Goal: Task Accomplishment & Management: Complete application form

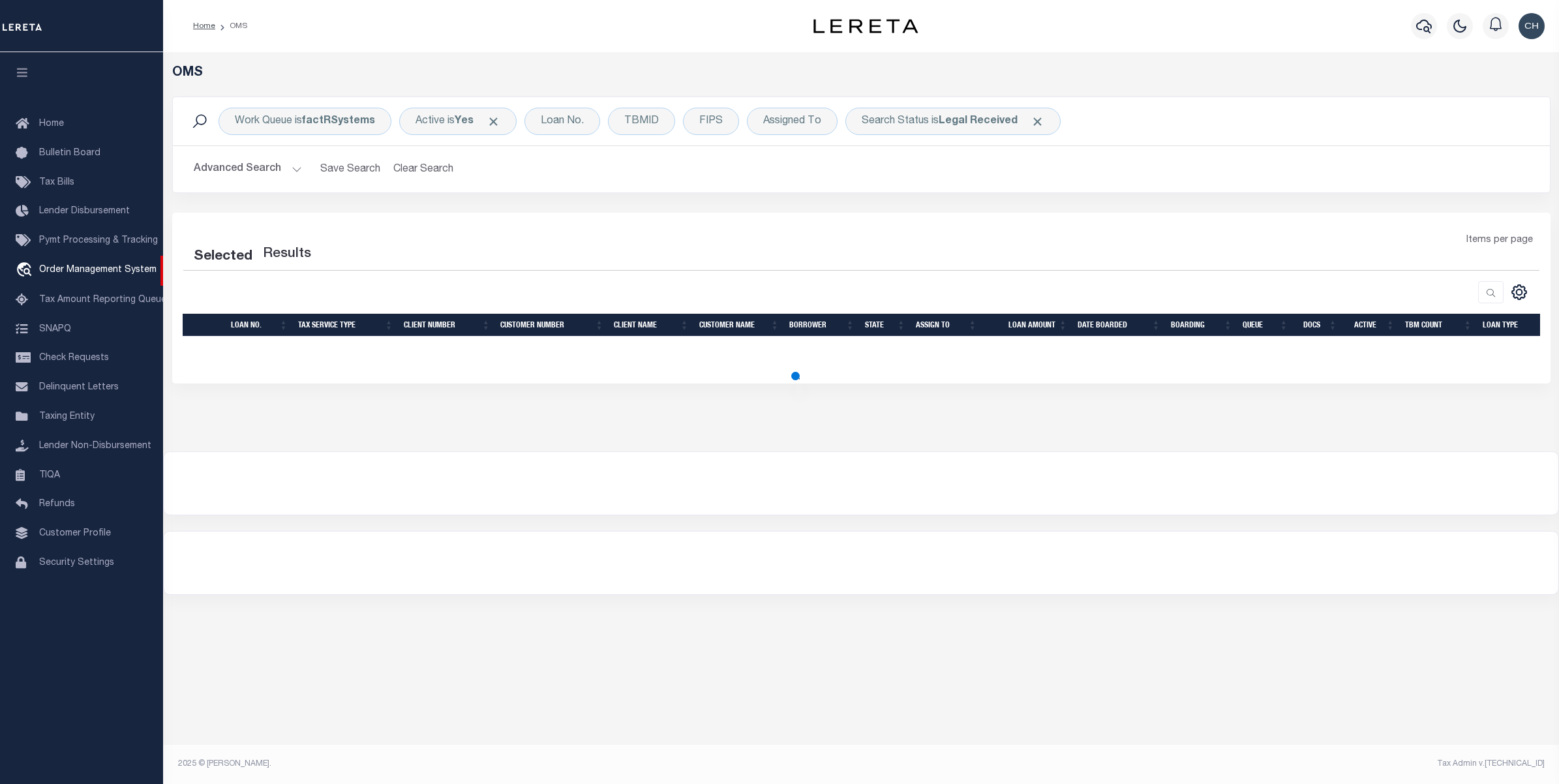
select select "200"
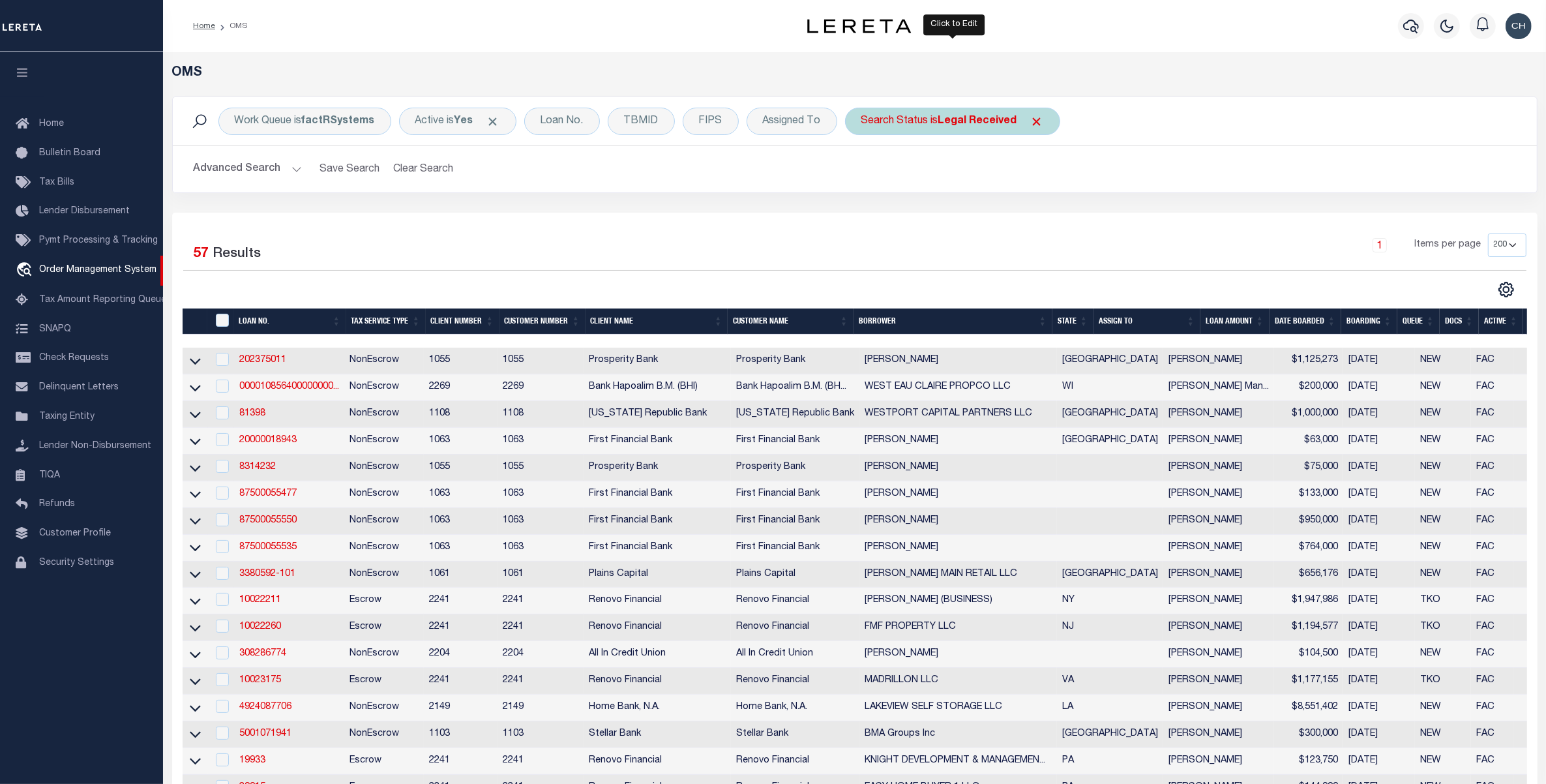
click at [980, 119] on b "Legal Received" at bounding box center [978, 121] width 79 height 11
click at [955, 192] on select "Automated Search Bad Parcel Complete Duplicate Parcel High Dollar Reporting In …" at bounding box center [958, 185] width 192 height 25
select select "IP"
click at [862, 174] on select "Automated Search Bad Parcel Complete Duplicate Parcel High Dollar Reporting In …" at bounding box center [958, 185] width 192 height 25
click at [1038, 213] on input "Apply" at bounding box center [1035, 213] width 38 height 22
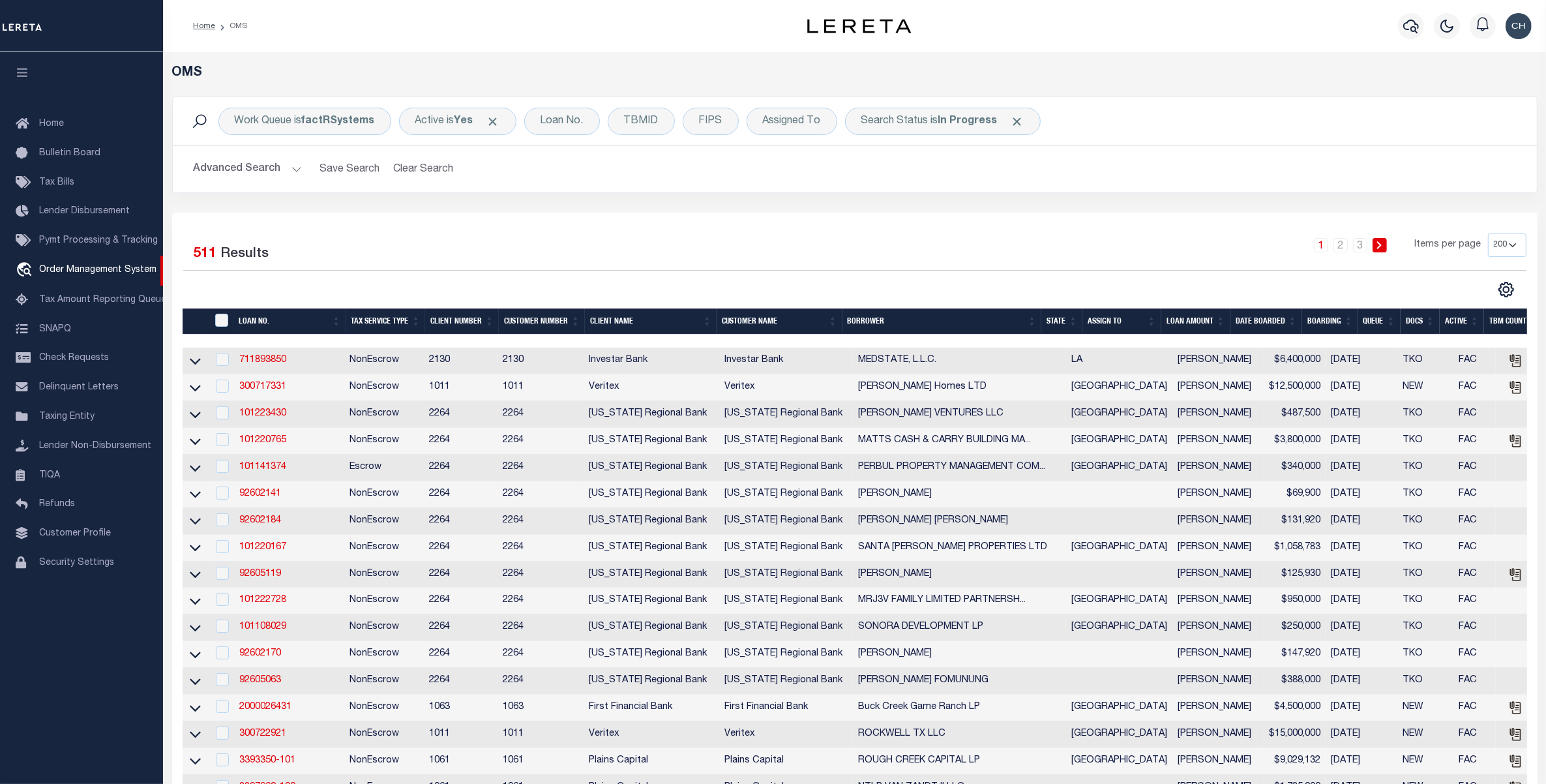
click at [273, 170] on button "Advanced Search" at bounding box center [247, 169] width 108 height 25
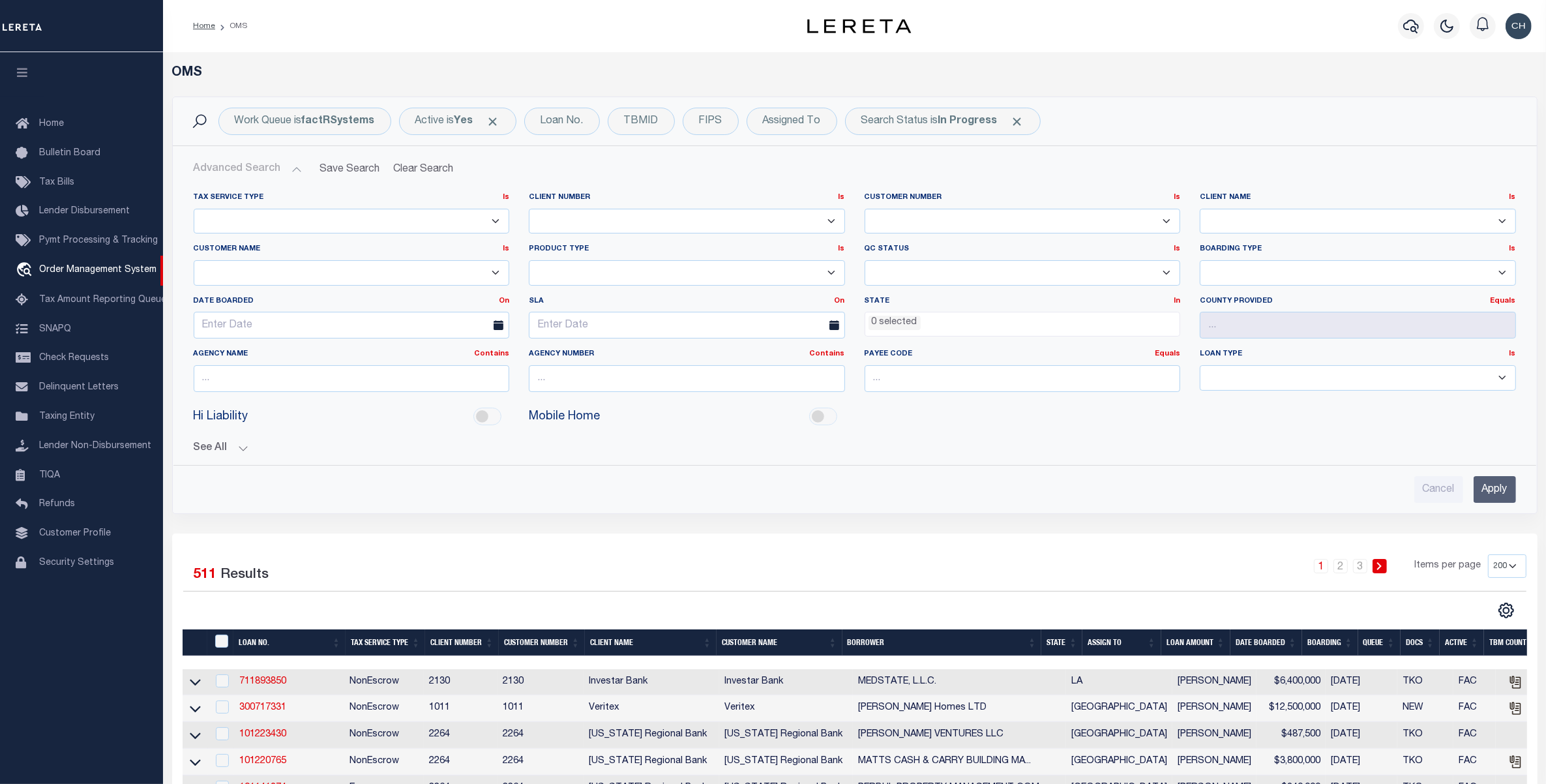
click at [948, 321] on ul "0 selected" at bounding box center [1023, 321] width 315 height 18
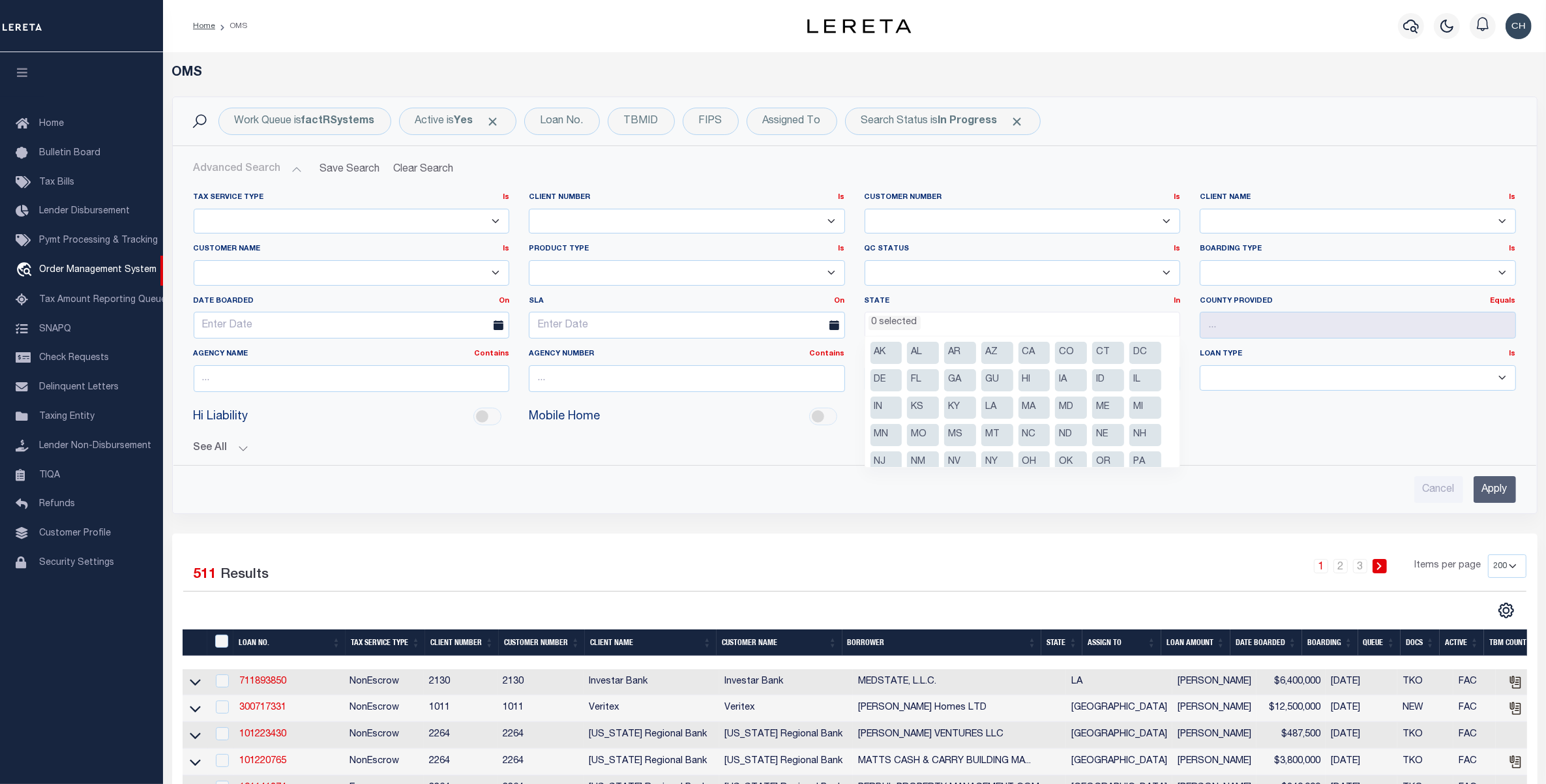
click at [917, 383] on li "FL" at bounding box center [923, 380] width 32 height 22
select select "FL"
click at [1507, 486] on input "Apply" at bounding box center [1495, 489] width 42 height 27
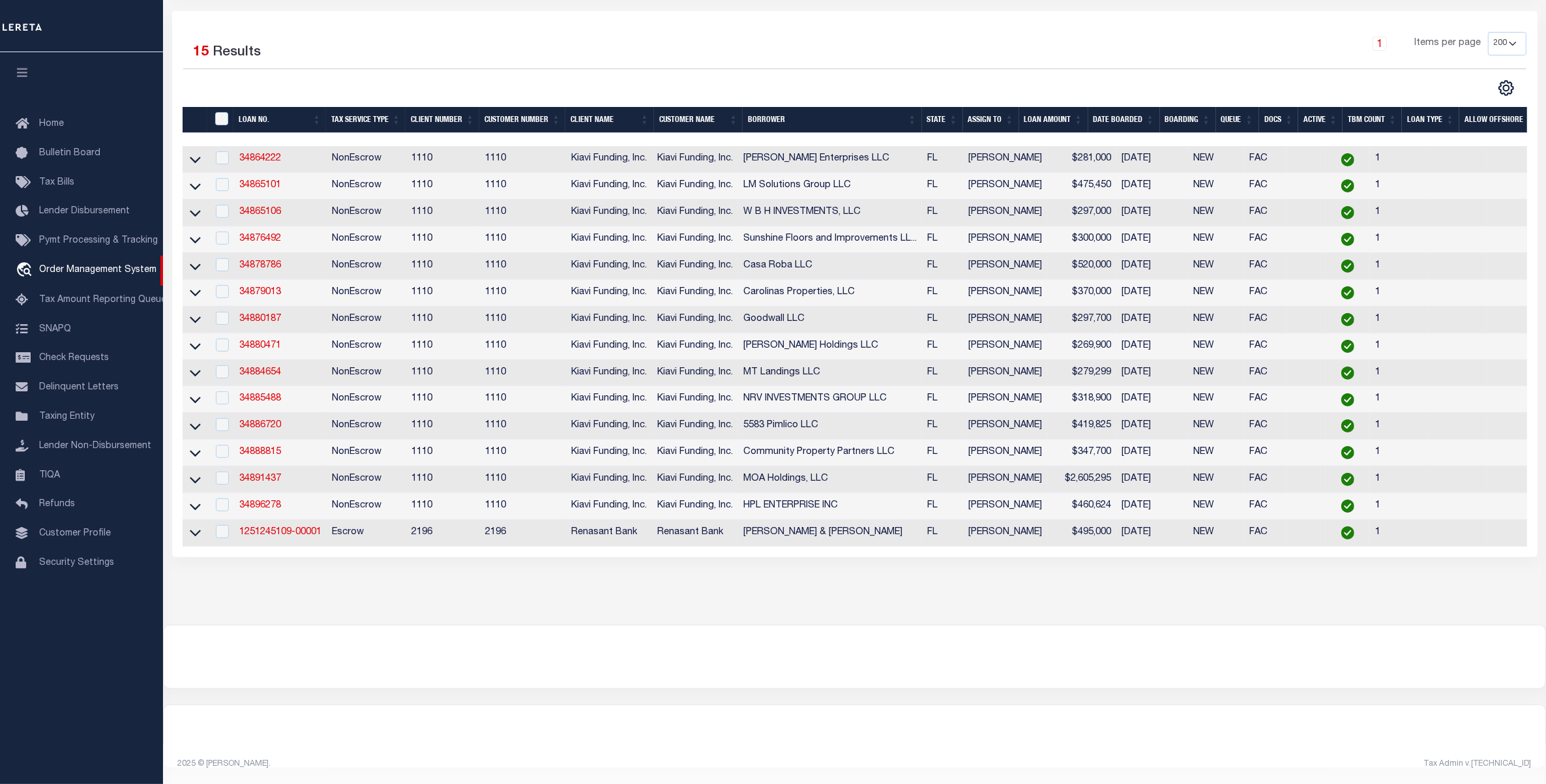
scroll to position [0, 0]
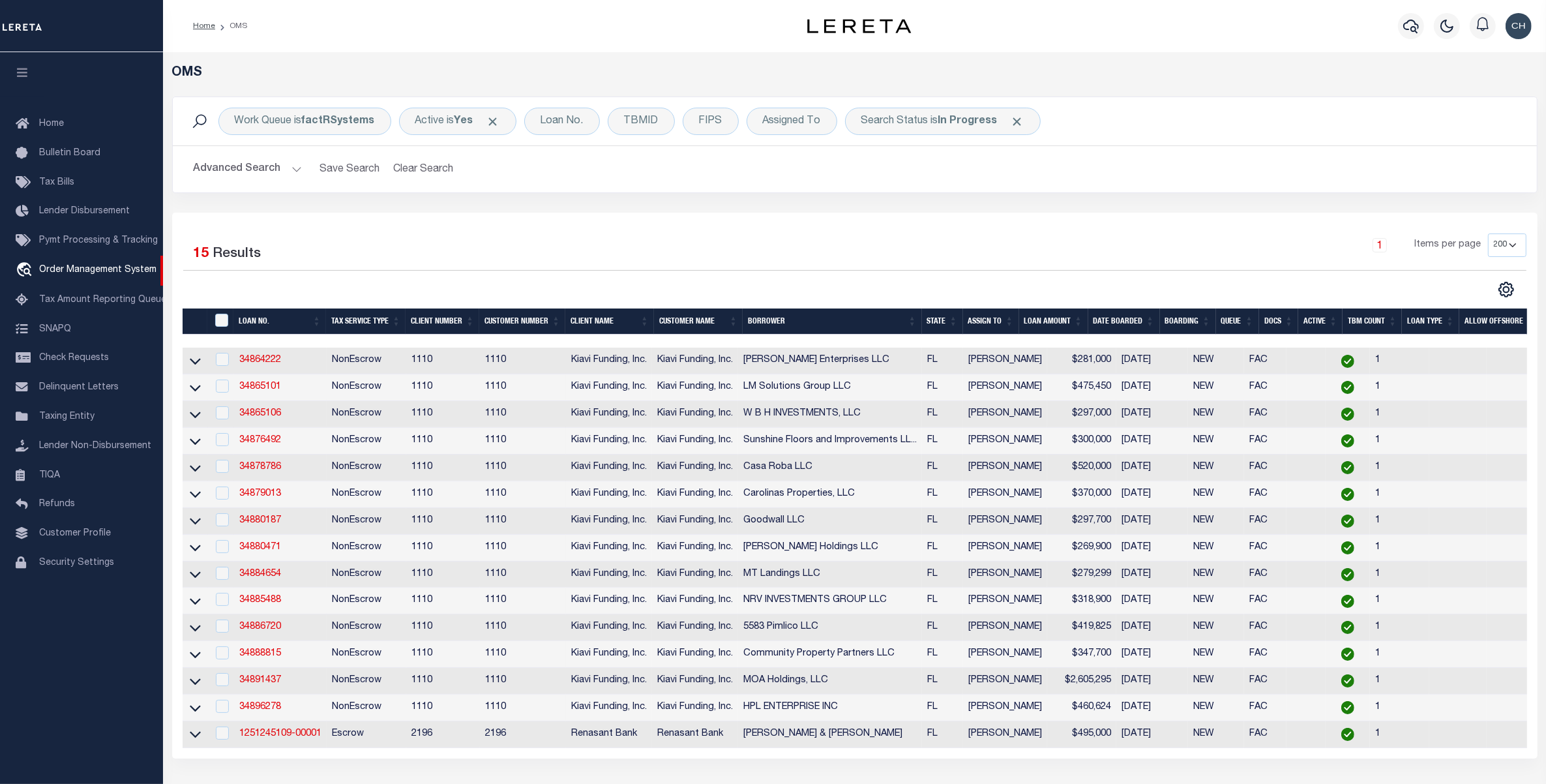
click at [256, 170] on button "Advanced Search" at bounding box center [247, 169] width 108 height 25
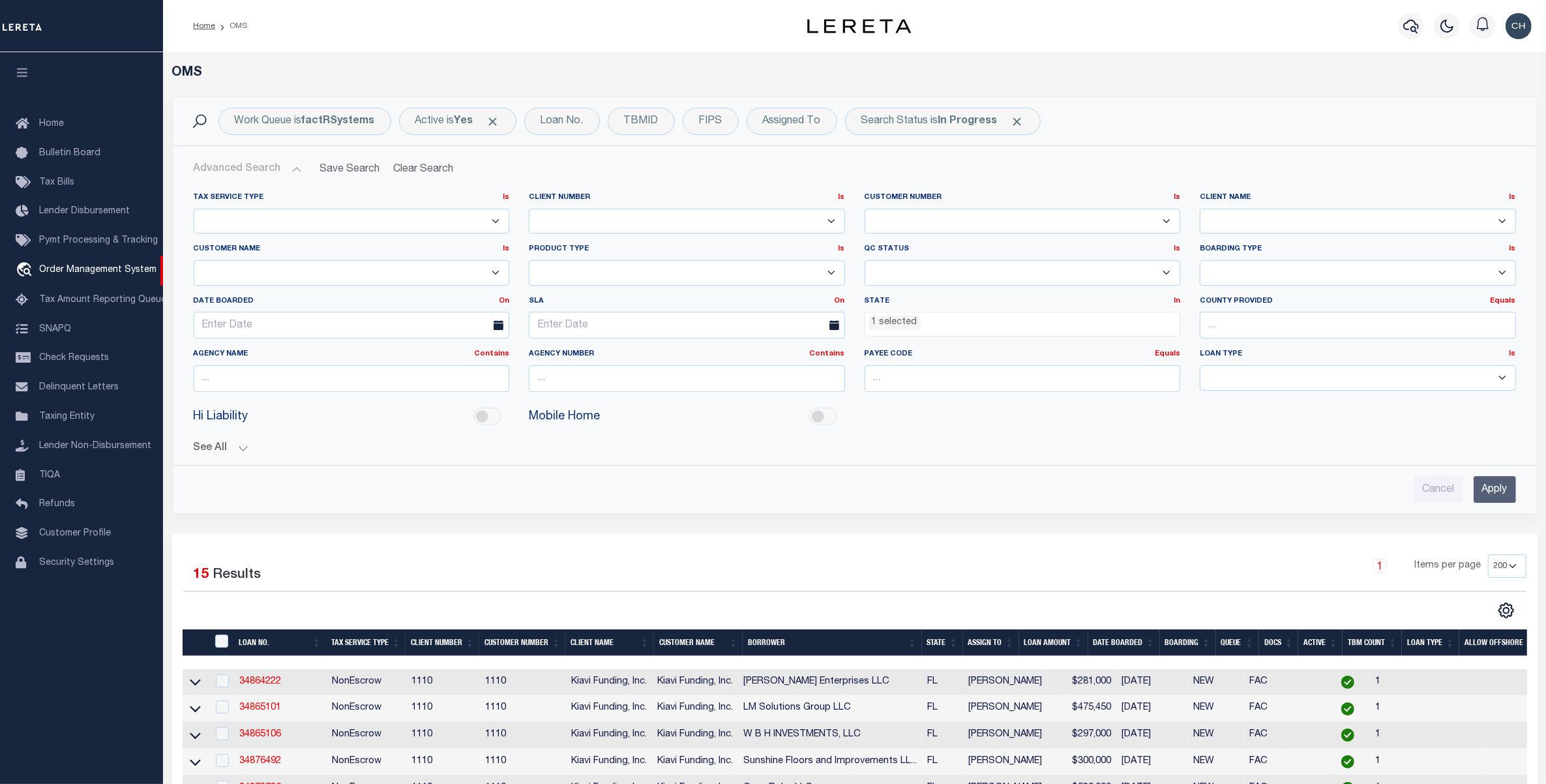
click at [985, 326] on ul "1 selected" at bounding box center [1023, 321] width 315 height 18
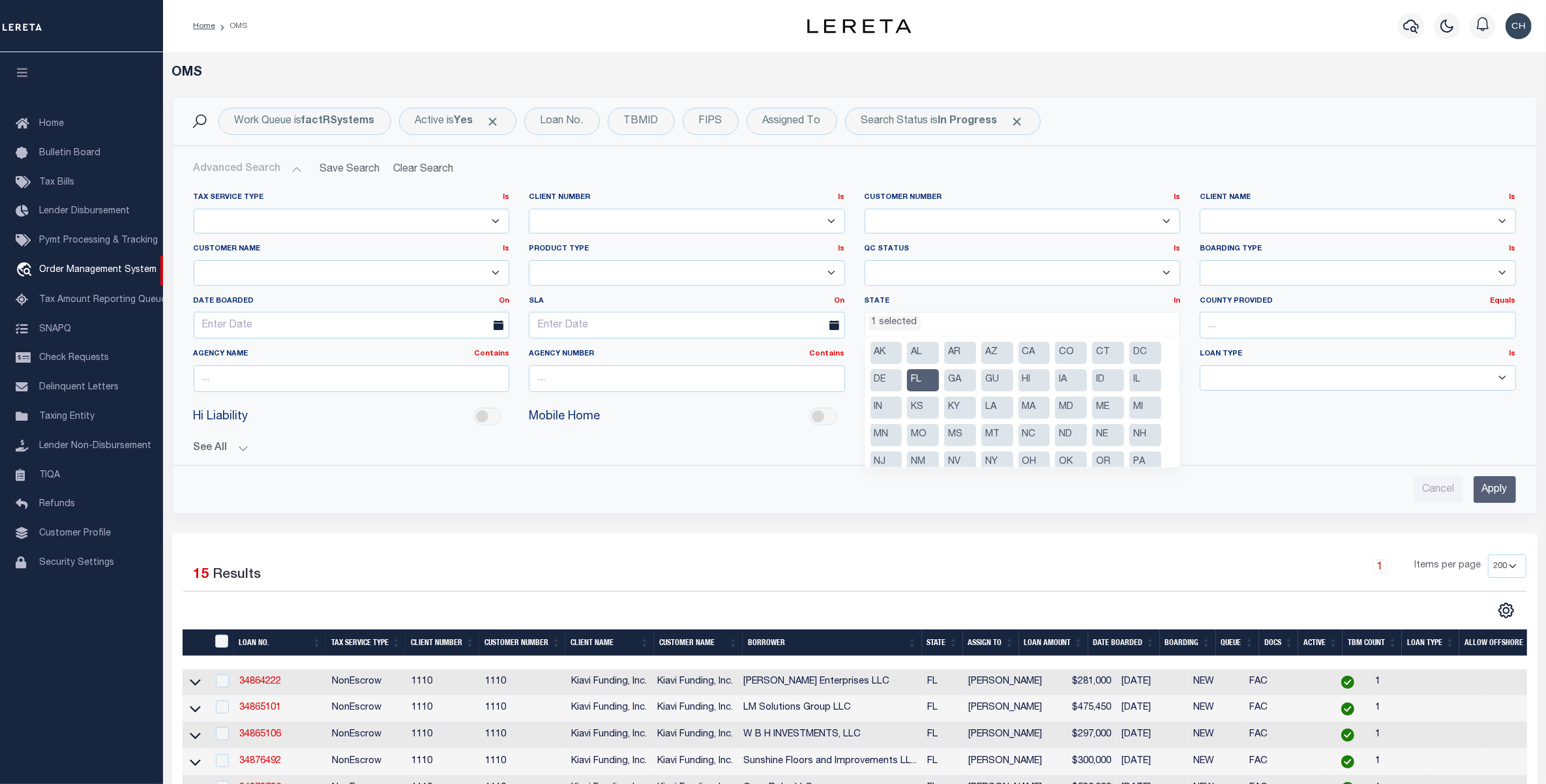
click at [914, 385] on li "FL" at bounding box center [923, 380] width 32 height 22
click at [1029, 399] on li "OH" at bounding box center [1035, 396] width 32 height 22
select select "OH"
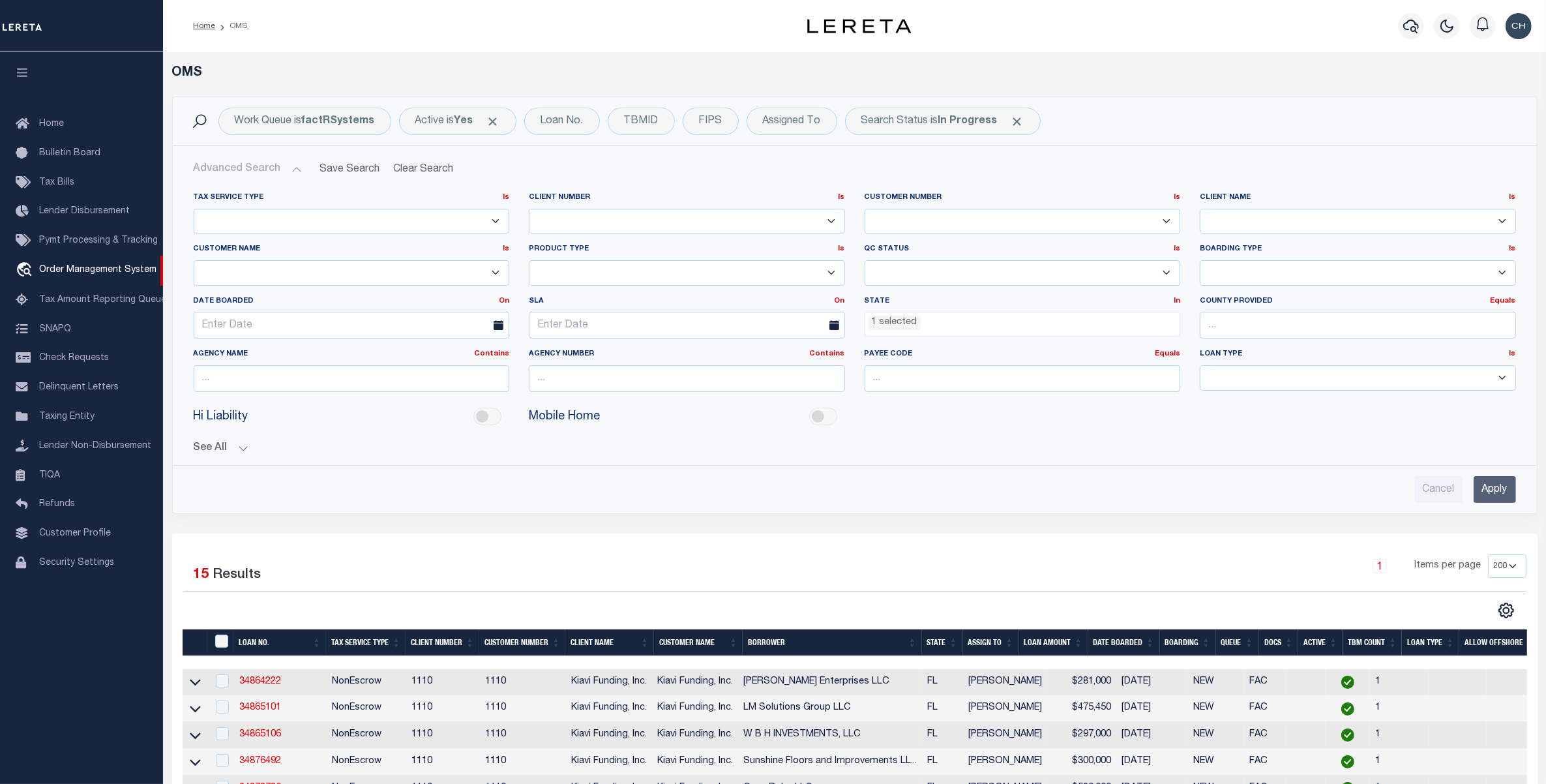
click at [1495, 491] on input "Apply" at bounding box center [1495, 489] width 42 height 27
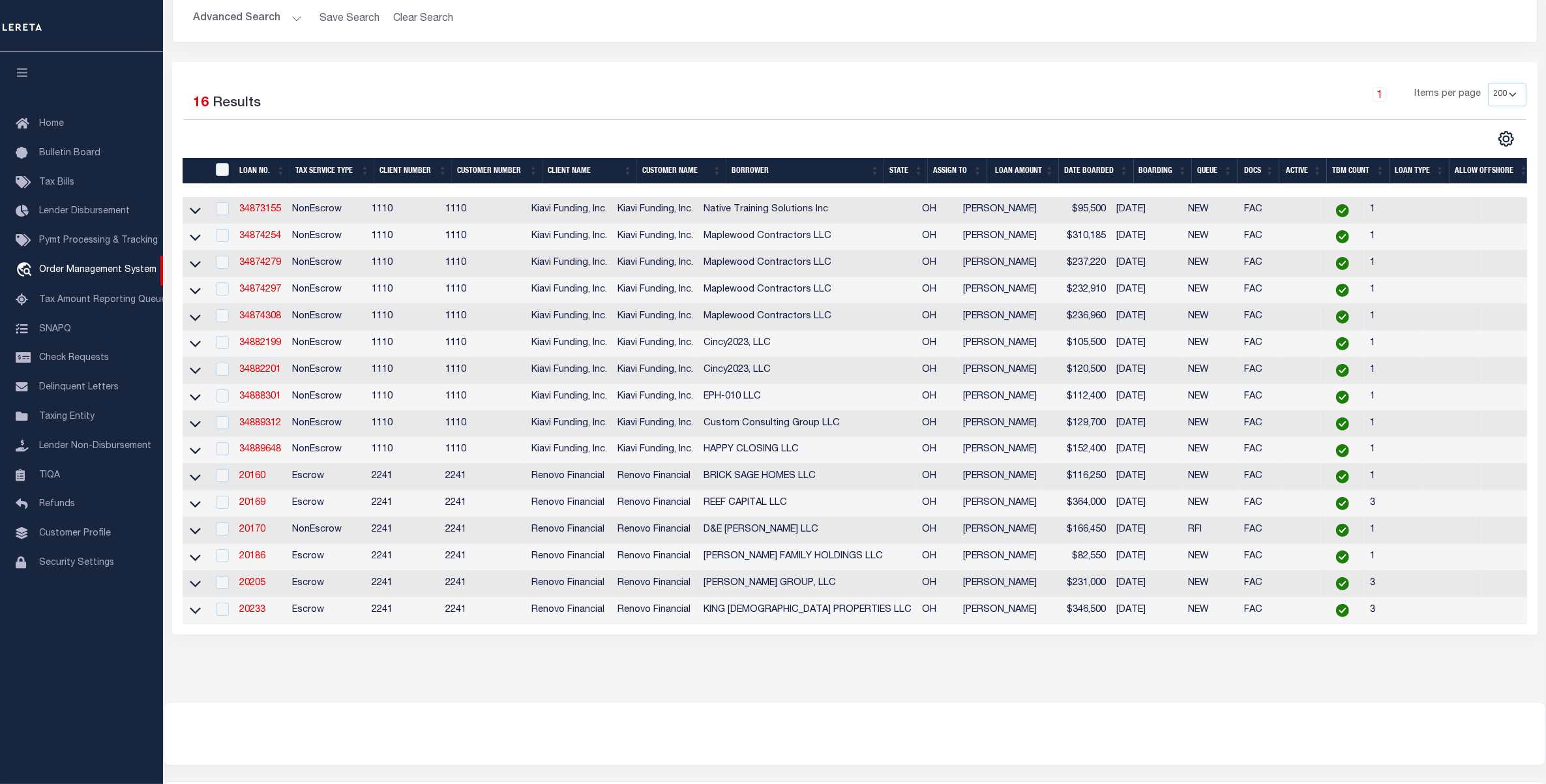
scroll to position [163, 0]
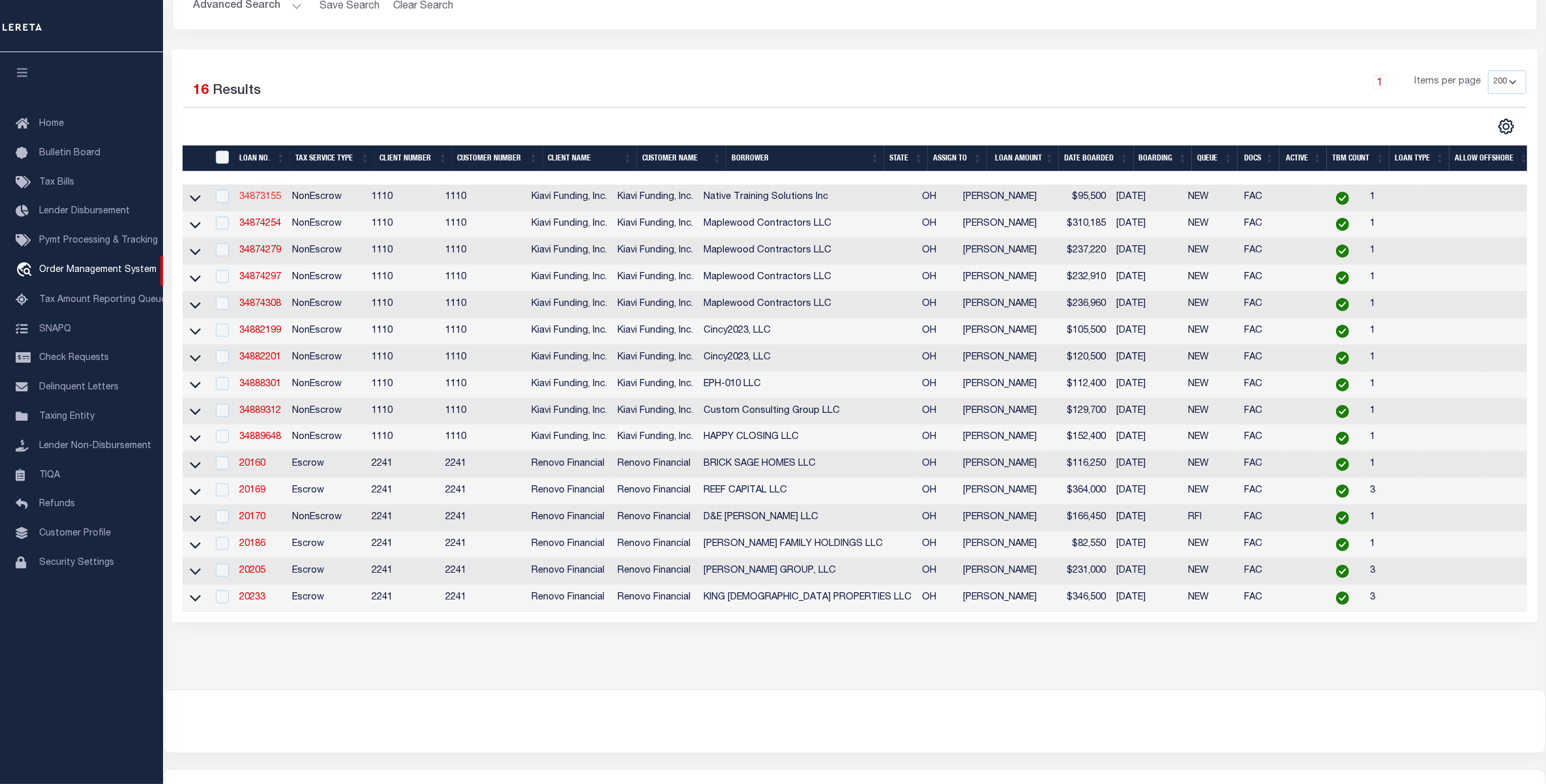
click at [257, 200] on link "34873155" at bounding box center [260, 197] width 41 height 9
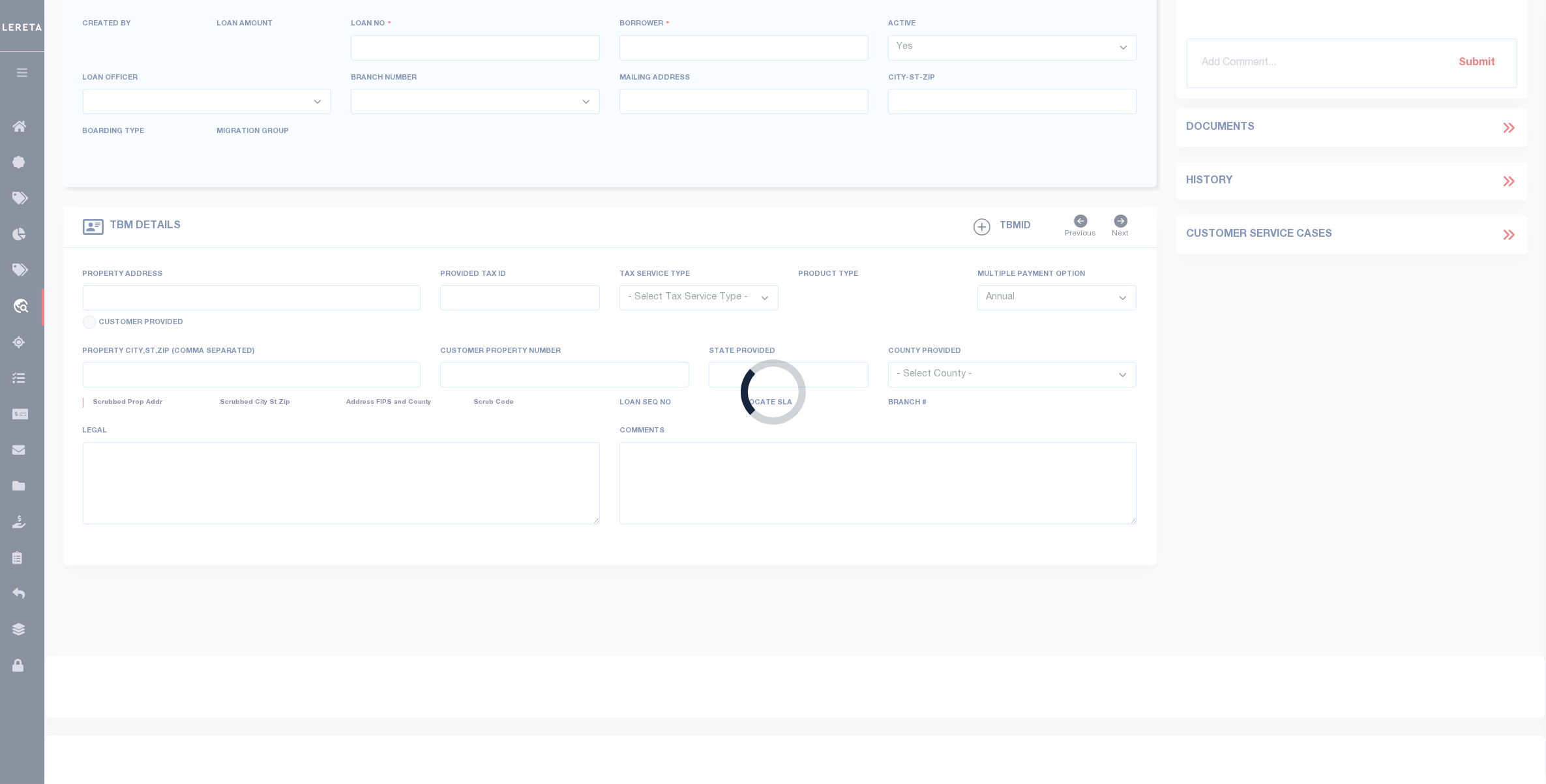
scroll to position [113, 0]
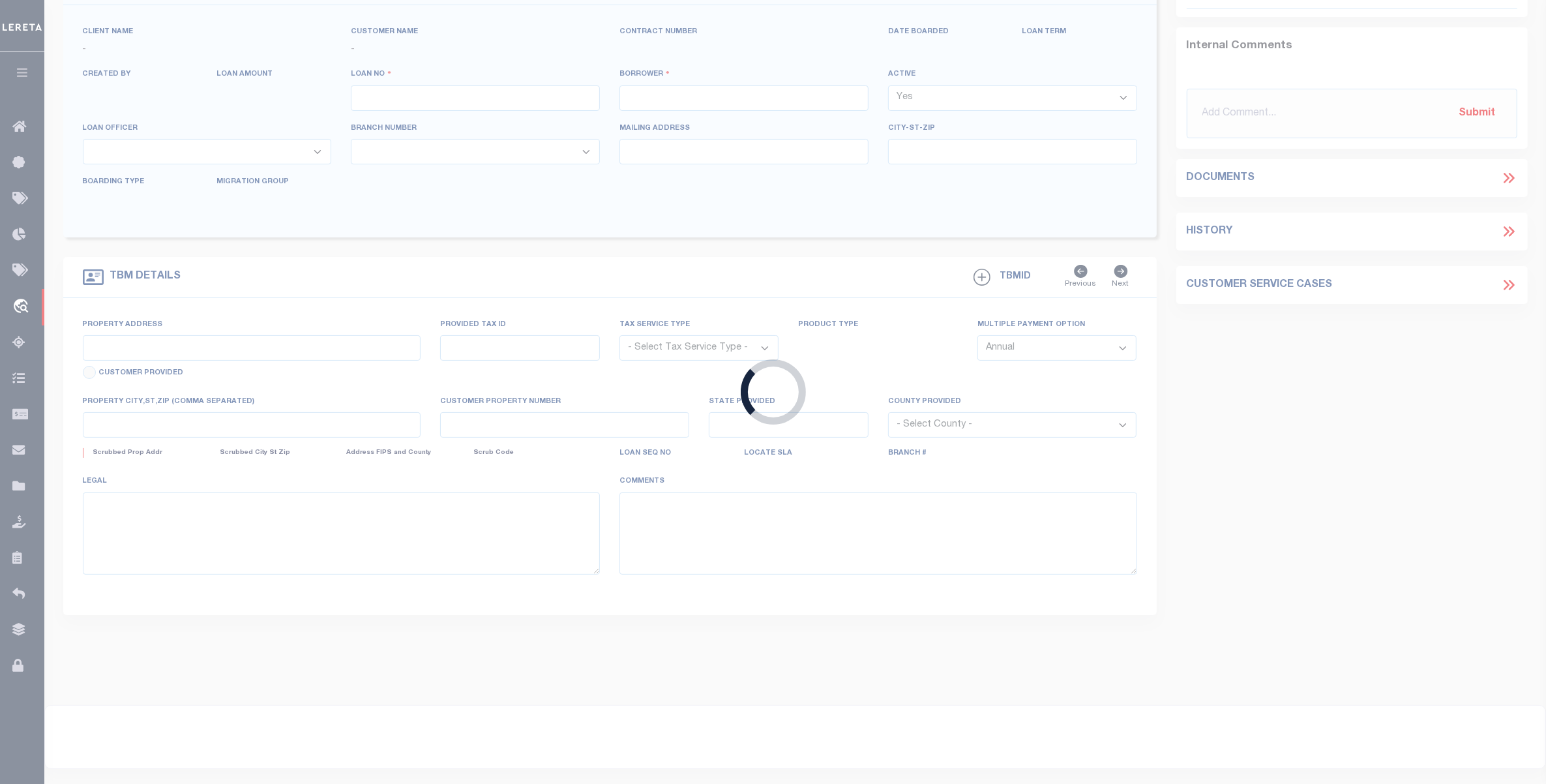
type input "34873155"
type input "Native Training Solutions Inc"
select select
select select "100"
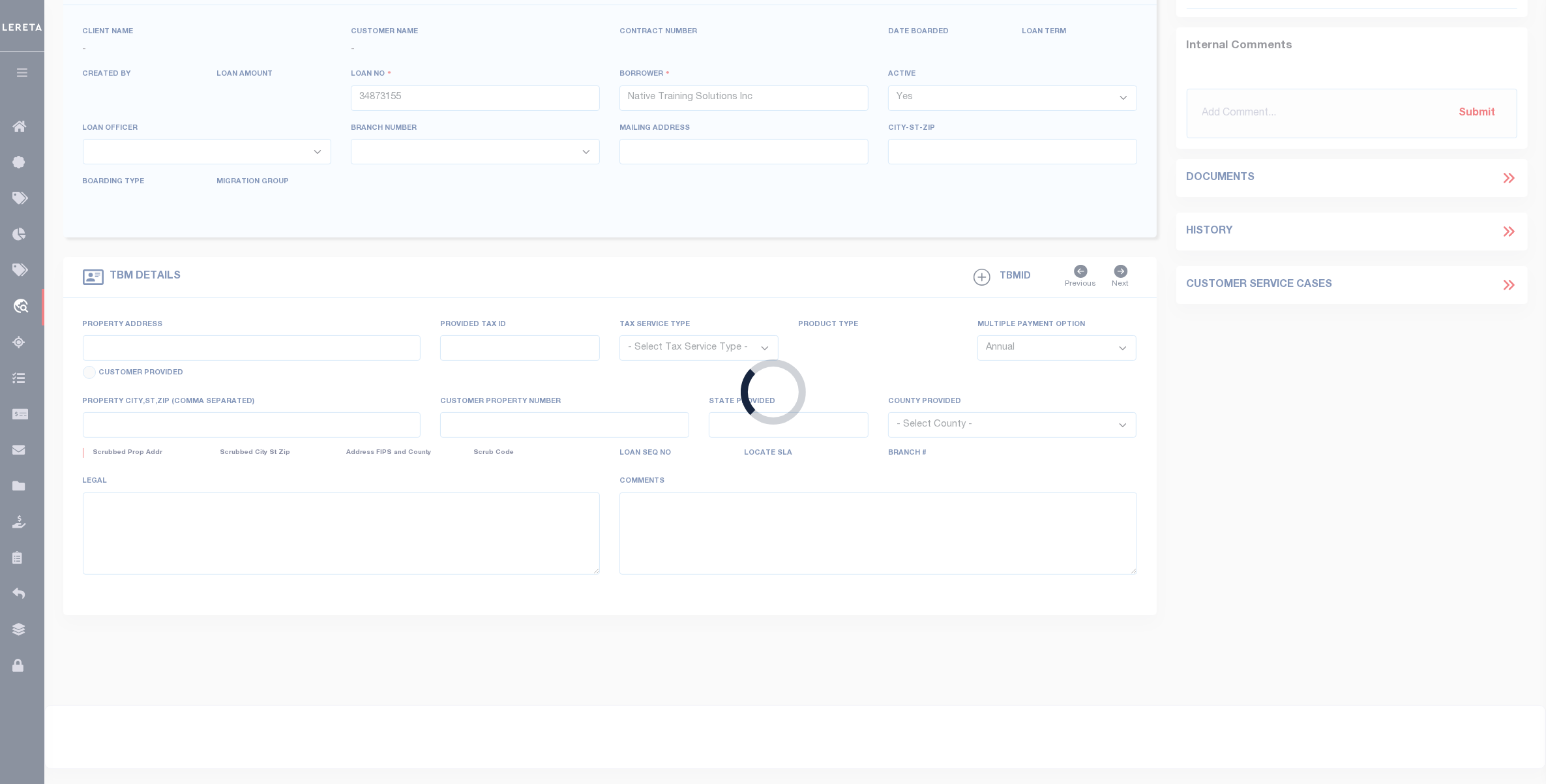
select select "NonEscrow"
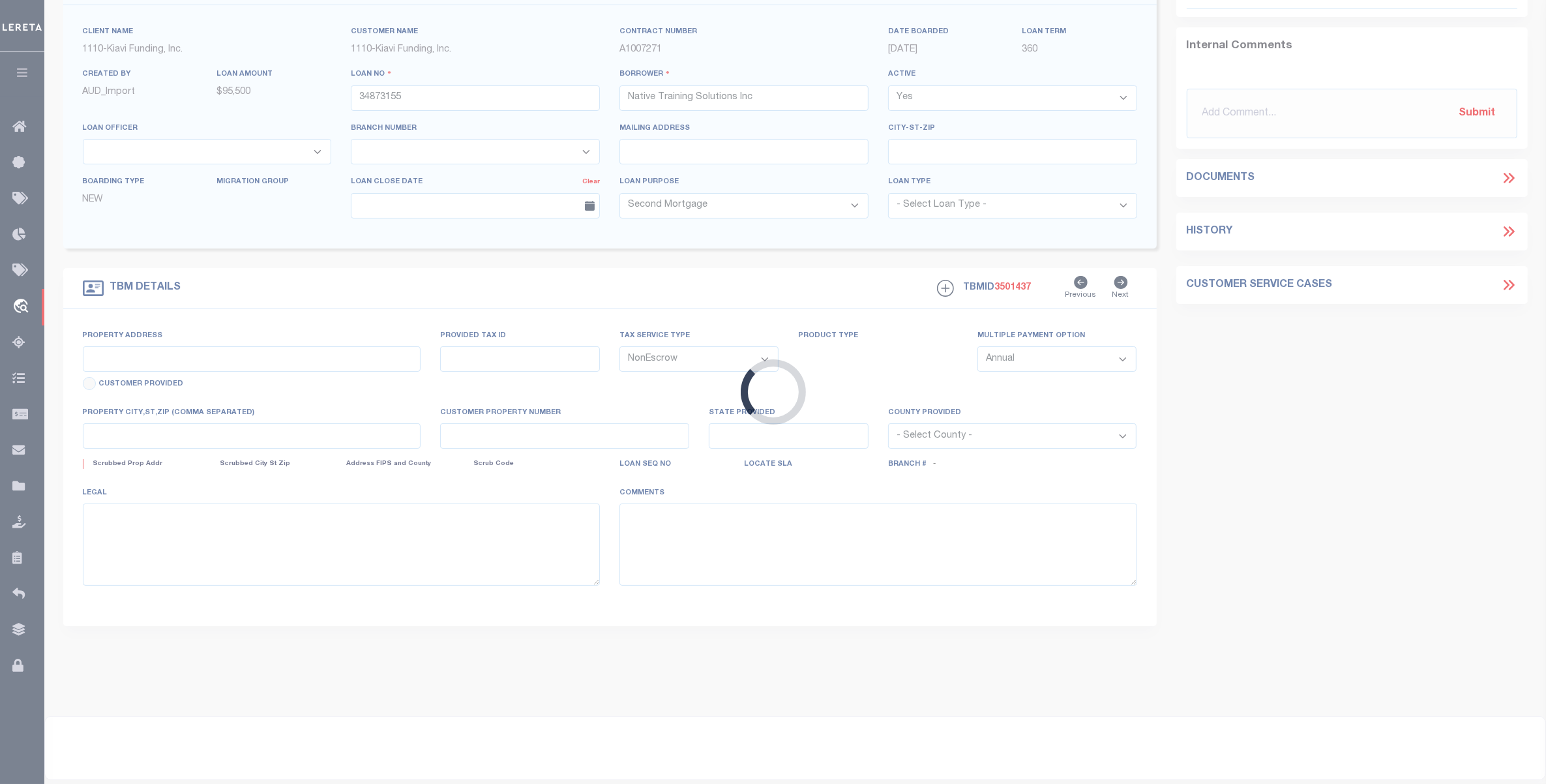
scroll to position [0, 0]
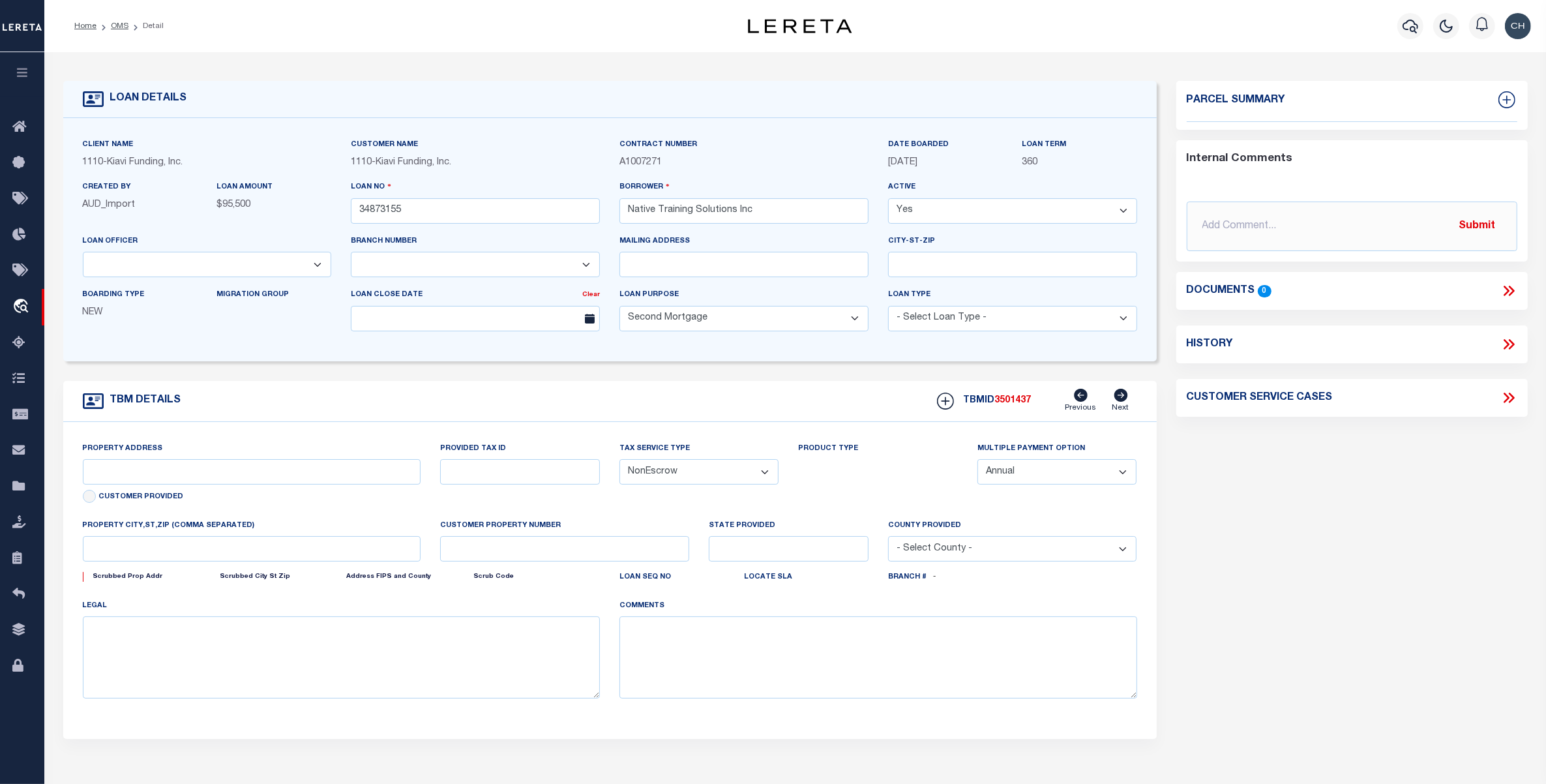
select select "8518"
select select "3485"
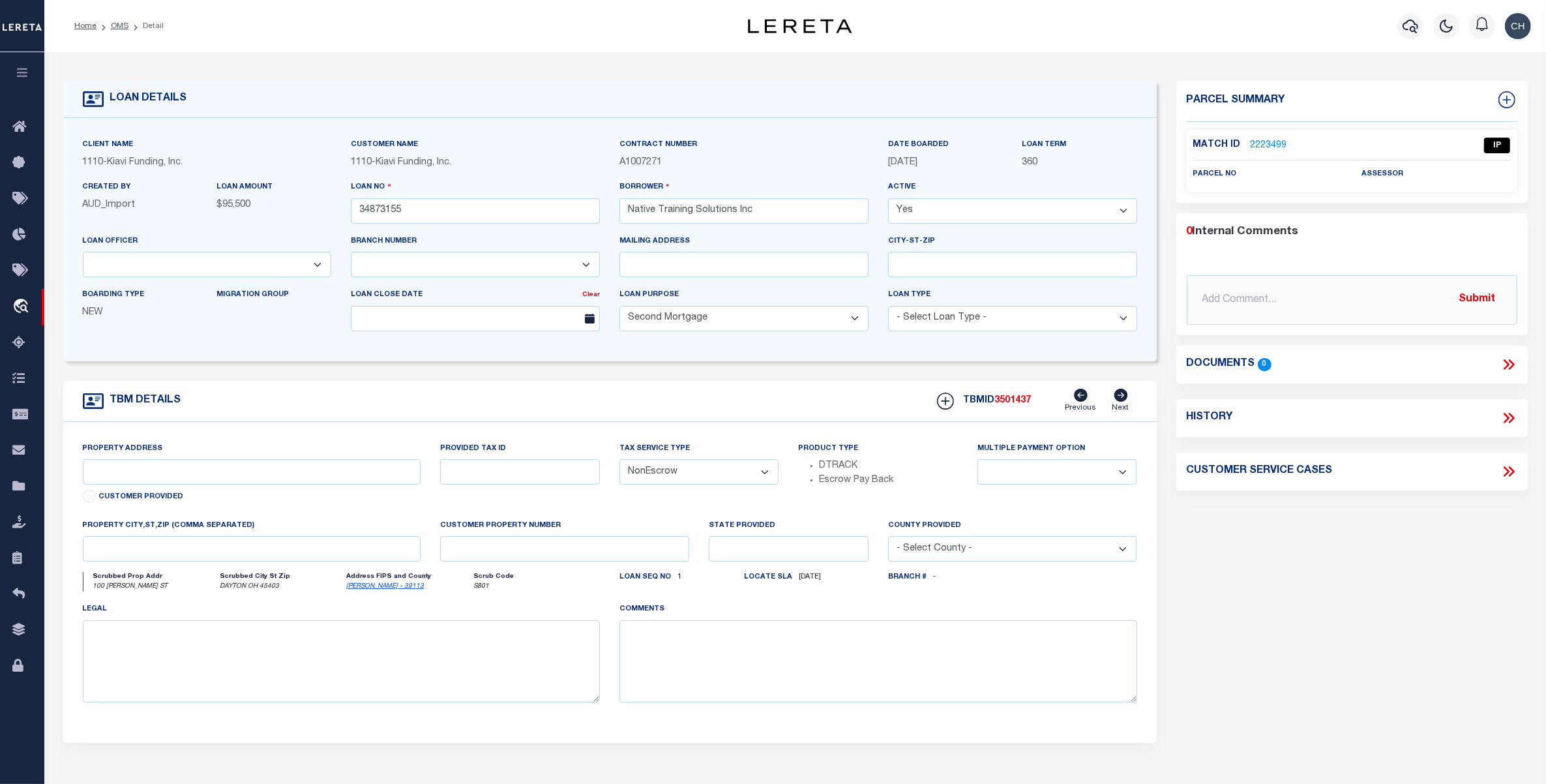
type input "[STREET_ADDRESS][PERSON_NAME]"
type input "R72 02104 0051"
select select
type input "DAYTON OH 45403"
type input "OH"
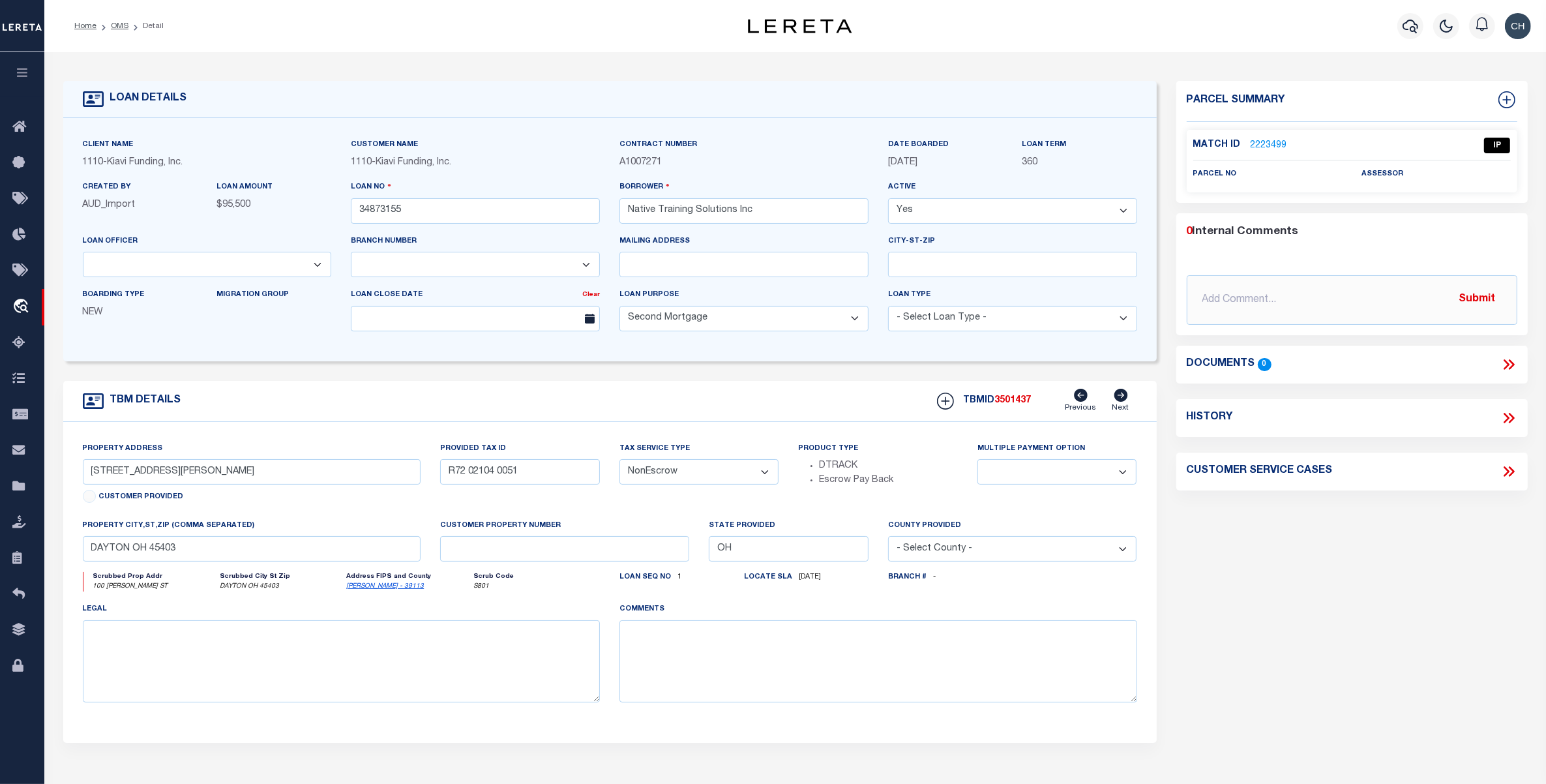
select select
click at [295, 478] on input "[STREET_ADDRESS][PERSON_NAME]" at bounding box center [252, 471] width 339 height 25
click at [1503, 98] on icon at bounding box center [1507, 100] width 17 height 17
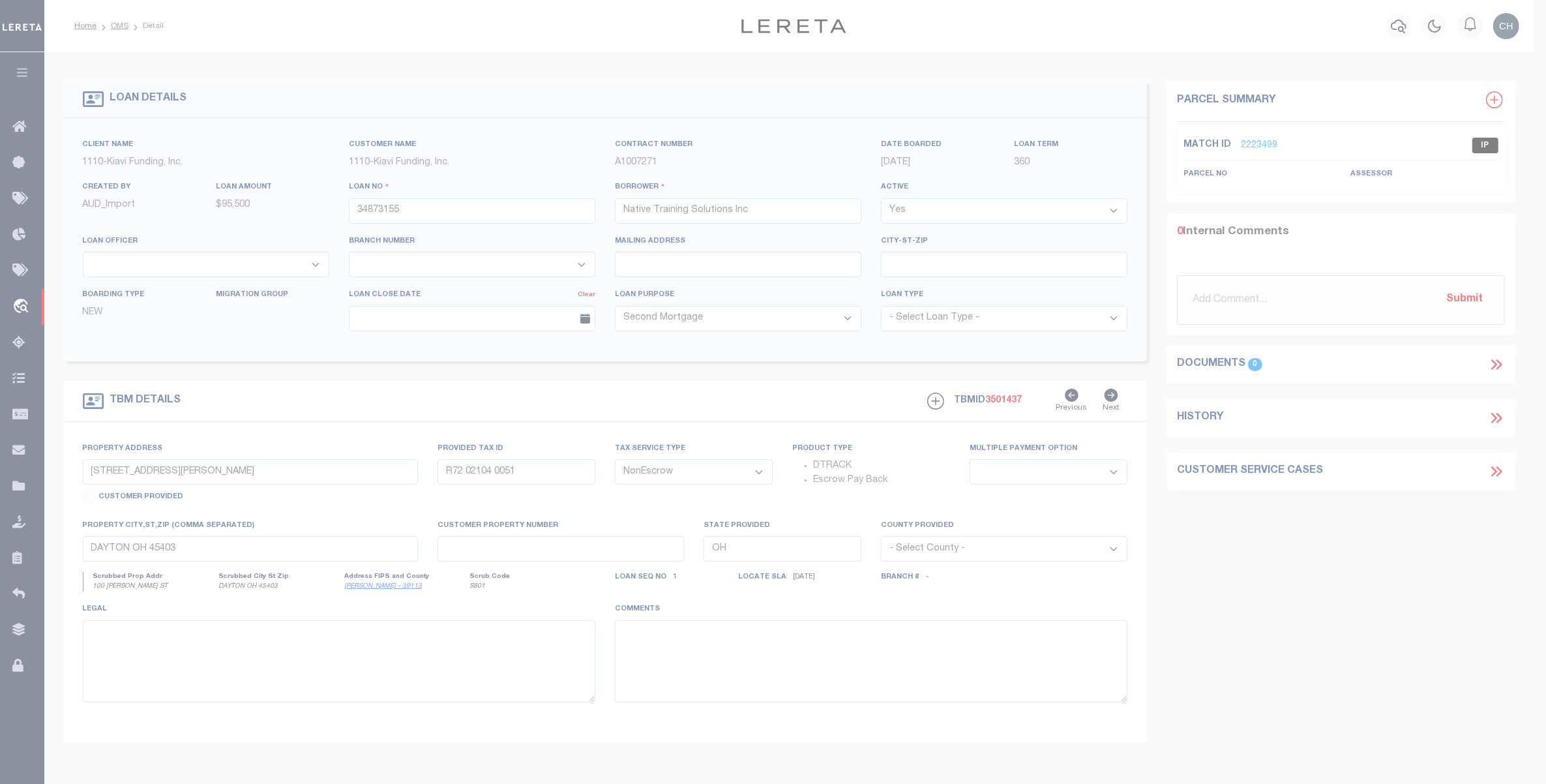
select select "IP"
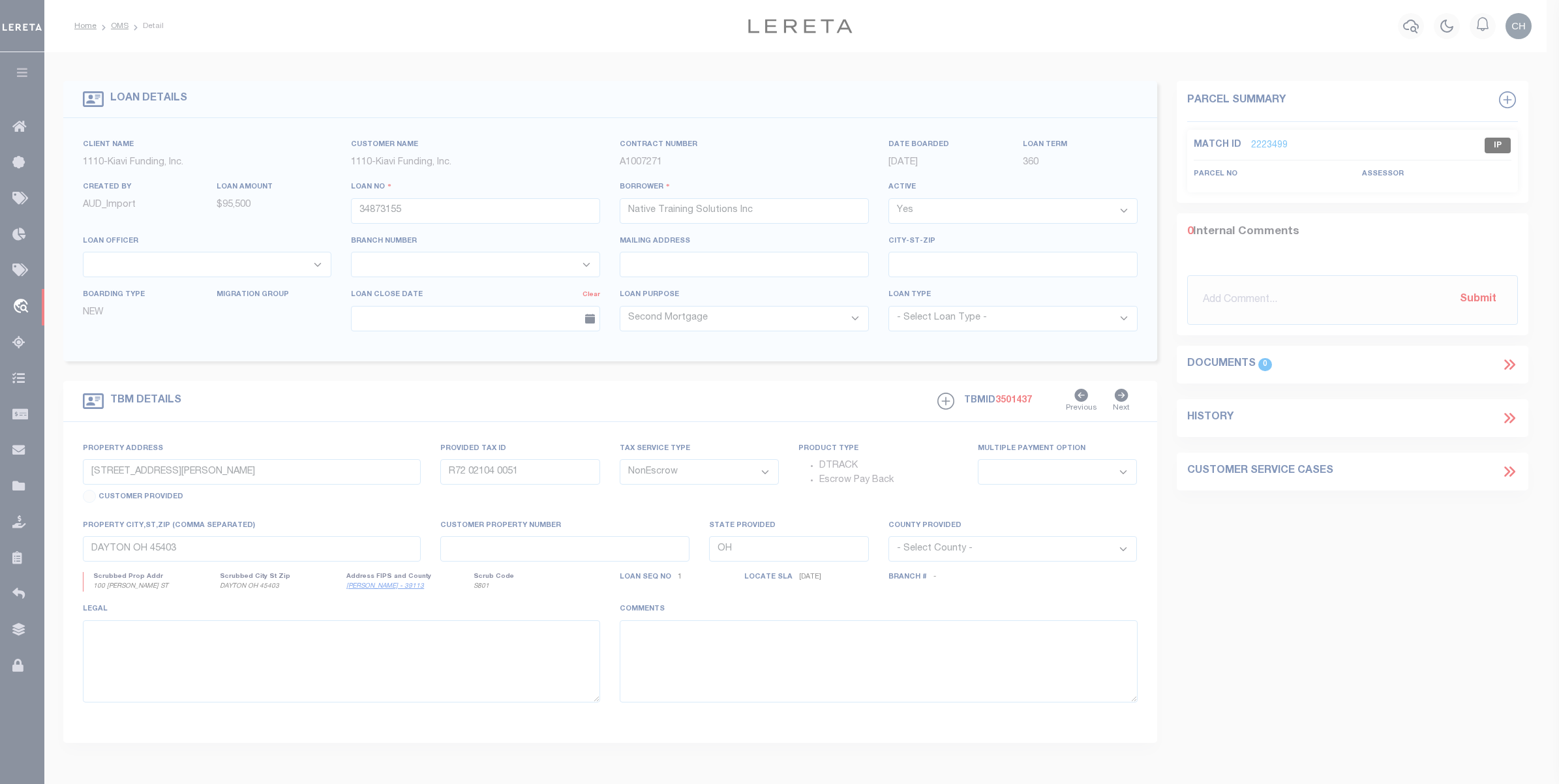
type textarea "-"
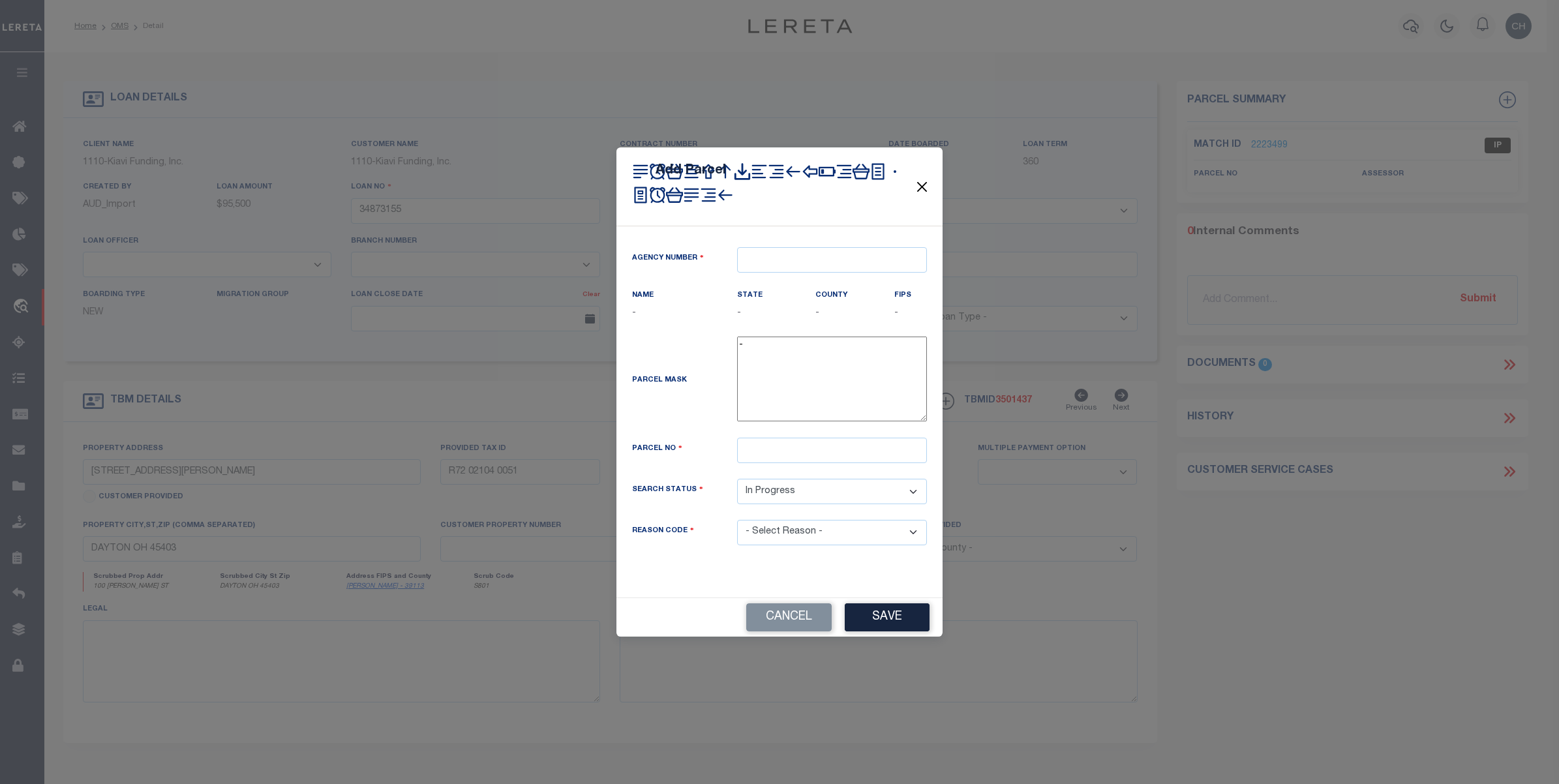
click at [920, 188] on button "Close" at bounding box center [923, 187] width 17 height 17
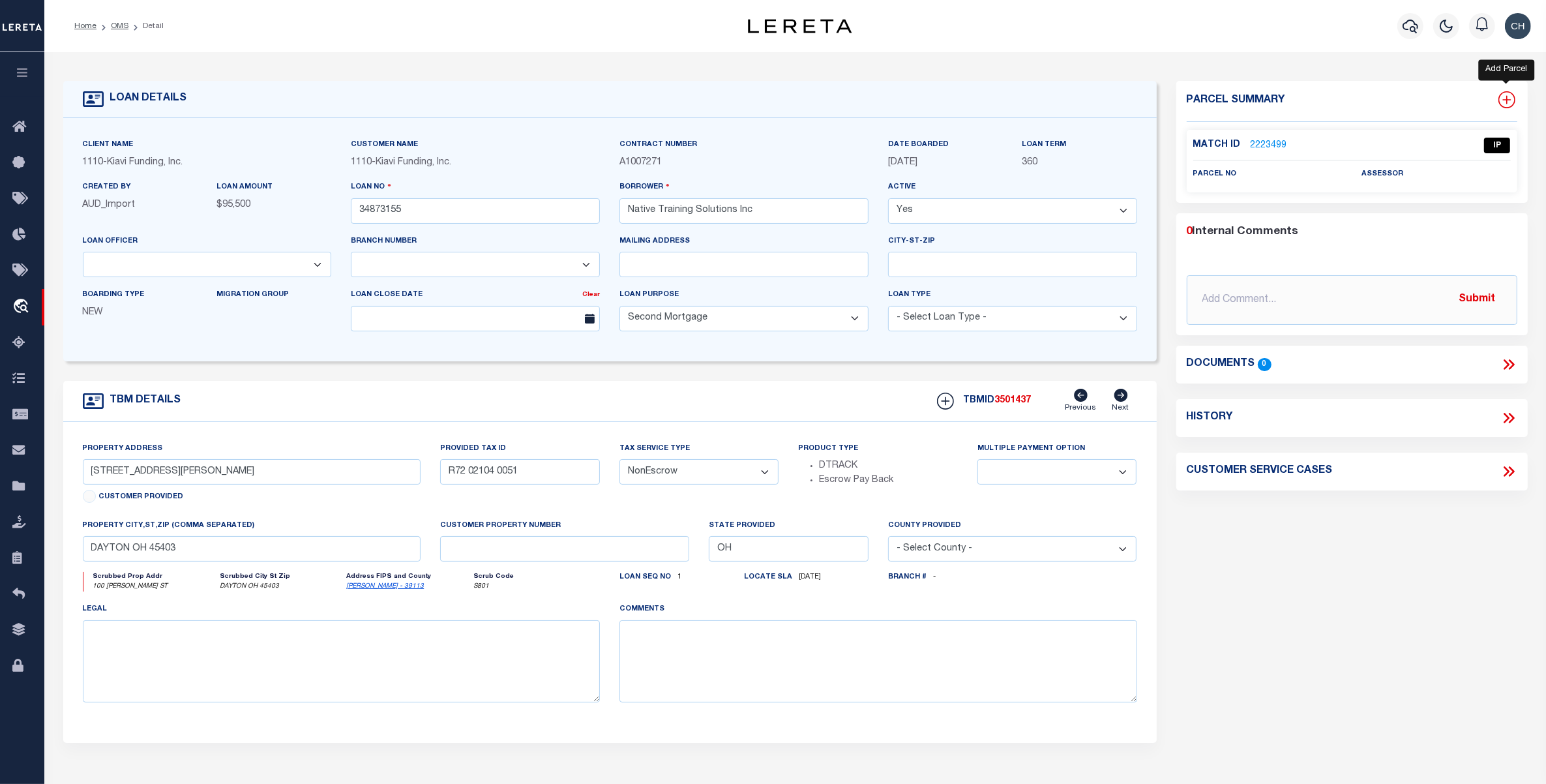
click at [1507, 96] on icon at bounding box center [1506, 100] width 8 height 8
select select "IP"
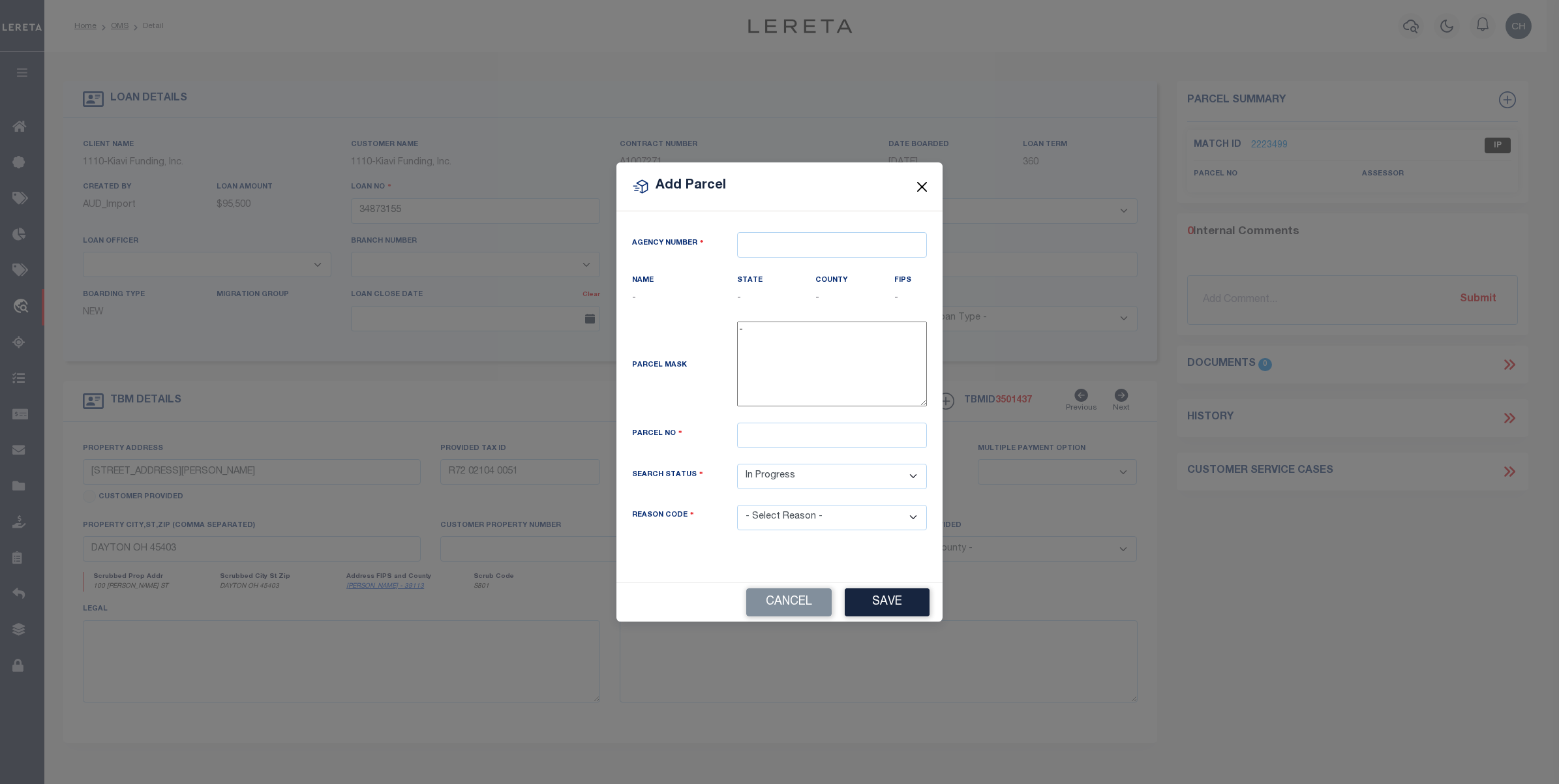
click at [921, 188] on button "Close" at bounding box center [923, 187] width 17 height 17
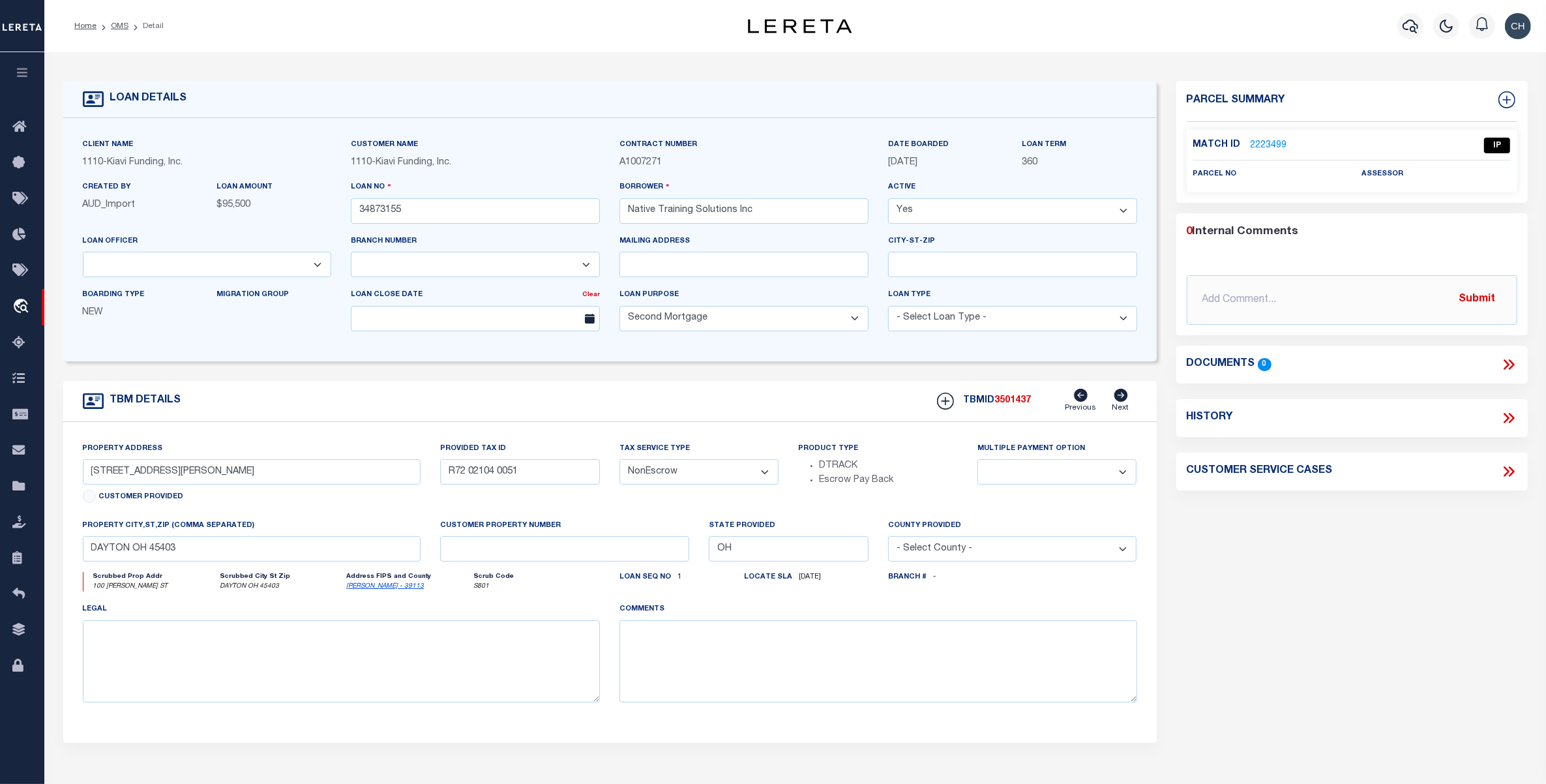
click at [1270, 144] on link "2223499" at bounding box center [1270, 146] width 37 height 14
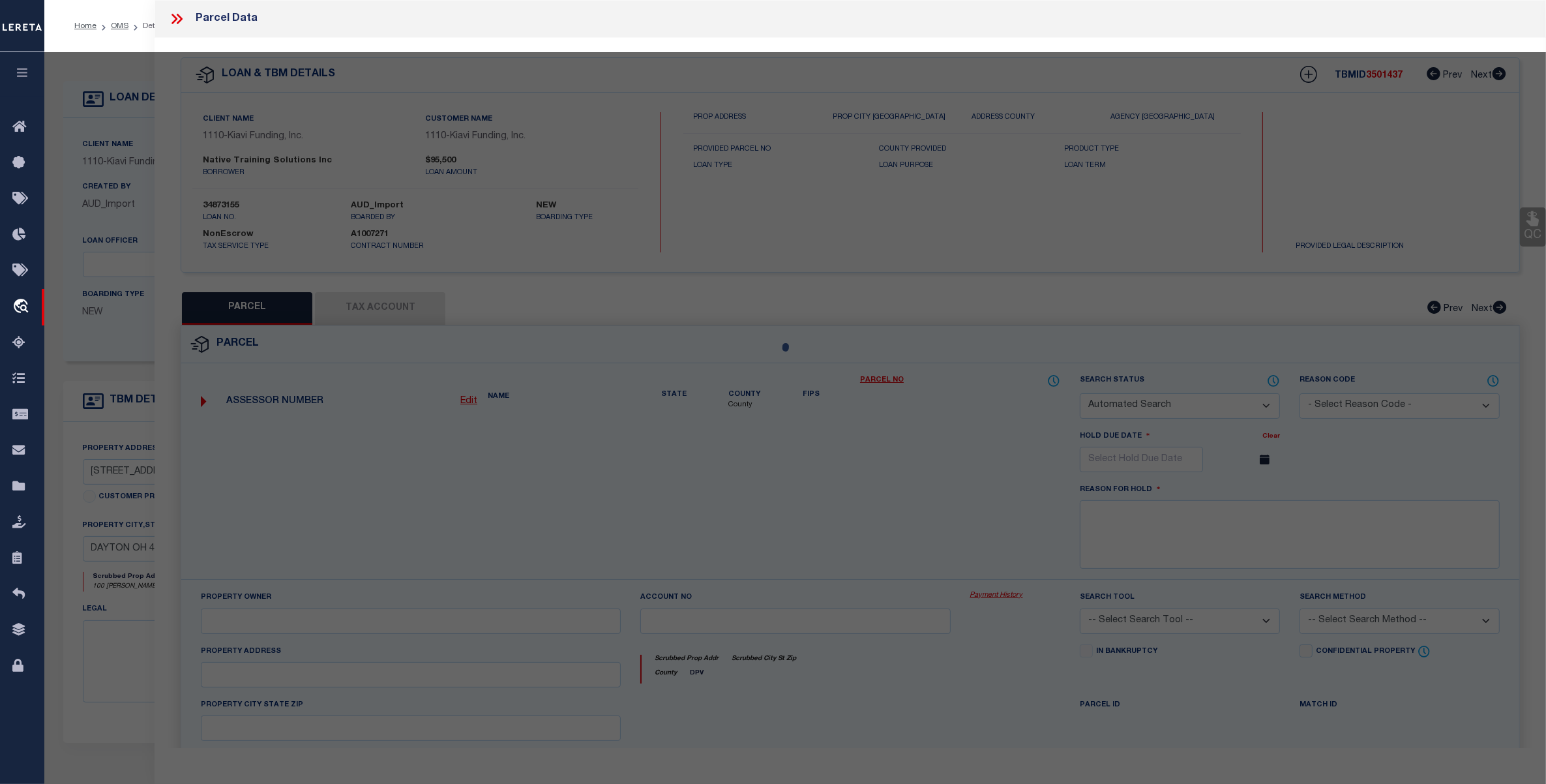
checkbox input "false"
select select "IP"
checkbox input "false"
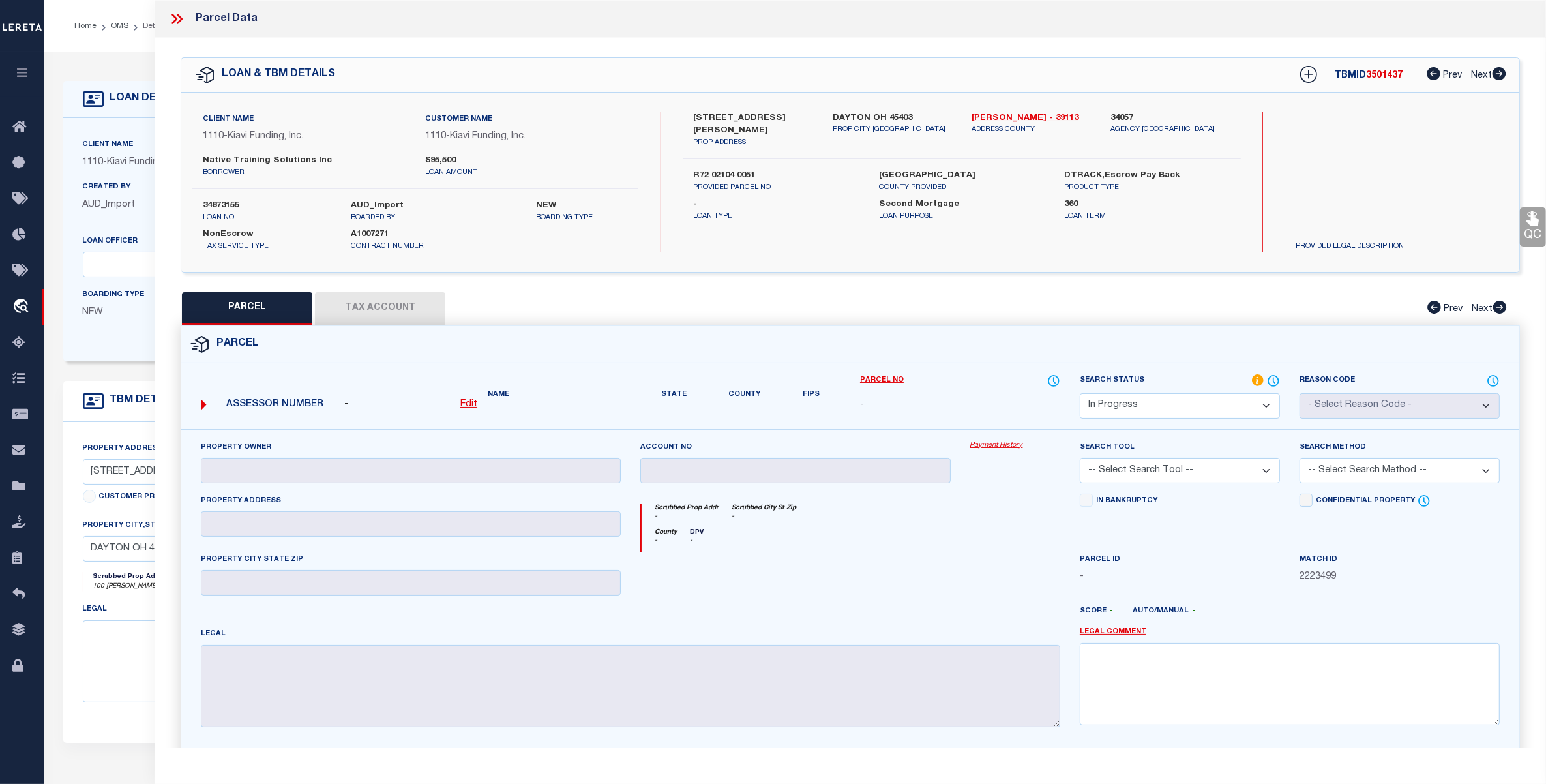
click at [468, 404] on u "Edit" at bounding box center [468, 404] width 17 height 9
select select "IP"
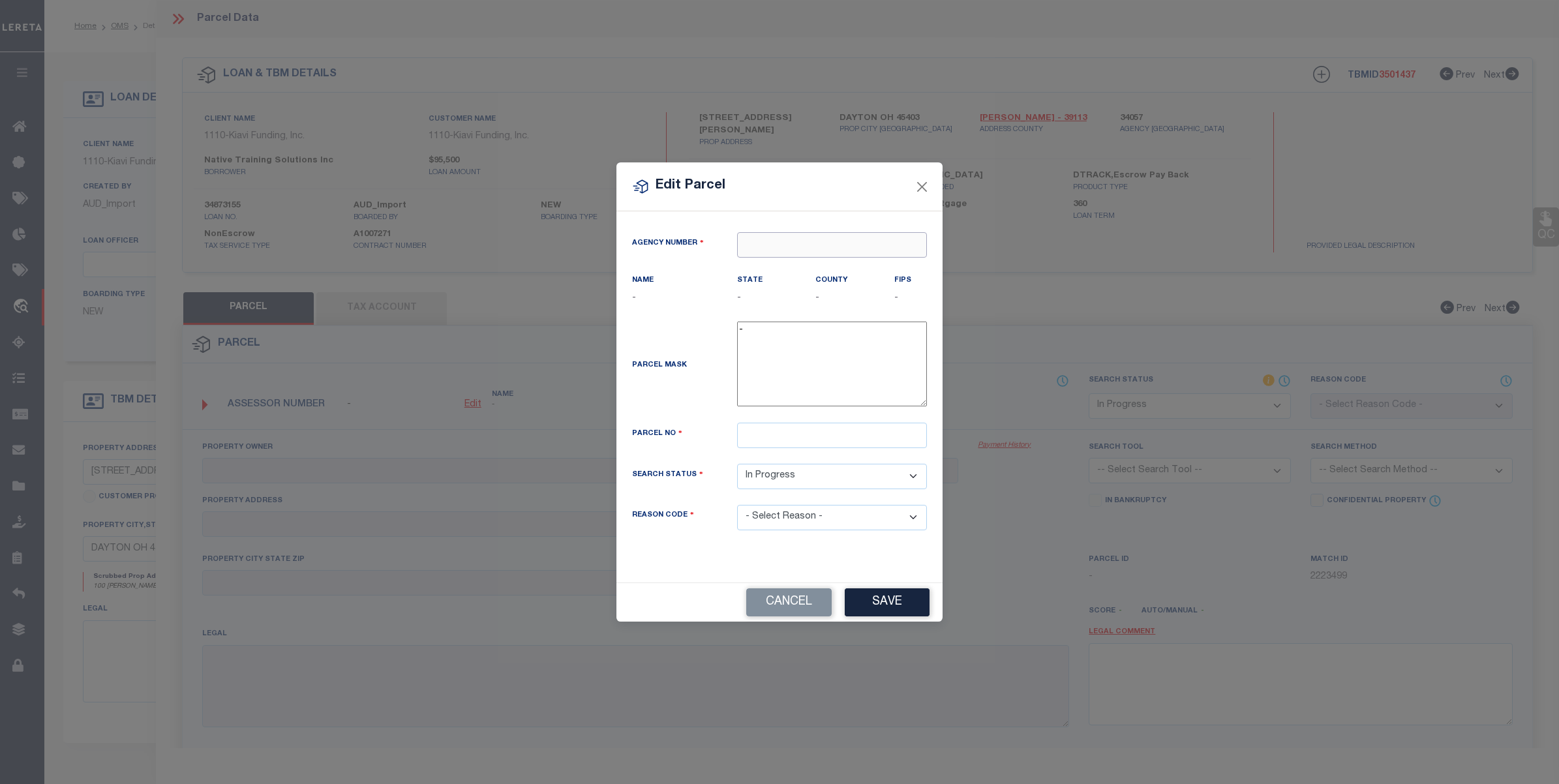
click at [787, 240] on input "text" at bounding box center [831, 244] width 190 height 25
click at [809, 265] on div "340570000 : [GEOGRAPHIC_DATA]" at bounding box center [844, 267] width 213 height 21
type input "340570000"
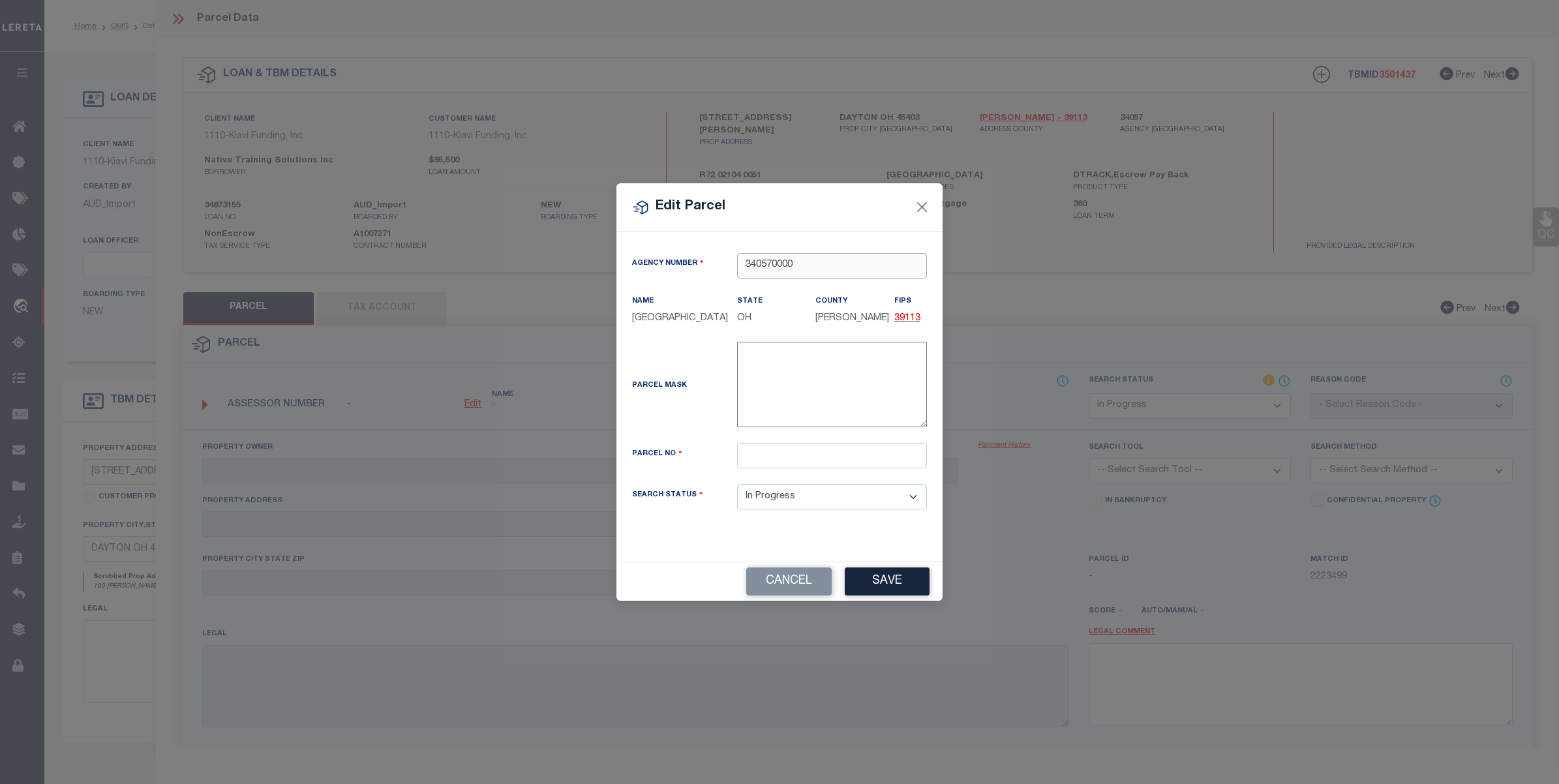
type input "340570000"
click at [800, 443] on div "Parcel Mask -" at bounding box center [779, 392] width 314 height 101
click at [793, 465] on input "text" at bounding box center [831, 455] width 190 height 25
paste input "R72 02104 0051"
type input "R72 02104 0051"
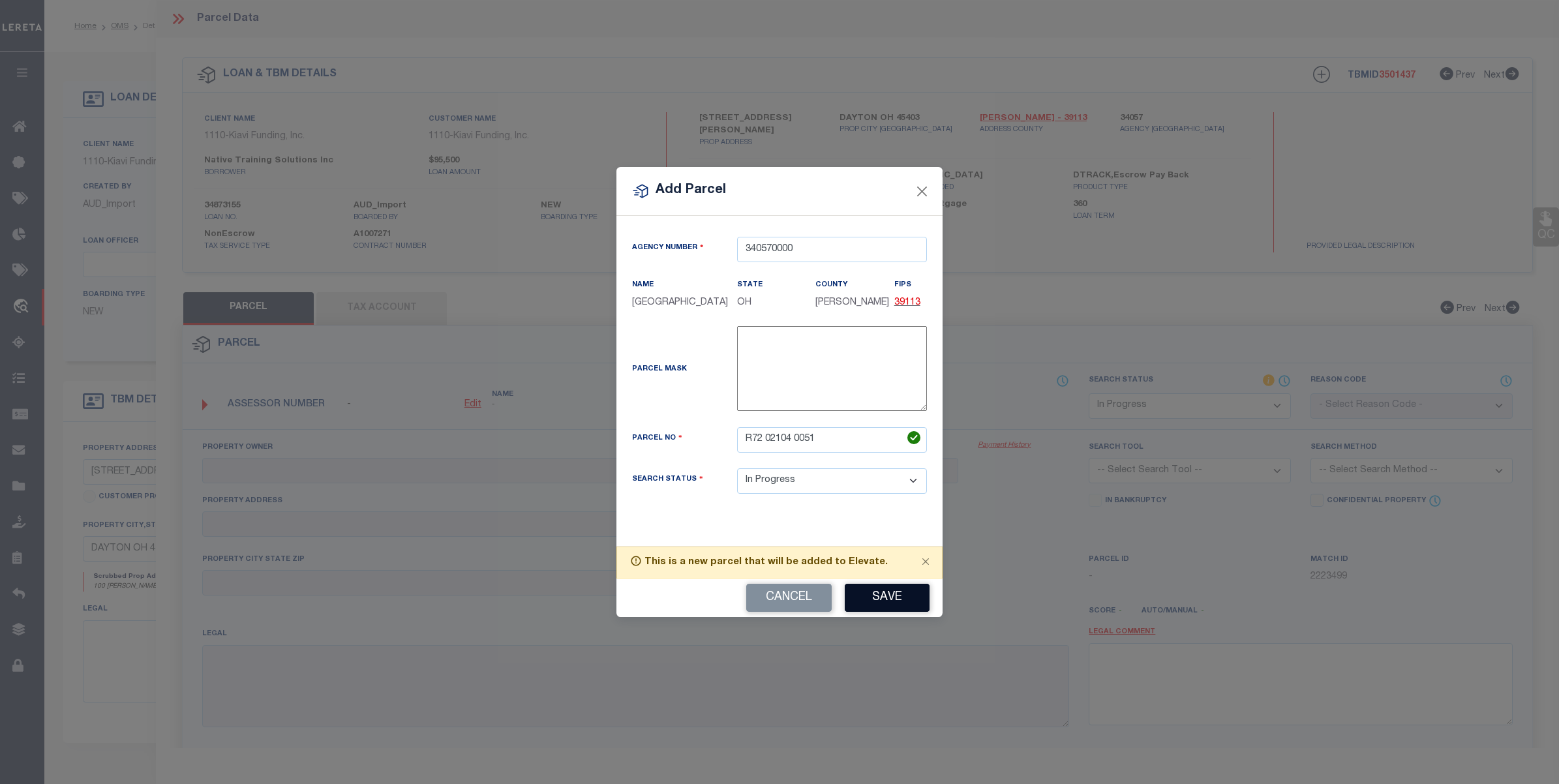
click at [879, 600] on button "Save" at bounding box center [887, 597] width 85 height 28
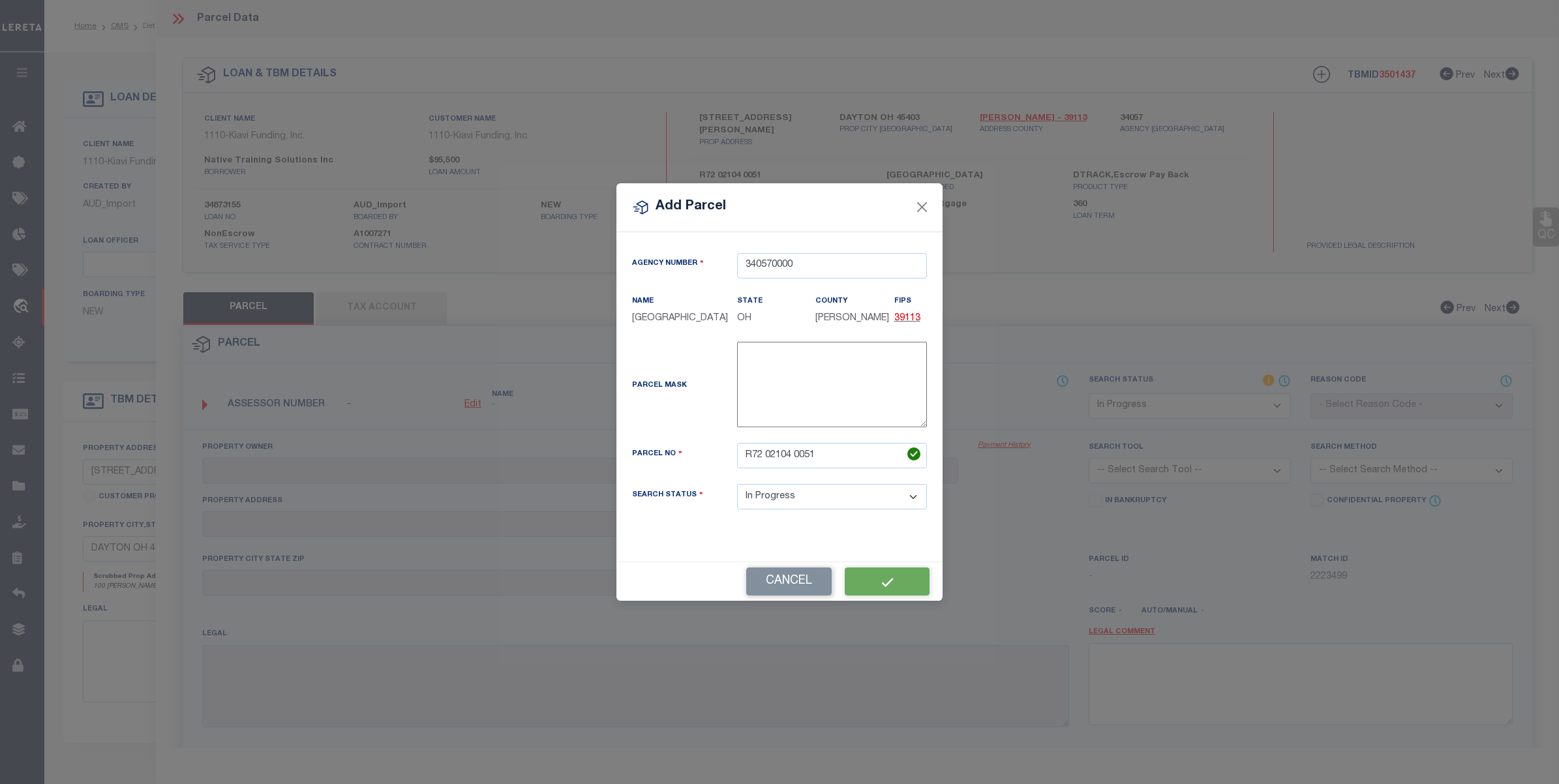
select select "IP"
checkbox input "false"
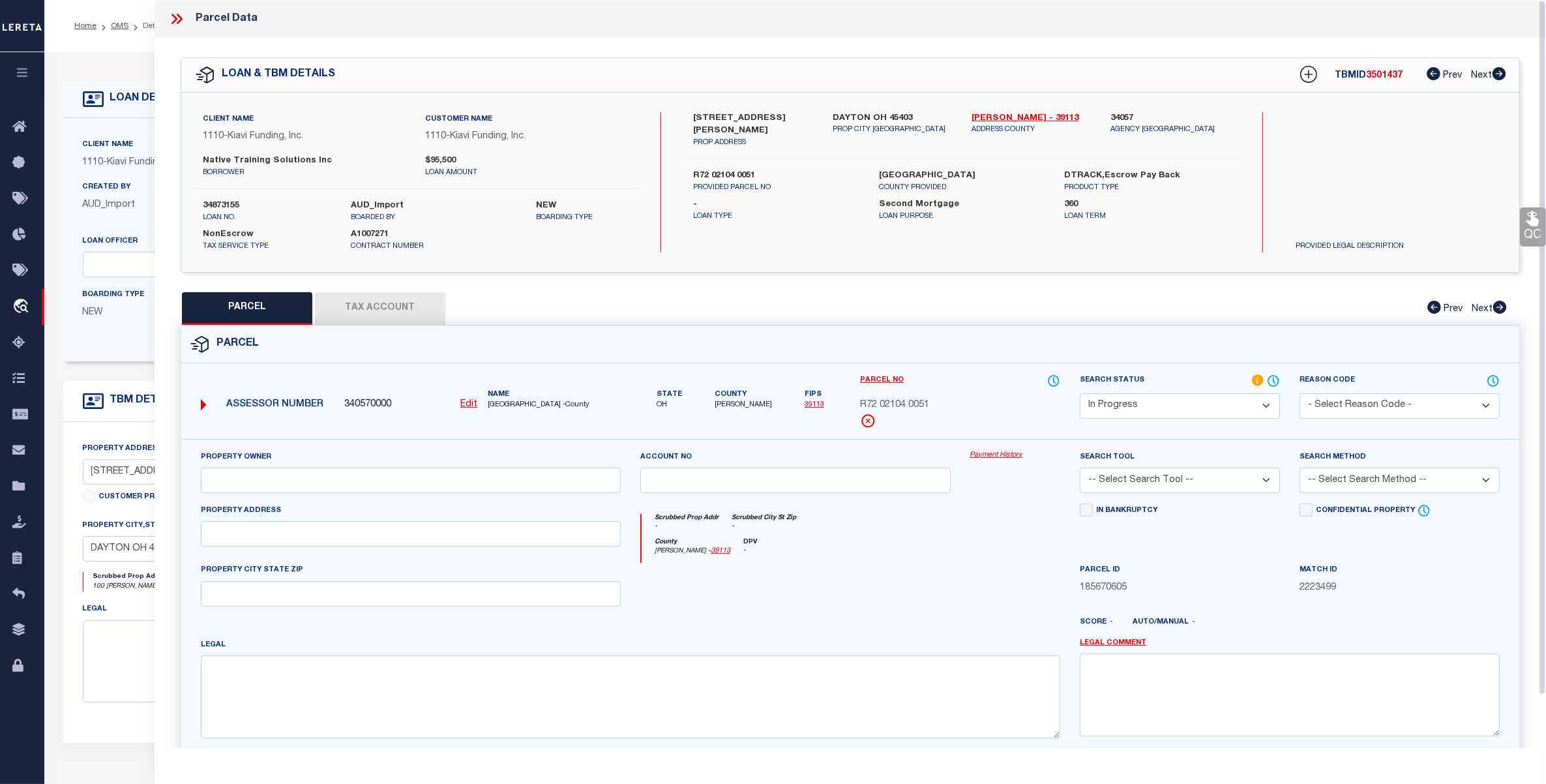
checkbox input "false"
click at [309, 478] on input "text" at bounding box center [411, 480] width 420 height 25
paste input "100 [PERSON_NAME] ST"
type input "100 [PERSON_NAME] ST"
click at [313, 522] on div "Property Address" at bounding box center [411, 524] width 420 height 43
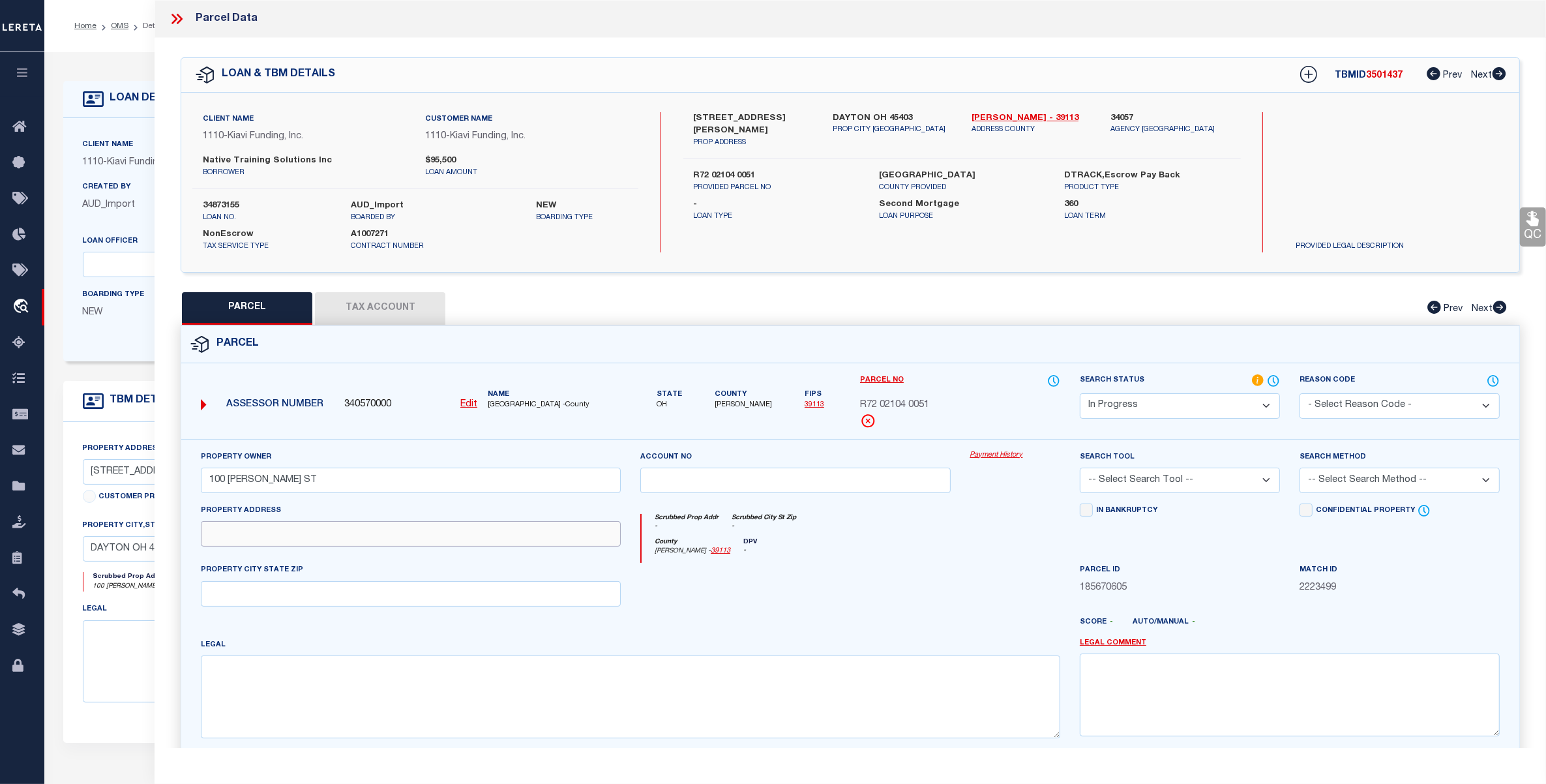
click at [308, 536] on input "text" at bounding box center [411, 533] width 420 height 25
paste input "100 [PERSON_NAME] ST"
type input "100 [PERSON_NAME] ST"
click at [314, 476] on input "100 [PERSON_NAME] ST" at bounding box center [411, 480] width 420 height 25
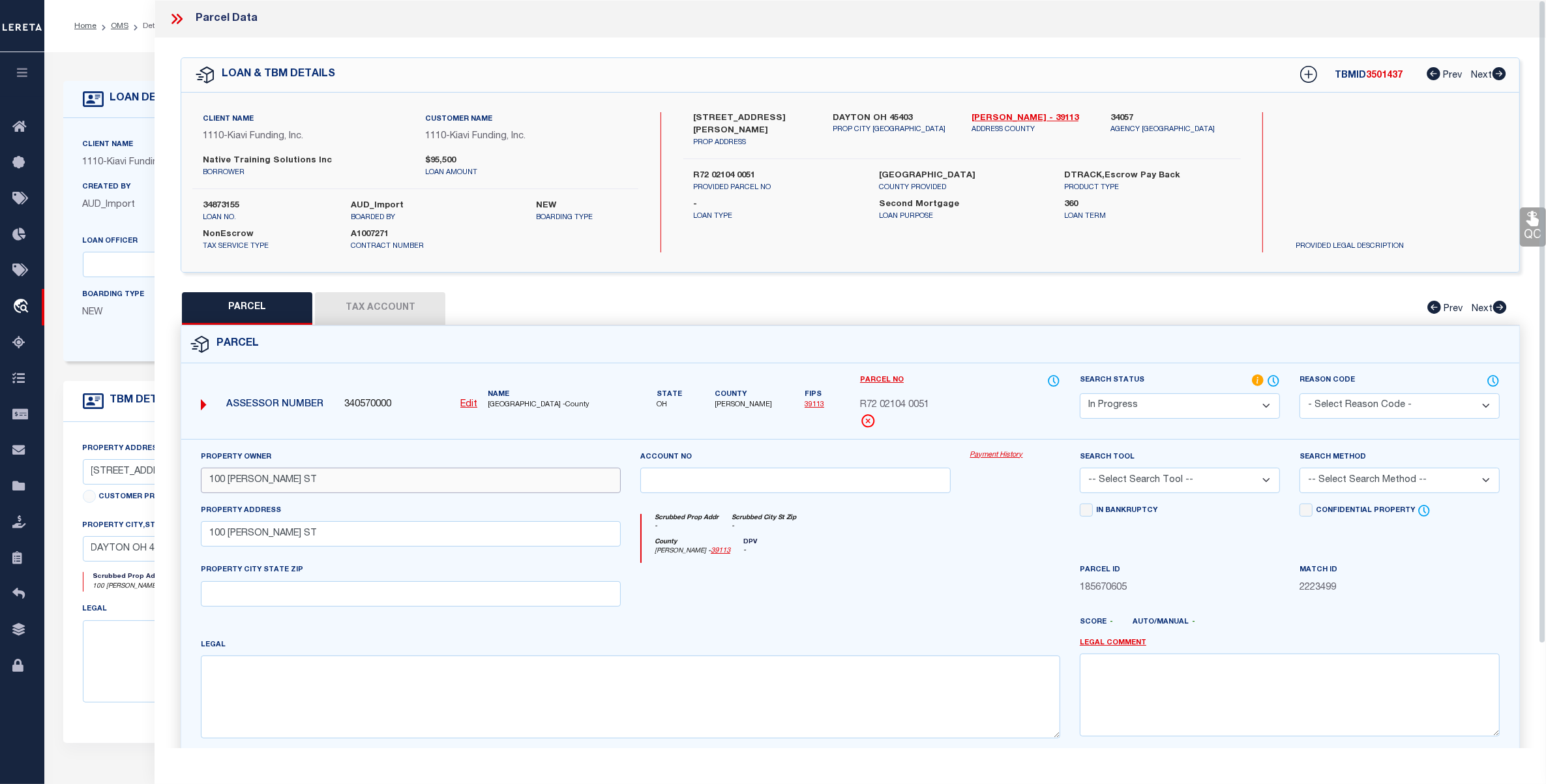
click at [314, 476] on input "100 [PERSON_NAME] ST" at bounding box center [411, 480] width 420 height 25
paste input "D2(SQUARED)CONTRACTING SOLUTIONS LLC"
type input "D2(SQUARED)CONTRACTING SOLUTIONS LLC"
click at [245, 597] on input "text" at bounding box center [411, 594] width 420 height 25
paste input "[GEOGRAPHIC_DATA], OH 45424"
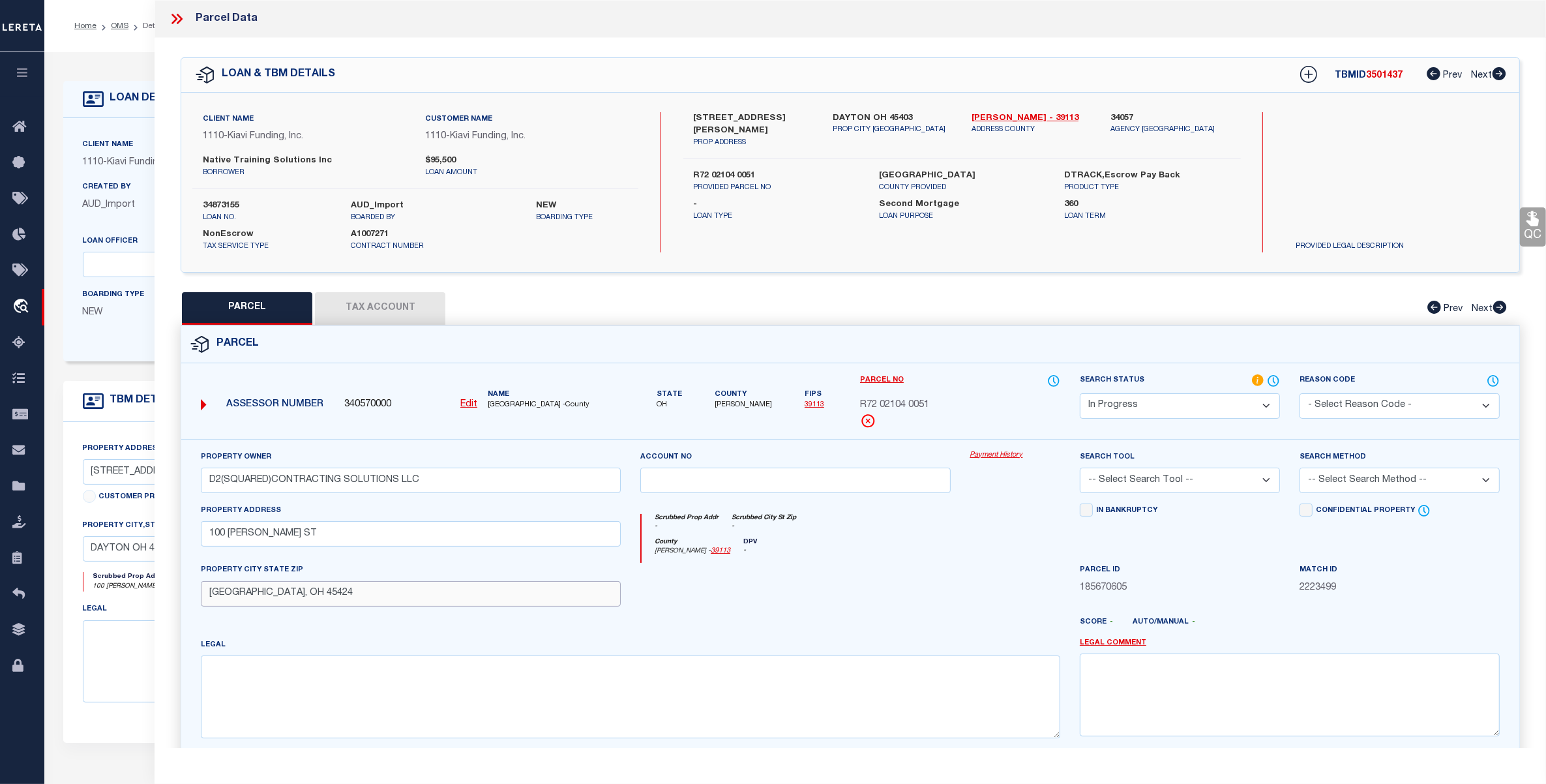
type input "[GEOGRAPHIC_DATA], OH 45424"
click at [223, 676] on textarea at bounding box center [631, 696] width 859 height 82
paste textarea "7975-76PTS [DATE]"
type textarea "7975-76PTS [DATE]"
click at [405, 300] on button "Tax Account" at bounding box center [380, 308] width 131 height 32
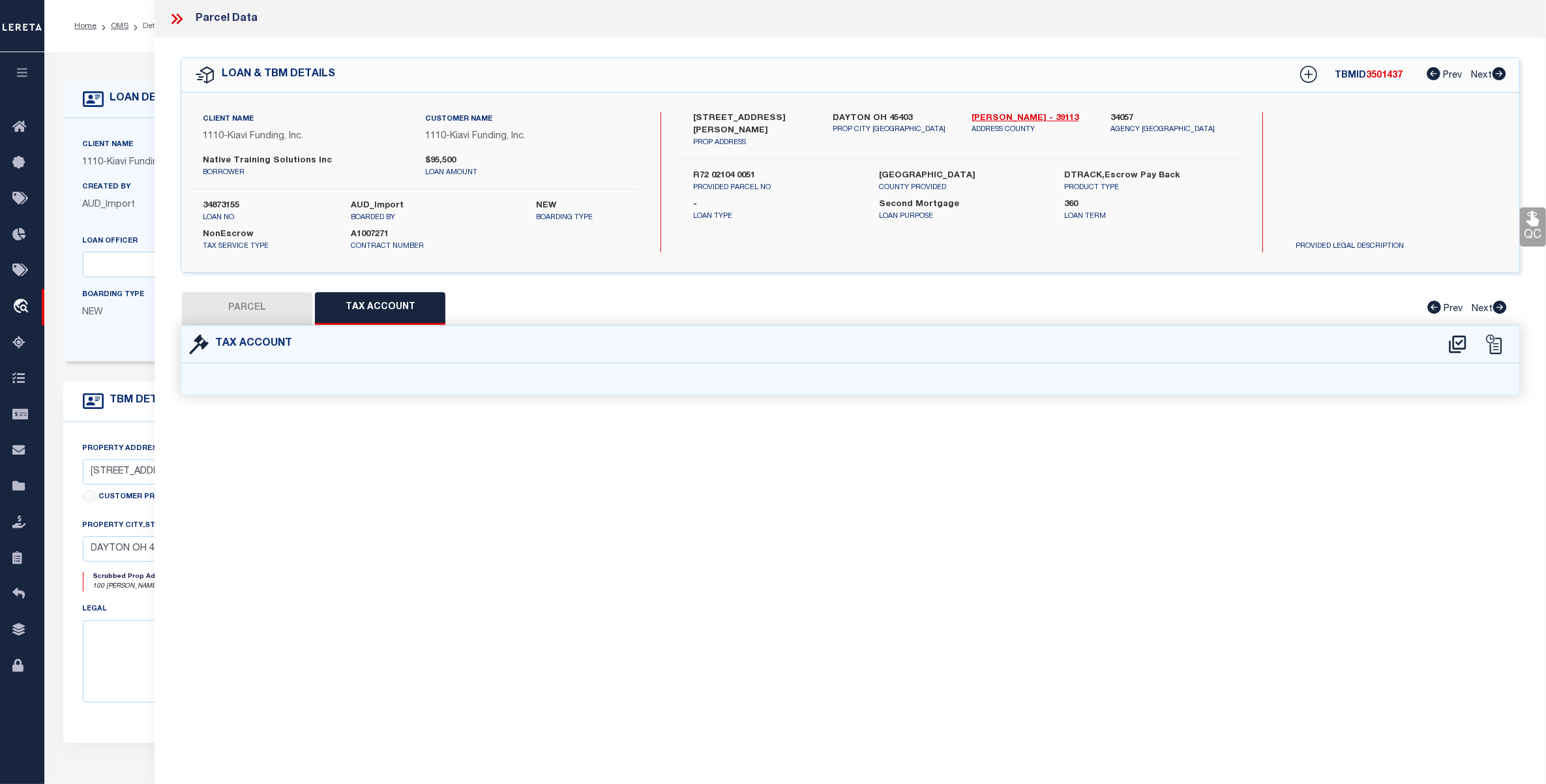
select select "100"
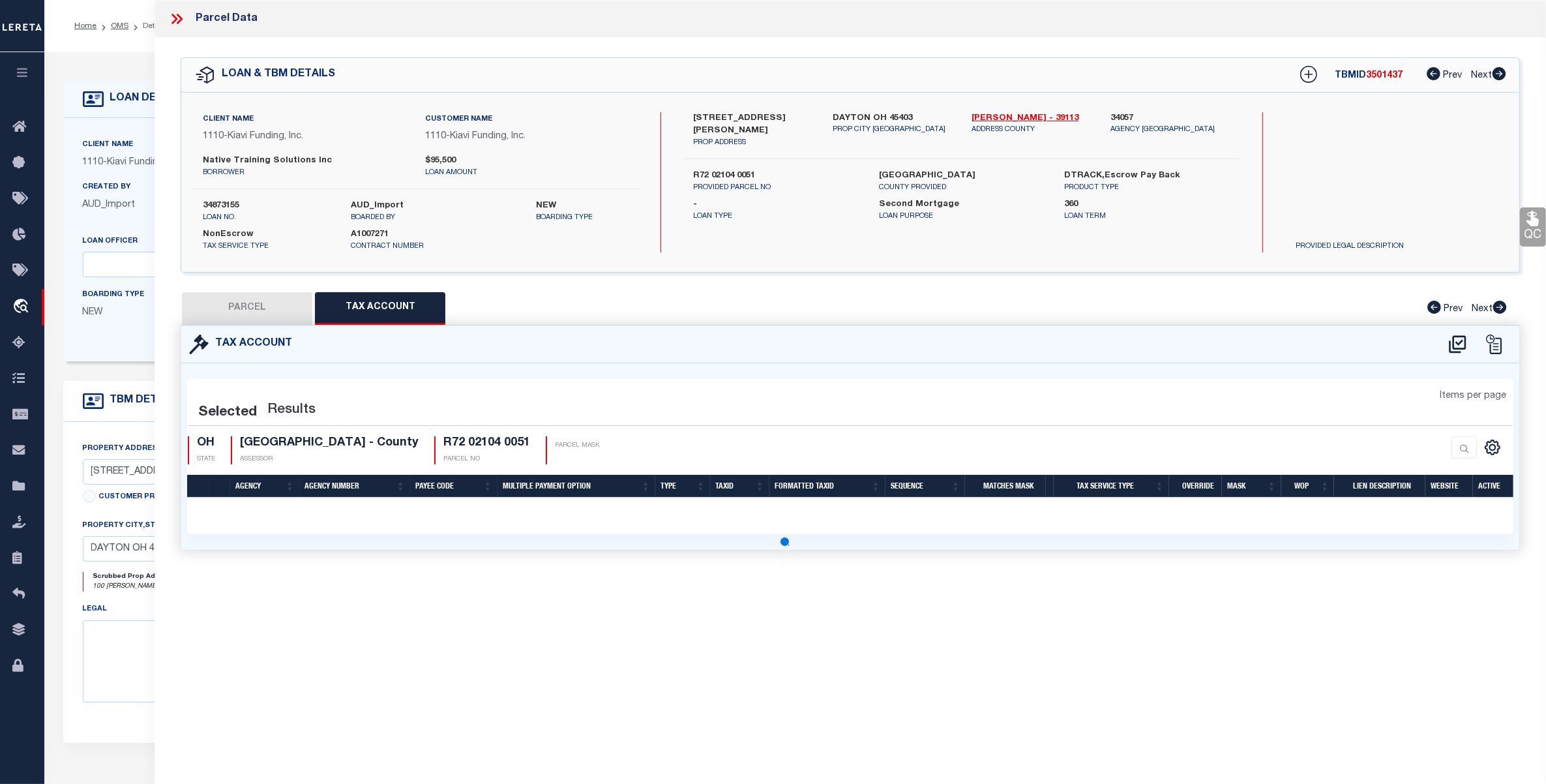
select select "100"
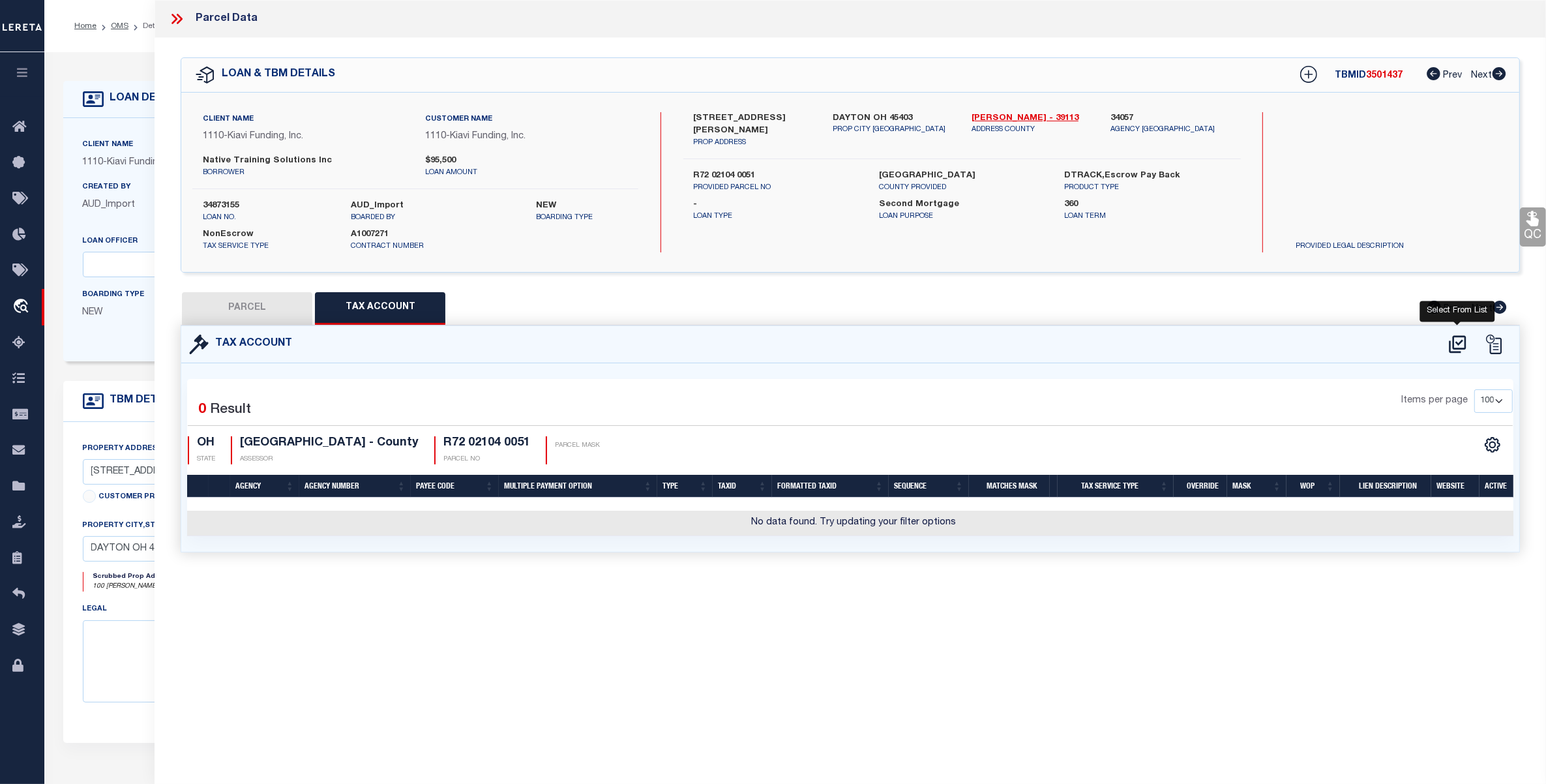
click at [1454, 343] on icon at bounding box center [1458, 343] width 17 height 18
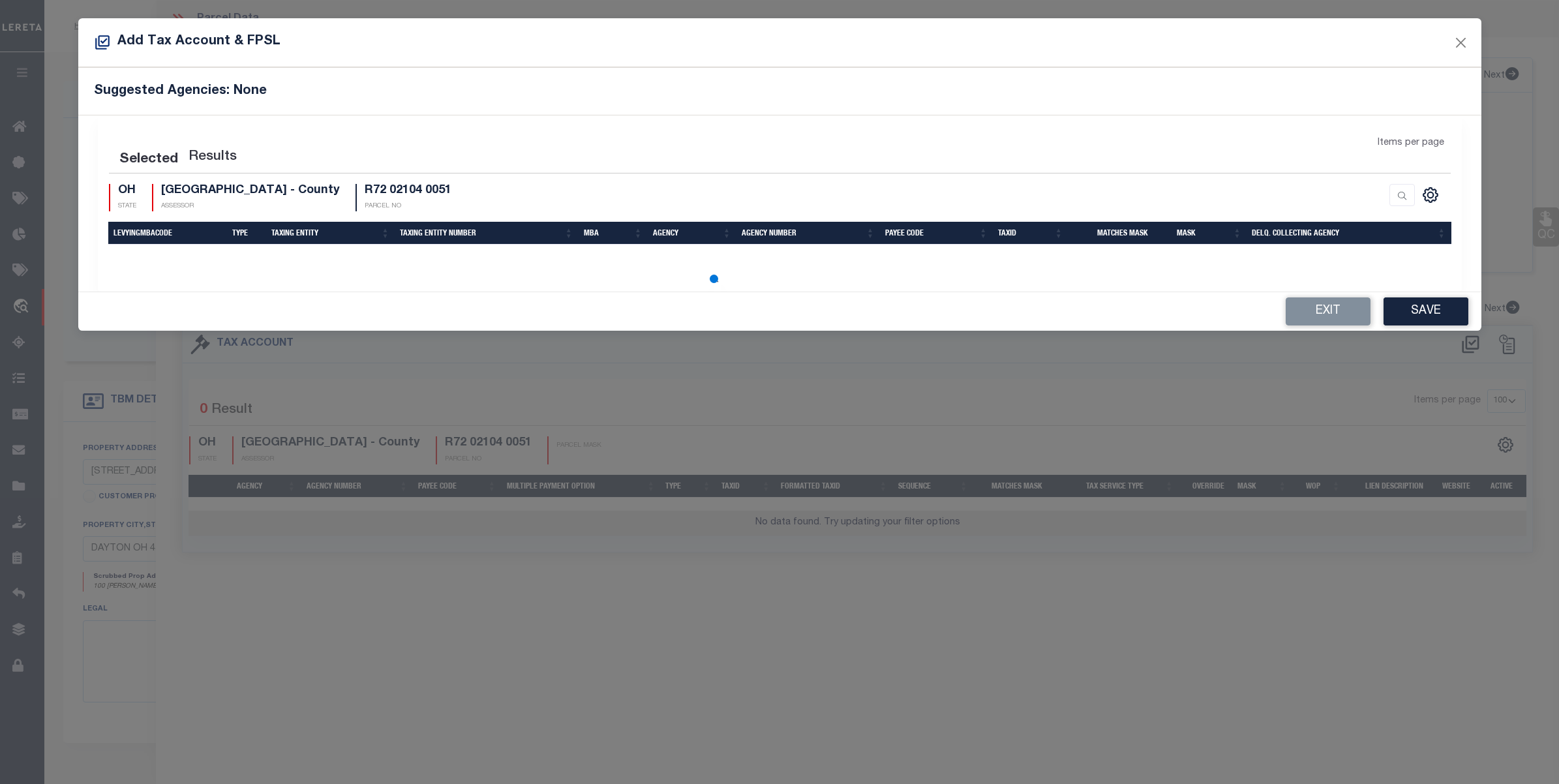
select select "100"
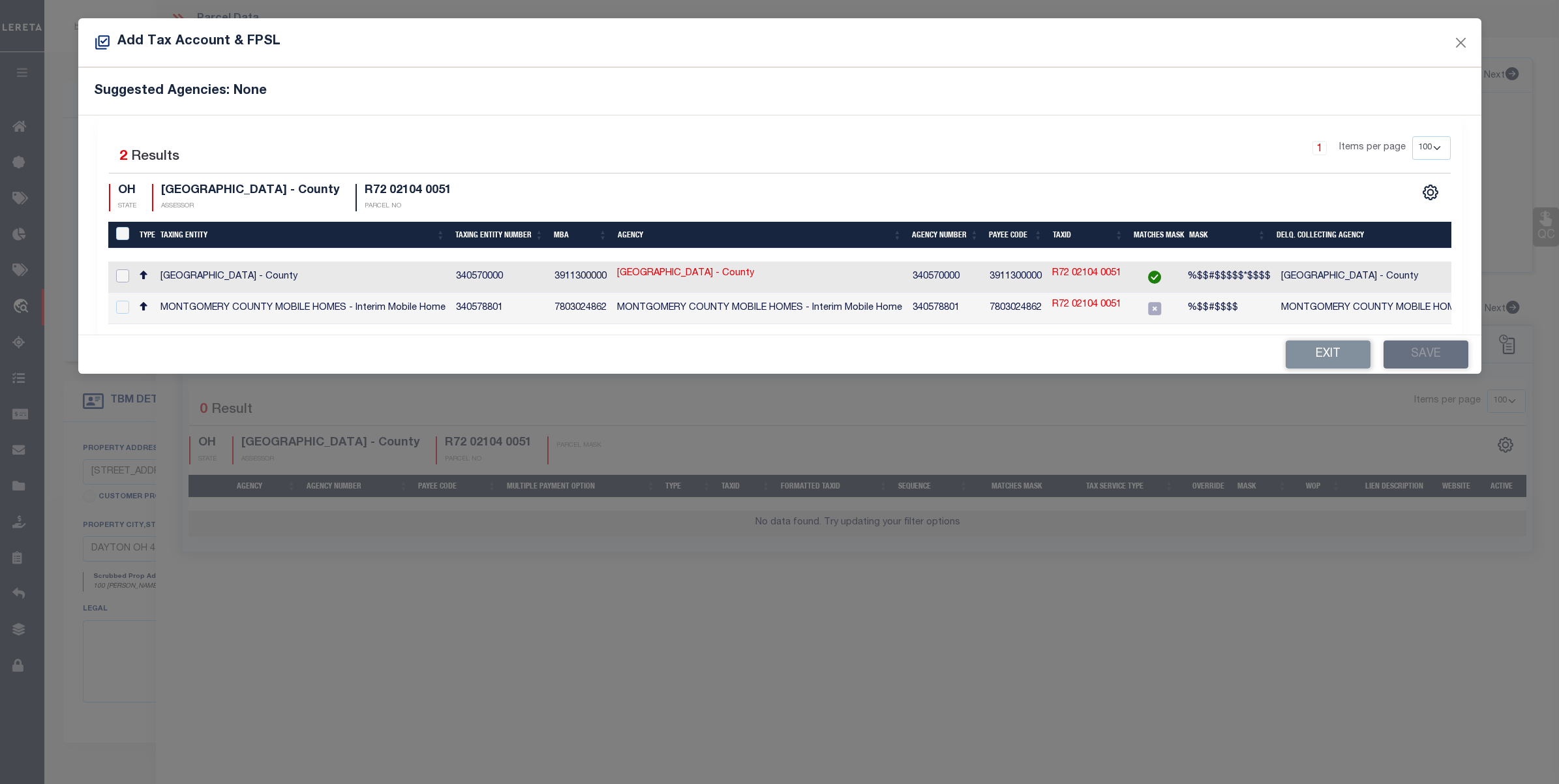
click at [121, 279] on input "checkbox" at bounding box center [122, 276] width 13 height 13
checkbox input "true"
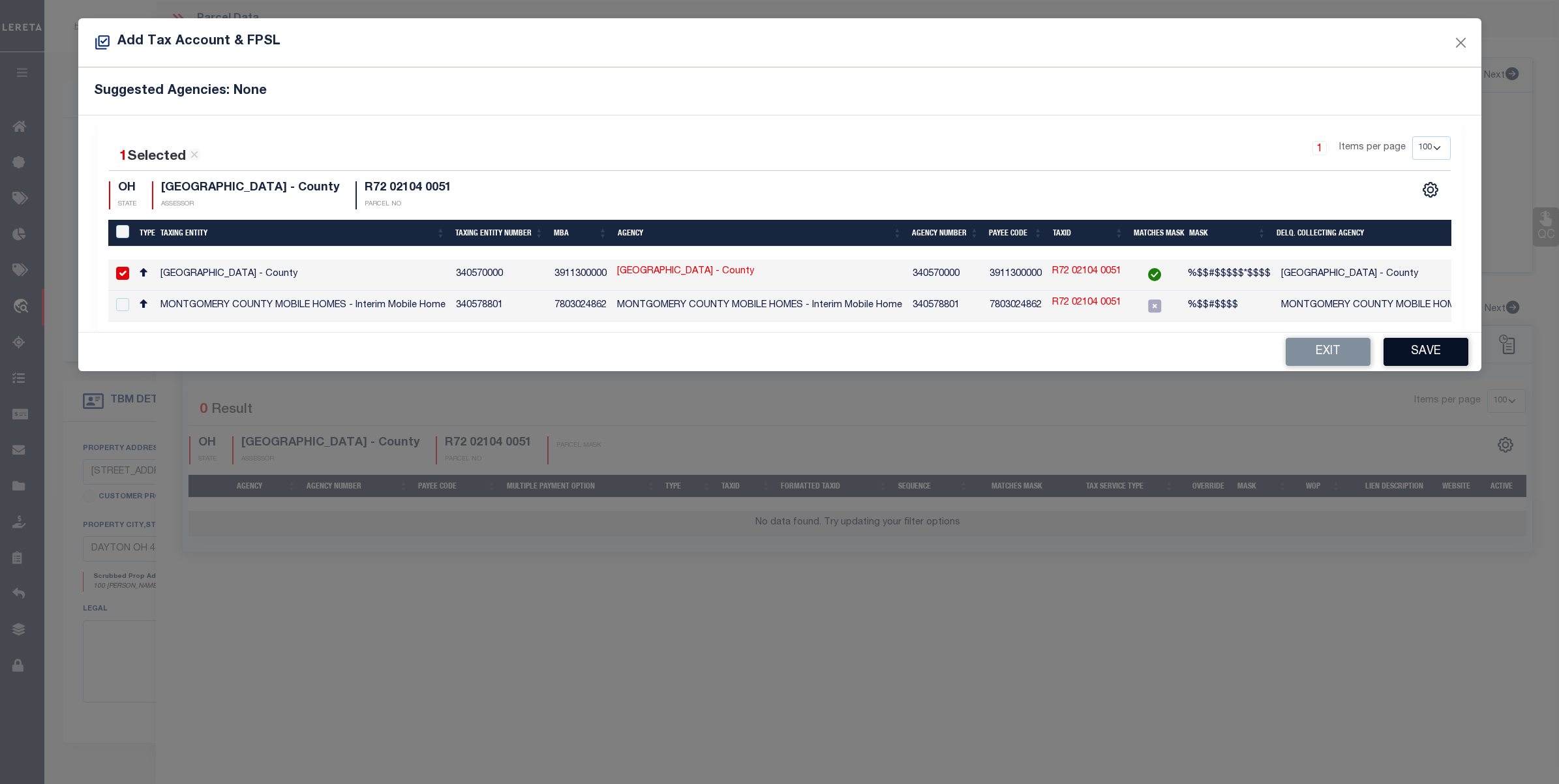
click at [1413, 356] on button "Save" at bounding box center [1426, 352] width 85 height 28
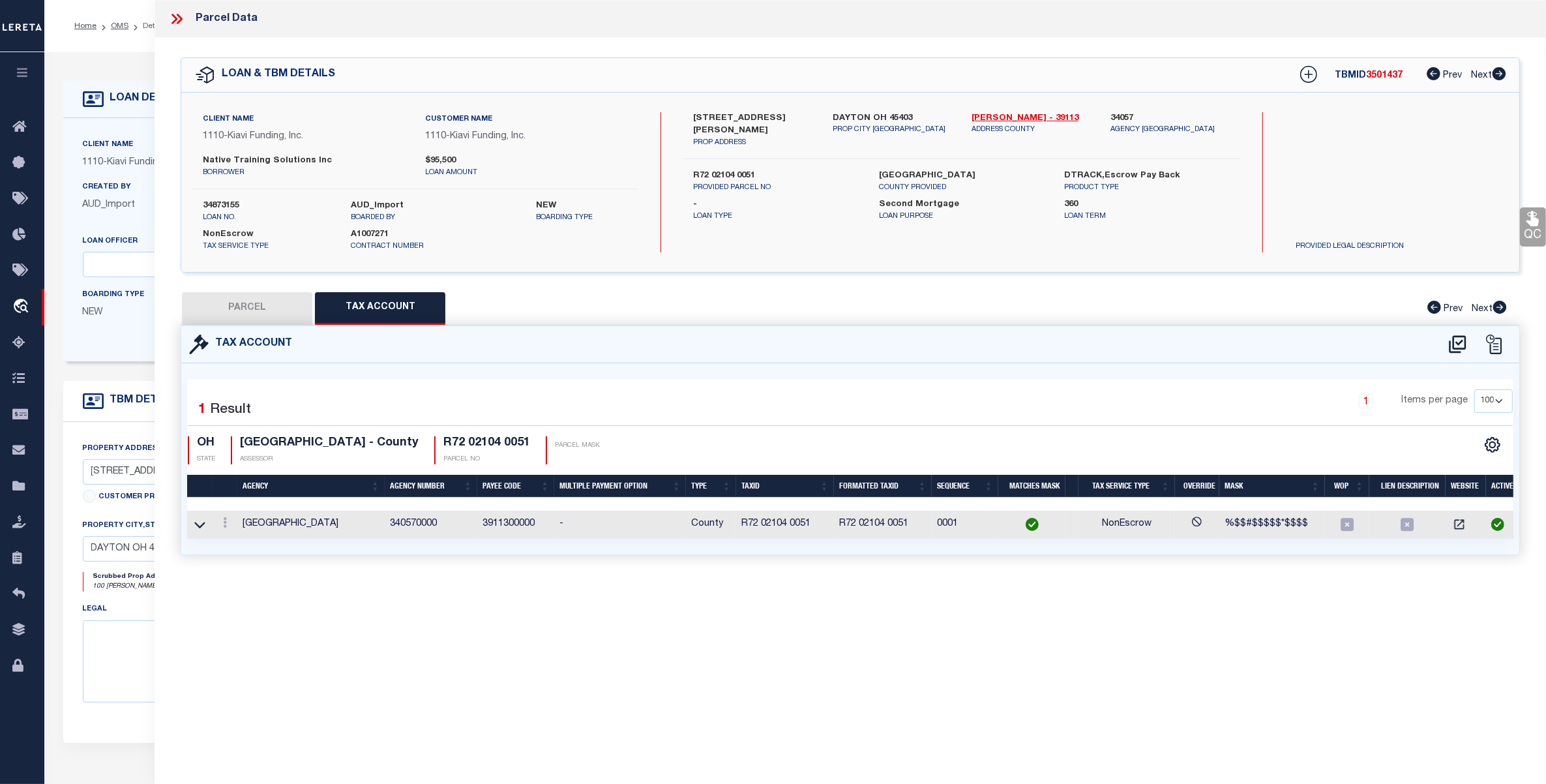
click at [260, 311] on button "PARCEL" at bounding box center [247, 308] width 131 height 32
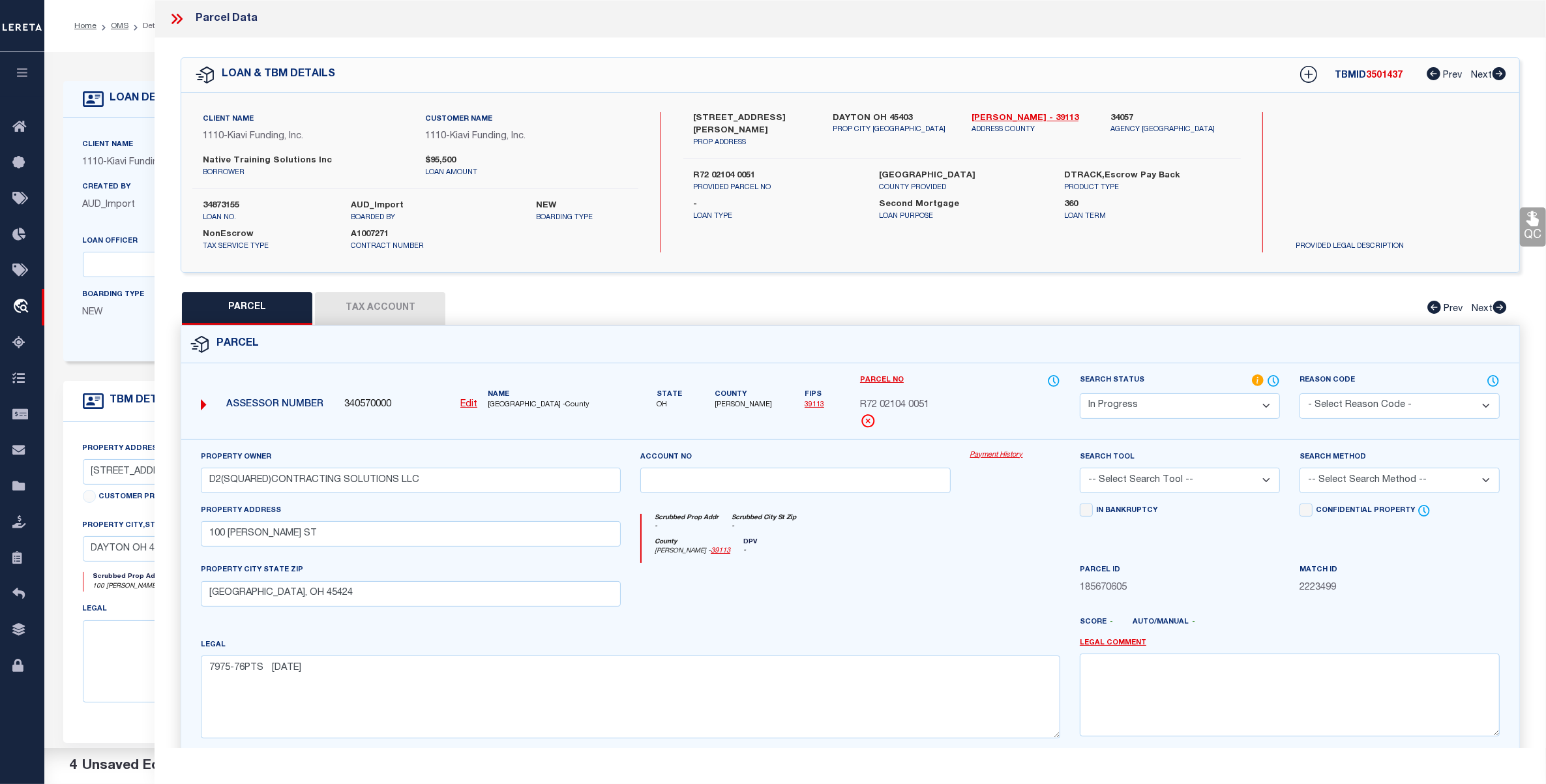
click at [1217, 404] on select "Automated Search Bad Parcel Complete Duplicate Parcel High Dollar Reporting In …" at bounding box center [1180, 405] width 200 height 25
select select "PC"
click at [1080, 393] on select "Automated Search Bad Parcel Complete Duplicate Parcel High Dollar Reporting In …" at bounding box center [1180, 405] width 200 height 25
click at [1205, 480] on select "-- Select Search Tool -- 3rd Party Website Agency File Agency Website ATLS CNV-…" at bounding box center [1180, 480] width 200 height 25
select select "AGW"
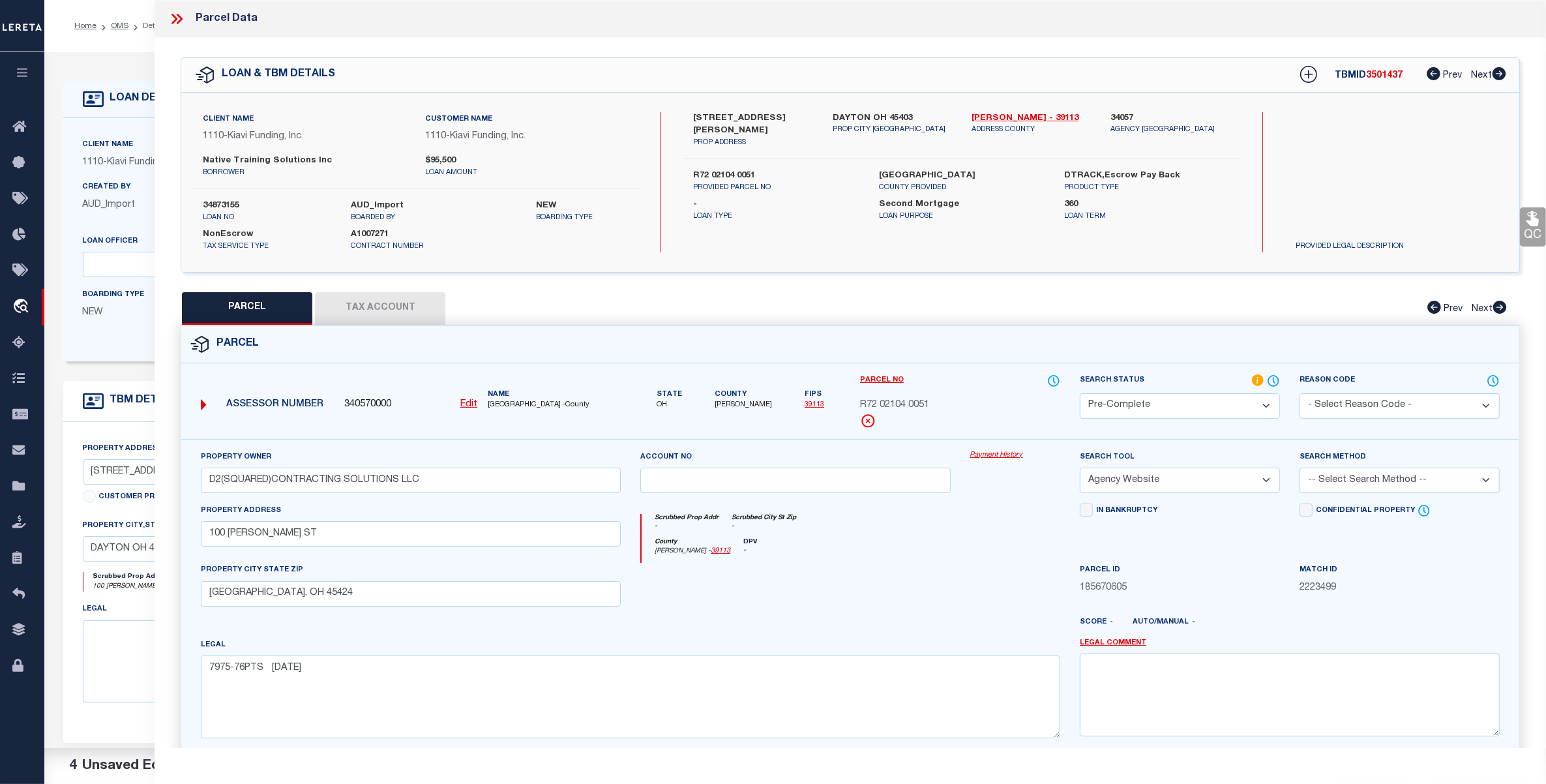
click at [1080, 468] on select "-- Select Search Tool -- 3rd Party Website Agency File Agency Website ATLS CNV-…" at bounding box center [1180, 480] width 200 height 25
click at [1389, 402] on select "- Select Reason Code - 099 - Other (Provide additional detail) ACT - Agency Cha…" at bounding box center [1399, 405] width 200 height 25
click at [1390, 401] on select "- Select Reason Code - 099 - Other (Provide additional detail) ACT - Agency Cha…" at bounding box center [1399, 405] width 200 height 25
click at [1359, 480] on select "-- Select Search Method -- Property Address Legal Liability Info Provided" at bounding box center [1399, 480] width 200 height 25
select select "ADD"
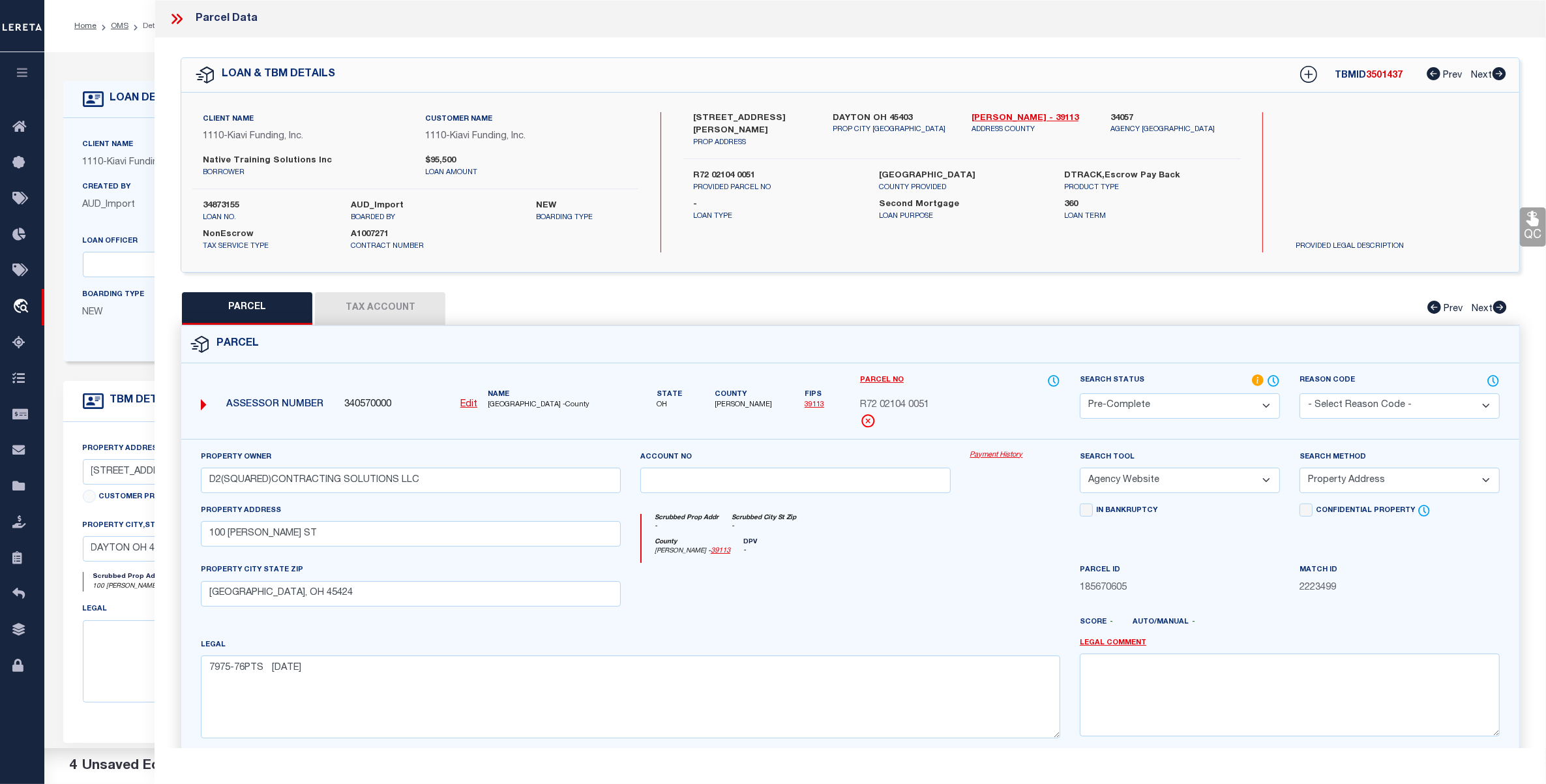
click at [1299, 468] on select "-- Select Search Method -- Property Address Legal Liability Info Provided" at bounding box center [1399, 480] width 200 height 25
click at [1190, 595] on span "185670605" at bounding box center [1180, 588] width 200 height 15
click at [230, 200] on label "34873155" at bounding box center [266, 206] width 128 height 13
copy label "34873155"
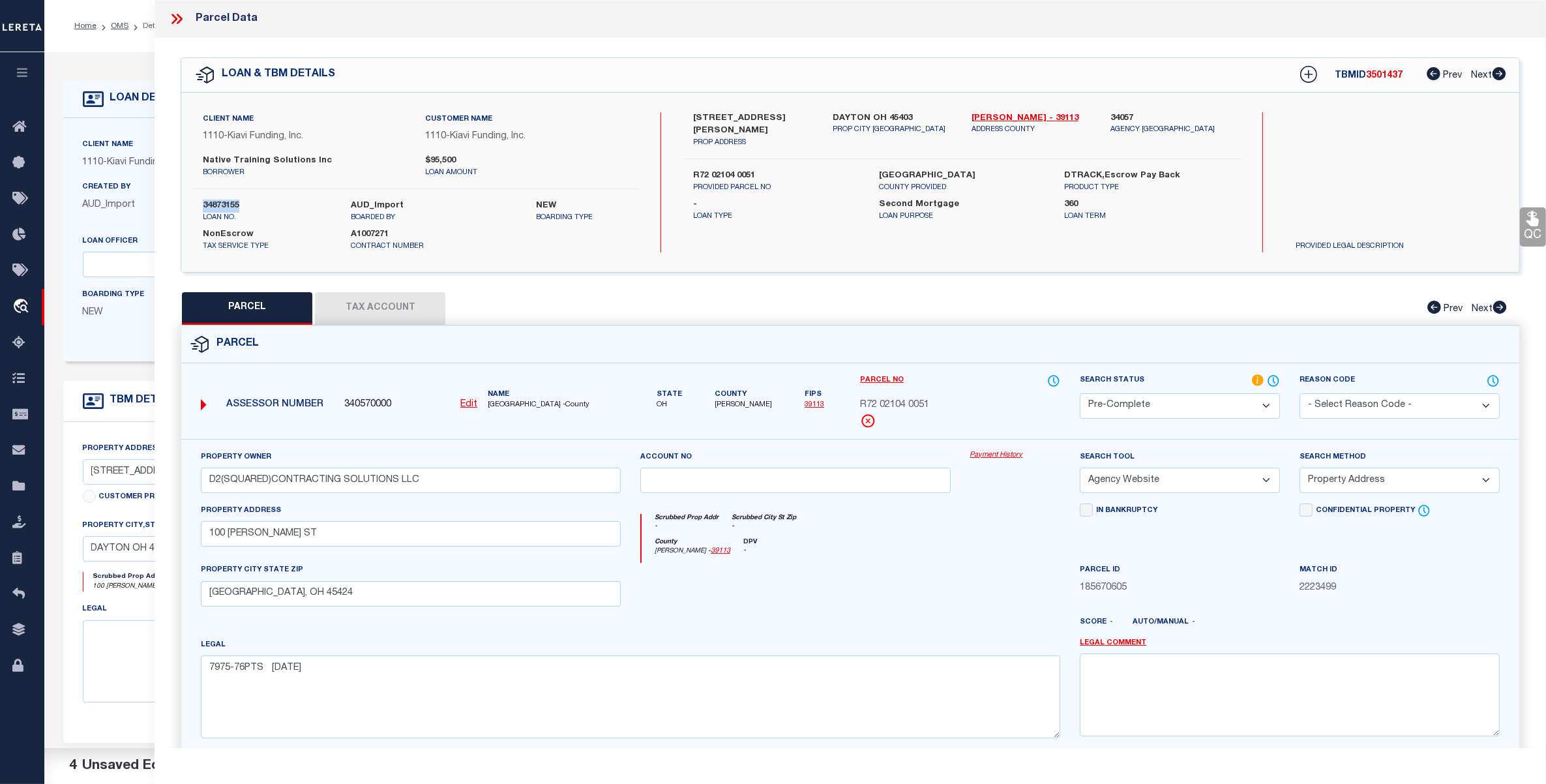
click at [1376, 71] on span "3501437" at bounding box center [1385, 76] width 37 height 9
copy span "3501437"
click at [1015, 317] on div "PARCEL Tax Account Prev Next" at bounding box center [850, 308] width 1339 height 32
drag, startPoint x: 488, startPoint y: 405, endPoint x: 571, endPoint y: 405, distance: 83.0
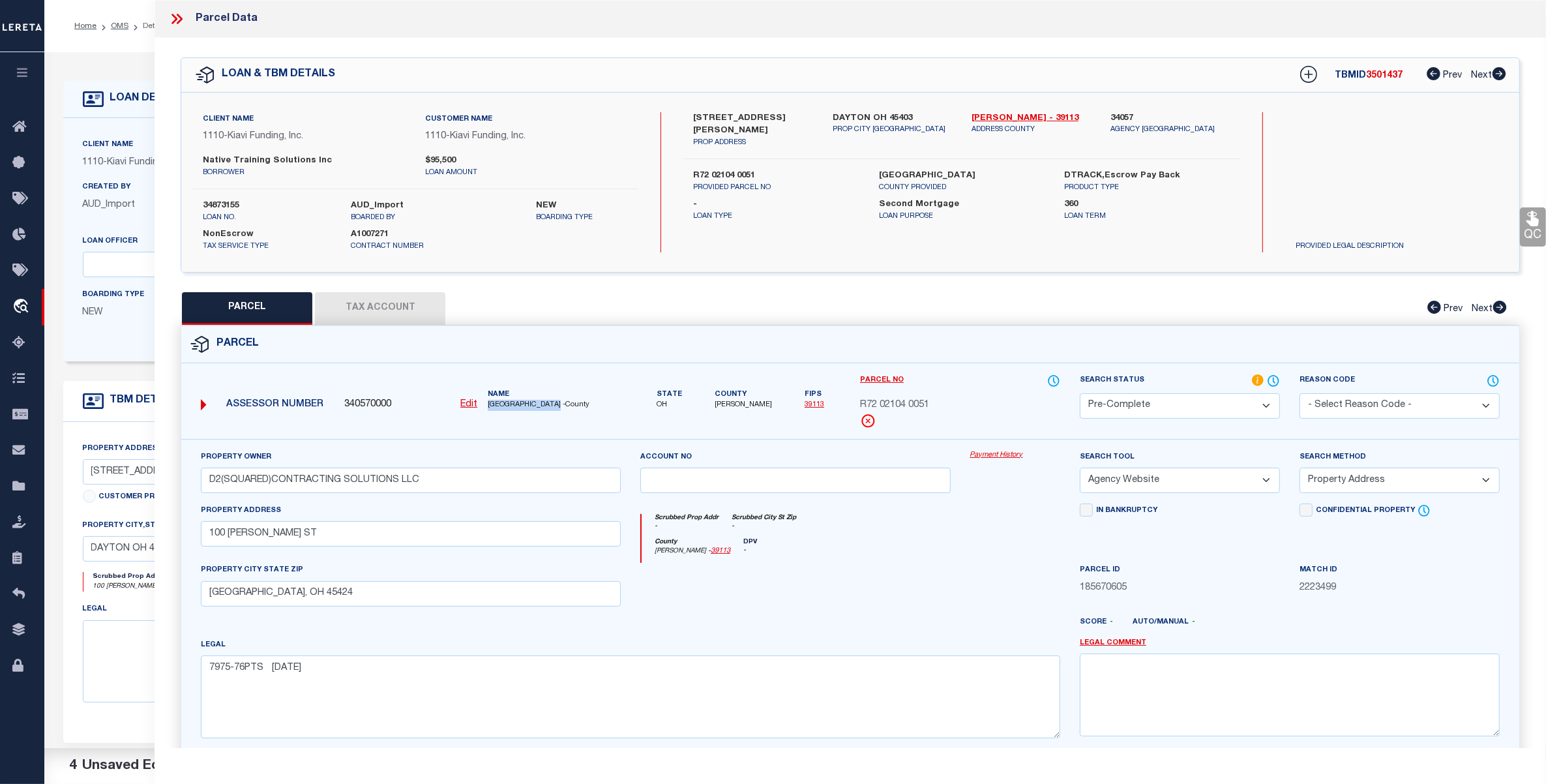
click at [571, 405] on span "[GEOGRAPHIC_DATA] -County" at bounding box center [554, 405] width 133 height 11
copy span "[GEOGRAPHIC_DATA]"
drag, startPoint x: 861, startPoint y: 405, endPoint x: 938, endPoint y: 402, distance: 77.1
click at [938, 402] on div "R72 02104 0051" at bounding box center [960, 405] width 200 height 15
copy span "R72 02104 0051"
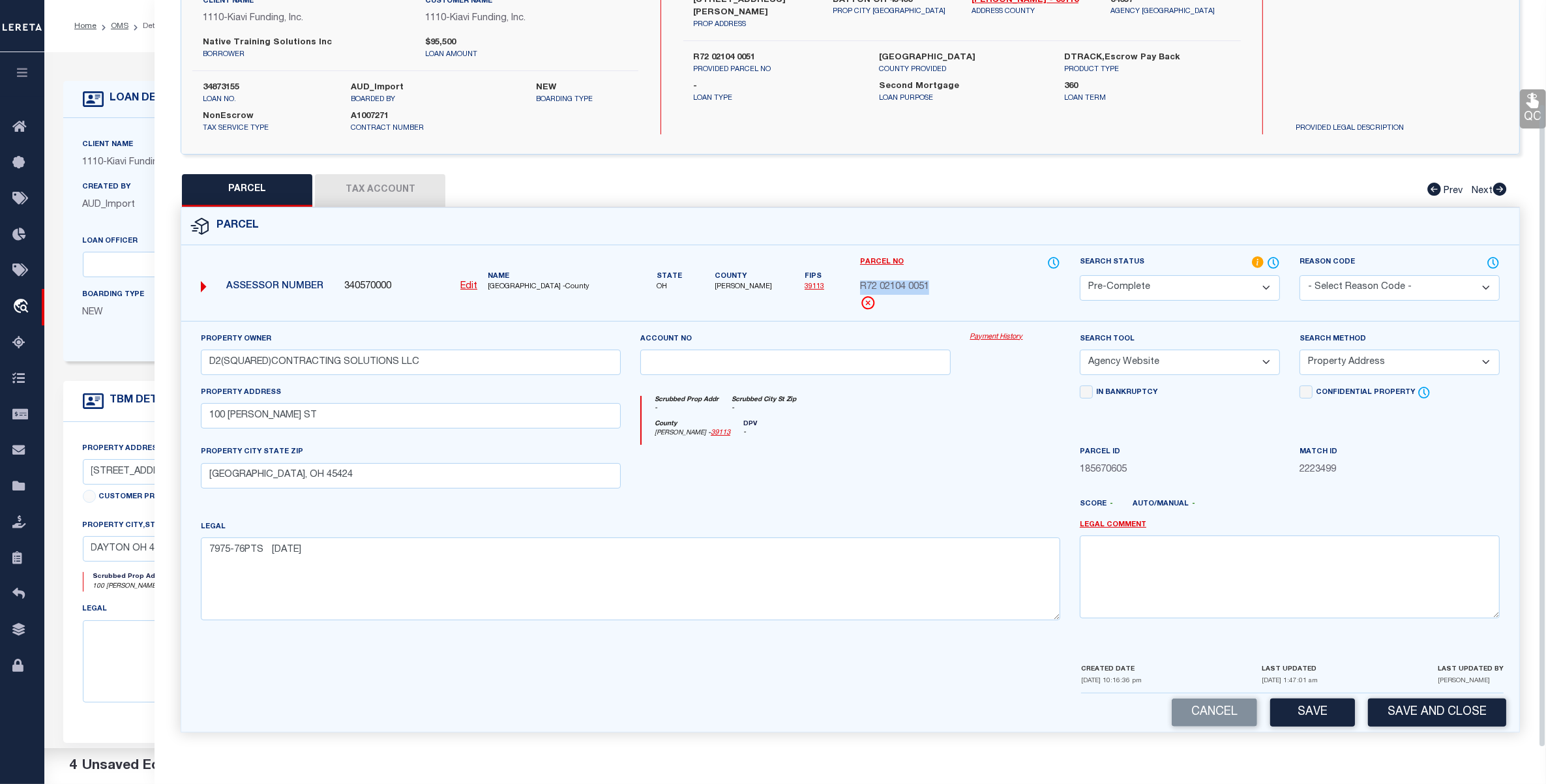
scroll to position [121, 0]
click at [1425, 708] on button "Save and Close" at bounding box center [1437, 712] width 138 height 28
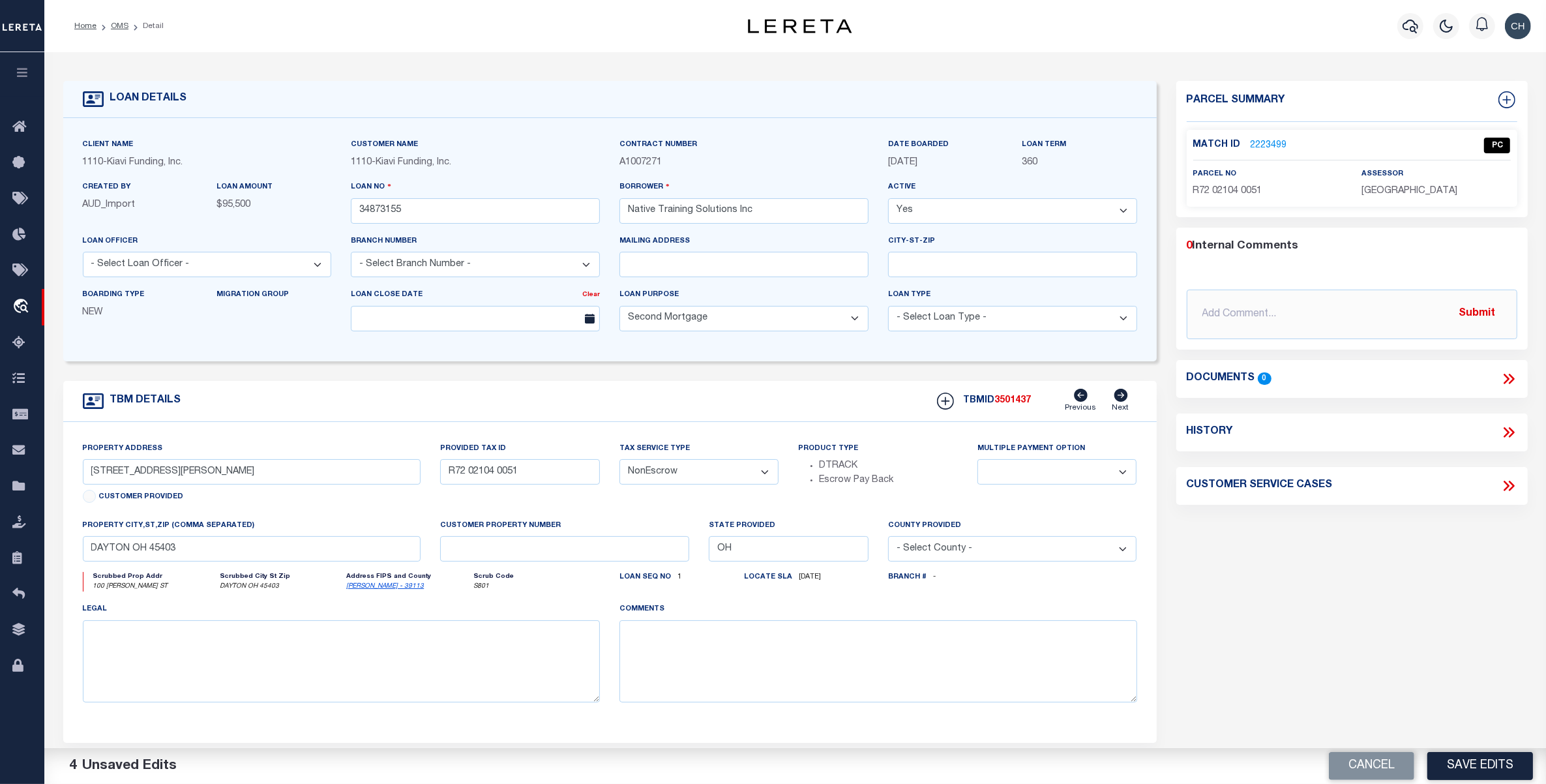
select select "3485"
select select
click at [121, 27] on link "OMS" at bounding box center [119, 26] width 18 height 8
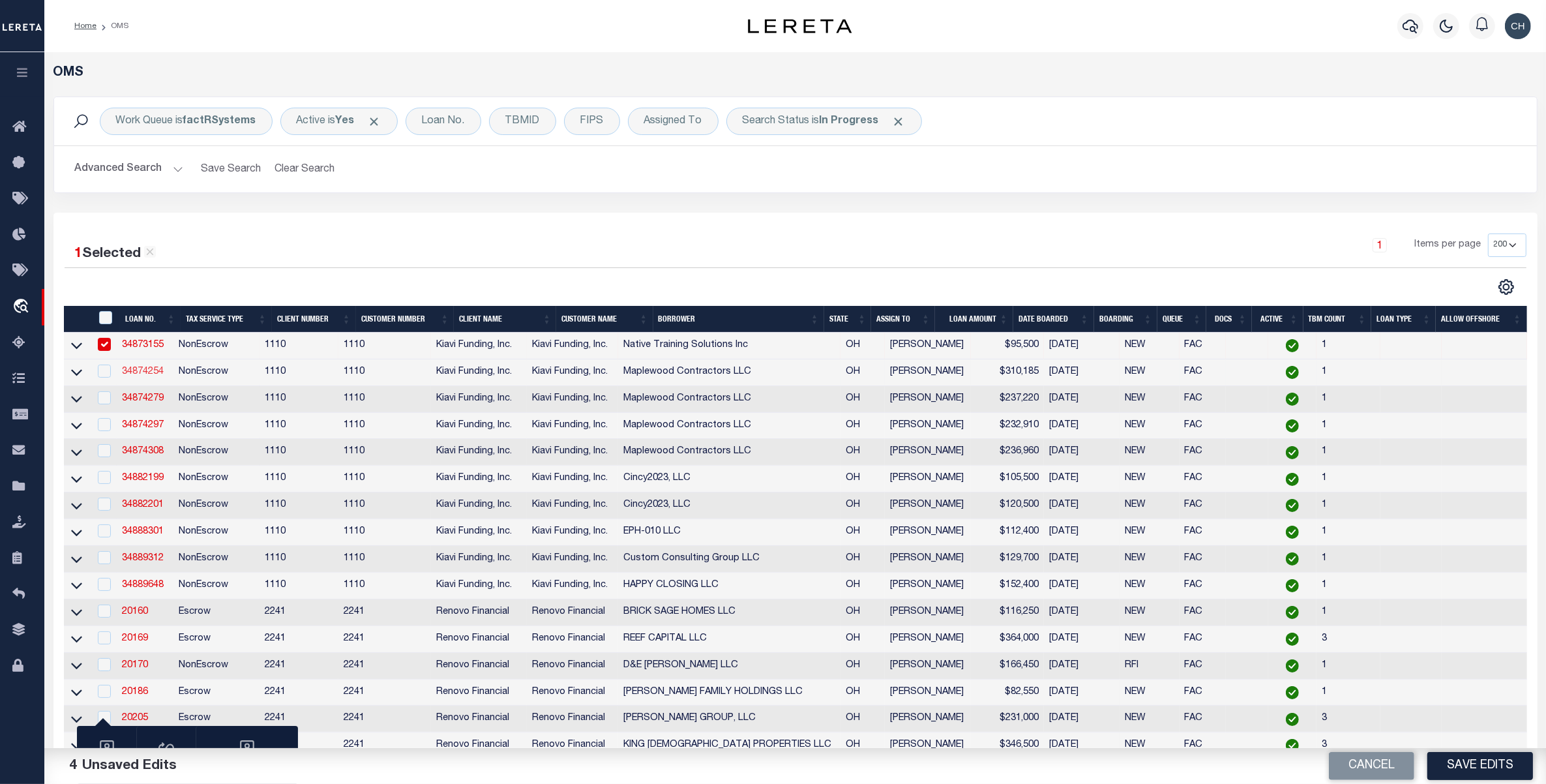
click at [141, 370] on link "34874254" at bounding box center [143, 372] width 41 height 9
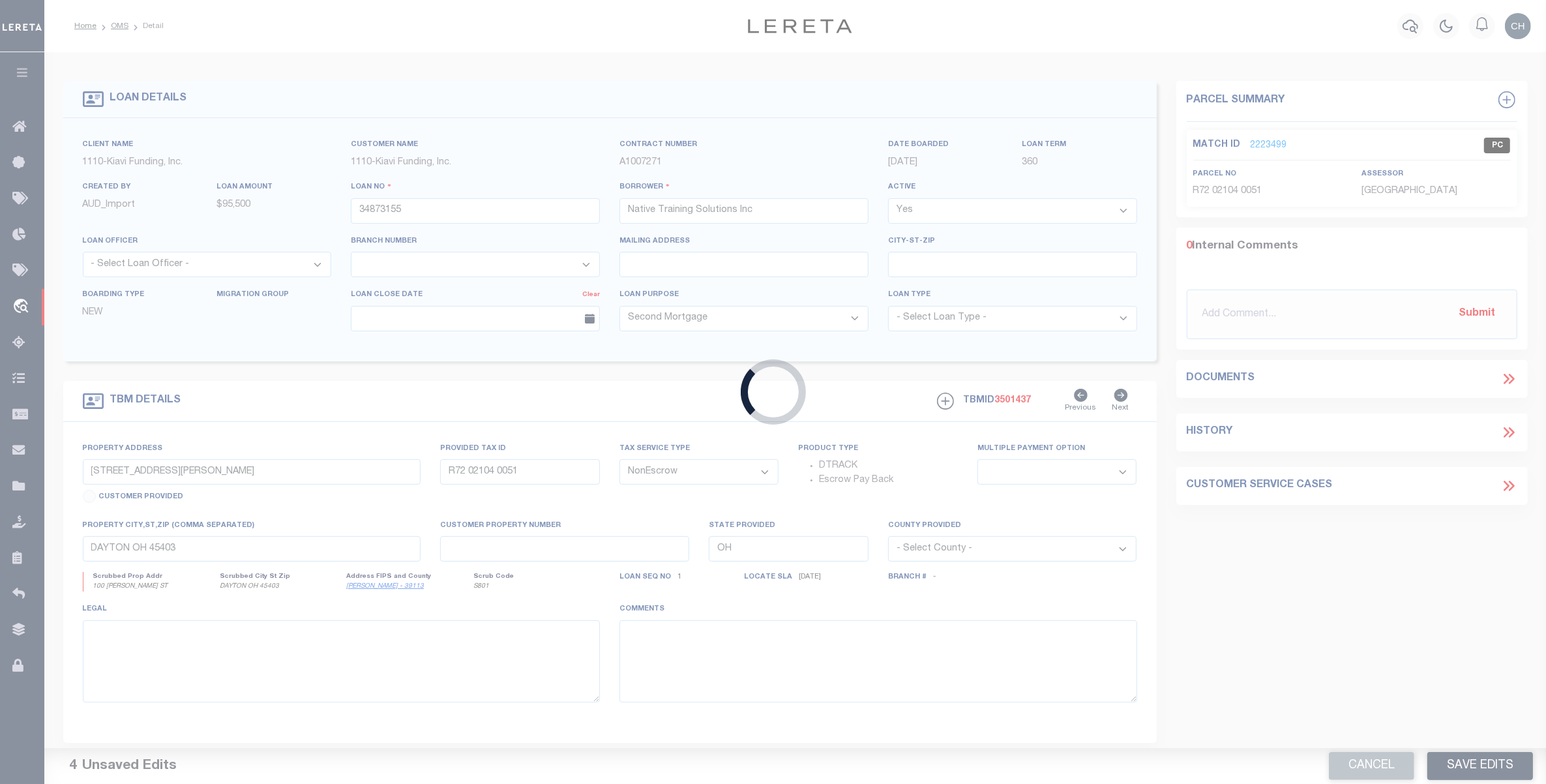
type input "34874254"
type input "Maplewood Contractors LLC"
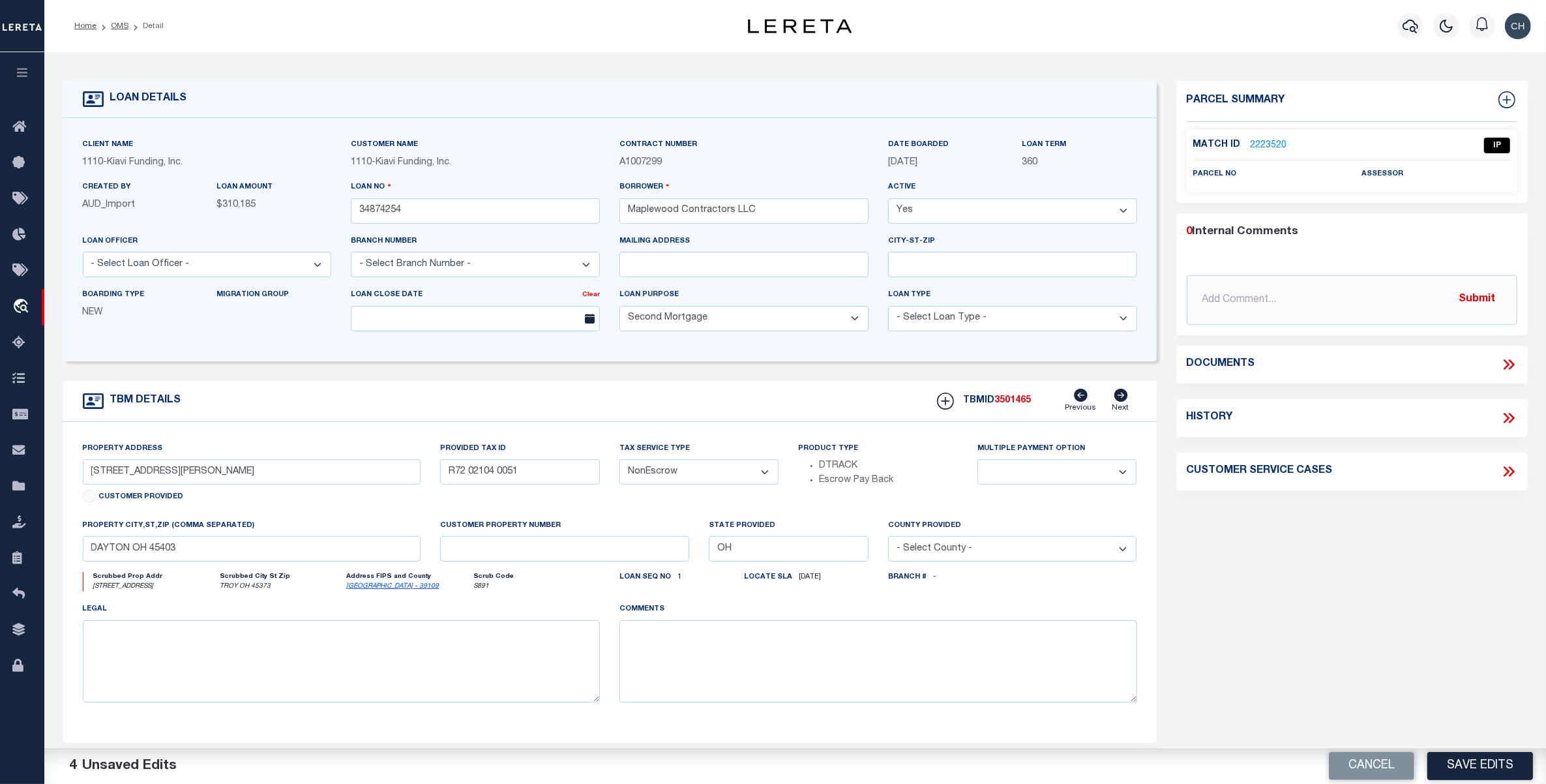
select select "3485"
type input "[STREET_ADDRESS]"
type input "C06-067004"
select select
type input "TROY OH 45373"
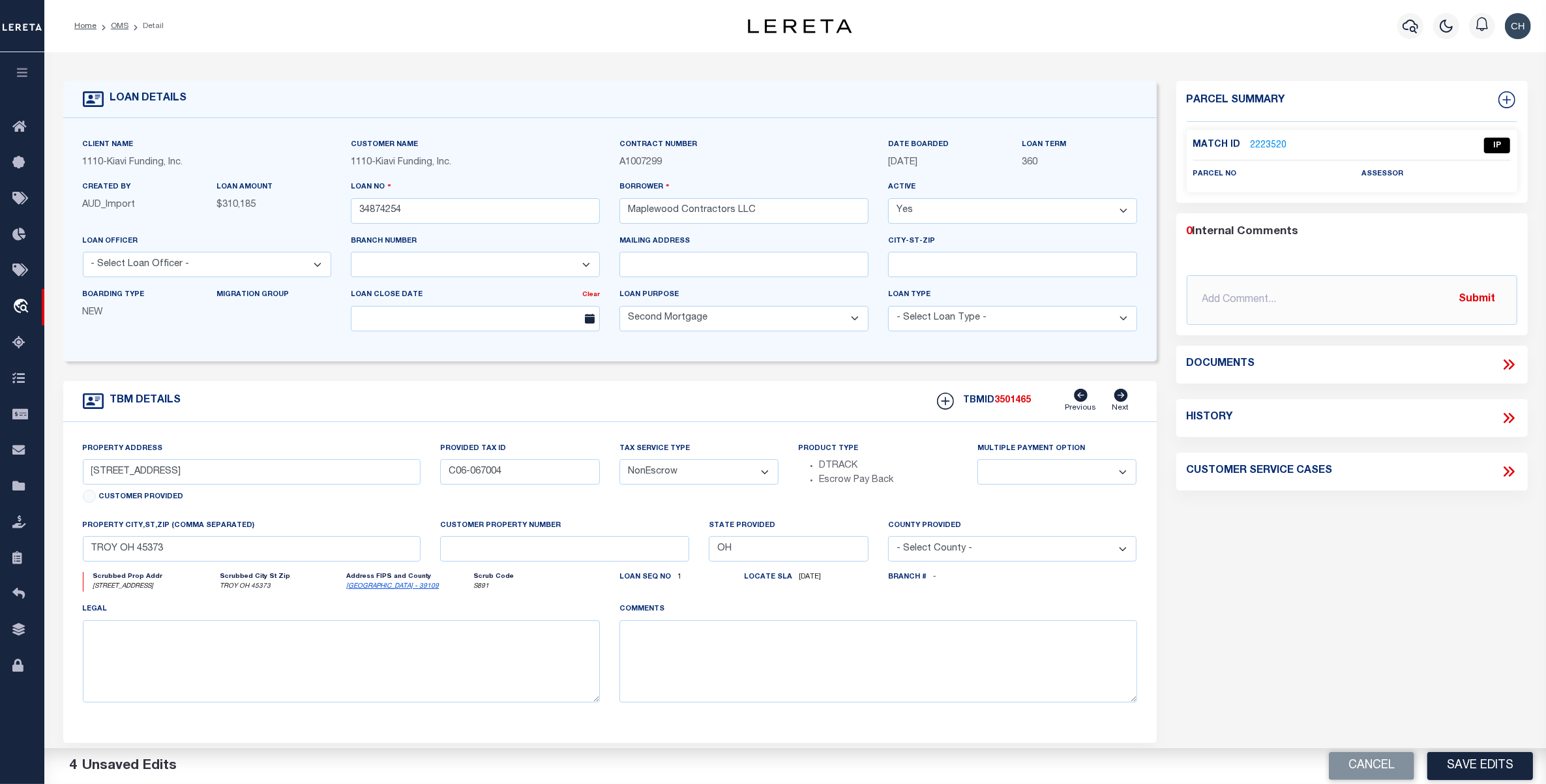
select select
drag, startPoint x: 291, startPoint y: 477, endPoint x: 67, endPoint y: 465, distance: 224.3
click at [67, 465] on div "Property Address [STREET_ADDRESS] Customer Provided Provided Tax ID C06-067004 …" at bounding box center [610, 582] width 1094 height 321
click at [359, 590] on link "[GEOGRAPHIC_DATA] - 39109" at bounding box center [392, 586] width 93 height 6
drag, startPoint x: 327, startPoint y: 601, endPoint x: 350, endPoint y: 597, distance: 23.3
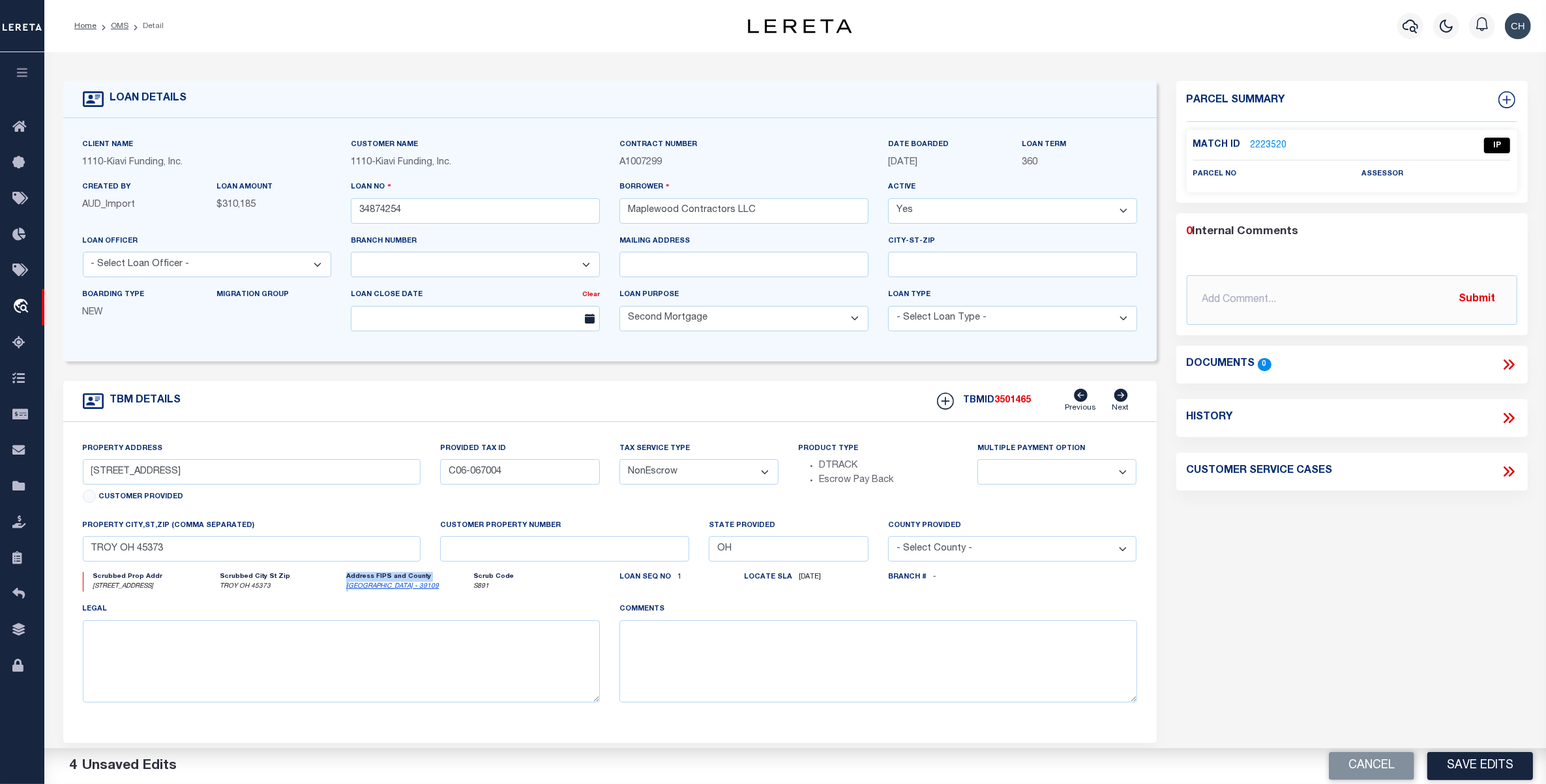
click at [350, 597] on div "Scrubbed Prop Addr [STREET_ADDRESS] Scrubbed City [GEOGRAPHIC_DATA] Address FIP…" at bounding box center [342, 587] width 538 height 30
click at [296, 608] on div "legal" at bounding box center [342, 652] width 518 height 101
click at [160, 475] on input "[STREET_ADDRESS]" at bounding box center [252, 471] width 339 height 25
drag, startPoint x: 163, startPoint y: 478, endPoint x: 61, endPoint y: 473, distance: 102.1
click at [61, 473] on div "TBM DETAILS TBMID 3501465" at bounding box center [610, 561] width 1113 height 362
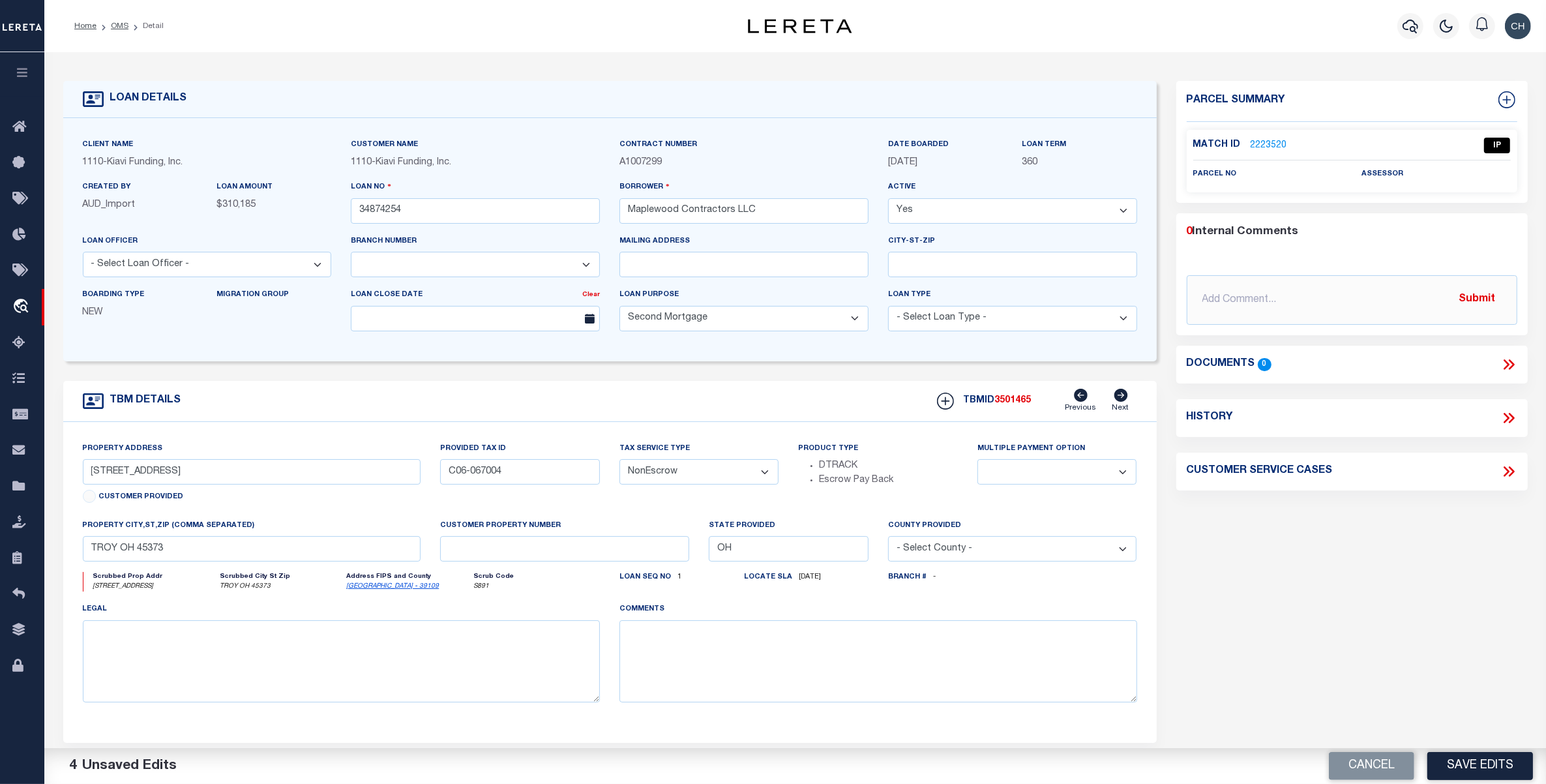
click at [1273, 147] on link "2223520" at bounding box center [1270, 146] width 37 height 14
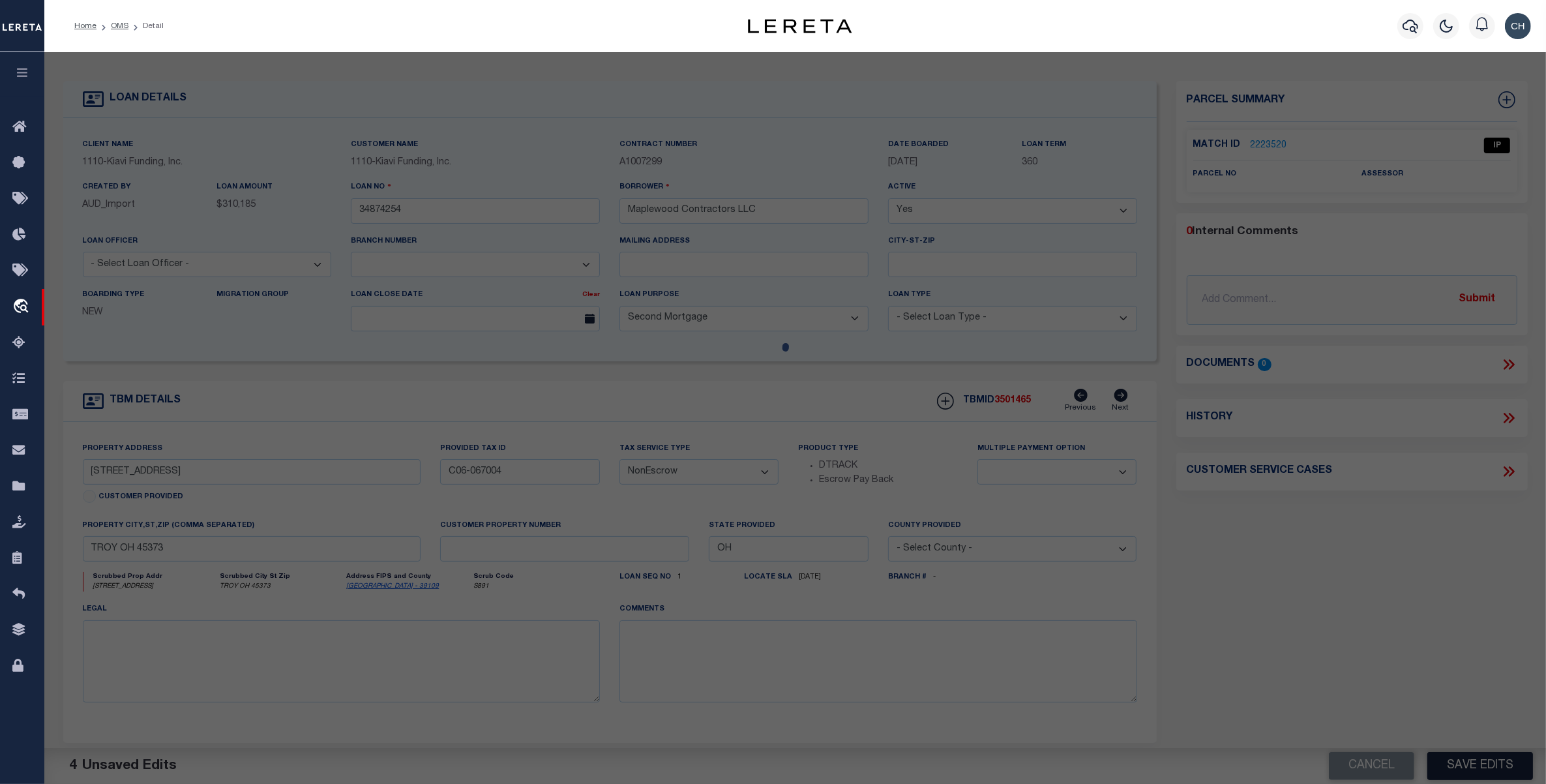
scroll to position [83, 0]
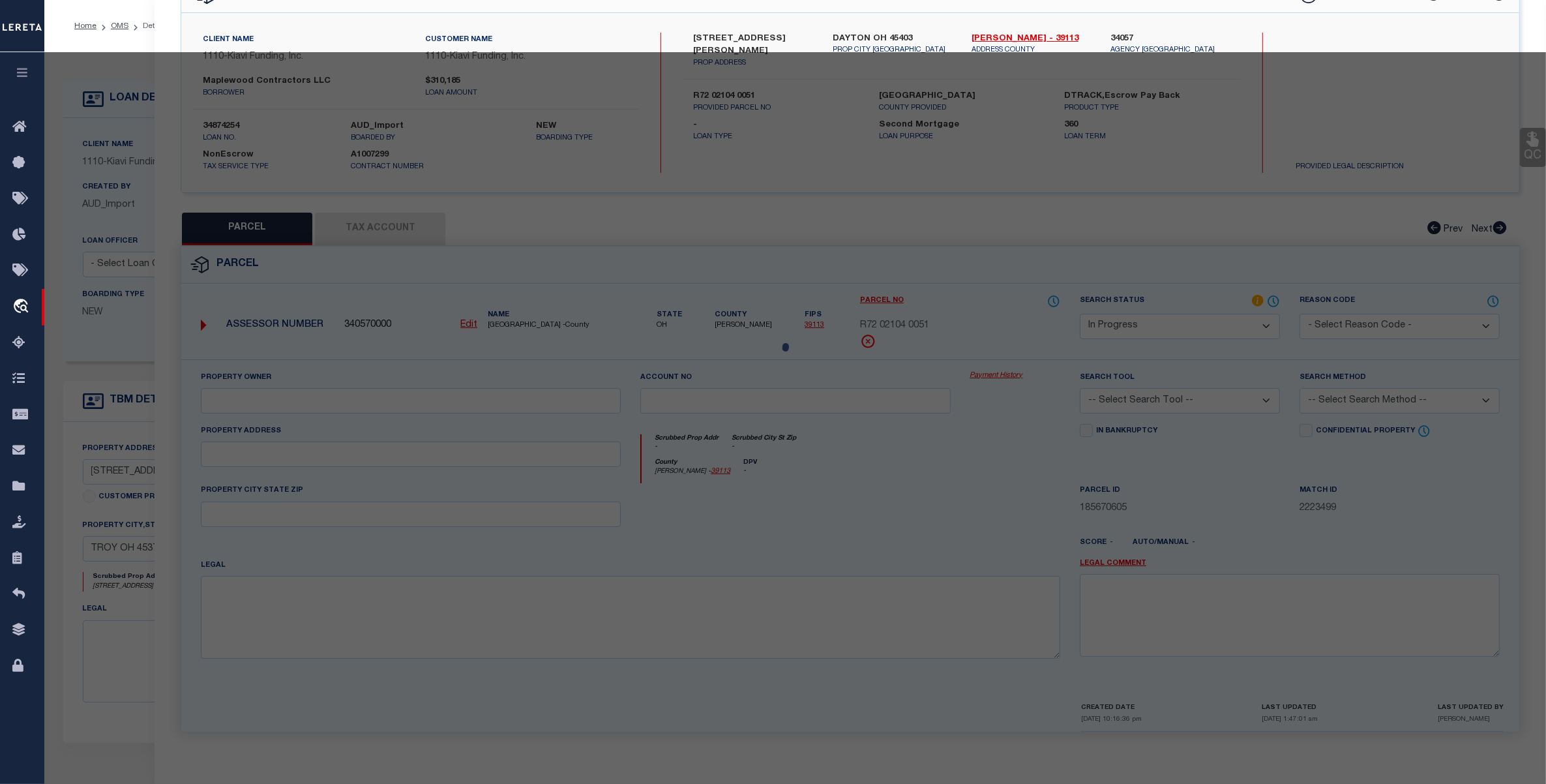
select select "AS"
checkbox input "false"
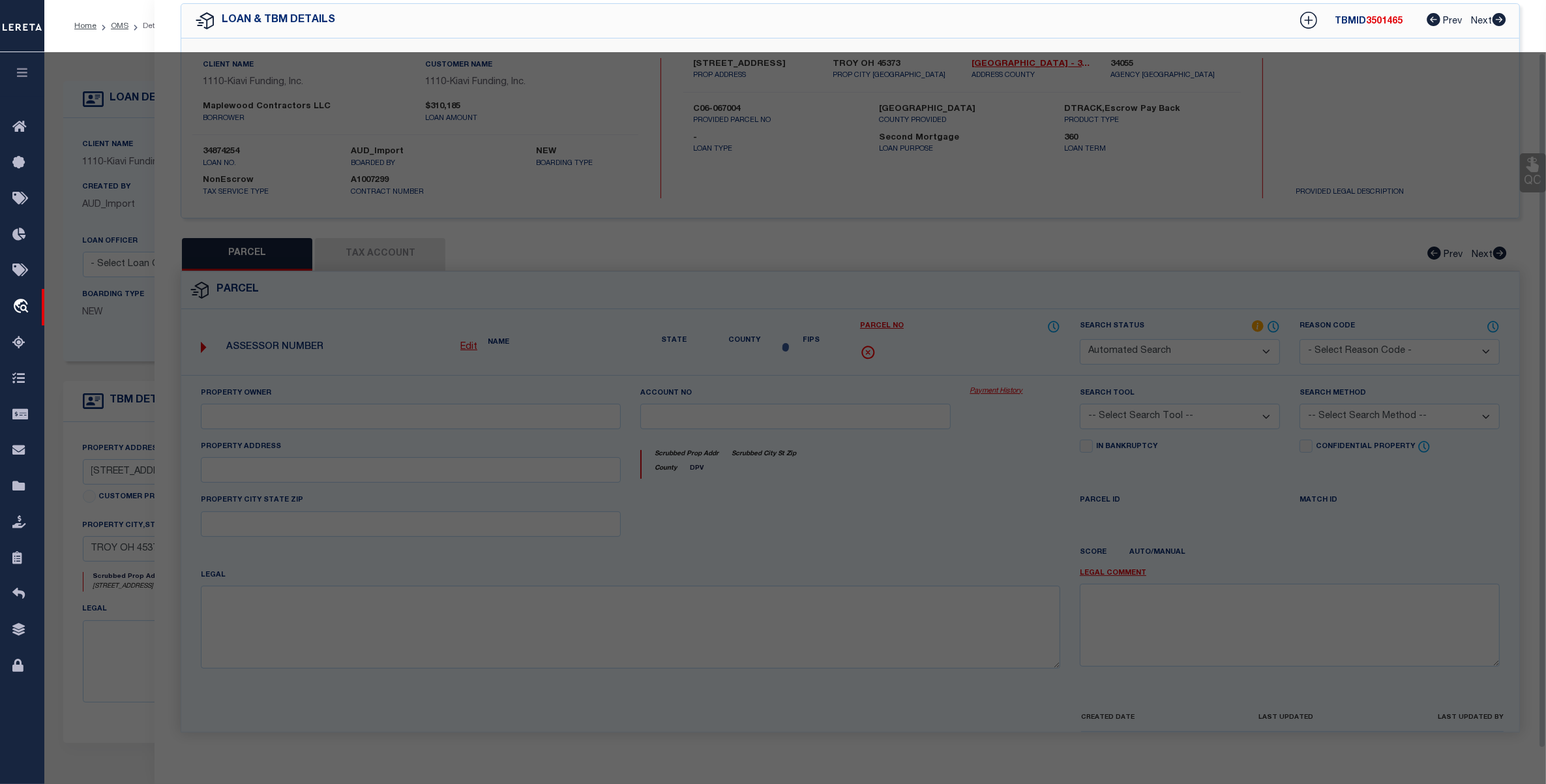
select select "IP"
checkbox input "false"
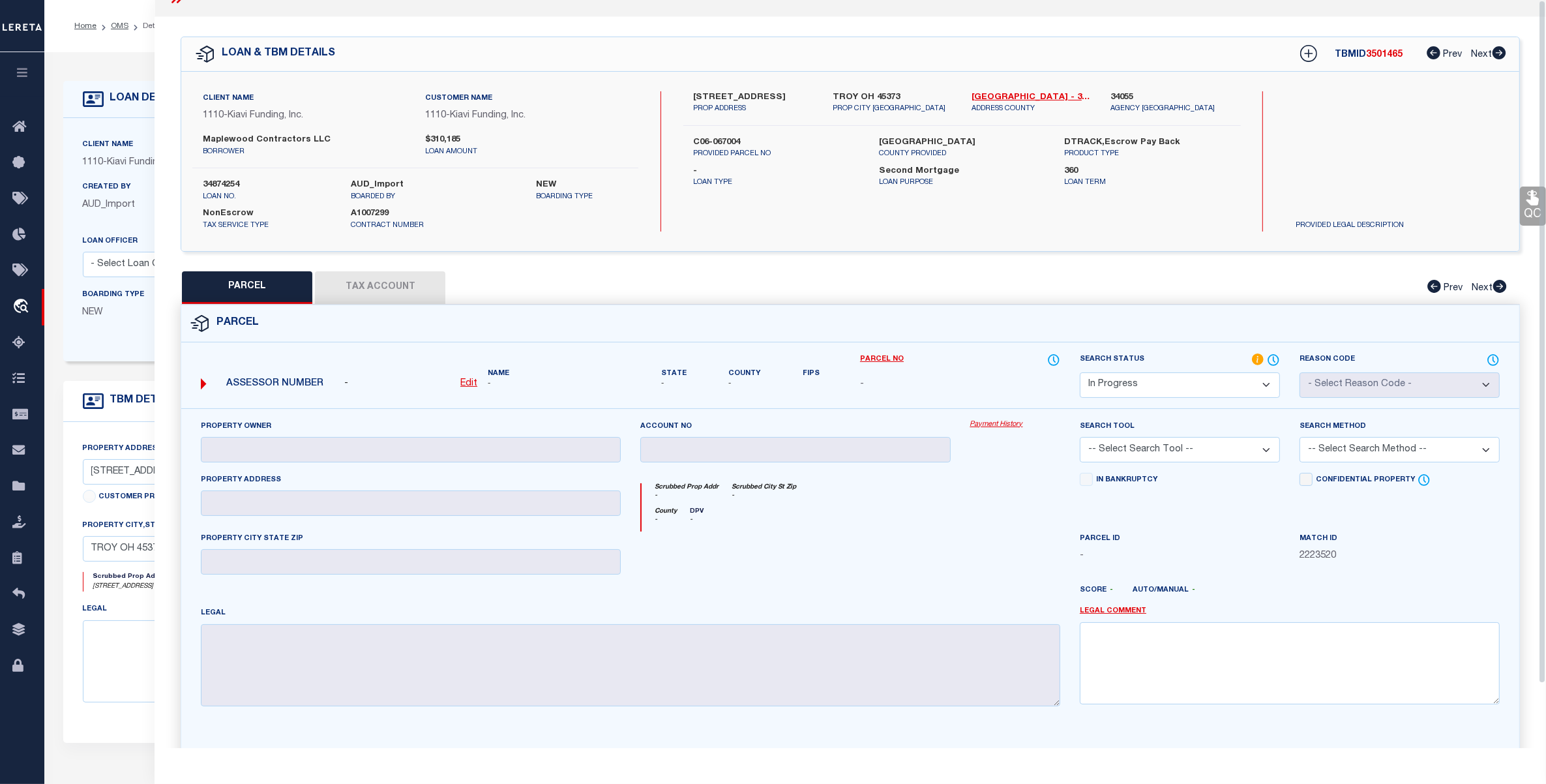
scroll to position [0, 0]
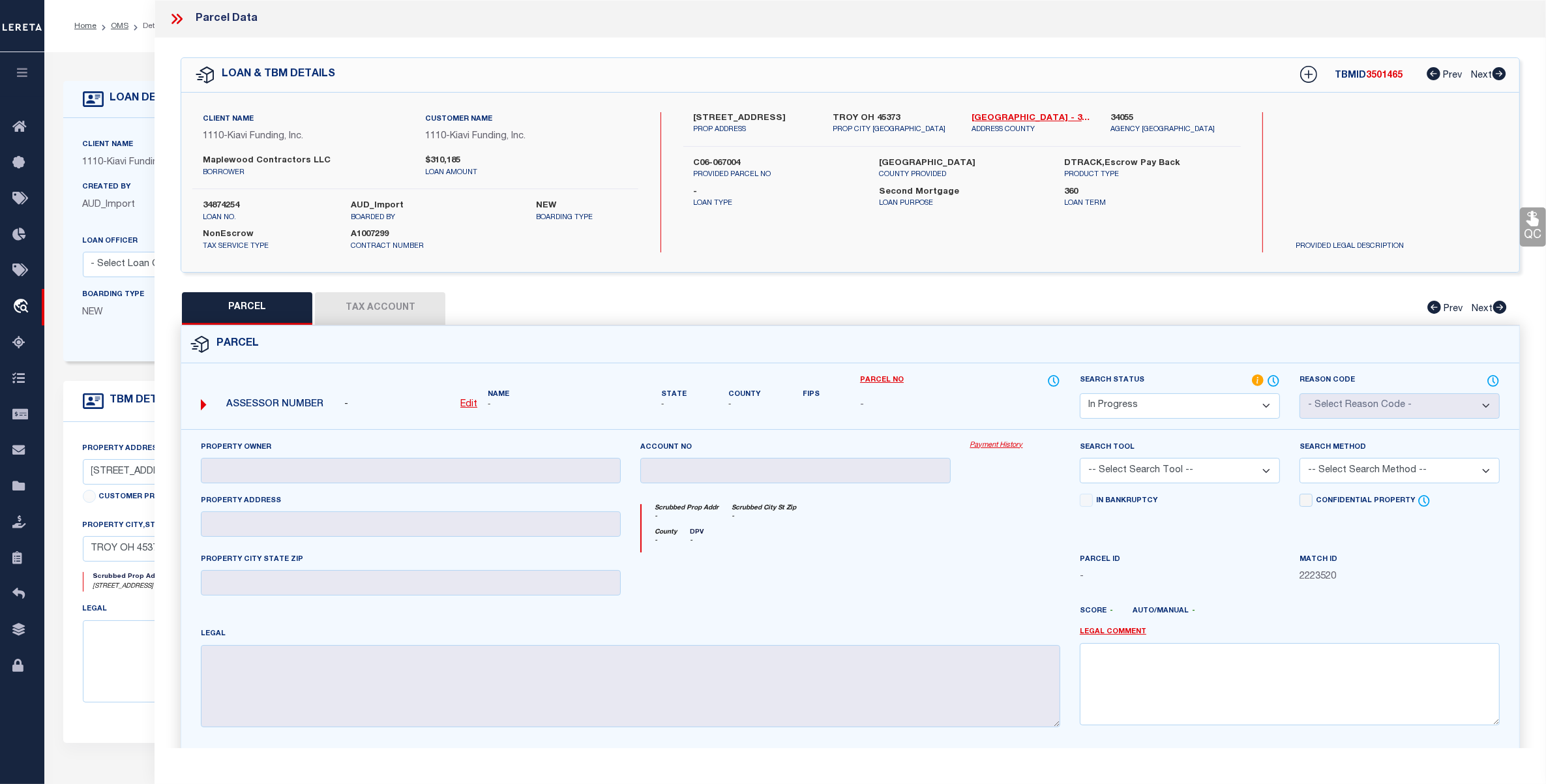
click at [470, 405] on u "Edit" at bounding box center [468, 404] width 17 height 9
select select "IP"
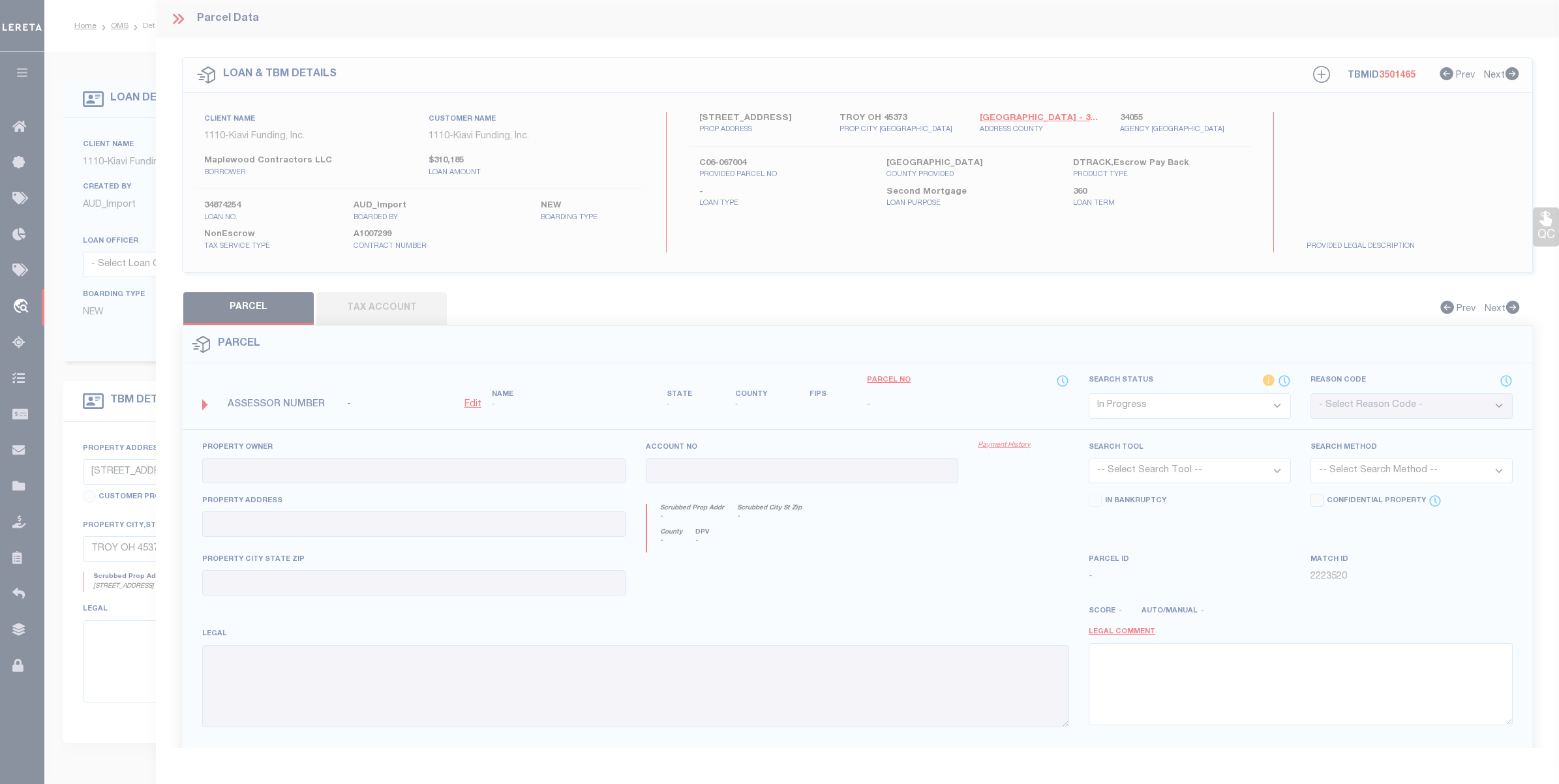
type textarea "-"
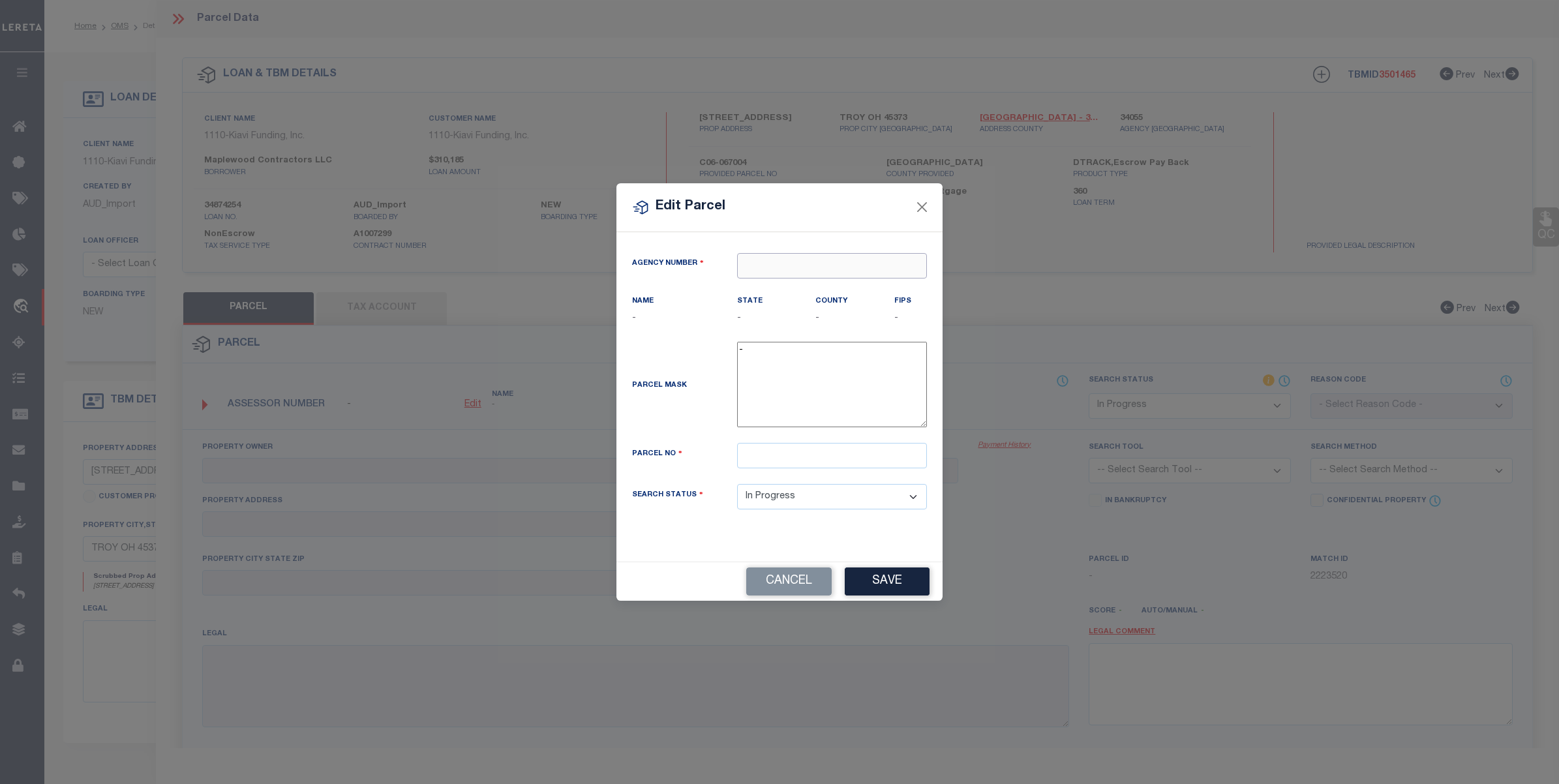
click at [815, 266] on input "text" at bounding box center [831, 265] width 190 height 25
click at [806, 283] on div "340550000 : [GEOGRAPHIC_DATA]" at bounding box center [831, 297] width 188 height 37
type input "340550000"
click at [761, 465] on input "text" at bounding box center [831, 455] width 190 height 25
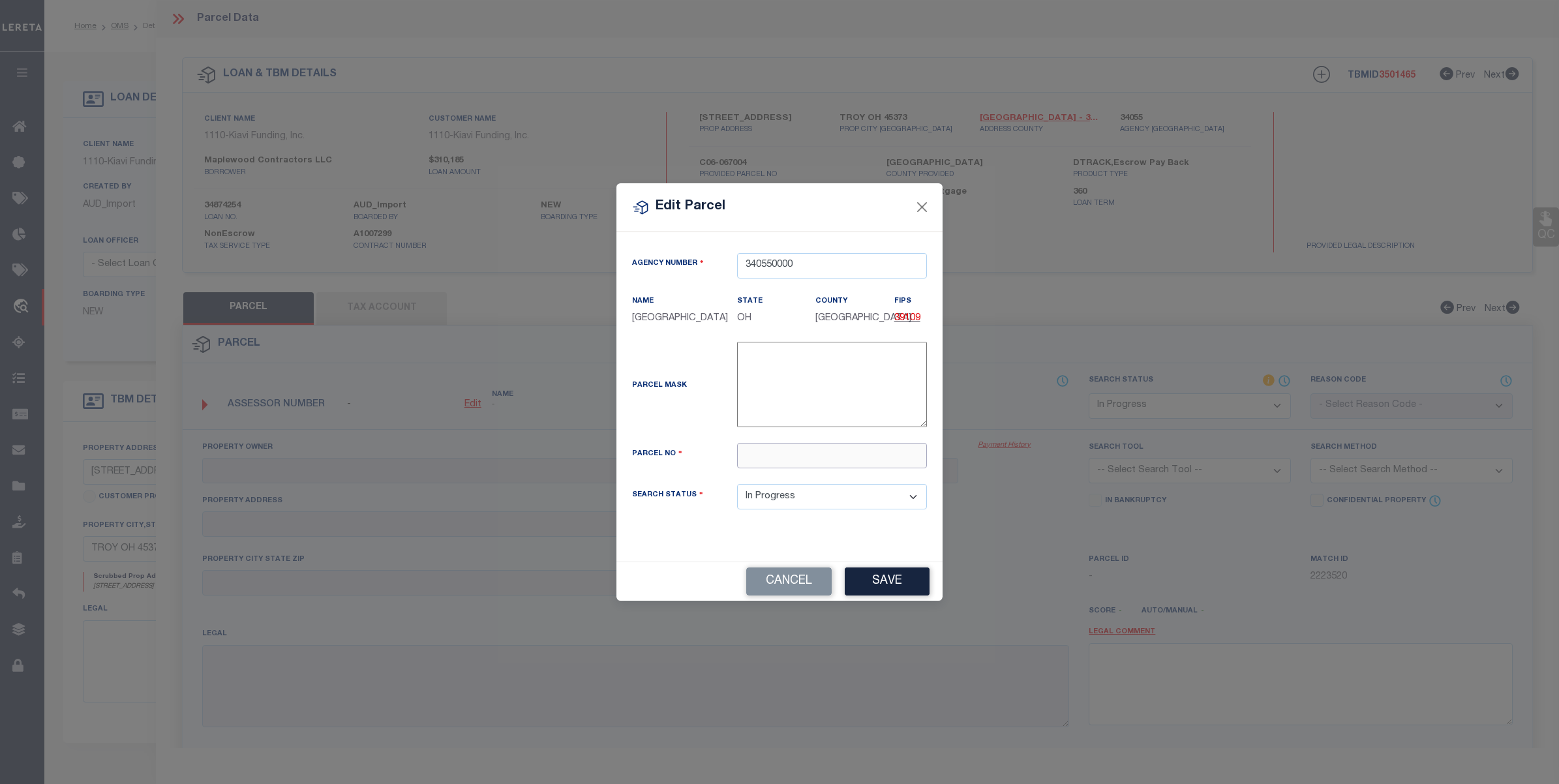
paste input "C06-067004"
type input "C06-067004"
click at [880, 579] on button "Save" at bounding box center [887, 581] width 85 height 28
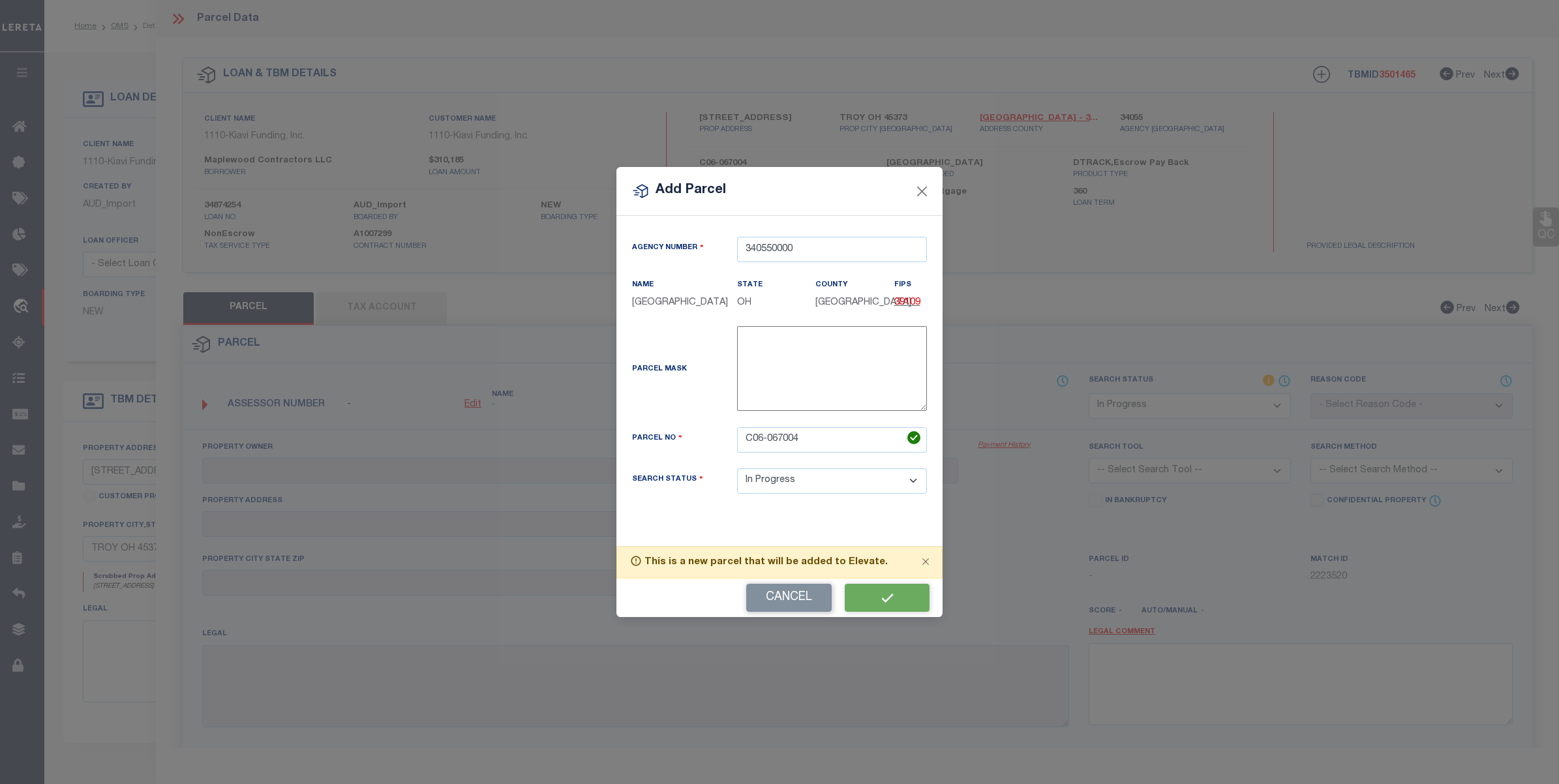
select select "IP"
checkbox input "false"
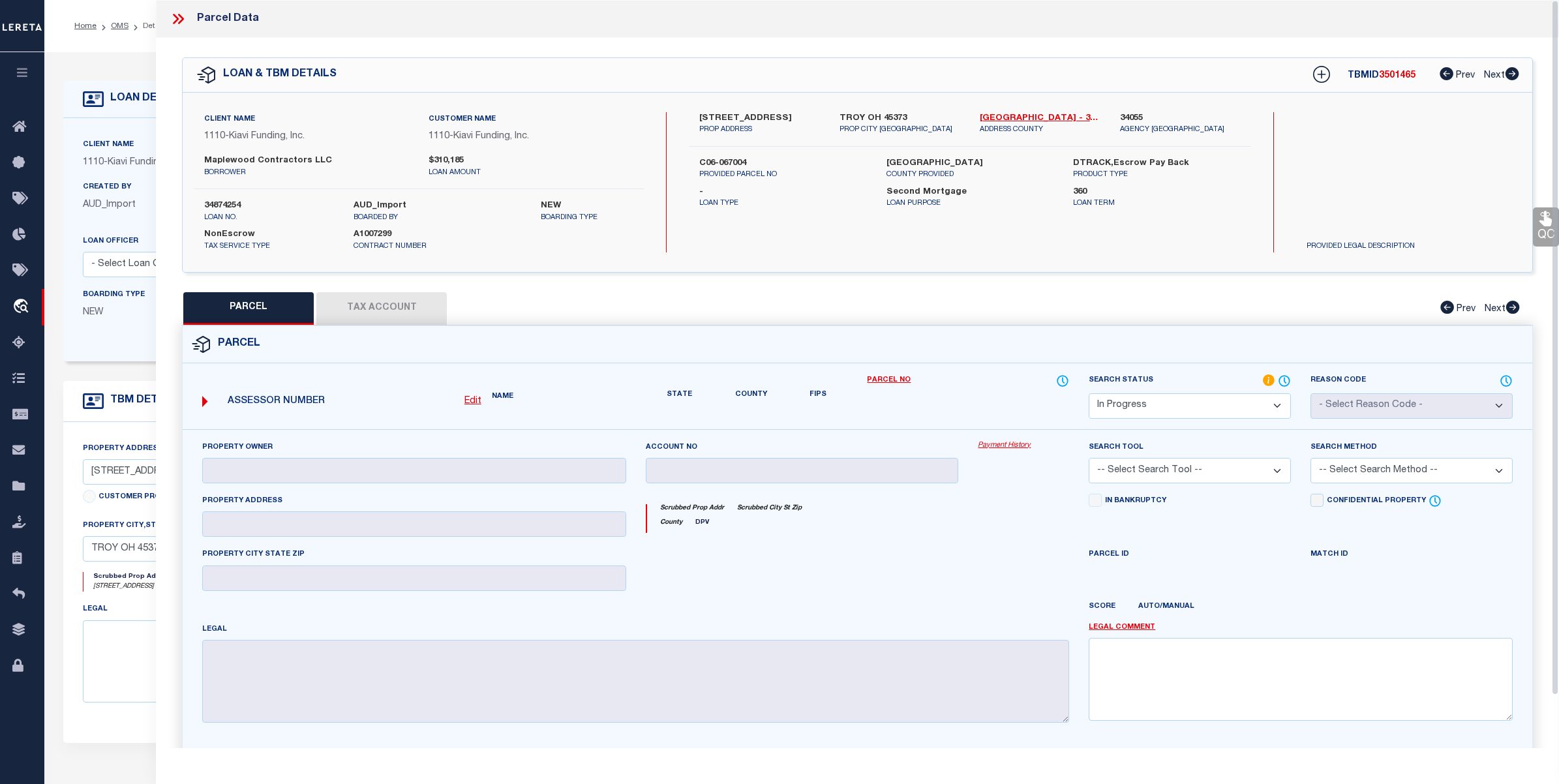
checkbox input "false"
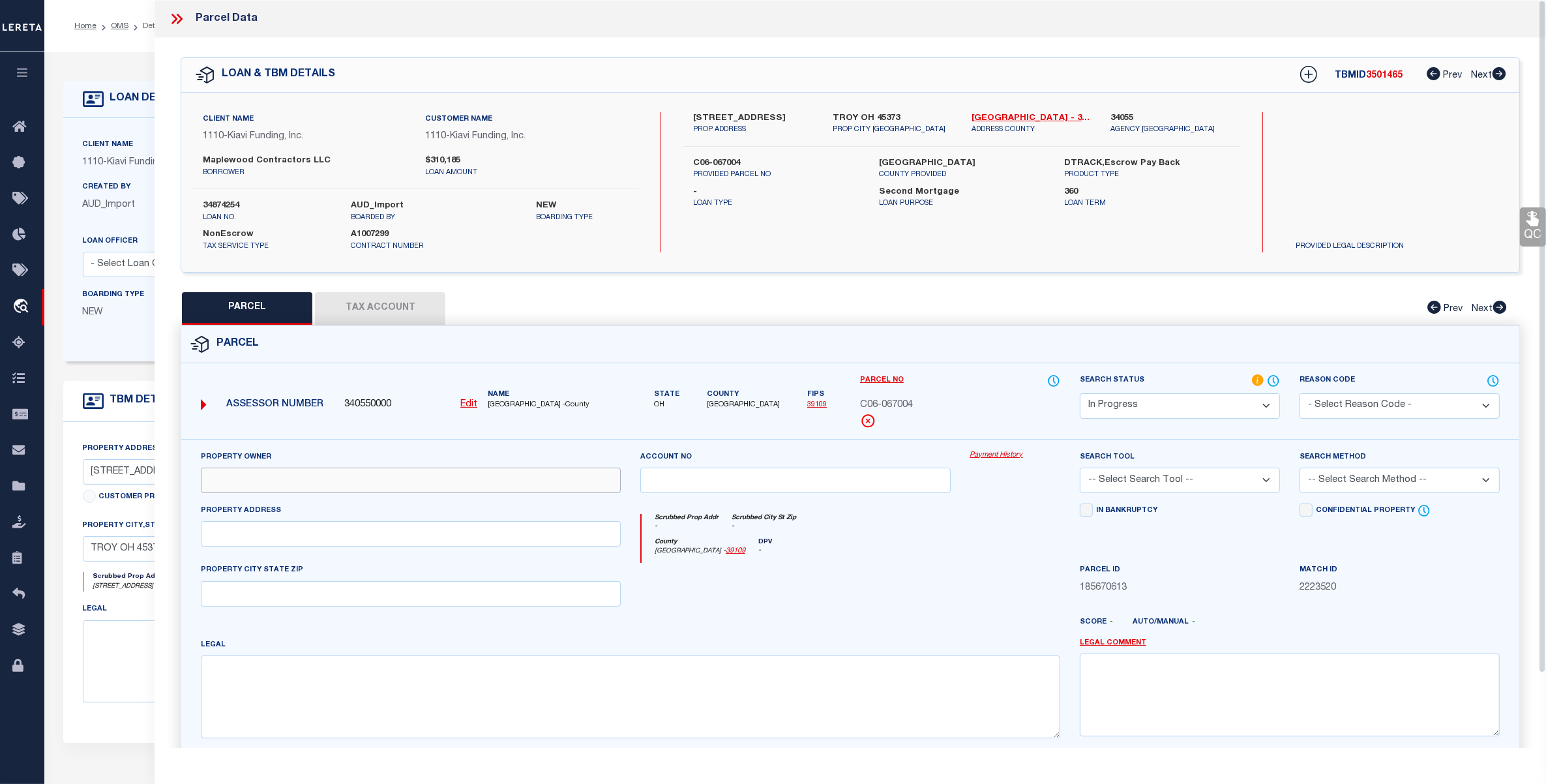
click at [281, 485] on input "text" at bounding box center [411, 480] width 420 height 25
paste input "MAPLEWOOD CONTRACTORS LLC"
type input "MAPLEWOOD CONTRACTORS LLC"
click at [338, 536] on input "text" at bounding box center [411, 533] width 420 height 25
paste input "[STREET_ADDRESS]"
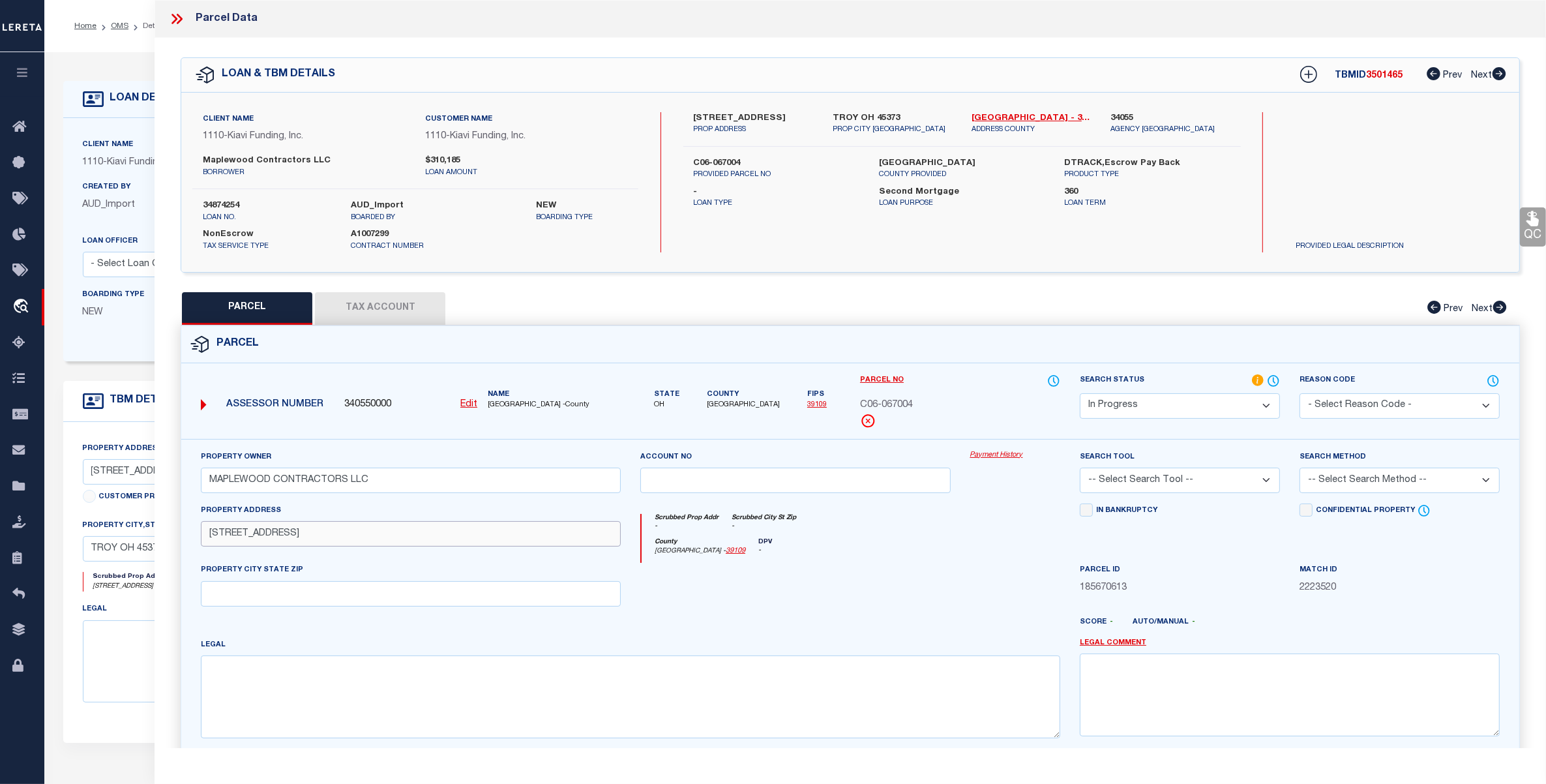
type input "[STREET_ADDRESS]"
click at [361, 605] on input "text" at bounding box center [411, 594] width 420 height 25
paste input "TROY OH 45373"
type input "TROY OH 45373"
click at [392, 693] on textarea at bounding box center [631, 696] width 859 height 82
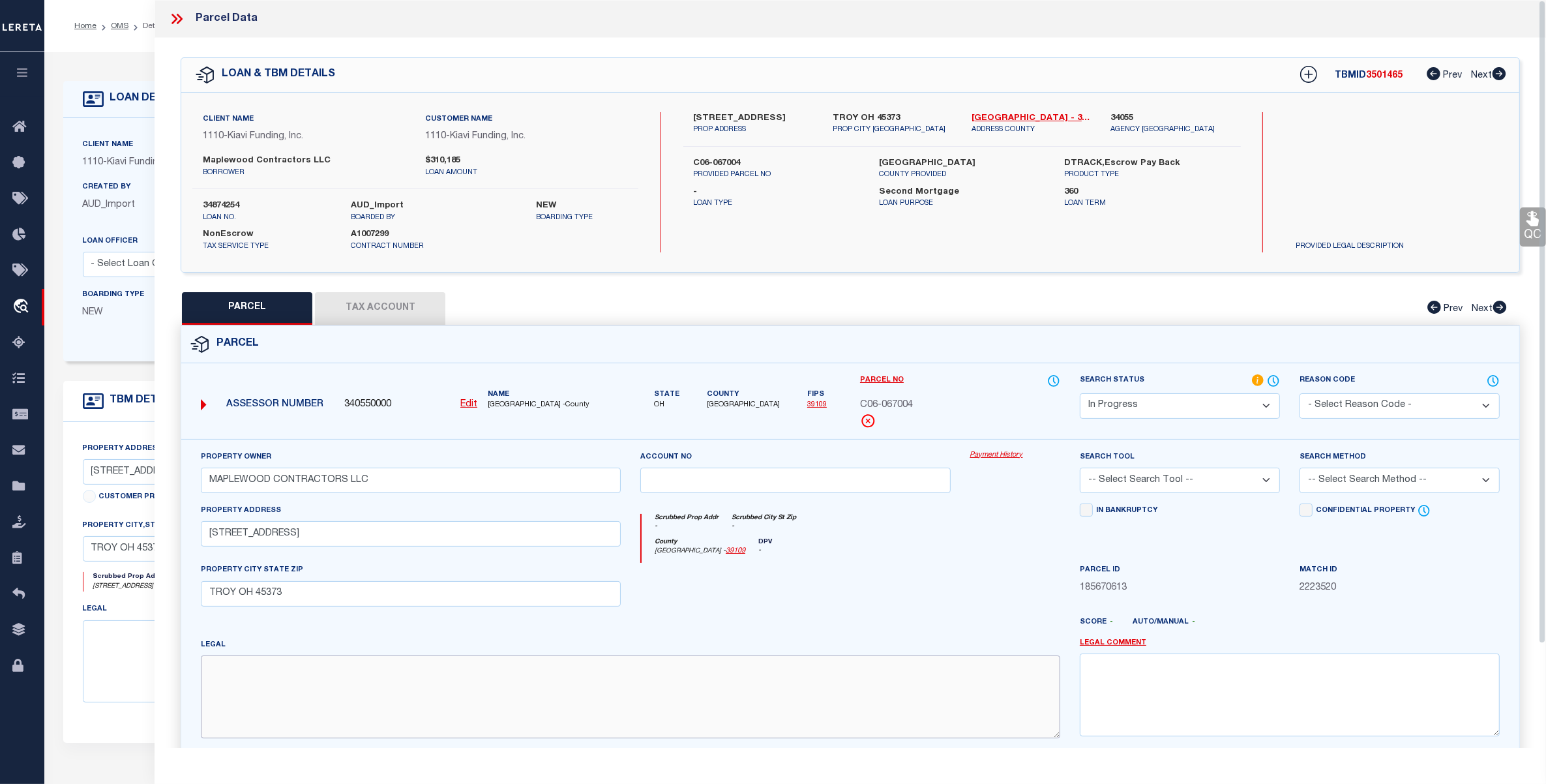
paste textarea "6-4-4 LOT 64 STONY BROOK SEC 4"
type textarea "6-4-4 LOT 64 STONY BROOK SEC 4"
click at [396, 313] on button "Tax Account" at bounding box center [380, 308] width 131 height 32
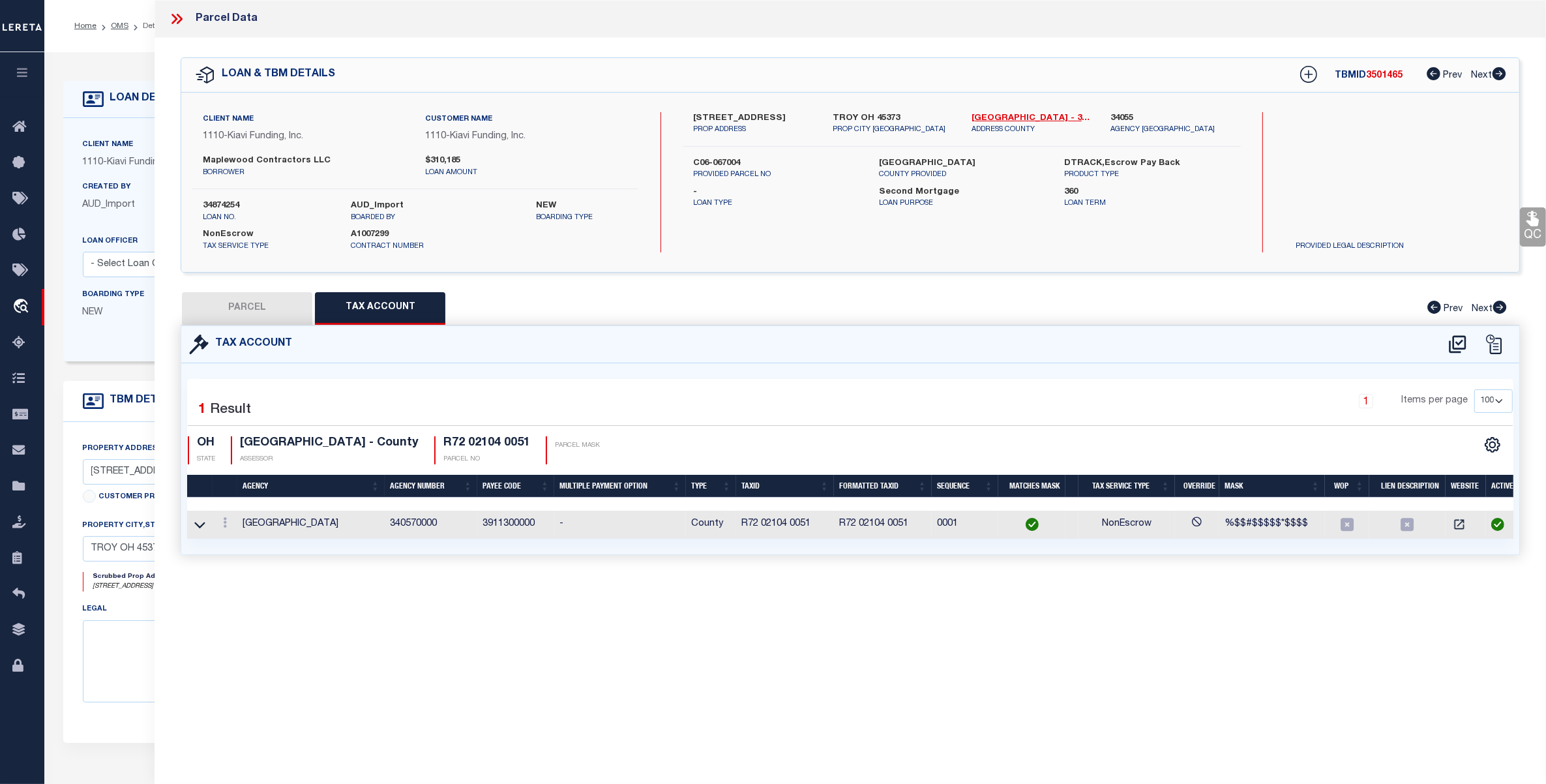
select select "100"
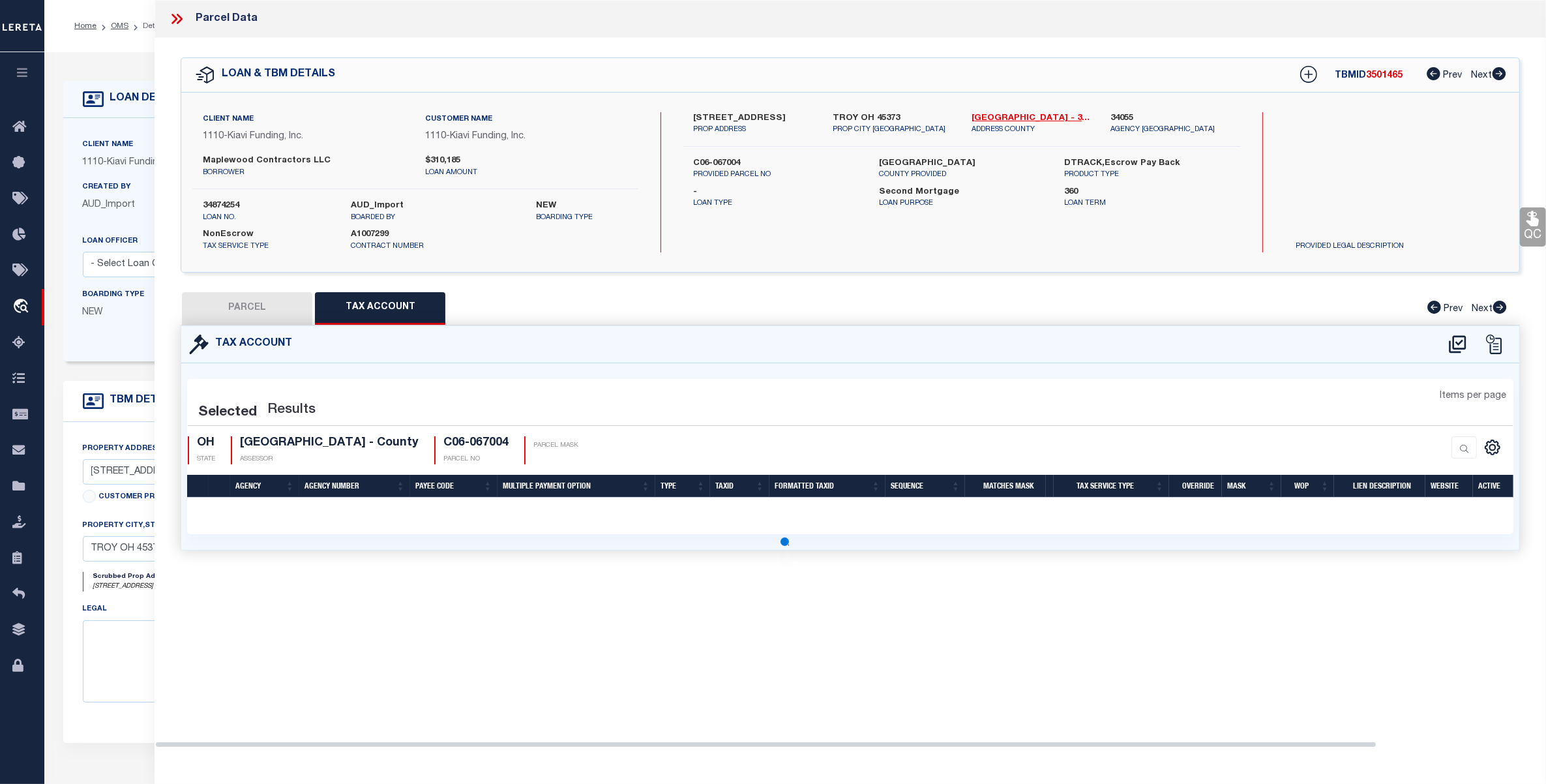
select select "100"
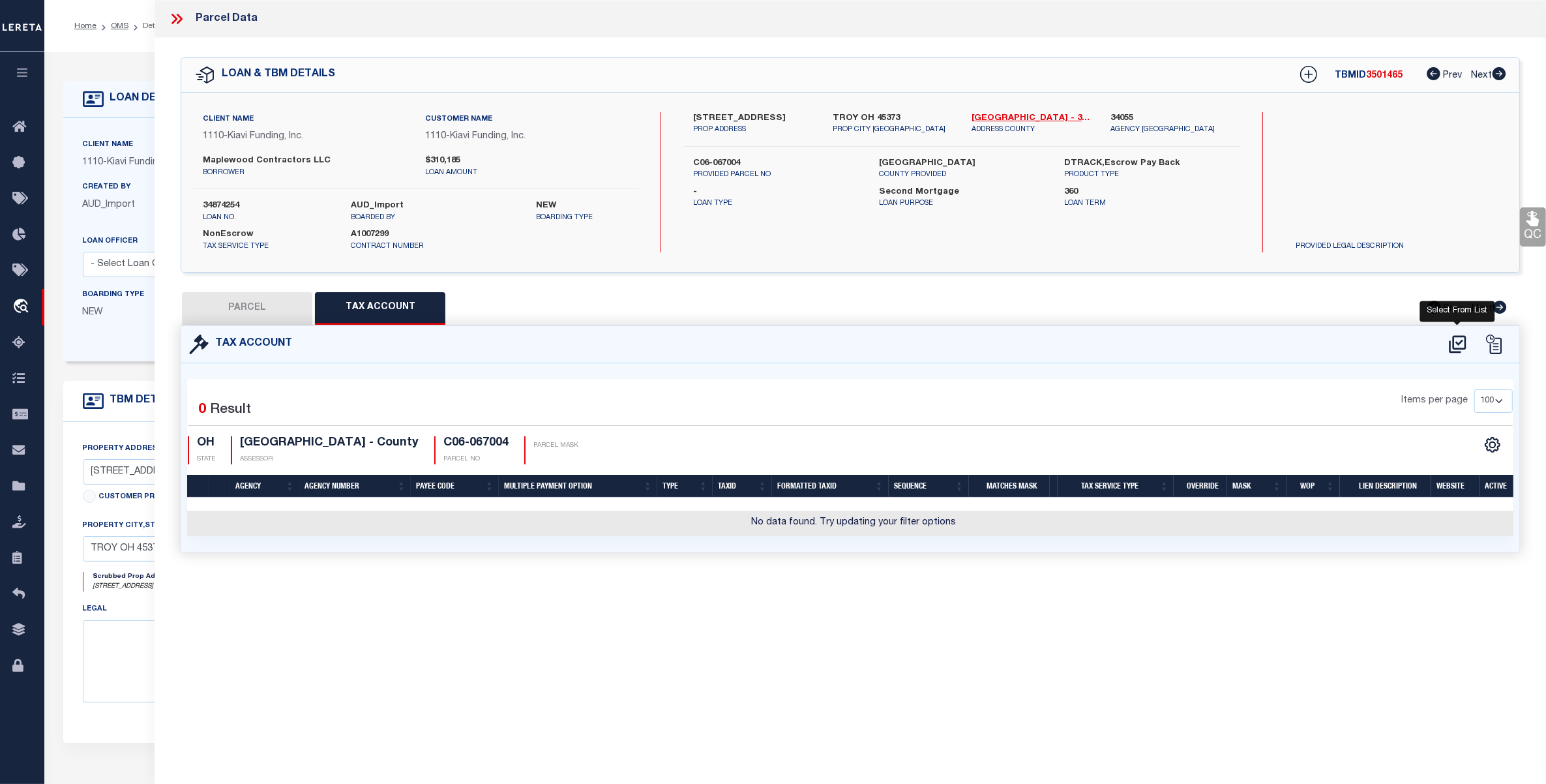
click at [1456, 342] on icon at bounding box center [1458, 343] width 17 height 18
select select "100"
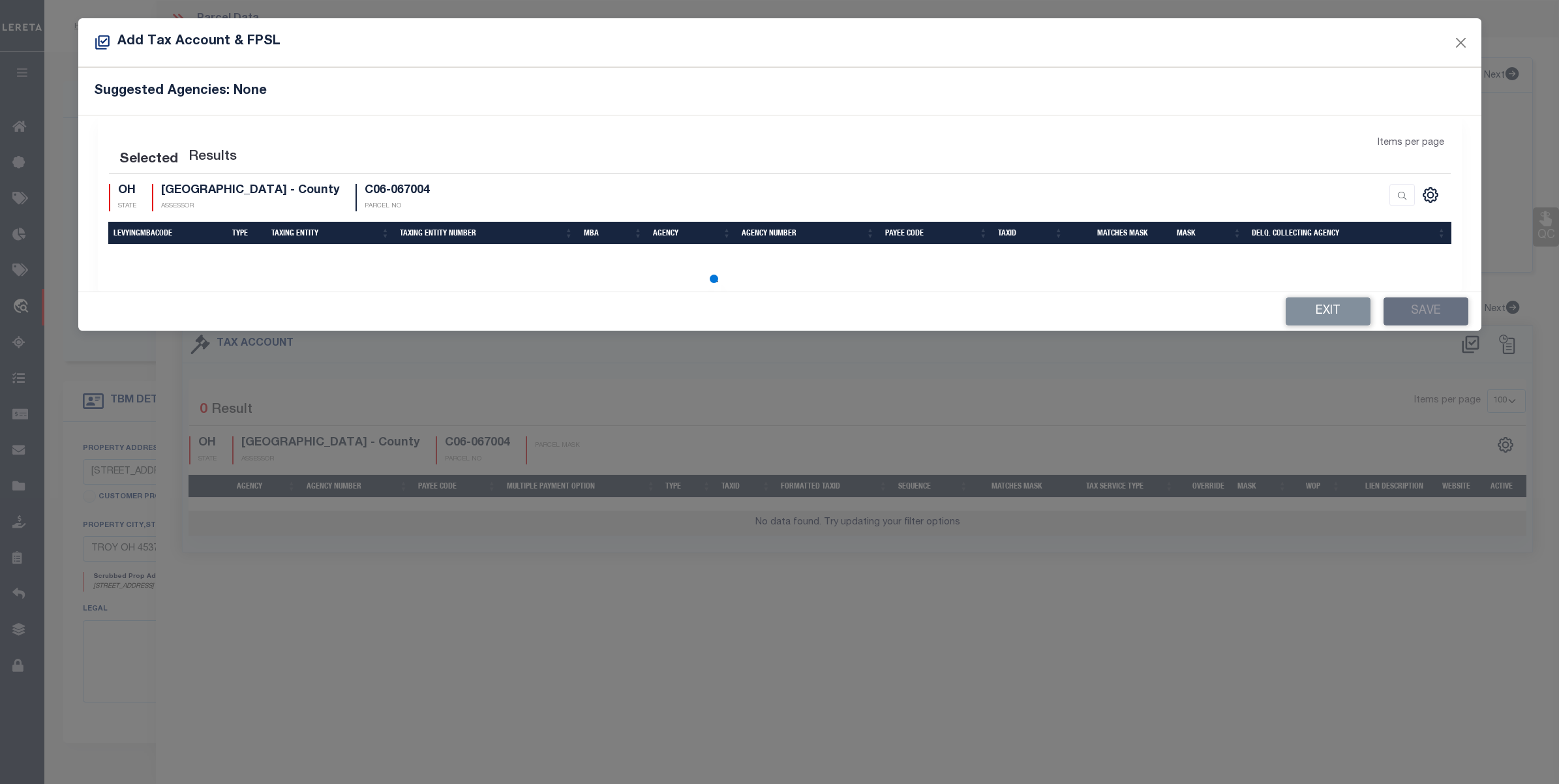
select select "100"
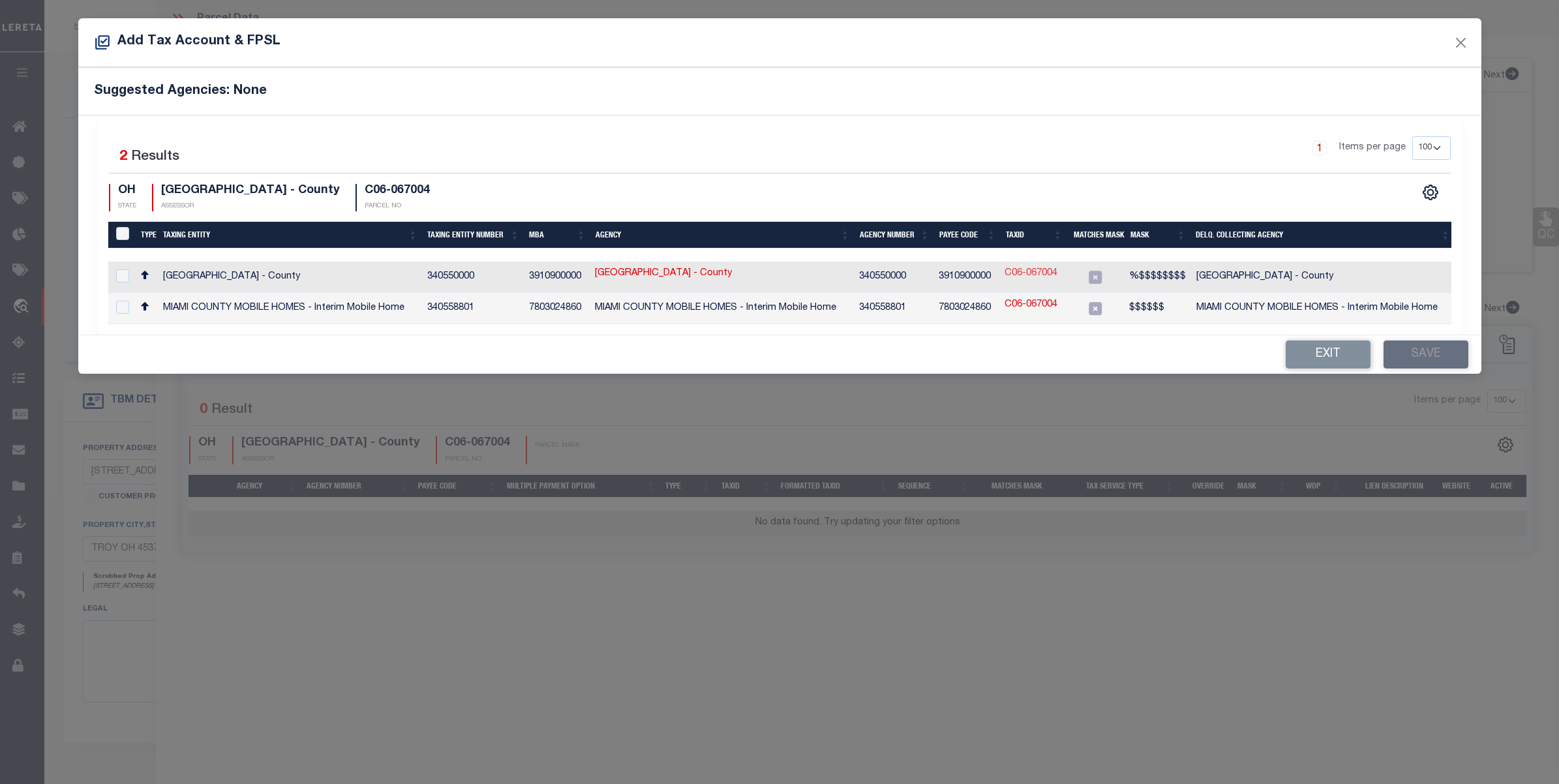
click at [1023, 272] on link "C06-067004" at bounding box center [1031, 273] width 53 height 15
type input "C06-067004"
type textarea "%$$$$$$$$"
checkbox input "true"
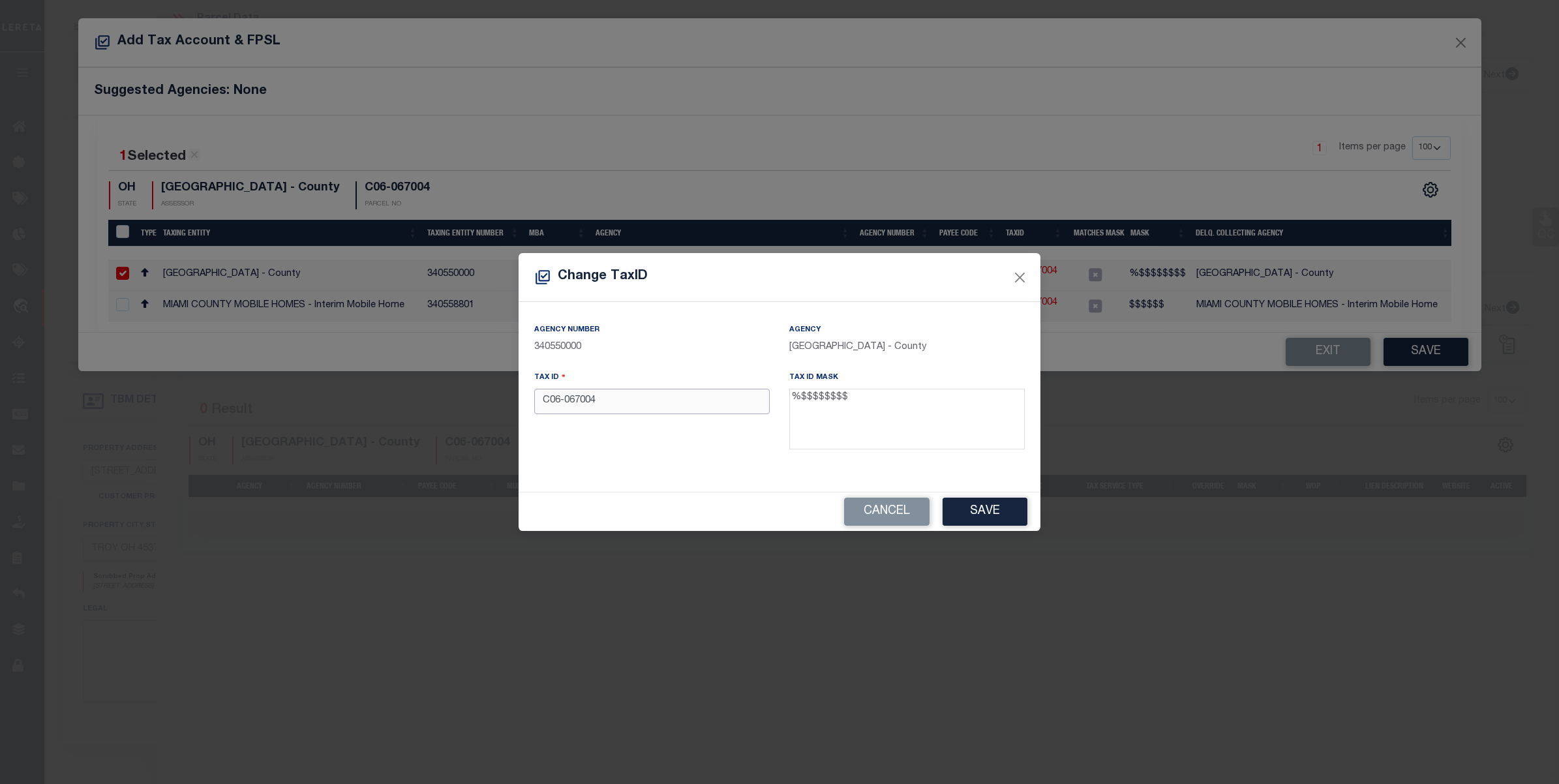
click at [563, 405] on input "C06-067004" at bounding box center [652, 401] width 236 height 25
type input "C06067004"
click at [977, 515] on button "Save" at bounding box center [985, 511] width 85 height 28
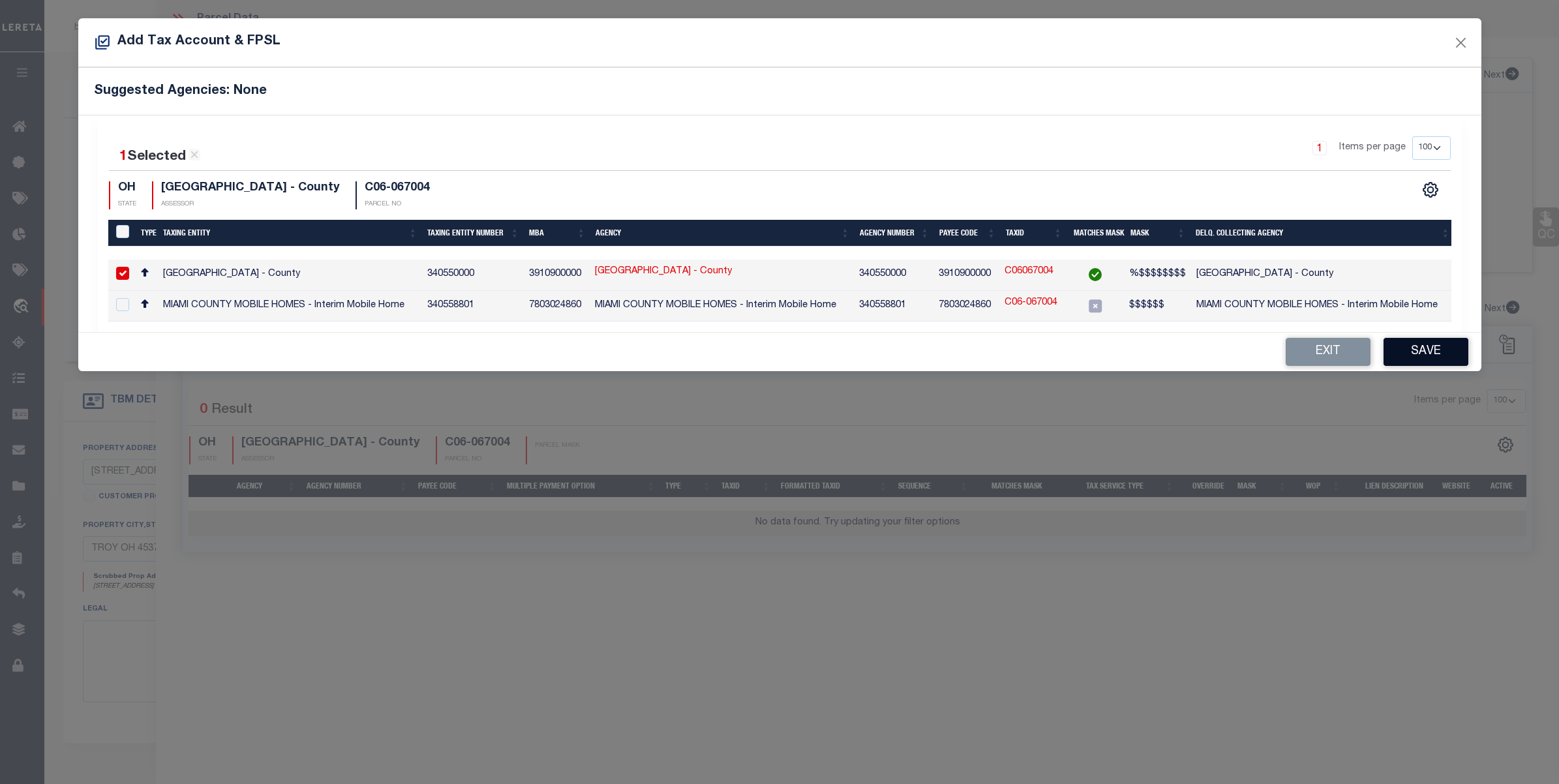
click at [1411, 352] on button "Save" at bounding box center [1426, 352] width 85 height 28
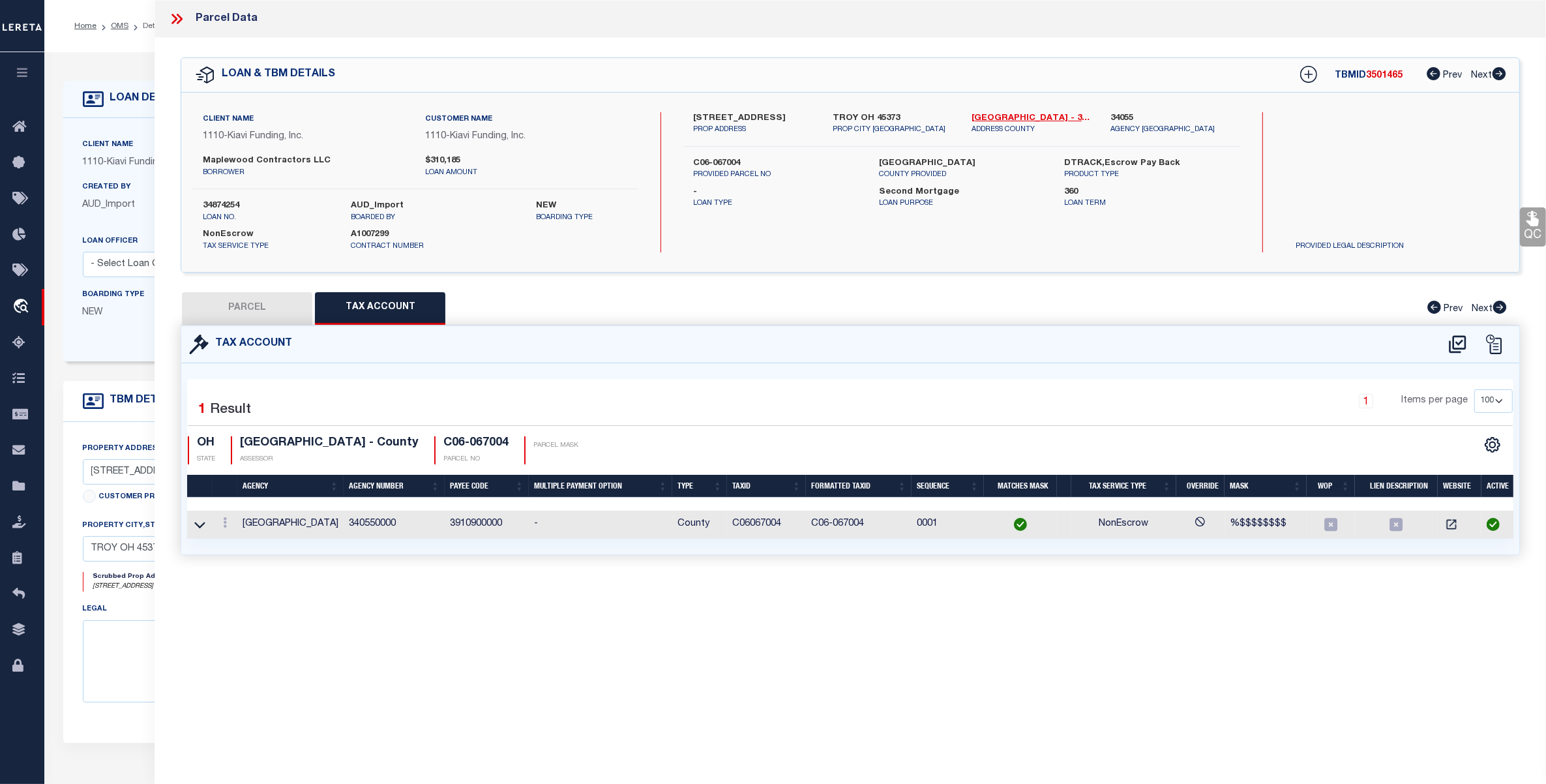
click at [263, 303] on button "PARCEL" at bounding box center [247, 308] width 131 height 32
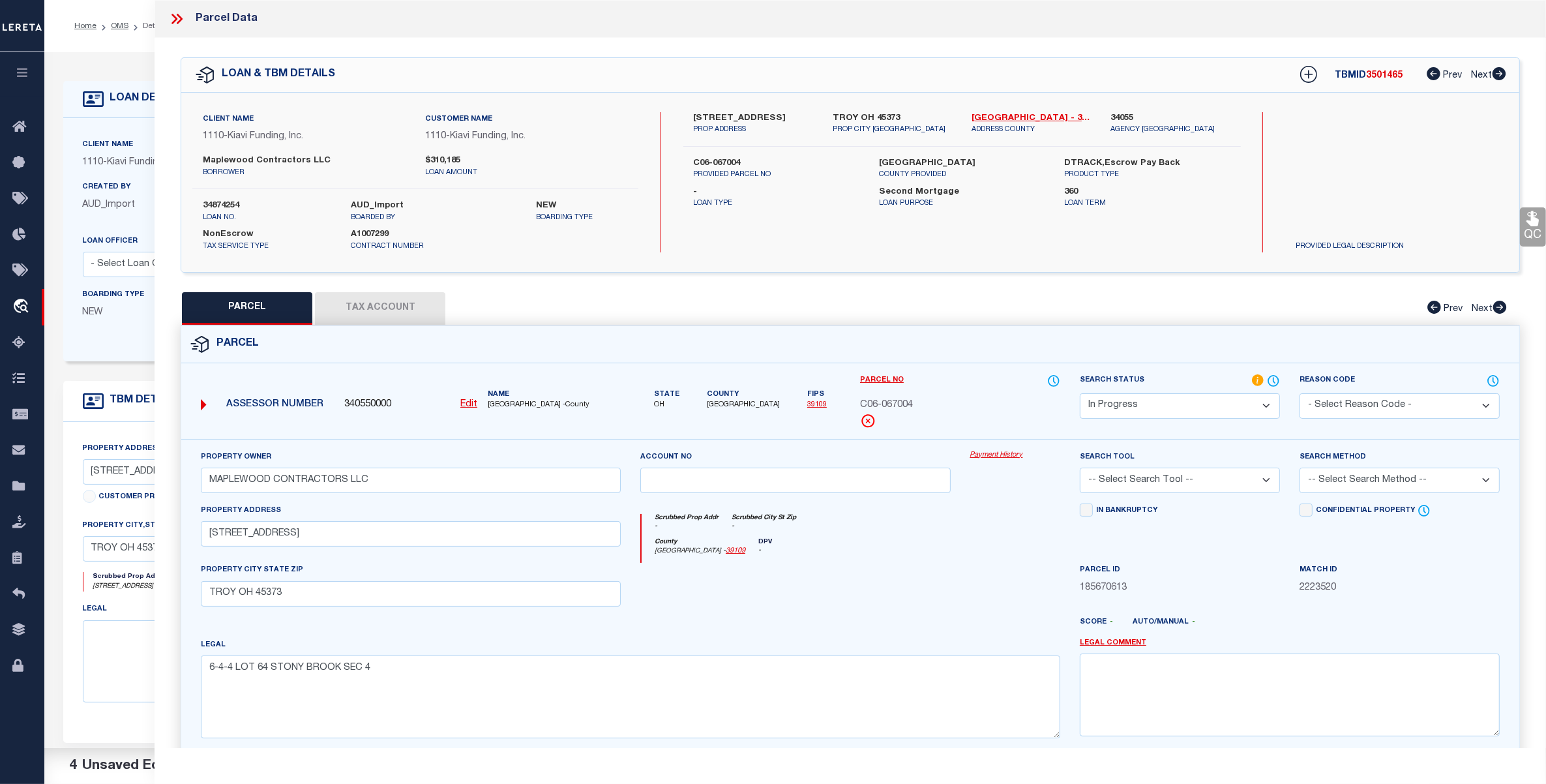
click at [1195, 402] on select "Automated Search Bad Parcel Complete Duplicate Parcel High Dollar Reporting In …" at bounding box center [1180, 405] width 200 height 25
select select "PC"
click at [1080, 393] on select "Automated Search Bad Parcel Complete Duplicate Parcel High Dollar Reporting In …" at bounding box center [1180, 405] width 200 height 25
click at [1164, 477] on select "-- Select Search Tool -- 3rd Party Website Agency File Agency Website ATLS CNV-…" at bounding box center [1180, 480] width 200 height 25
select select "AGW"
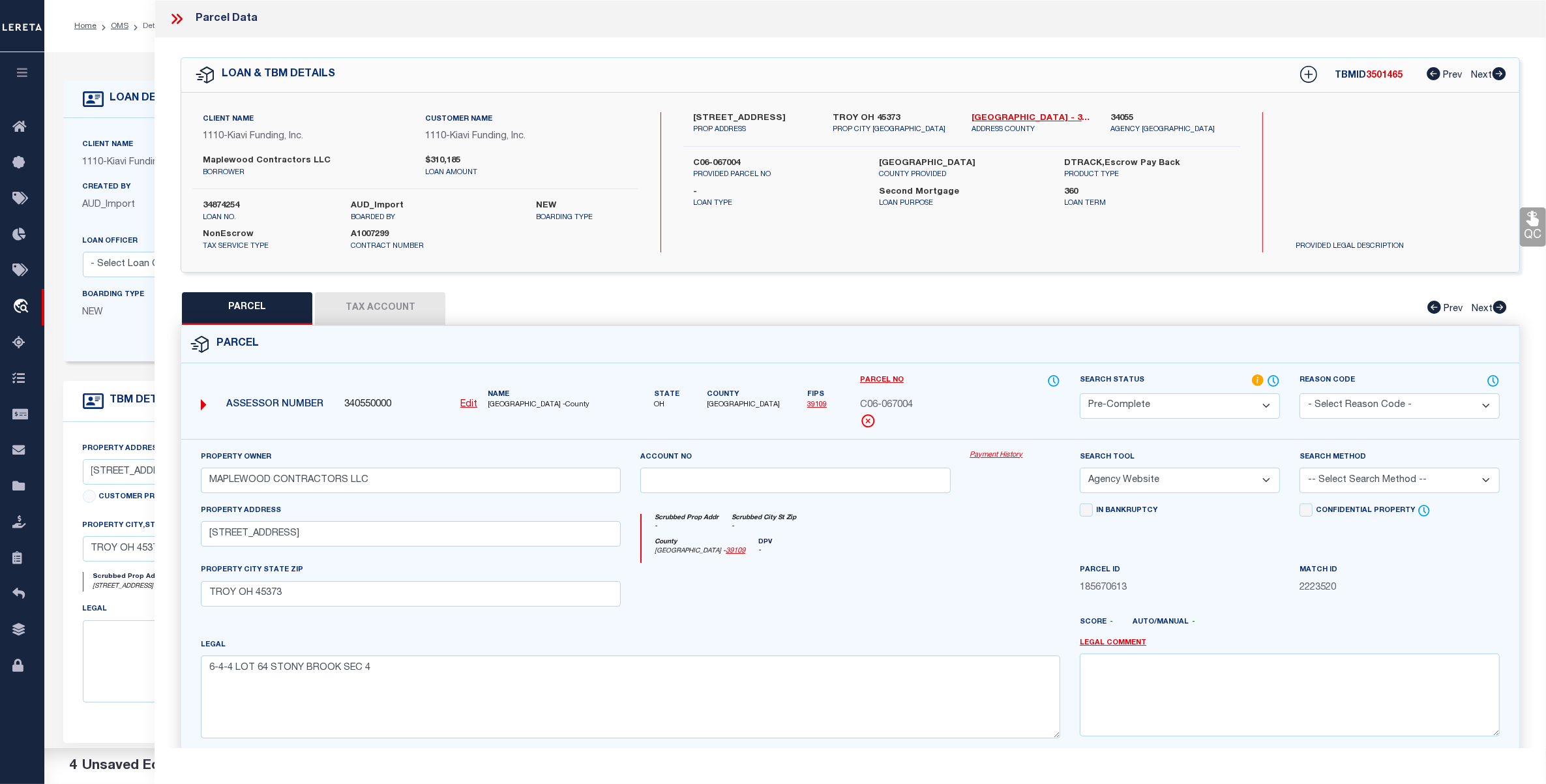
click at [1080, 468] on select "-- Select Search Tool -- 3rd Party Website Agency File Agency Website ATLS CNV-…" at bounding box center [1180, 480] width 200 height 25
click at [1343, 486] on select "-- Select Search Method -- Property Address Legal Liability Info Provided" at bounding box center [1399, 480] width 200 height 25
select select "ADD"
click at [1299, 468] on select "-- Select Search Method -- Property Address Legal Liability Info Provided" at bounding box center [1399, 480] width 200 height 25
click at [218, 203] on label "34874254" at bounding box center [266, 206] width 128 height 13
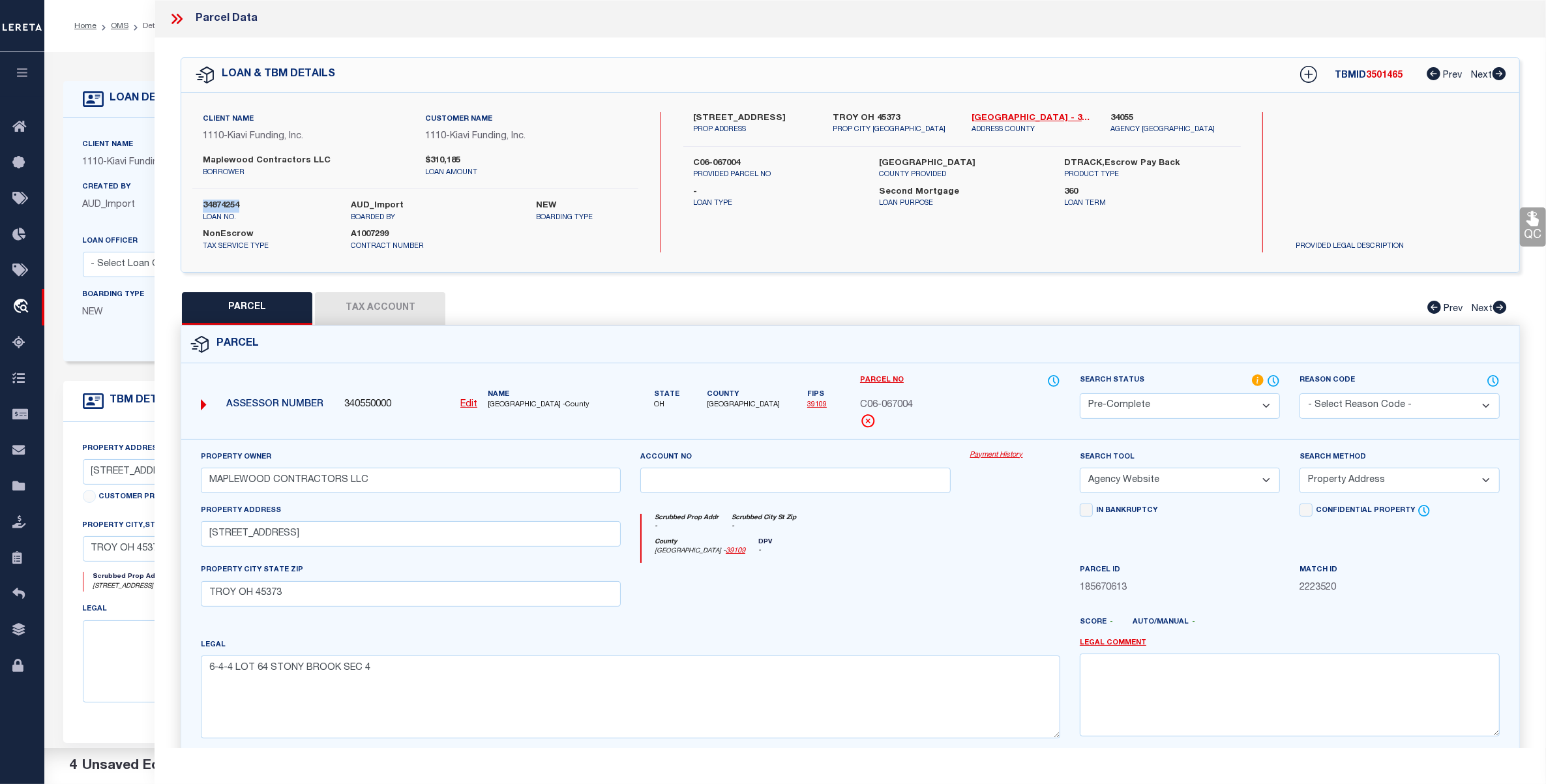
click at [218, 203] on label "34874254" at bounding box center [266, 206] width 128 height 13
copy label "34874254"
click at [1371, 77] on span "3501465" at bounding box center [1385, 76] width 37 height 9
copy span "3501465"
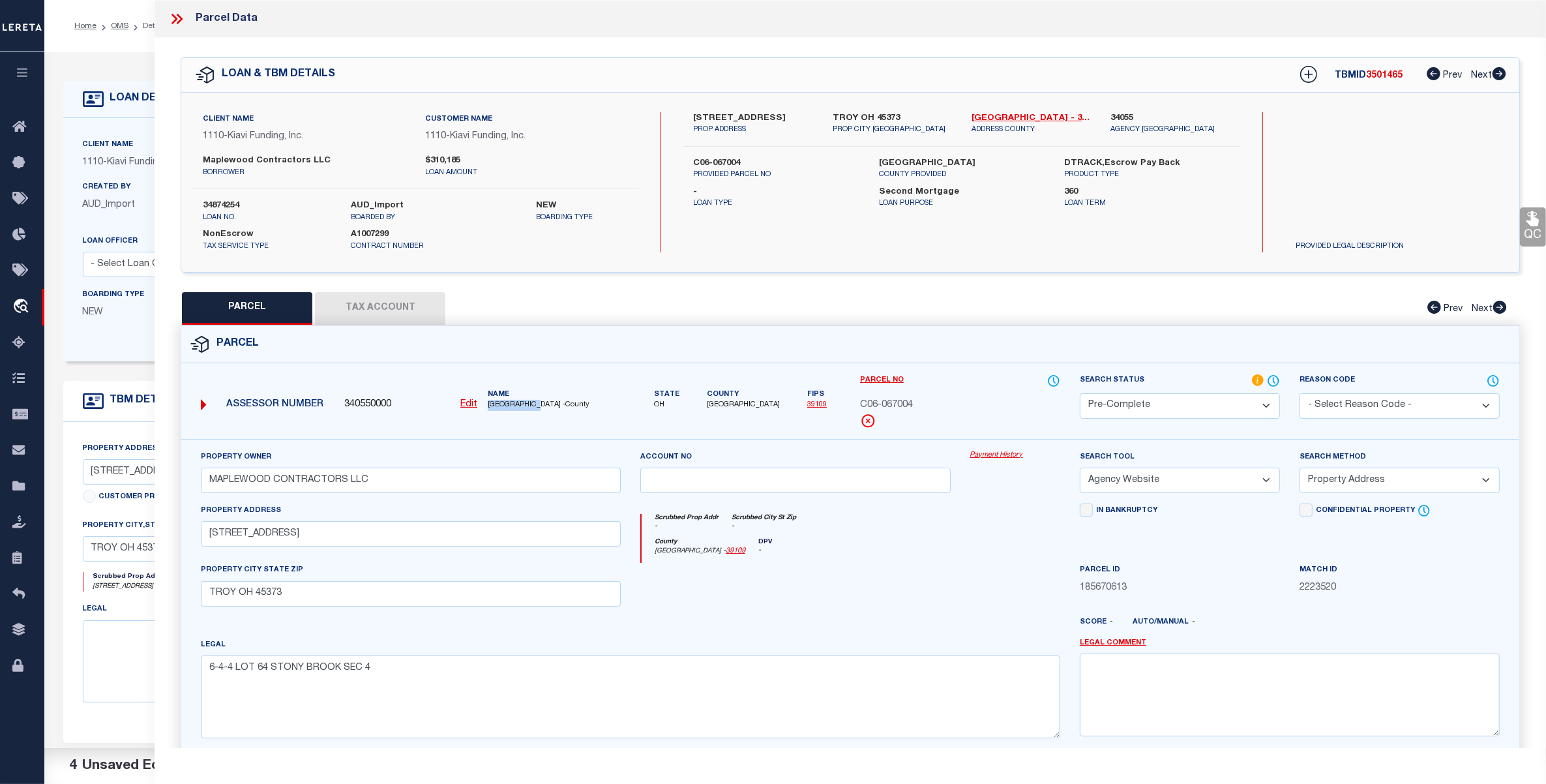
drag, startPoint x: 487, startPoint y: 403, endPoint x: 541, endPoint y: 406, distance: 54.1
click at [541, 406] on span "[GEOGRAPHIC_DATA] -County" at bounding box center [554, 405] width 133 height 11
copy span "[GEOGRAPHIC_DATA]"
click at [885, 404] on span "C06-067004" at bounding box center [886, 405] width 53 height 15
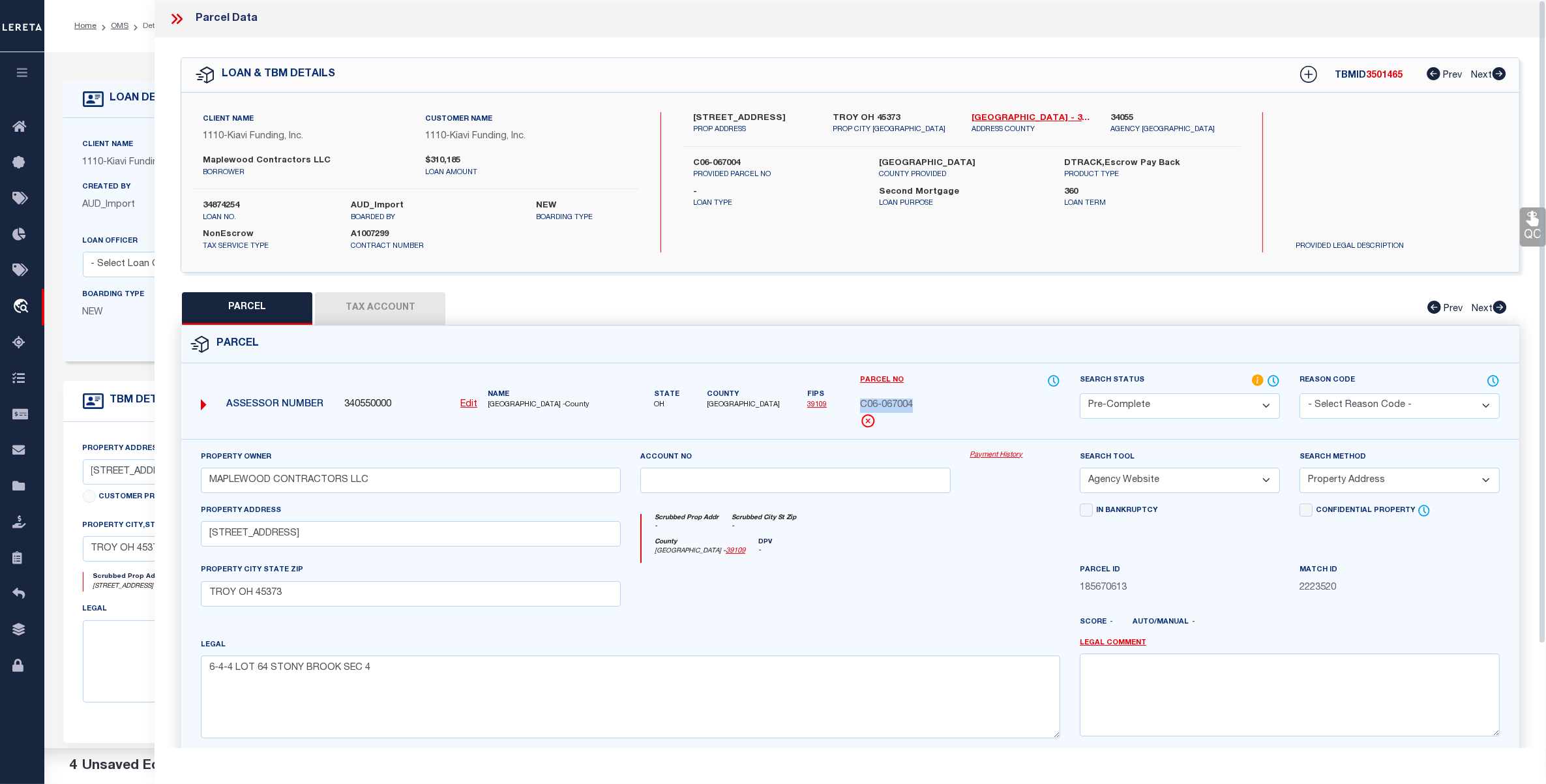
click at [885, 404] on span "C06-067004" at bounding box center [886, 405] width 53 height 15
copy div "C06-067004"
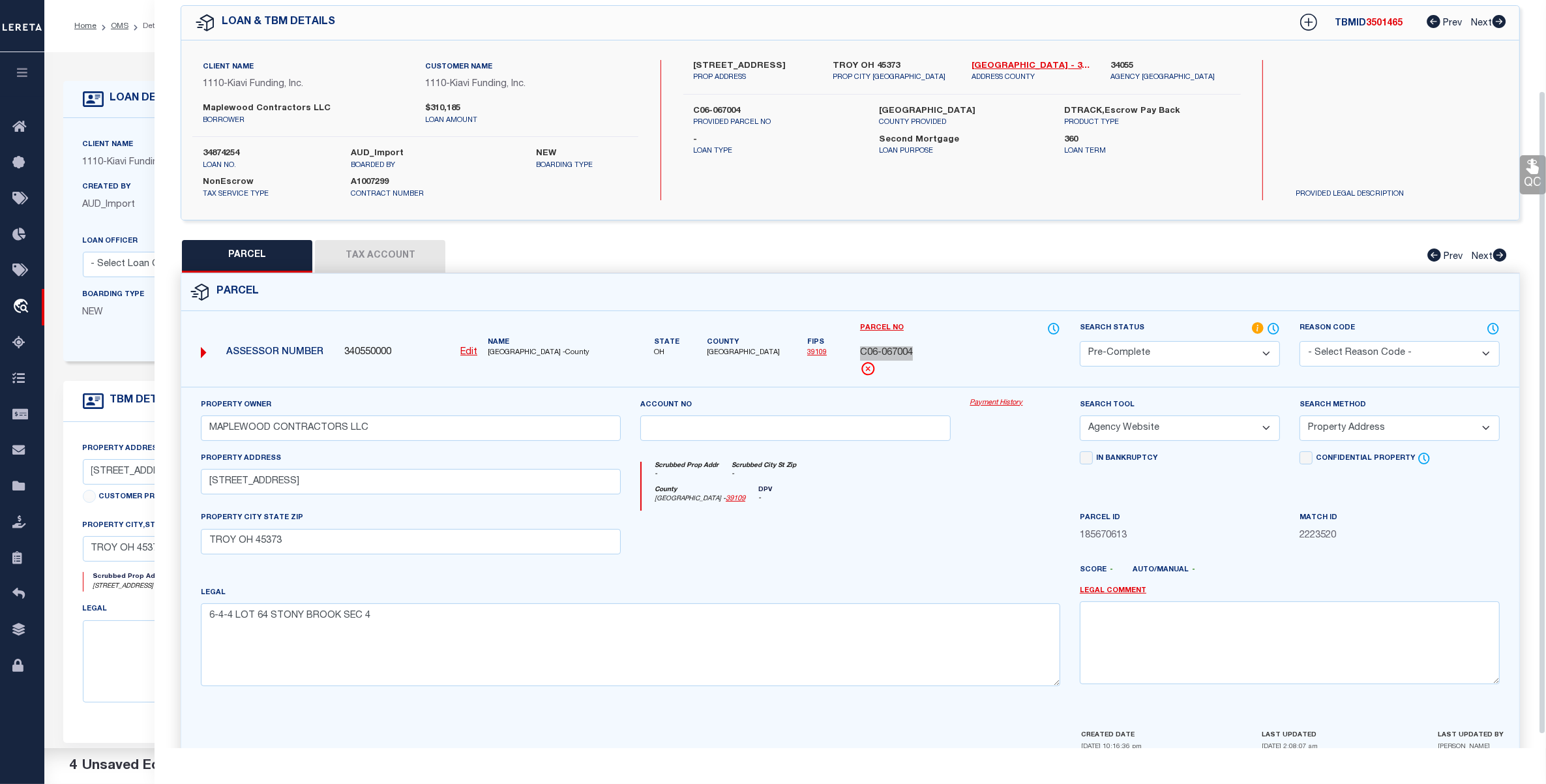
scroll to position [121, 0]
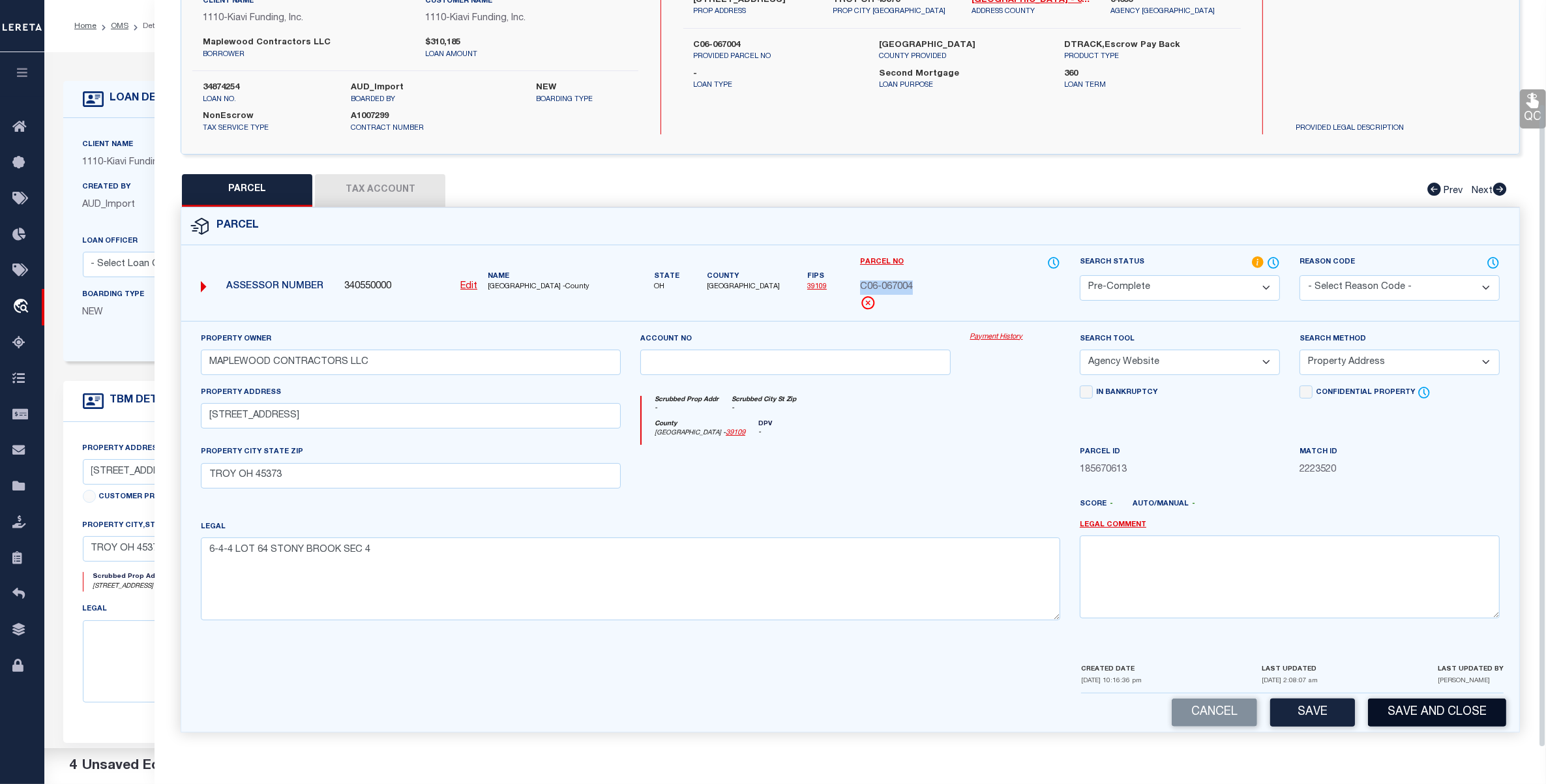
click at [1452, 711] on button "Save and Close" at bounding box center [1437, 712] width 138 height 28
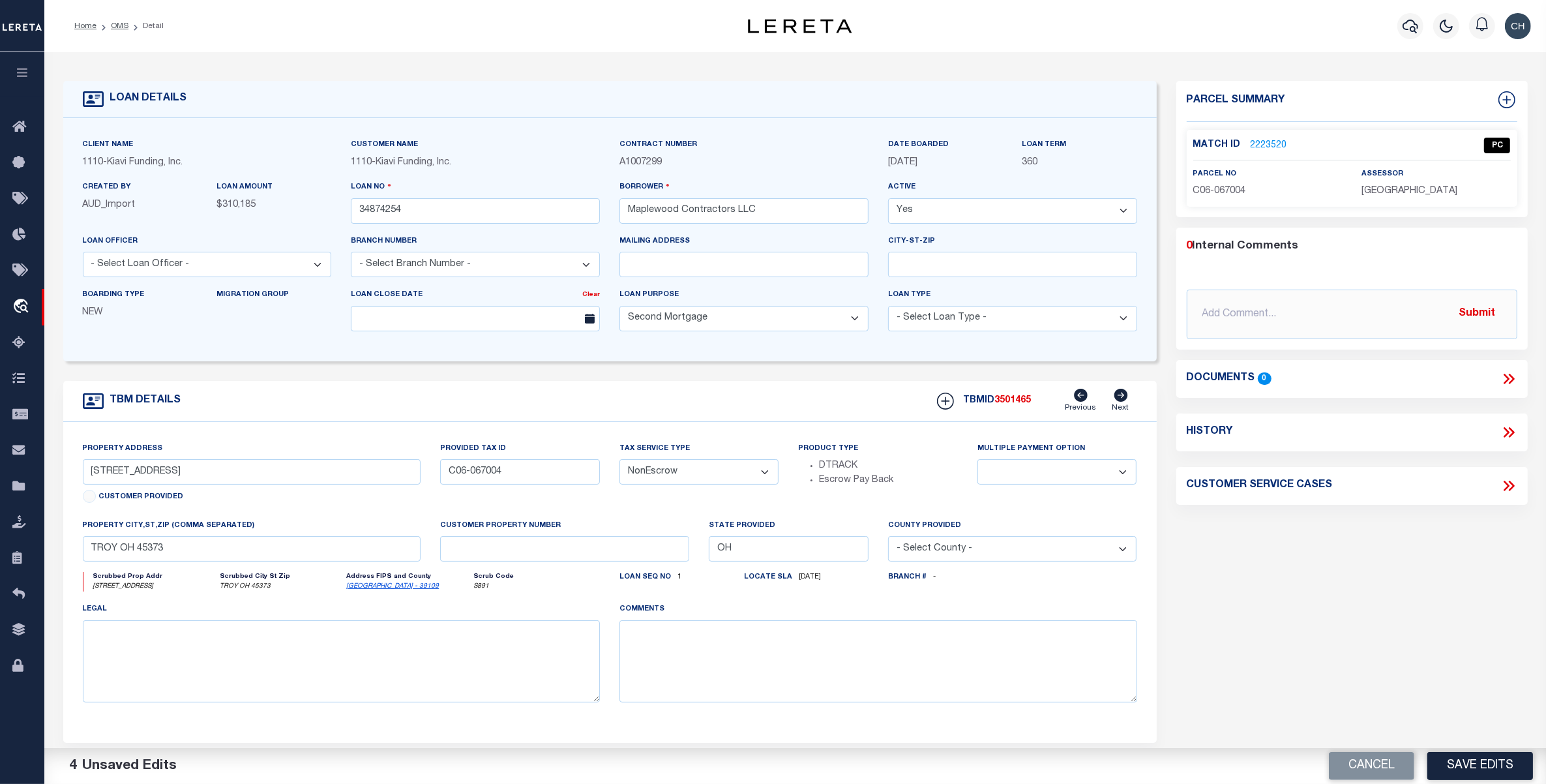
select select "3485"
select select
drag, startPoint x: 119, startPoint y: 24, endPoint x: 216, endPoint y: 251, distance: 246.9
click at [119, 24] on link "OMS" at bounding box center [119, 26] width 18 height 8
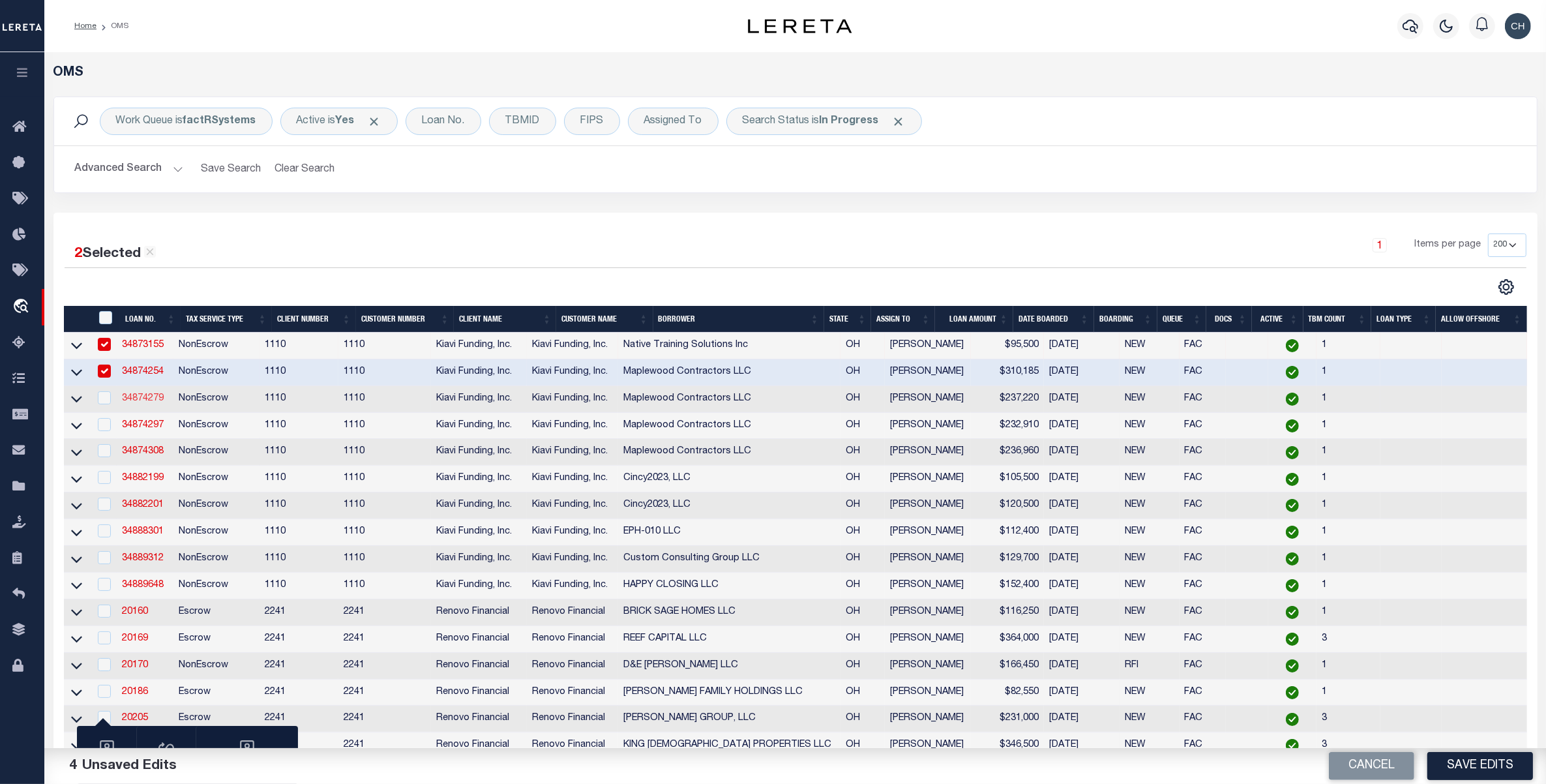
click at [148, 402] on link "34874279" at bounding box center [143, 399] width 41 height 9
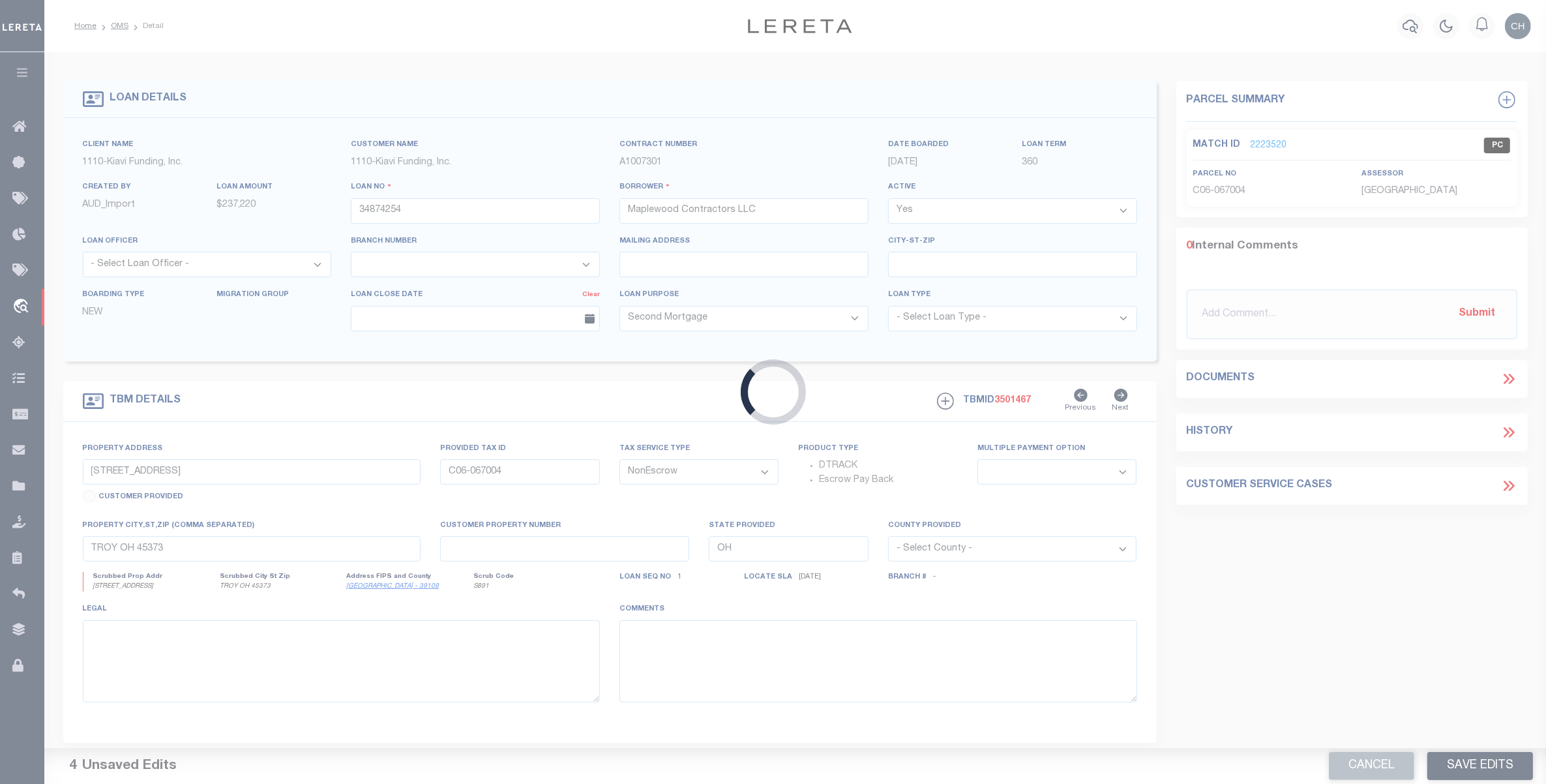
type input "34874279"
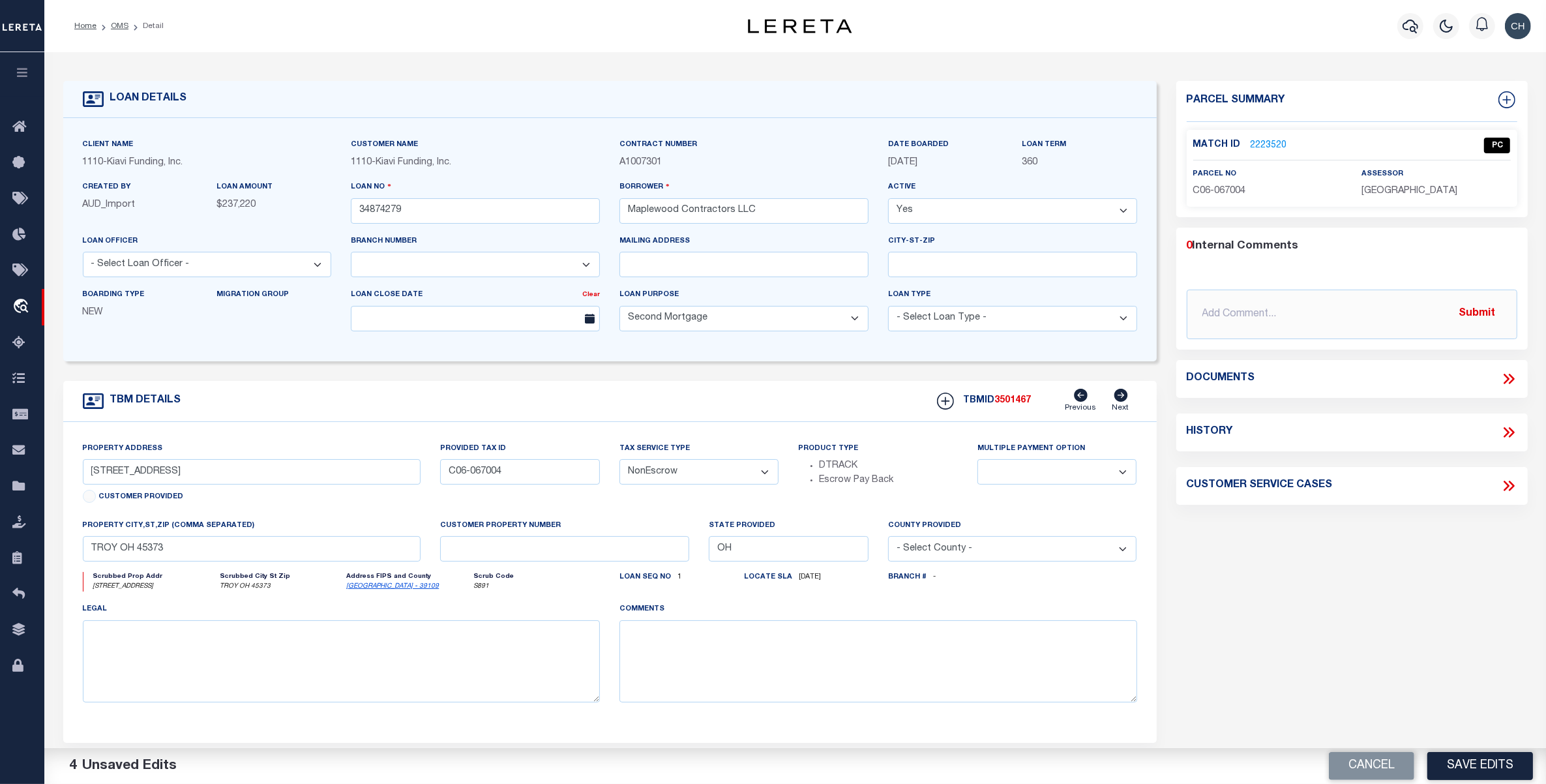
select select "3485"
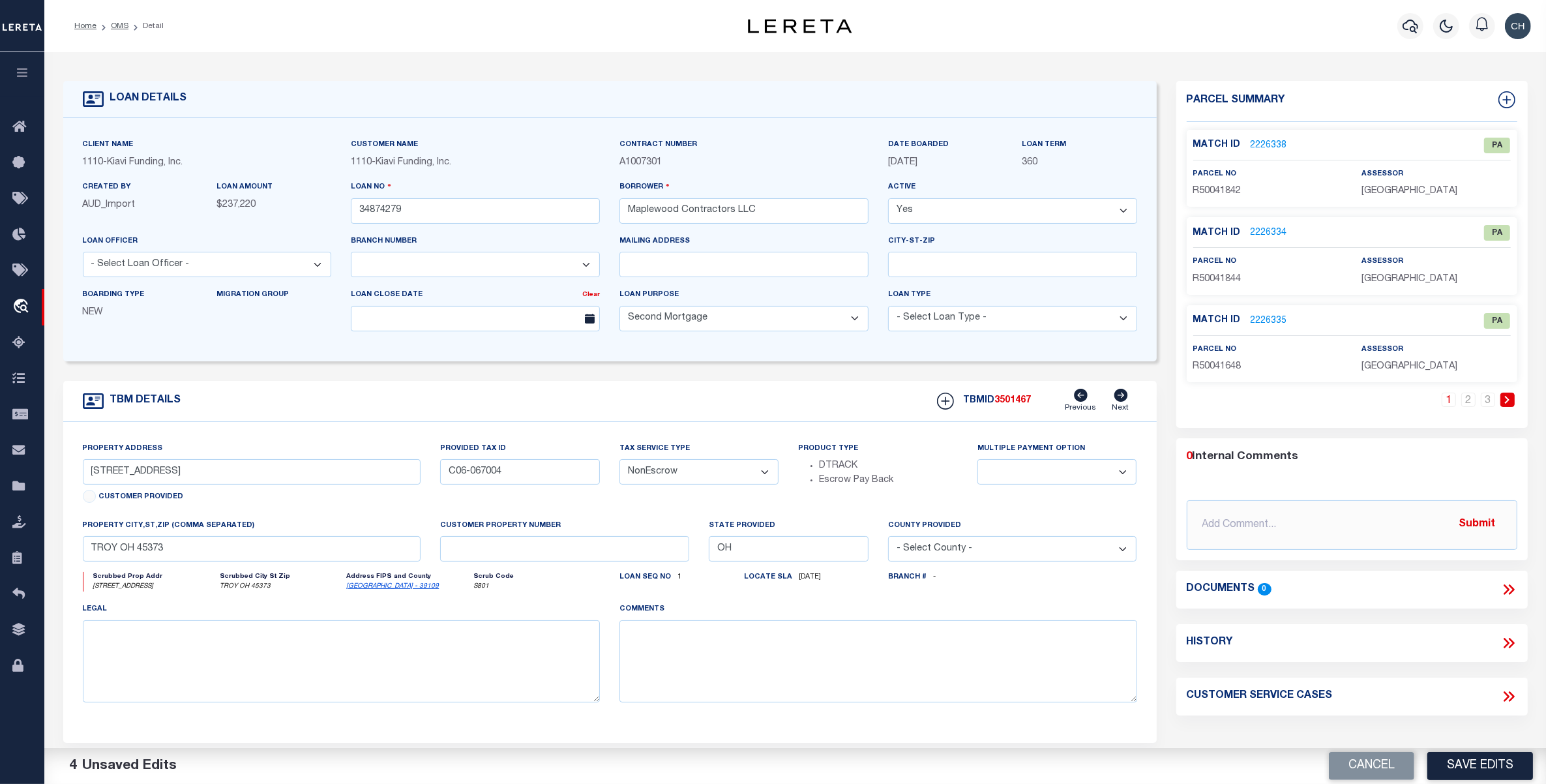
type input "[STREET_ADDRESS]"
type input "R50-041840"
select select
drag, startPoint x: 167, startPoint y: 478, endPoint x: 80, endPoint y: 478, distance: 87.0
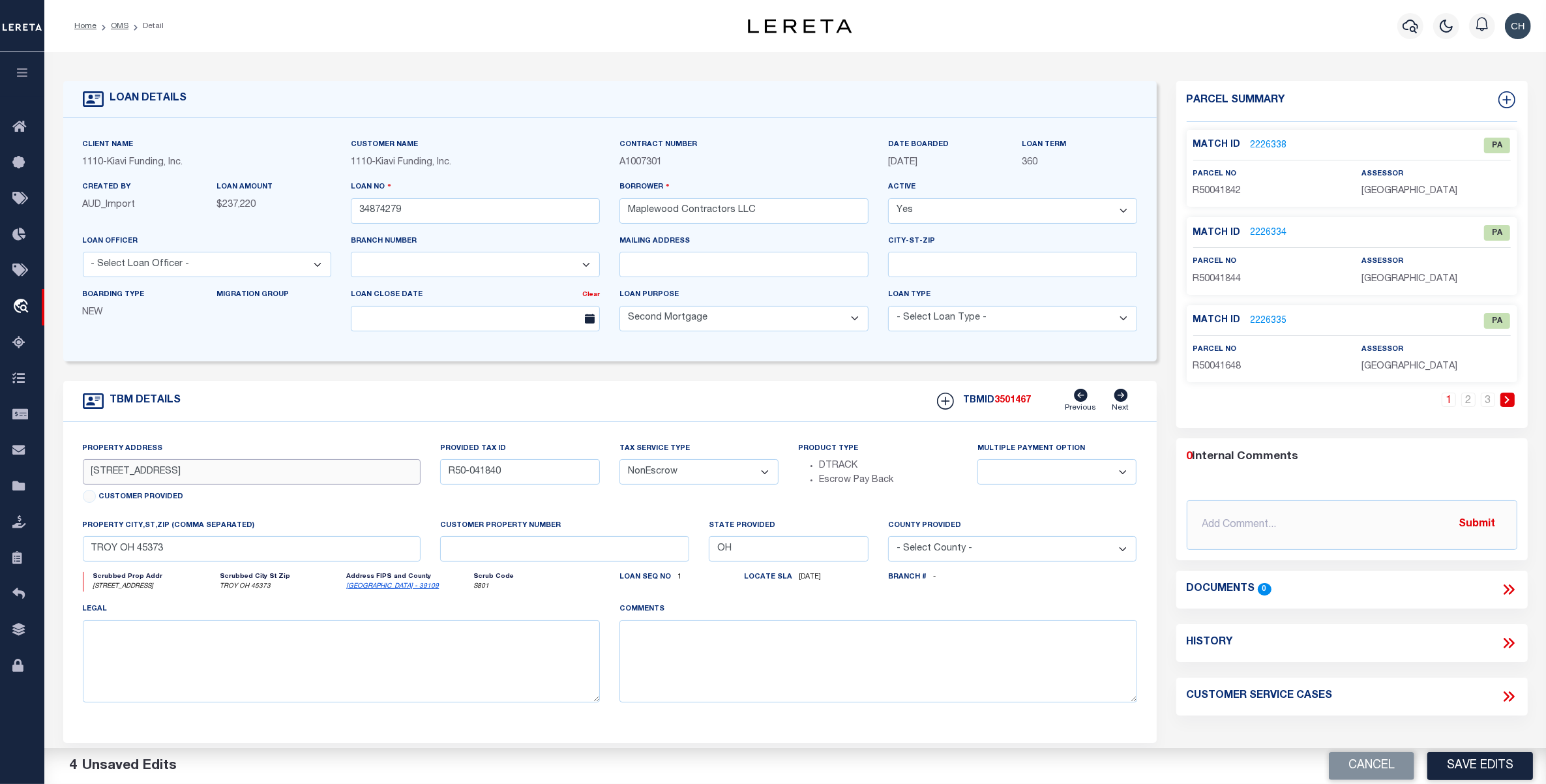
click at [80, 478] on div "Property Address [STREET_ADDRESS] Customer Provided" at bounding box center [252, 480] width 358 height 77
click at [1468, 401] on link "2" at bounding box center [1468, 399] width 15 height 15
click at [1484, 402] on link "3" at bounding box center [1488, 399] width 15 height 15
click at [1468, 402] on link "1" at bounding box center [1468, 399] width 15 height 15
click at [1467, 401] on link "2" at bounding box center [1468, 399] width 15 height 15
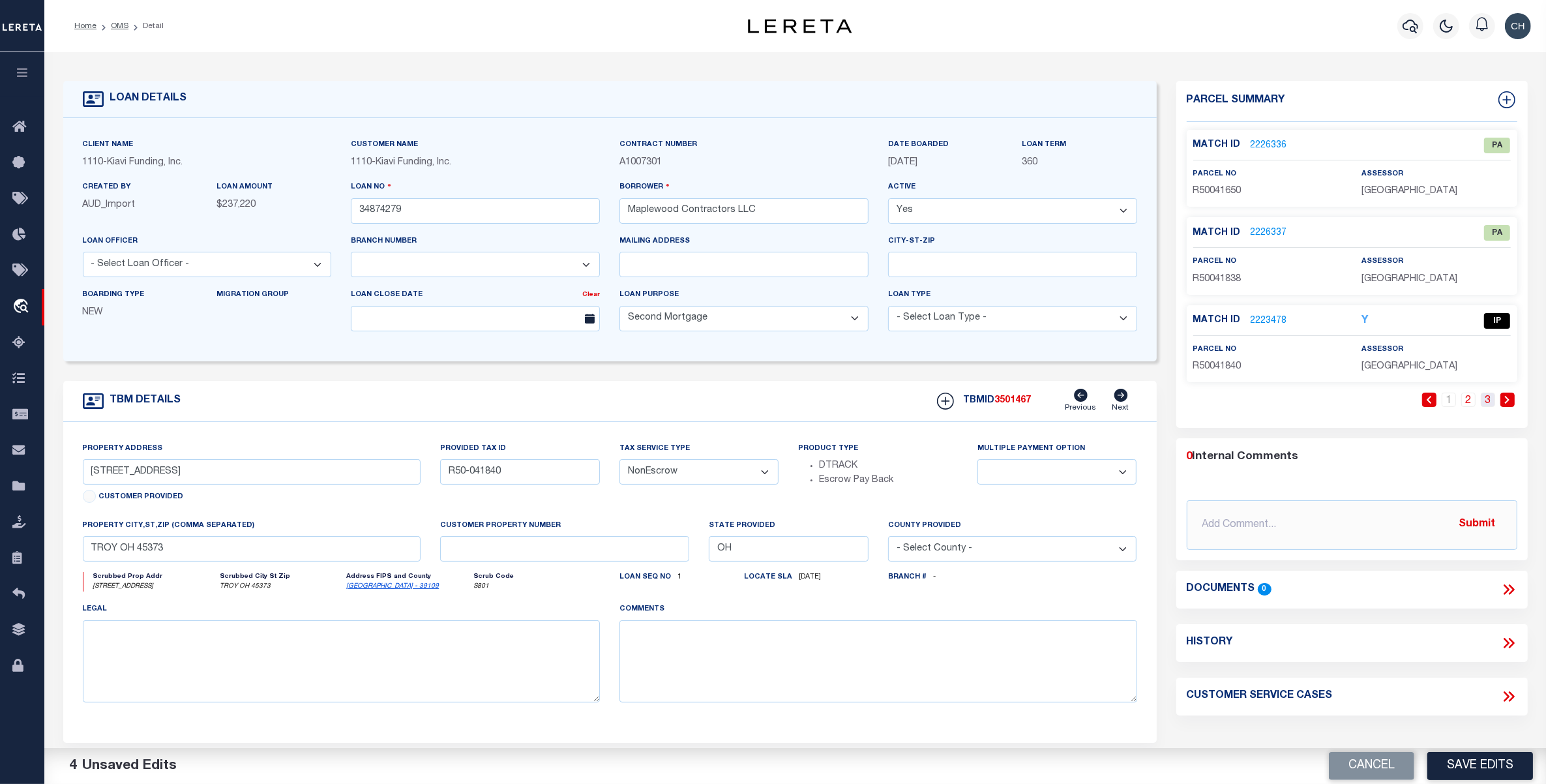
click at [1485, 399] on link "3" at bounding box center [1488, 399] width 15 height 15
click at [1472, 399] on link "1" at bounding box center [1468, 399] width 15 height 15
click at [1472, 401] on link "2" at bounding box center [1468, 399] width 15 height 15
click at [1484, 402] on link "3" at bounding box center [1488, 399] width 15 height 15
click at [617, 399] on div "TBM DETAILS TBMID 3501467 Previous Next" at bounding box center [610, 401] width 1094 height 41
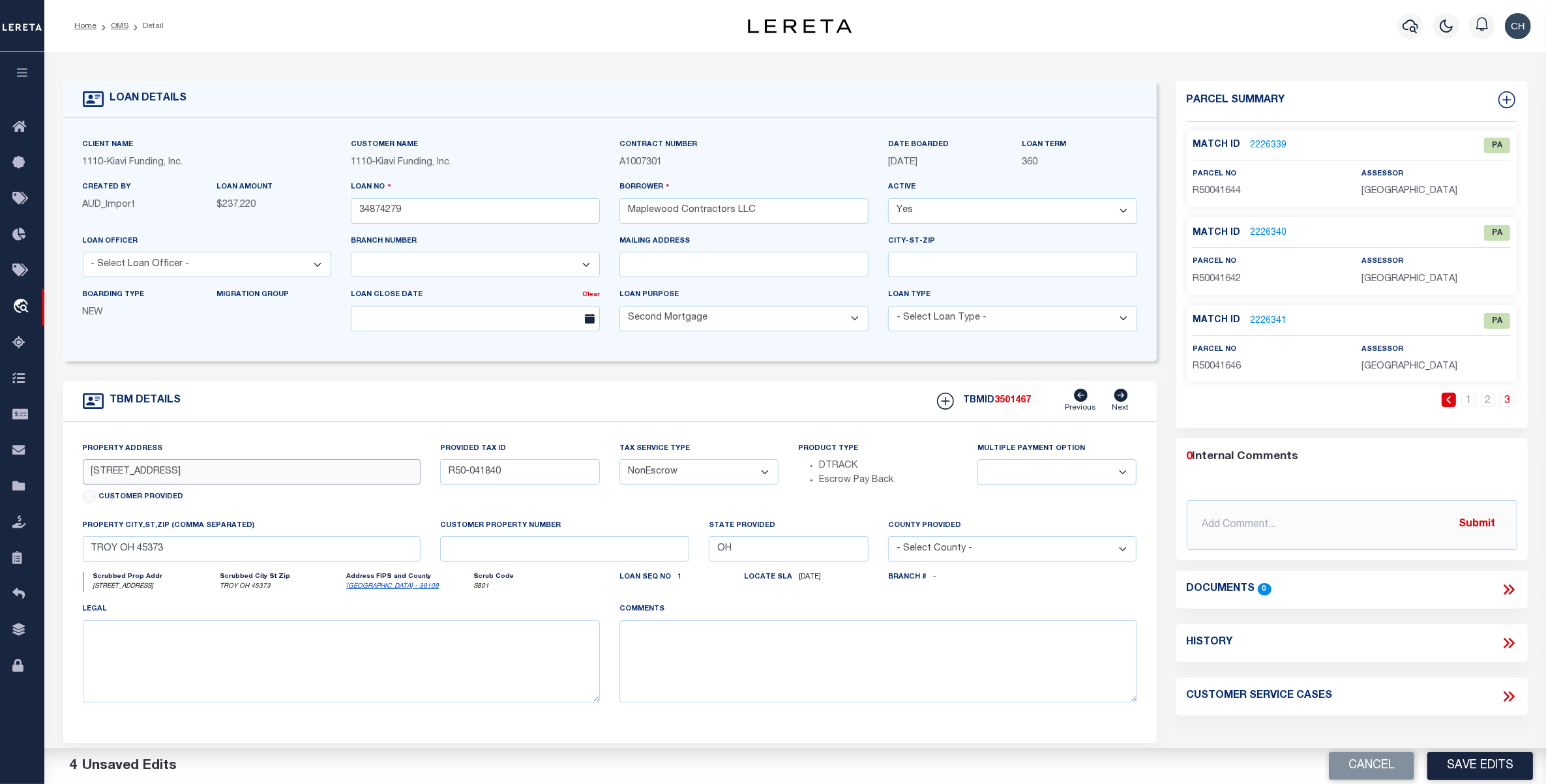
click at [129, 478] on input "[STREET_ADDRESS]" at bounding box center [252, 471] width 339 height 25
click at [187, 480] on input "[STREET_ADDRESS]" at bounding box center [252, 471] width 339 height 25
click at [1488, 401] on link "2" at bounding box center [1488, 399] width 15 height 15
click at [1445, 398] on link "1" at bounding box center [1448, 399] width 15 height 15
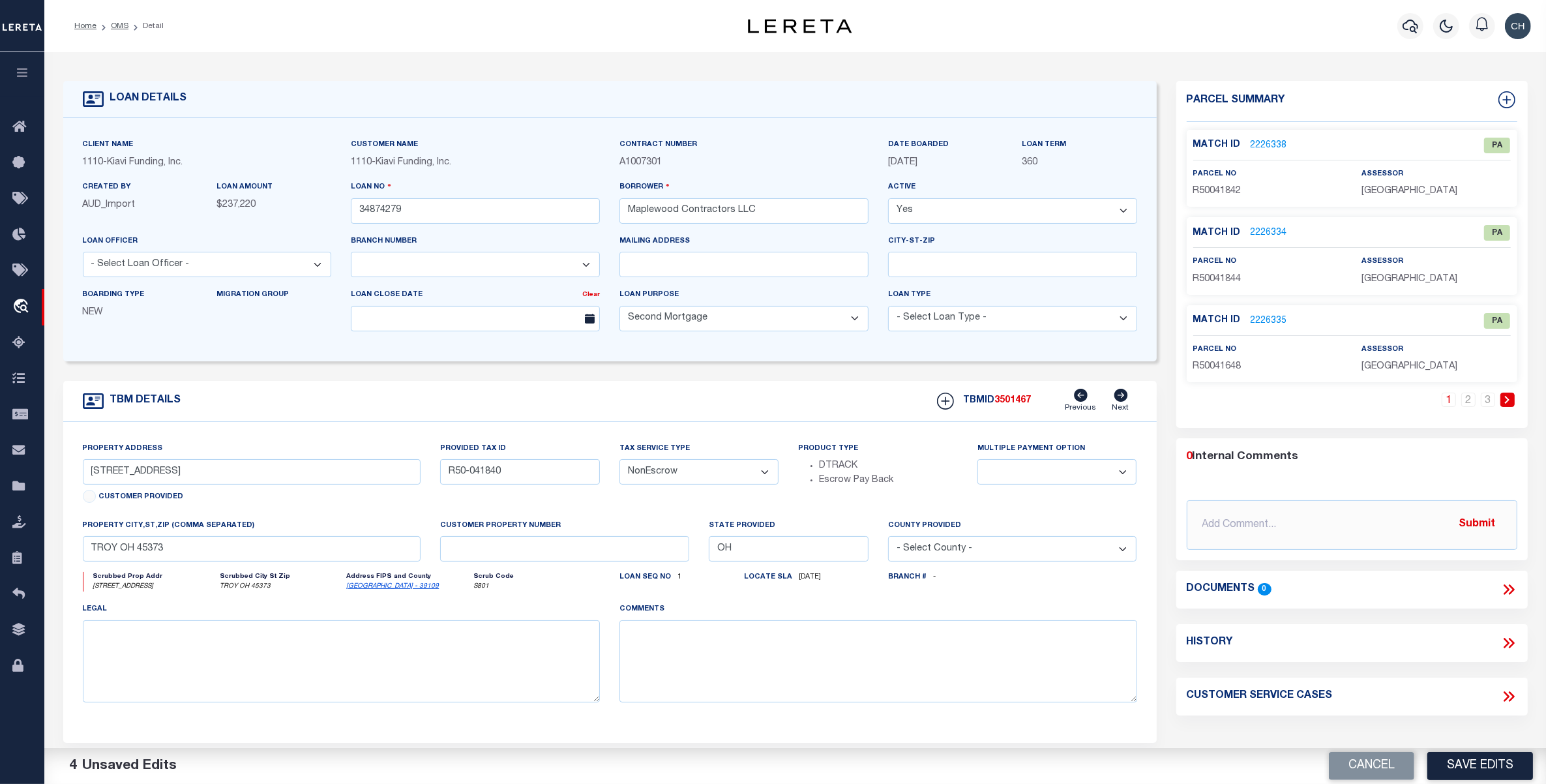
click at [1270, 141] on link "2226338" at bounding box center [1270, 146] width 37 height 14
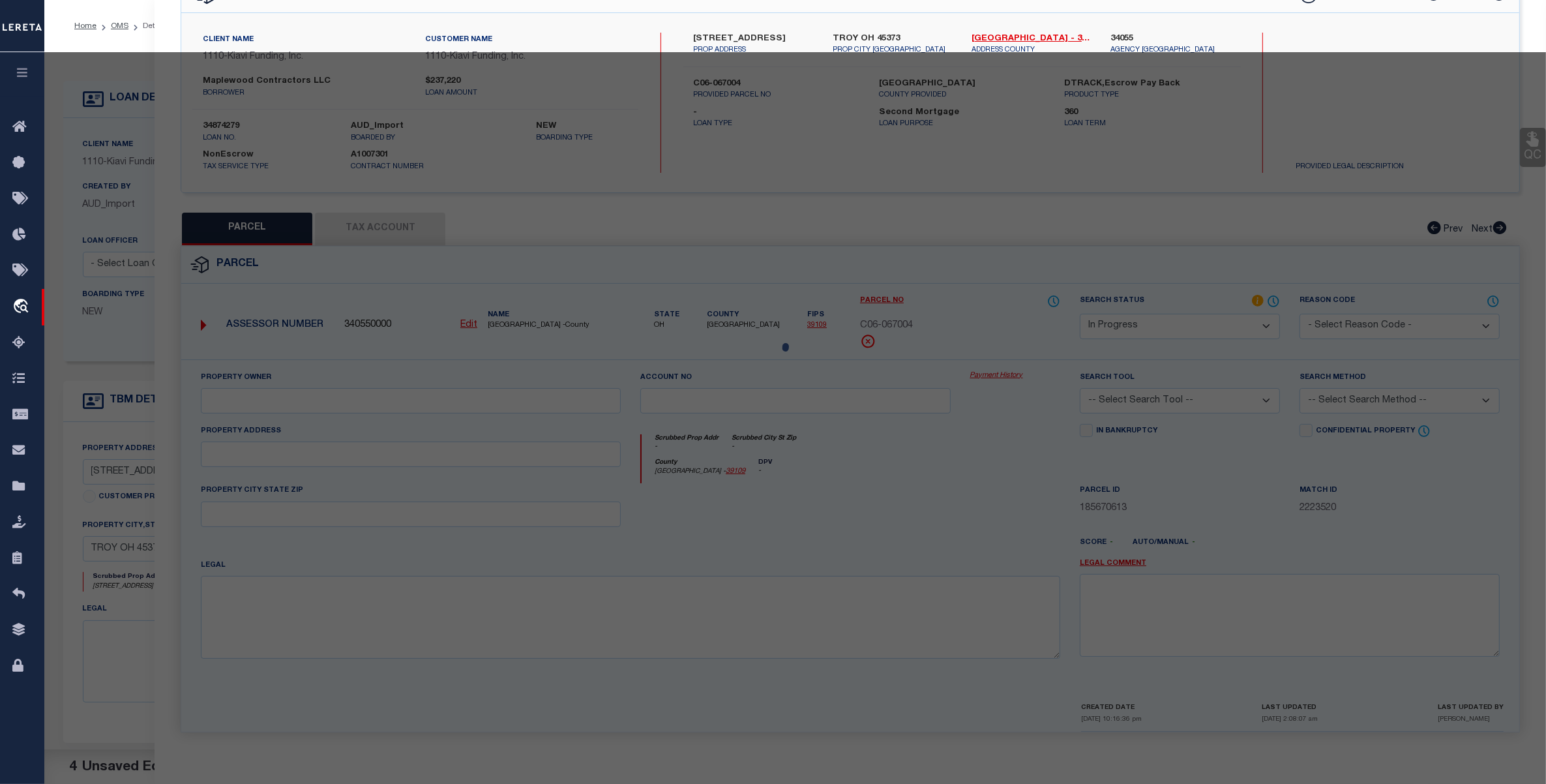
scroll to position [83, 0]
select select "AS"
checkbox input "false"
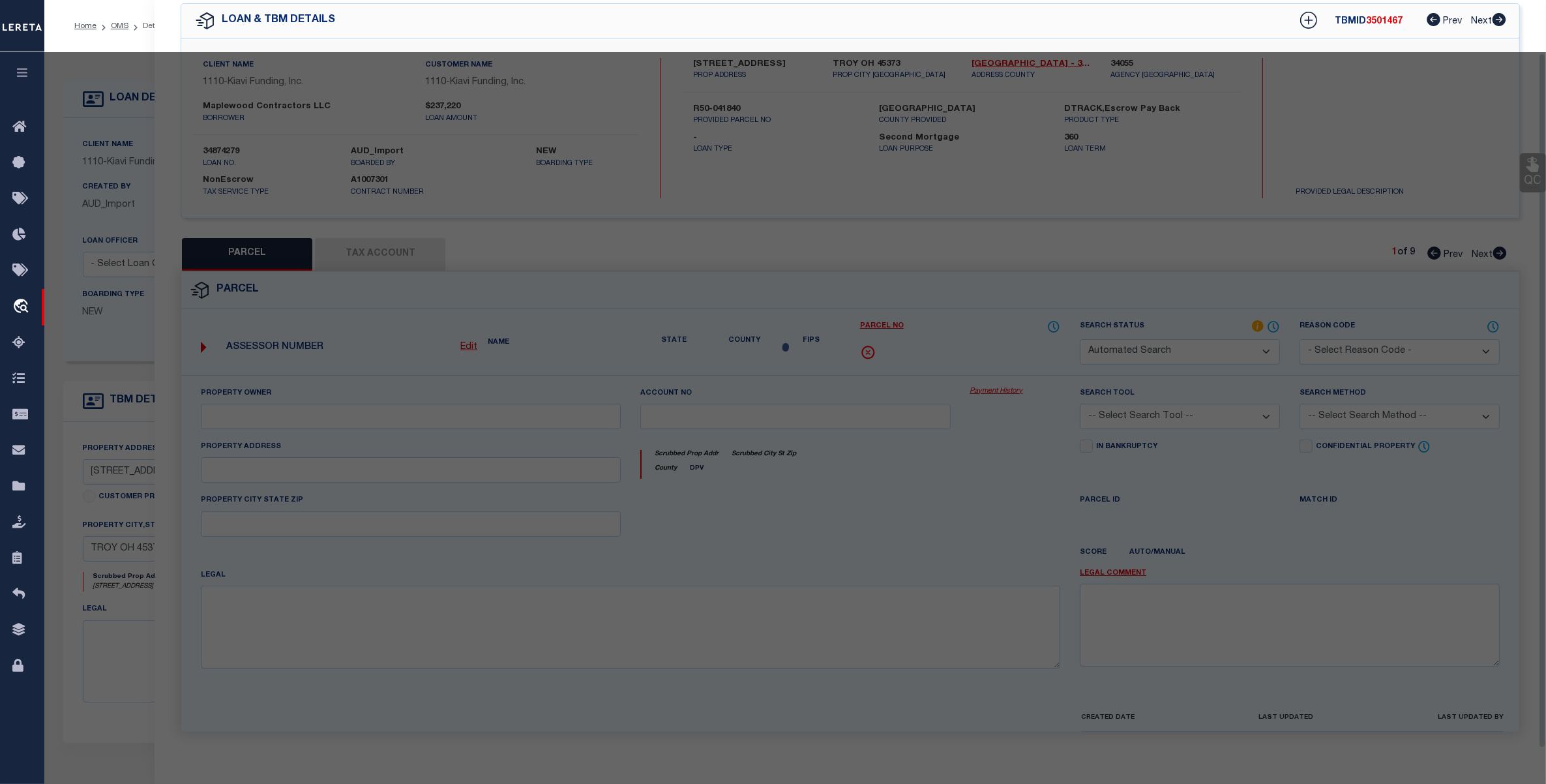
select select "PA"
type input "MAPLEWOOD CONTRACTORS LLC"
select select "ATL"
select select "ADD"
type input "[STREET_ADDRESS]"
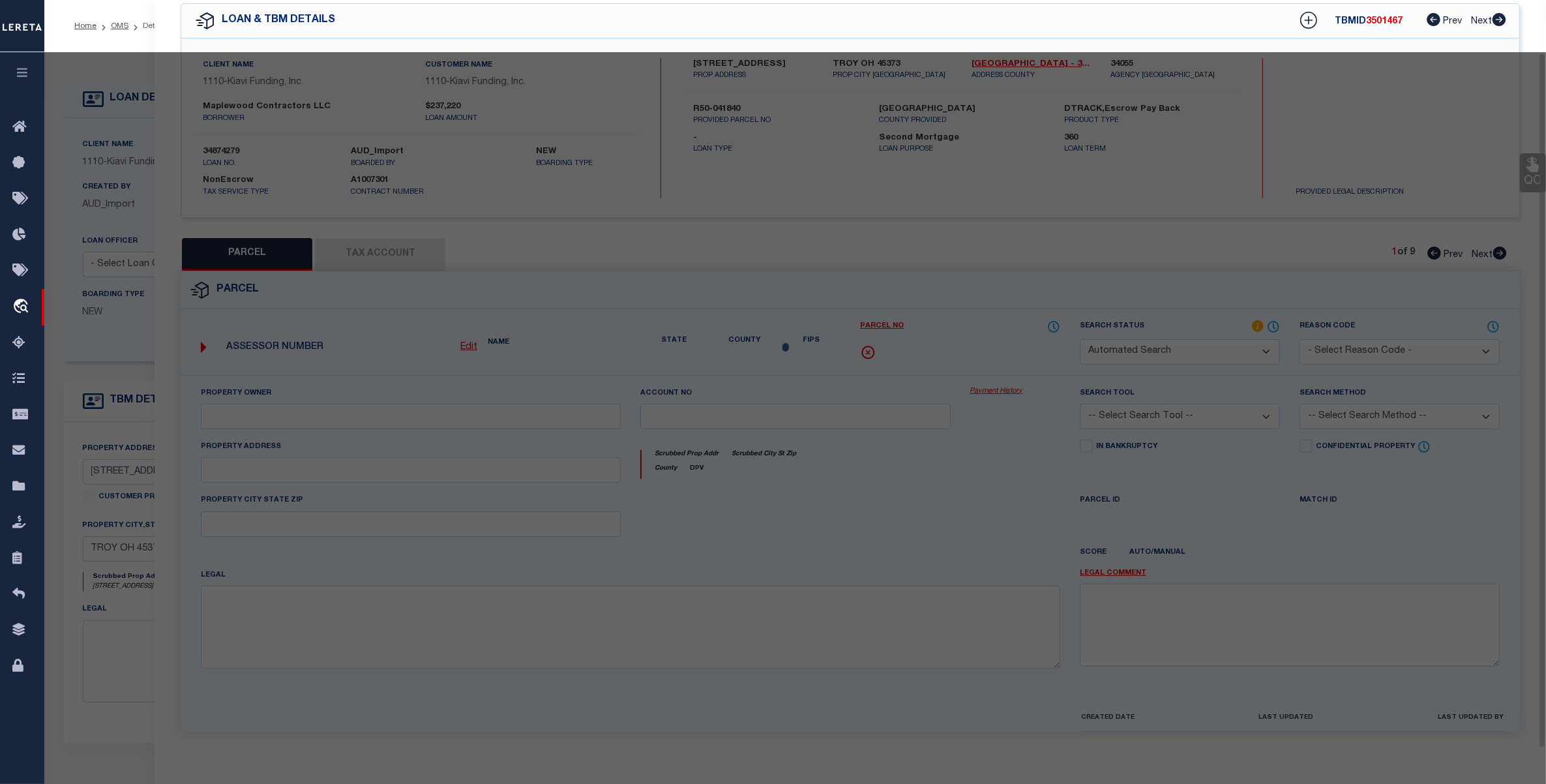
checkbox input "false"
type input "[GEOGRAPHIC_DATA], OH 45373"
type textarea "IN LOT 11092 VILLAS OF [GEOGRAPHIC_DATA]"
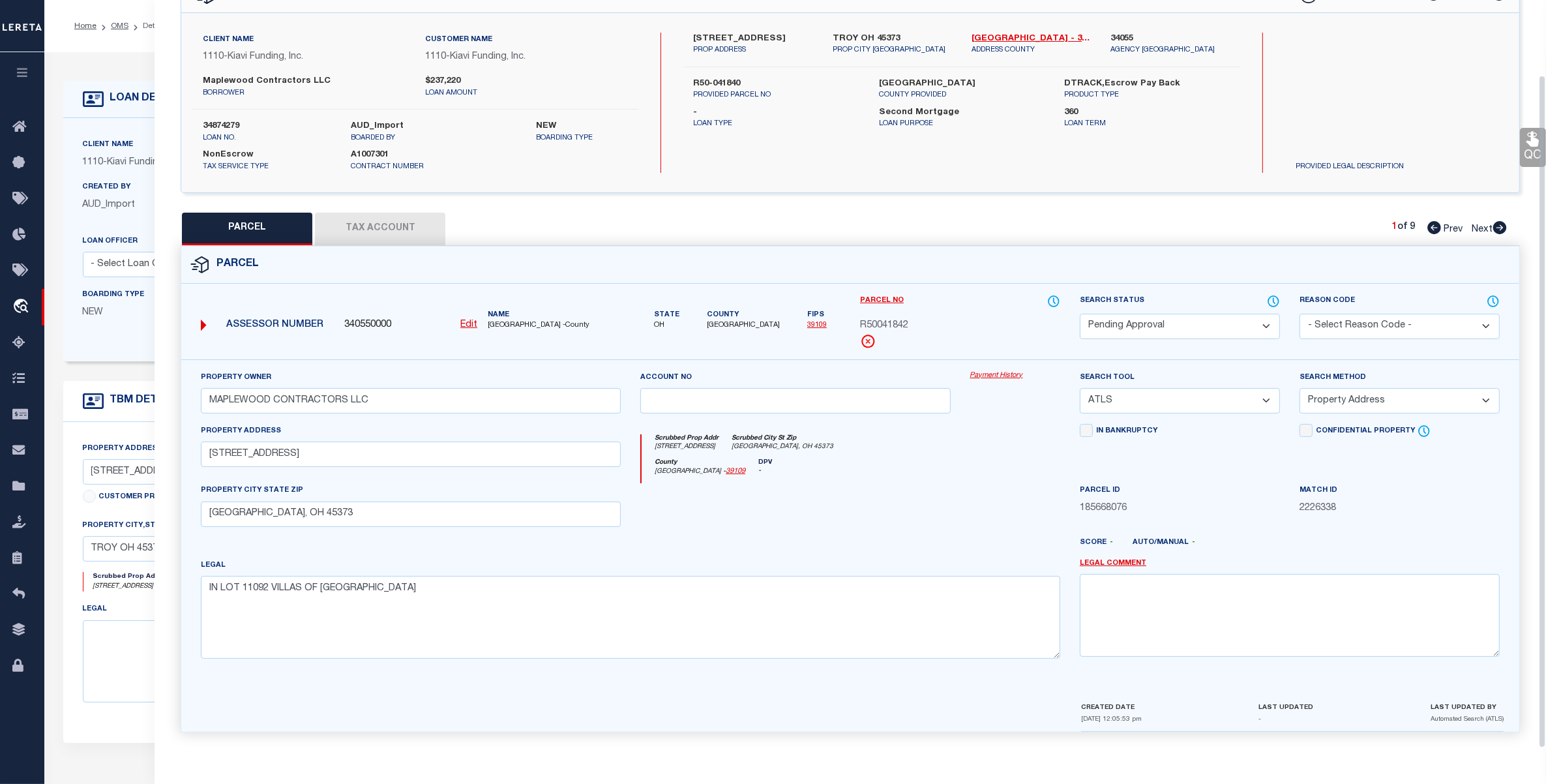
click at [1189, 323] on select "Automated Search Bad Parcel Complete Duplicate Parcel High Dollar Reporting In …" at bounding box center [1180, 326] width 200 height 25
click at [1363, 492] on div "Match ID 2226338" at bounding box center [1399, 499] width 200 height 32
click at [1192, 406] on select "-- Select Search Tool -- 3rd Party Website Agency File Agency Website ATLS CNV-…" at bounding box center [1180, 400] width 200 height 25
click at [1172, 327] on select "Automated Search Bad Parcel Complete Duplicate Parcel High Dollar Reporting In …" at bounding box center [1180, 326] width 200 height 25
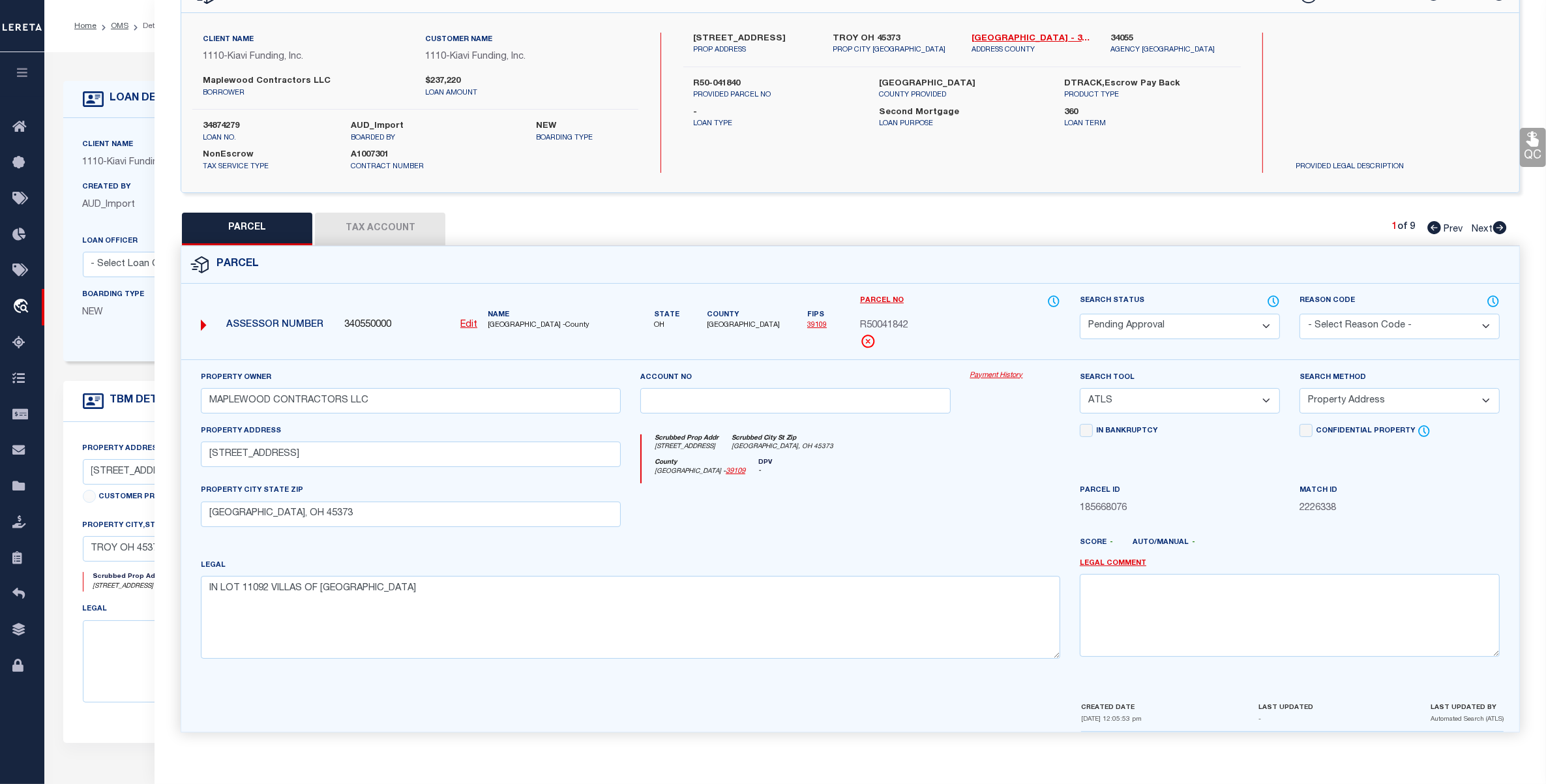
select select "PR"
click at [1080, 313] on select "Automated Search Bad Parcel Complete Duplicate Parcel High Dollar Reporting In …" at bounding box center [1180, 326] width 200 height 25
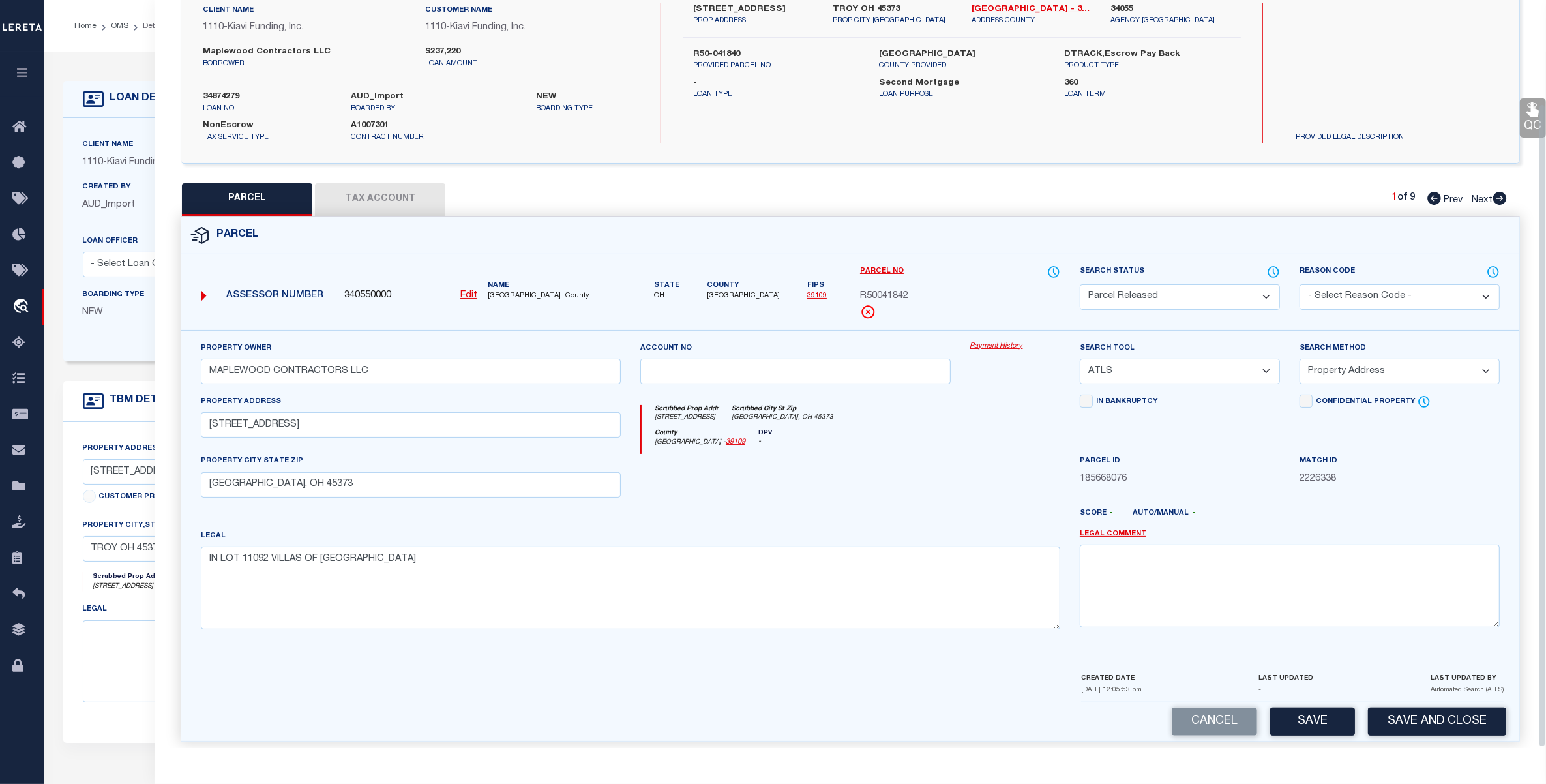
scroll to position [121, 0]
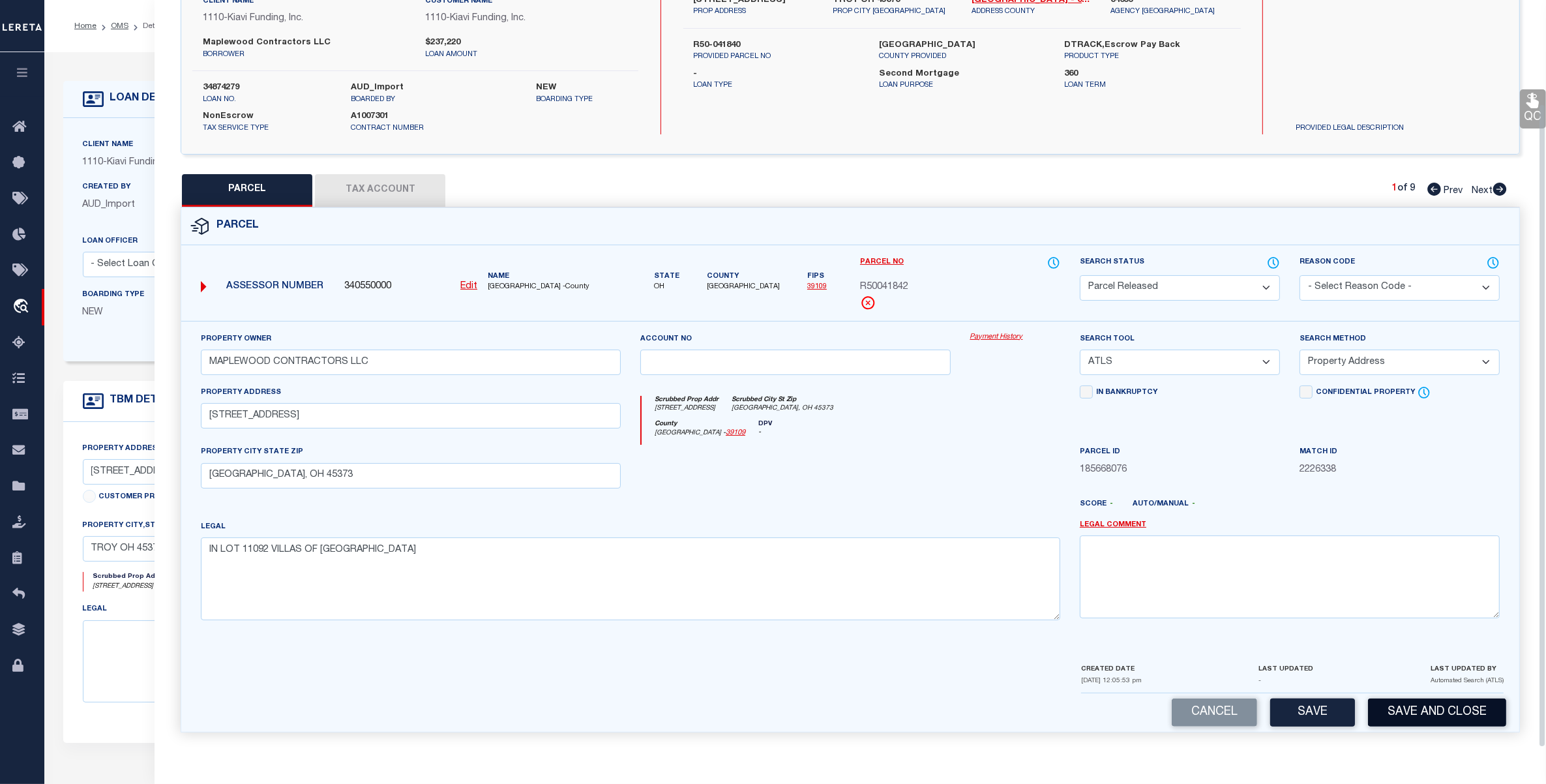
click at [1414, 714] on button "Save and Close" at bounding box center [1437, 712] width 138 height 28
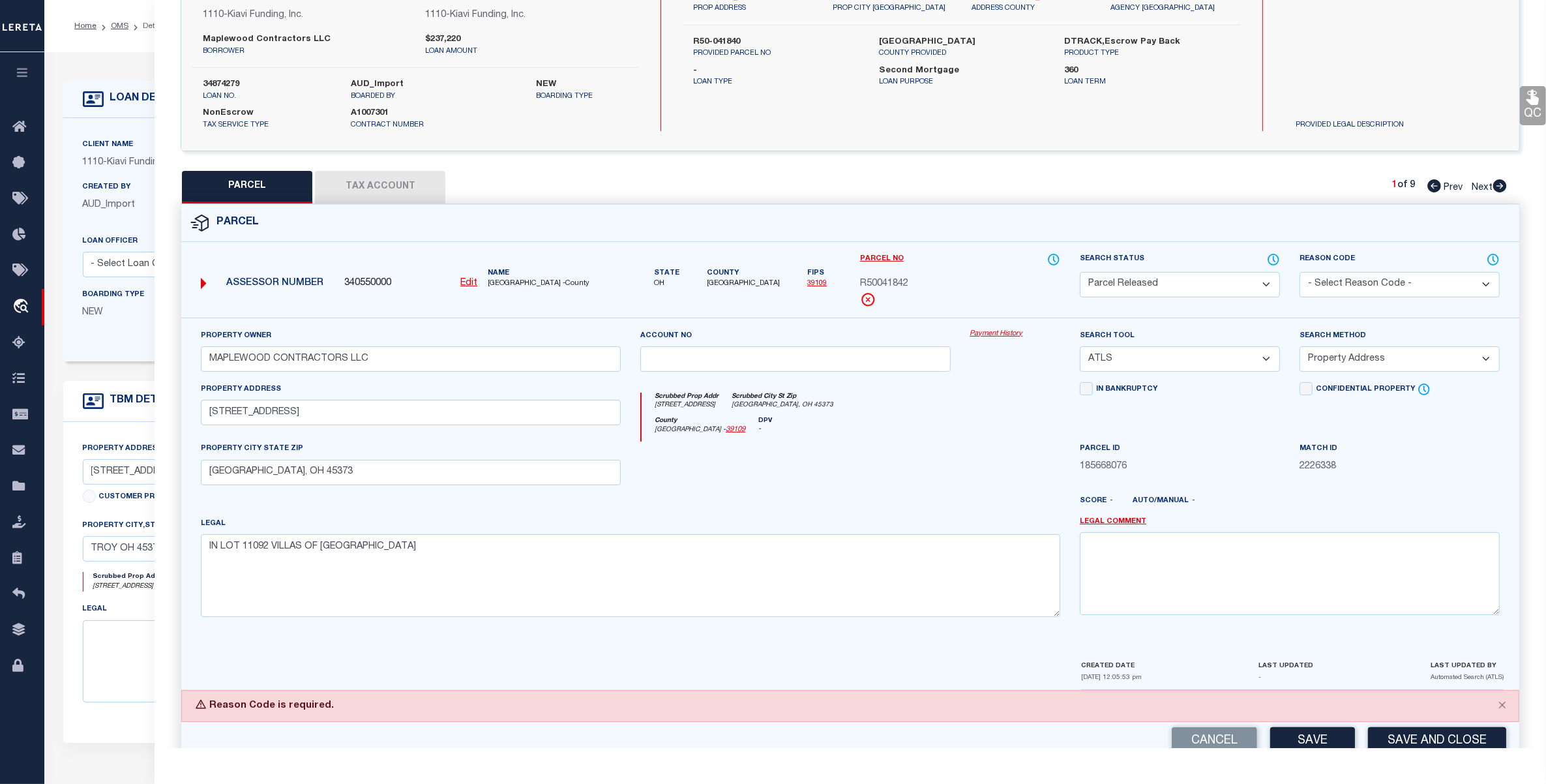
click at [1359, 280] on select "- Select Reason Code - 099 - Other (Provide additional detail) ACT - Agency Cha…" at bounding box center [1399, 284] width 200 height 25
click at [1220, 481] on div "Parcel ID 185668076" at bounding box center [1180, 468] width 220 height 54
click at [1377, 287] on select "- Select Reason Code - 099 - Other (Provide additional detail) ACT - Agency Cha…" at bounding box center [1399, 284] width 200 height 25
drag, startPoint x: 1359, startPoint y: 256, endPoint x: 1299, endPoint y: 257, distance: 60.0
click at [1299, 257] on label "Reason Code" at bounding box center [1399, 260] width 200 height 15
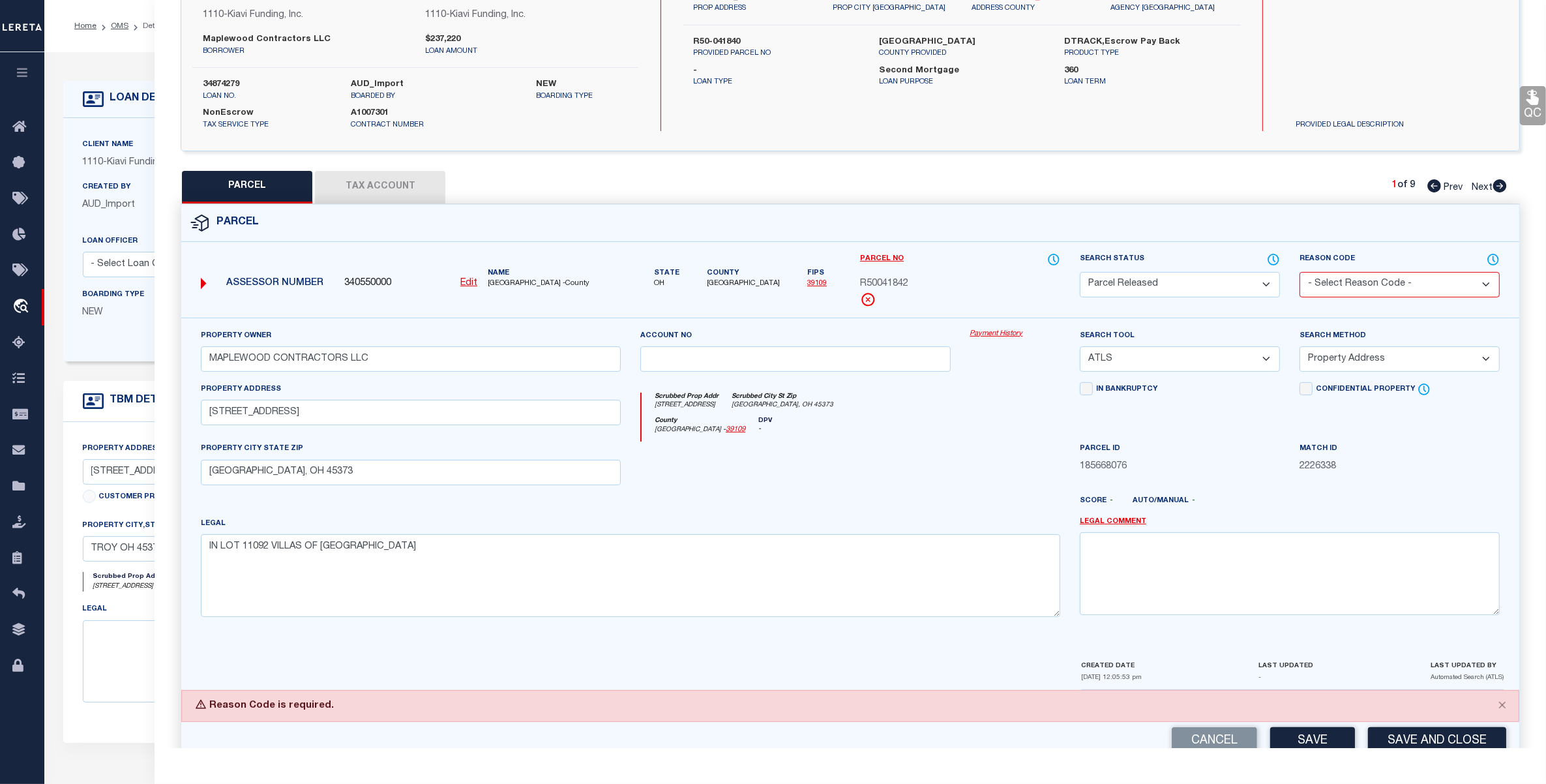
copy label "Reason Code"
drag, startPoint x: 340, startPoint y: 707, endPoint x: 212, endPoint y: 706, distance: 128.0
click at [210, 703] on div "Reason Code is required." at bounding box center [850, 706] width 1338 height 32
copy div "Reason Code is required."
click at [1357, 285] on select "- Select Reason Code - 099 - Other (Provide additional detail) ACT - Agency Cha…" at bounding box center [1399, 284] width 200 height 25
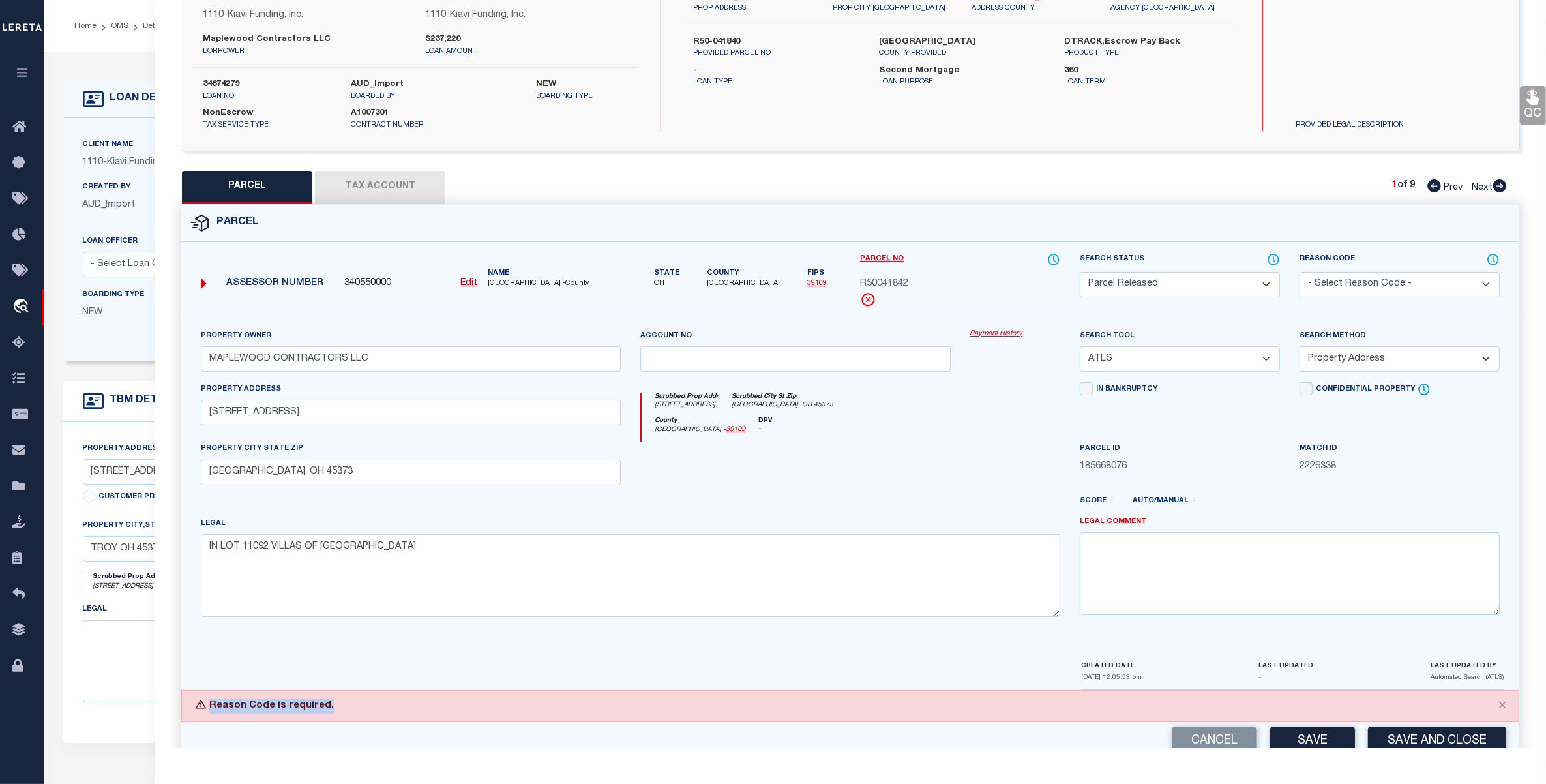
select select "099"
click at [1299, 272] on select "- Select Reason Code - 099 - Other (Provide additional detail) ACT - Agency Cha…" at bounding box center [1399, 284] width 200 height 25
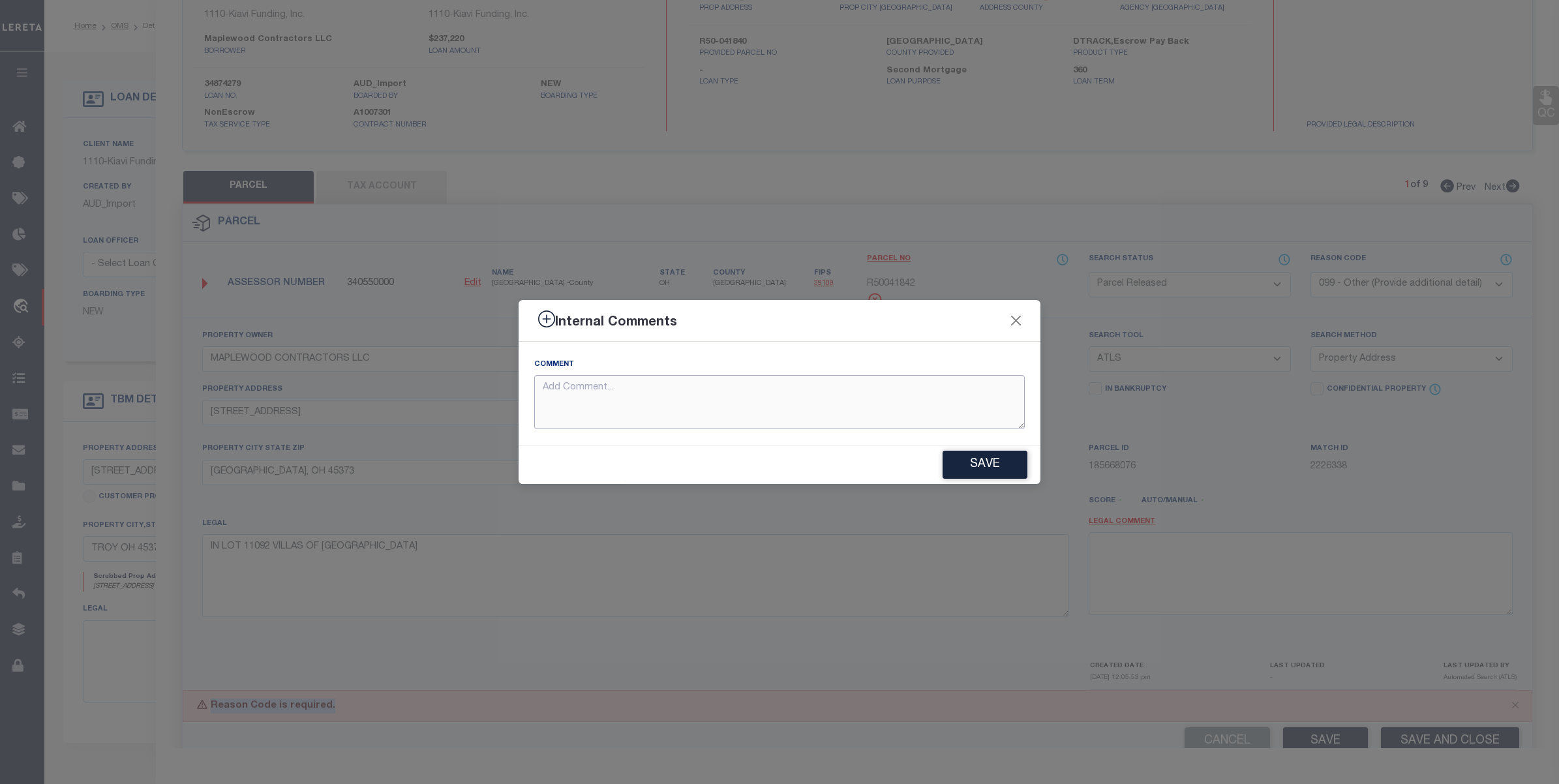
click at [591, 387] on textarea at bounding box center [779, 402] width 491 height 54
drag, startPoint x: 579, startPoint y: 320, endPoint x: 1196, endPoint y: 507, distance: 644.7
click at [558, 319] on div "Internal Comments" at bounding box center [779, 321] width 522 height 41
click at [1011, 326] on button "Close" at bounding box center [1017, 321] width 17 height 17
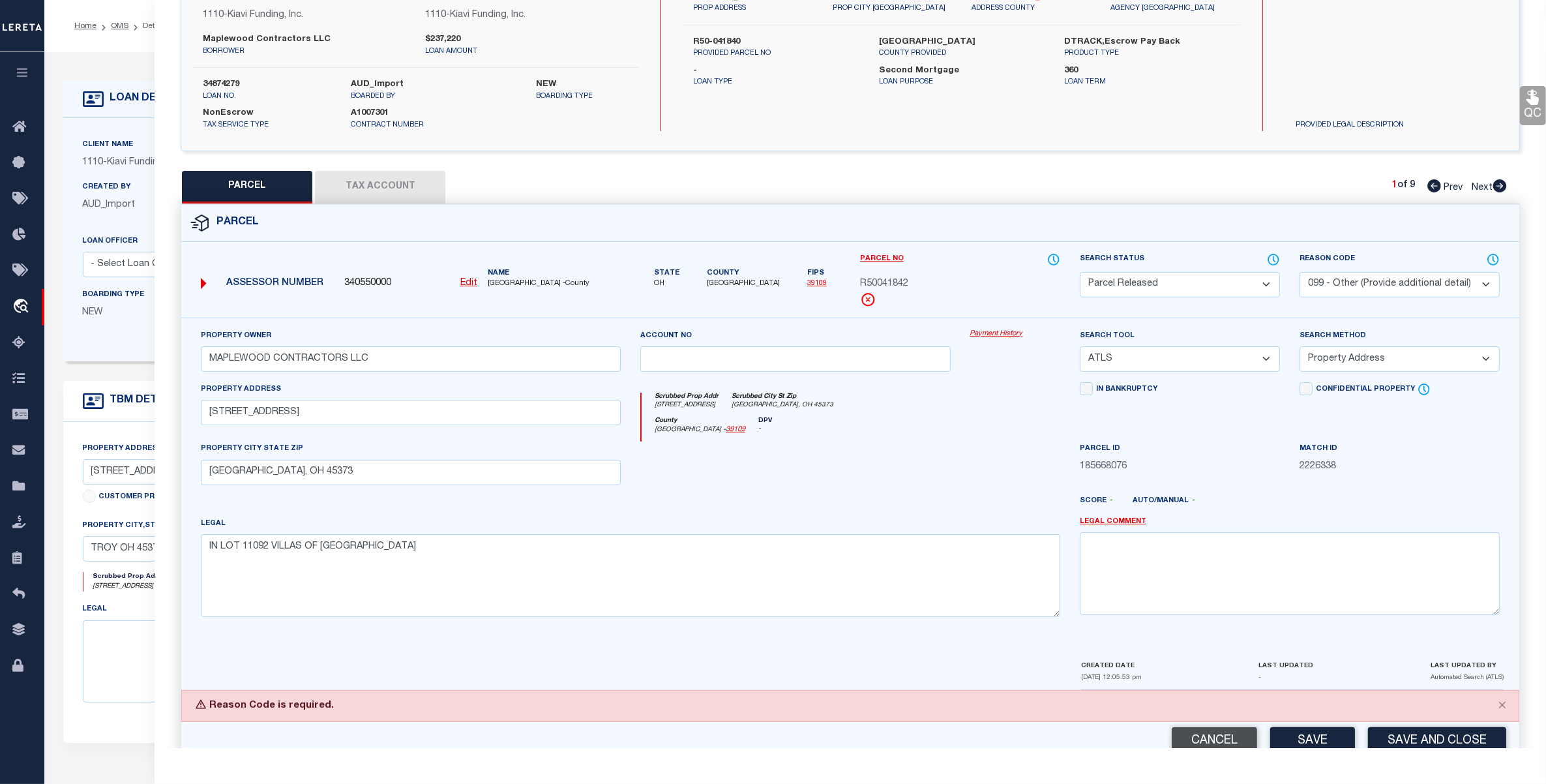
click at [1211, 740] on button "Cancel" at bounding box center [1214, 741] width 85 height 28
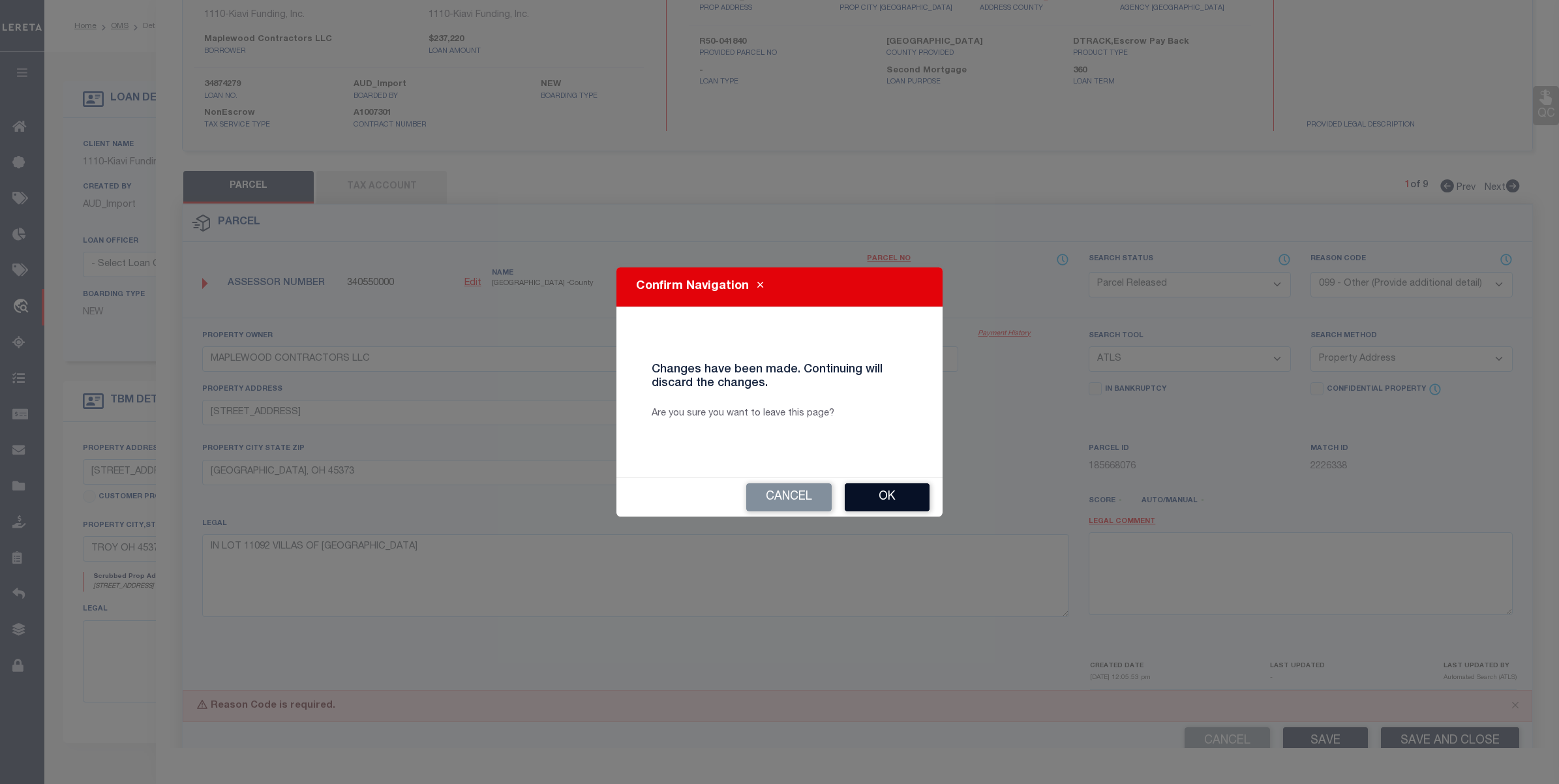
click at [871, 495] on button "Ok" at bounding box center [887, 497] width 85 height 28
select select "PA"
select select
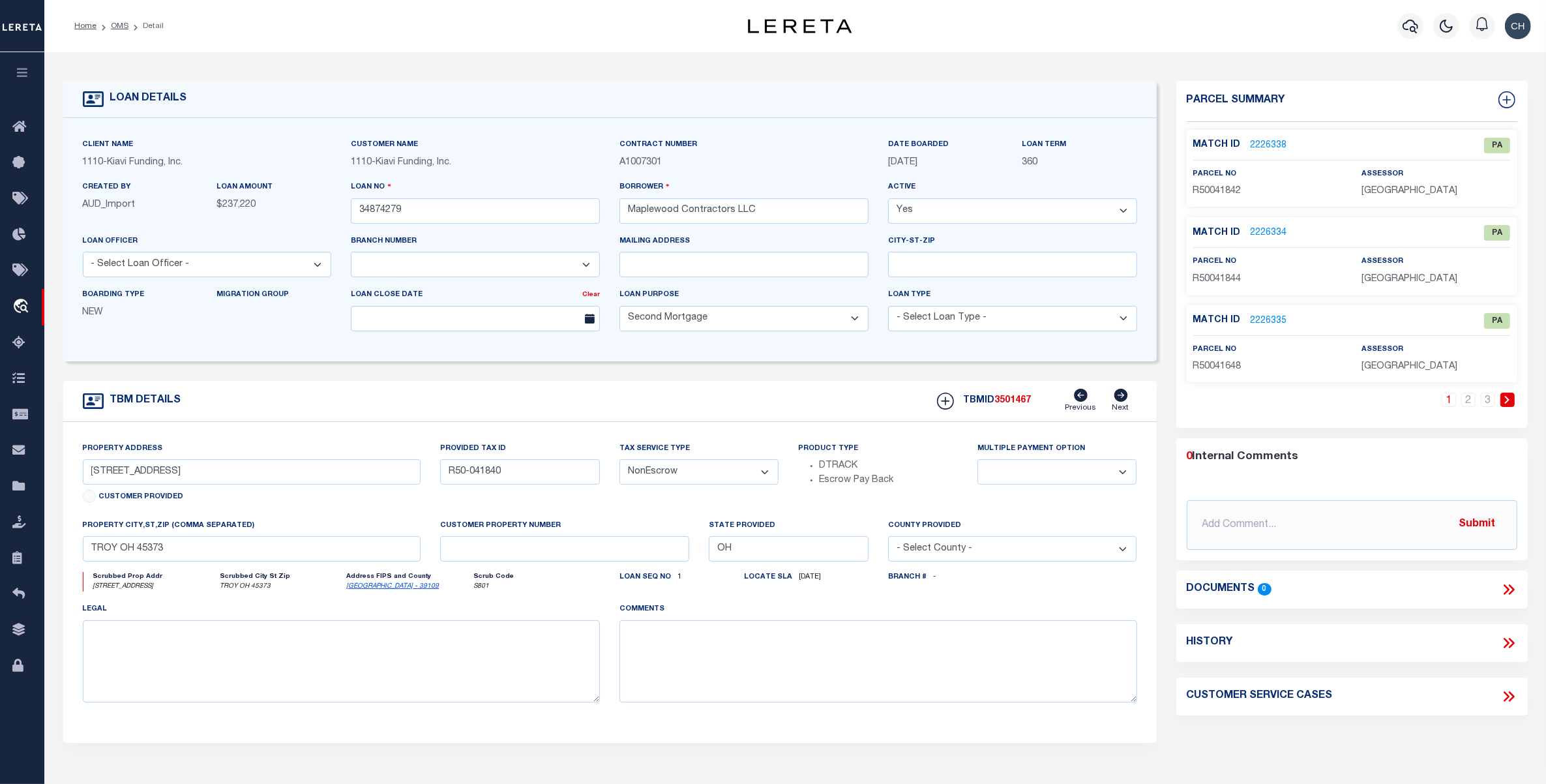
click at [1263, 142] on link "2226338" at bounding box center [1270, 146] width 37 height 14
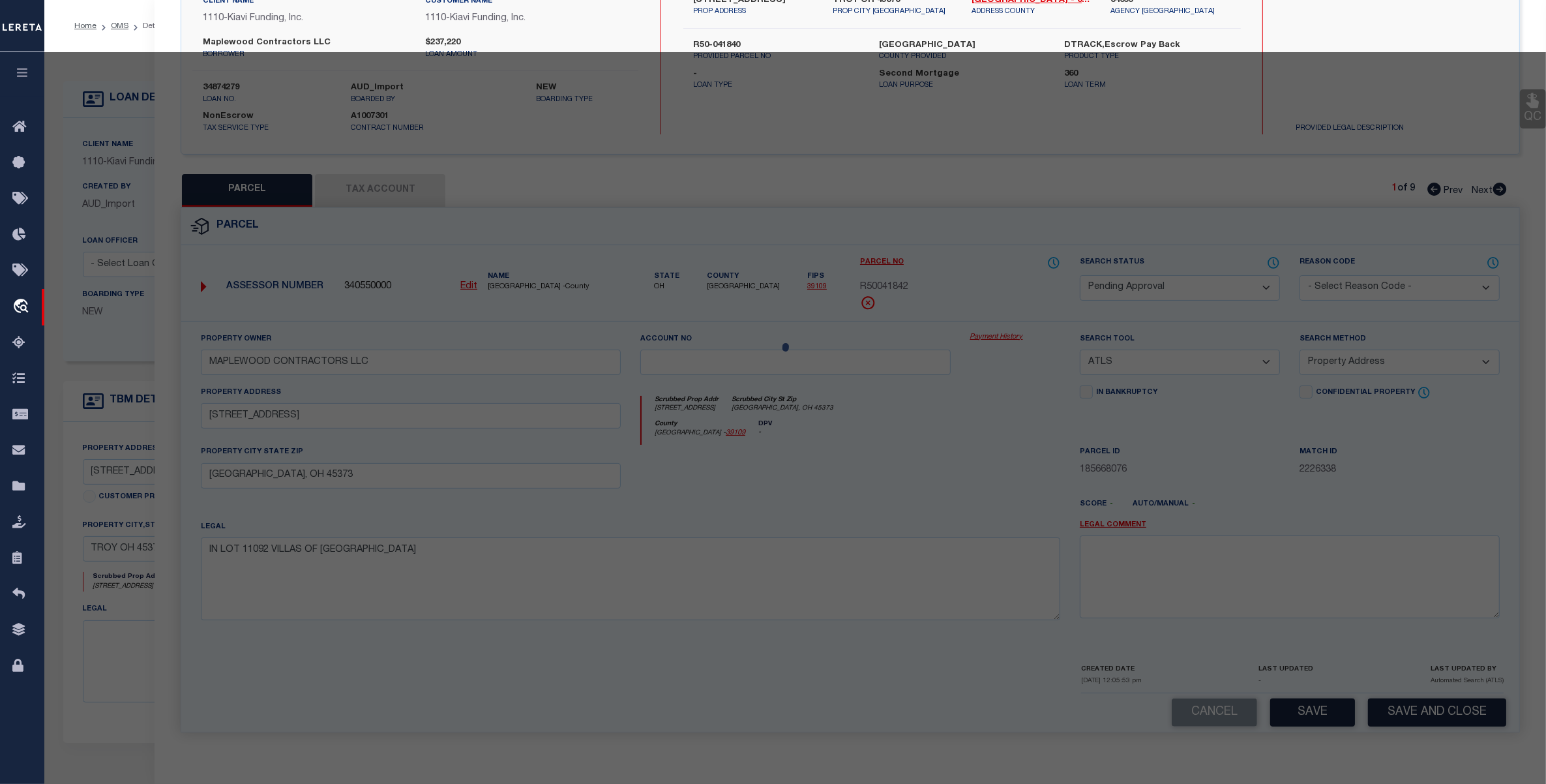
select select "AS"
select select
checkbox input "false"
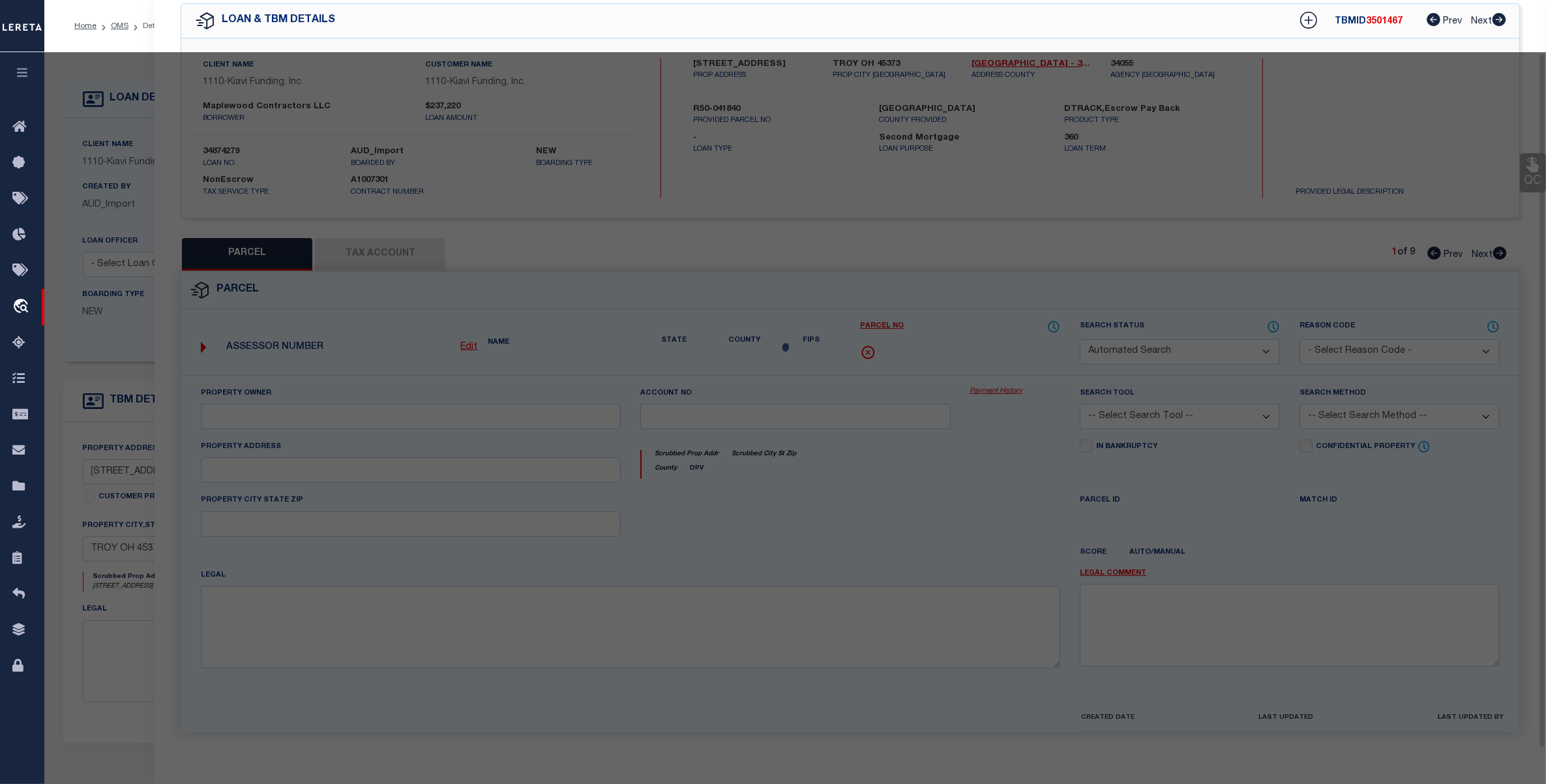
select select "PA"
type input "MAPLEWOOD CONTRACTORS LLC"
select select "ATL"
select select "ADD"
type input "[STREET_ADDRESS]"
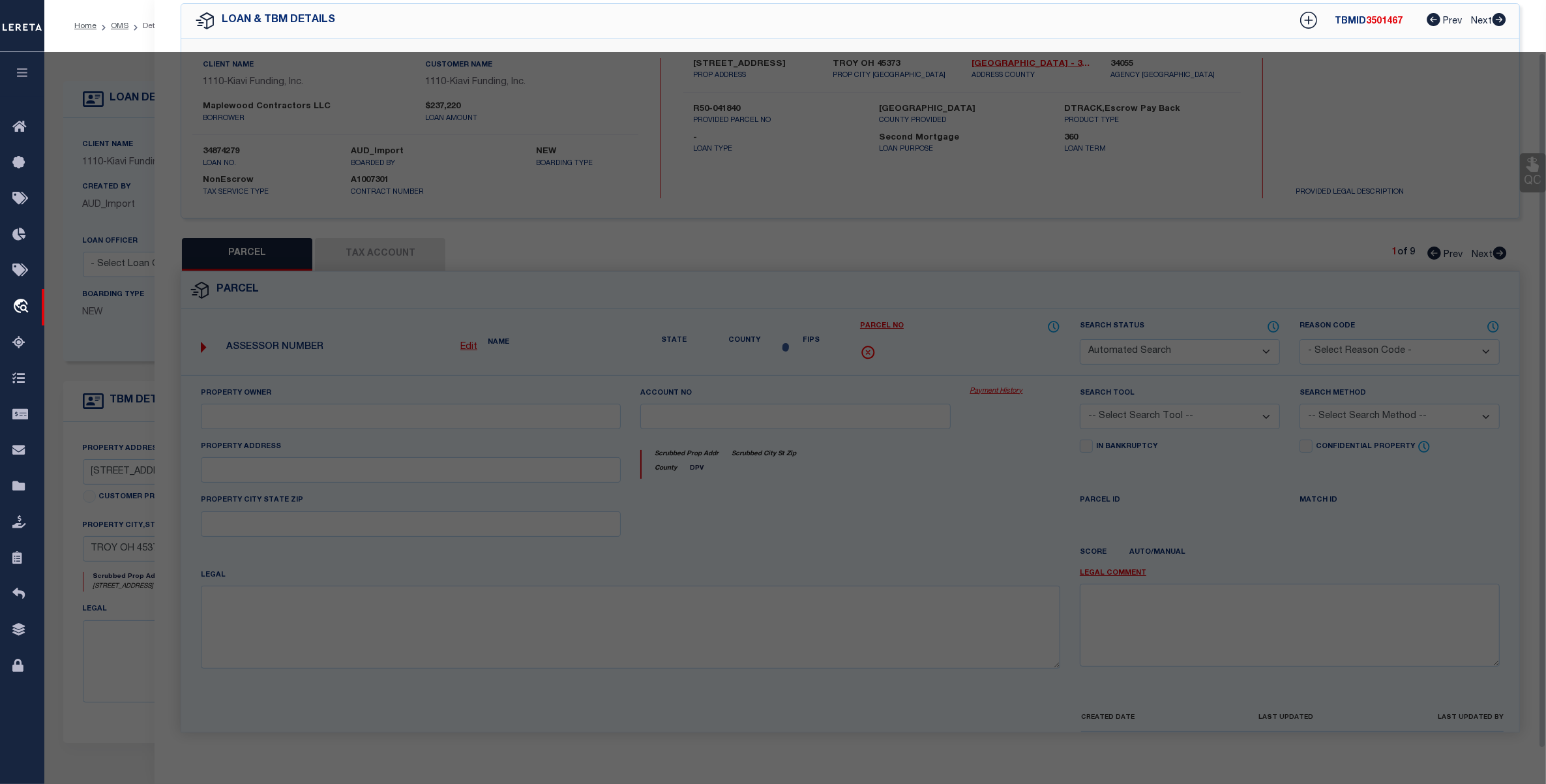
checkbox input "false"
type input "[GEOGRAPHIC_DATA], OH 45373"
type textarea "IN LOT 11092 VILLAS OF [GEOGRAPHIC_DATA]"
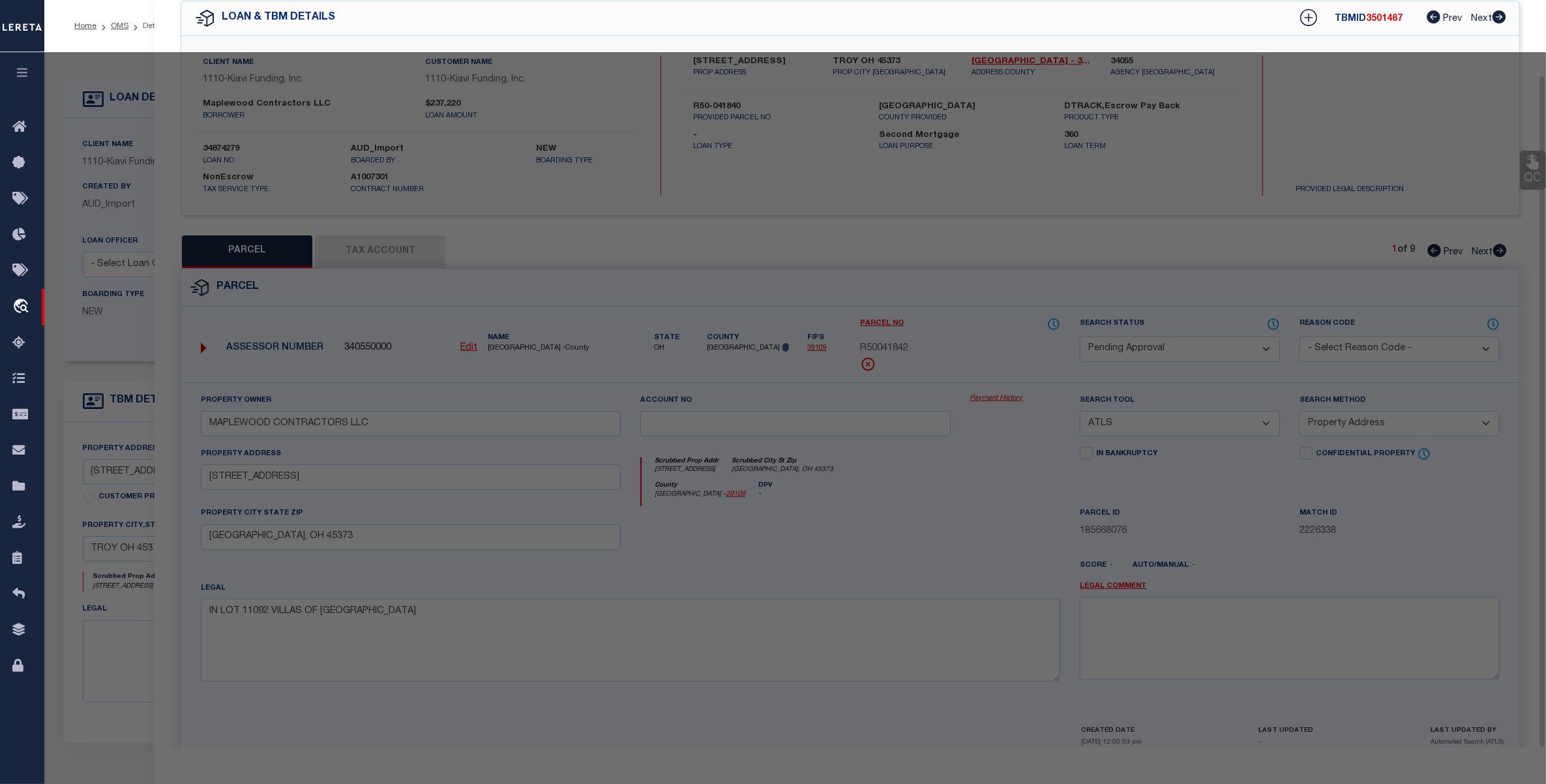
scroll to position [83, 0]
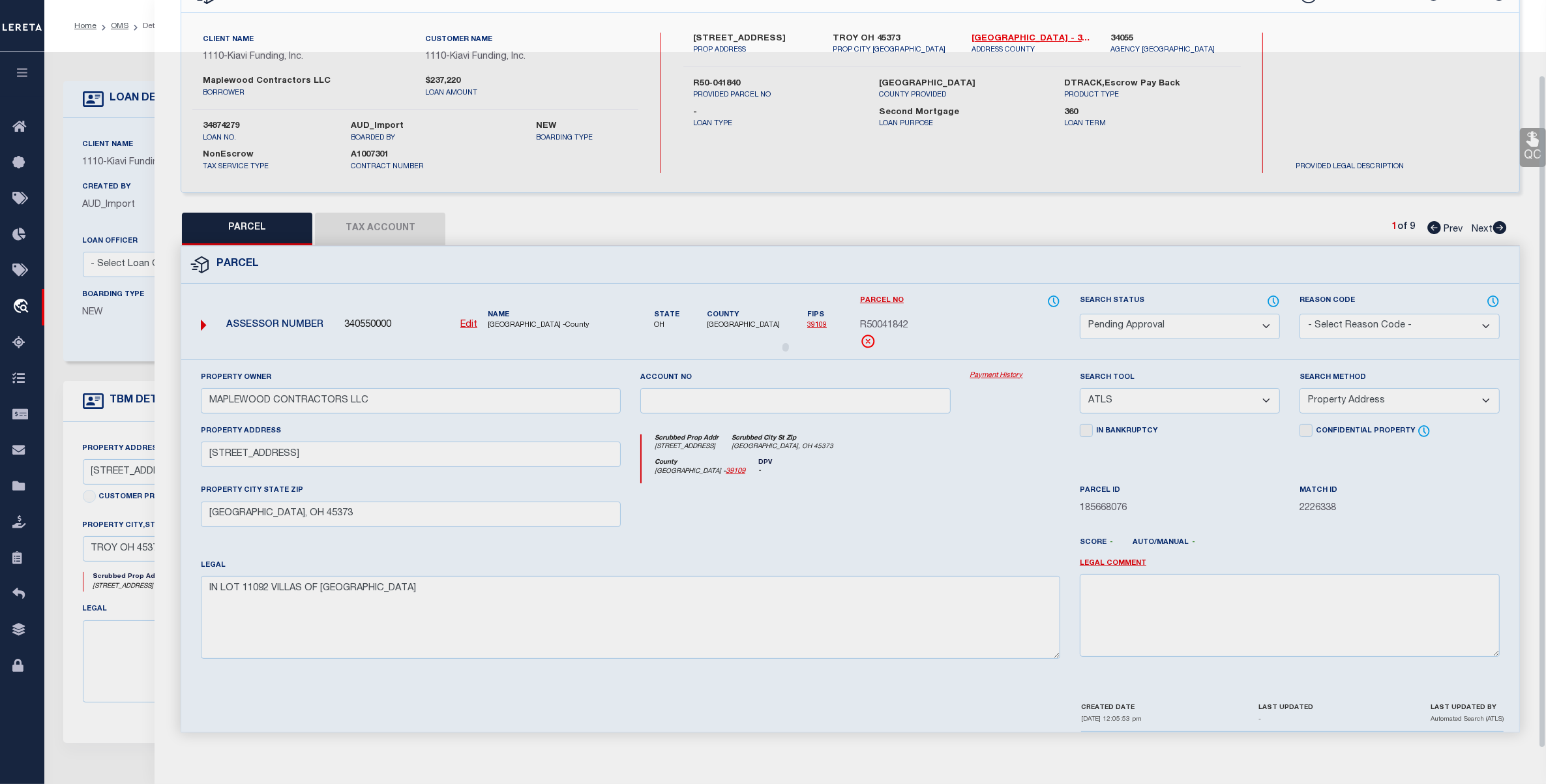
click at [1174, 317] on select "Automated Search Bad Parcel Complete Duplicate Parcel High Dollar Reporting In …" at bounding box center [1180, 326] width 200 height 25
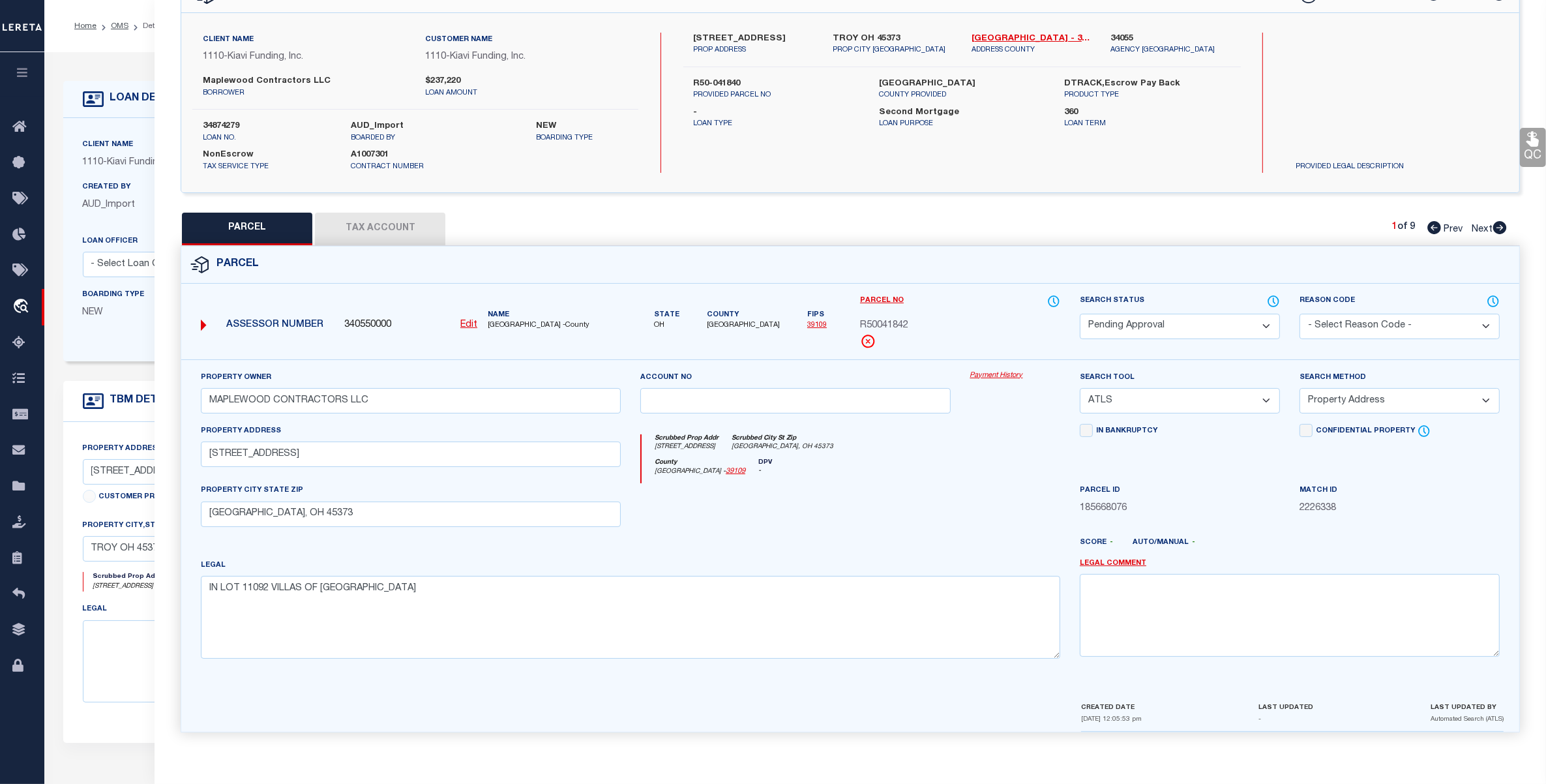
select select "PR"
click at [1080, 313] on select "Automated Search Bad Parcel Complete Duplicate Parcel High Dollar Reporting In …" at bounding box center [1180, 326] width 200 height 25
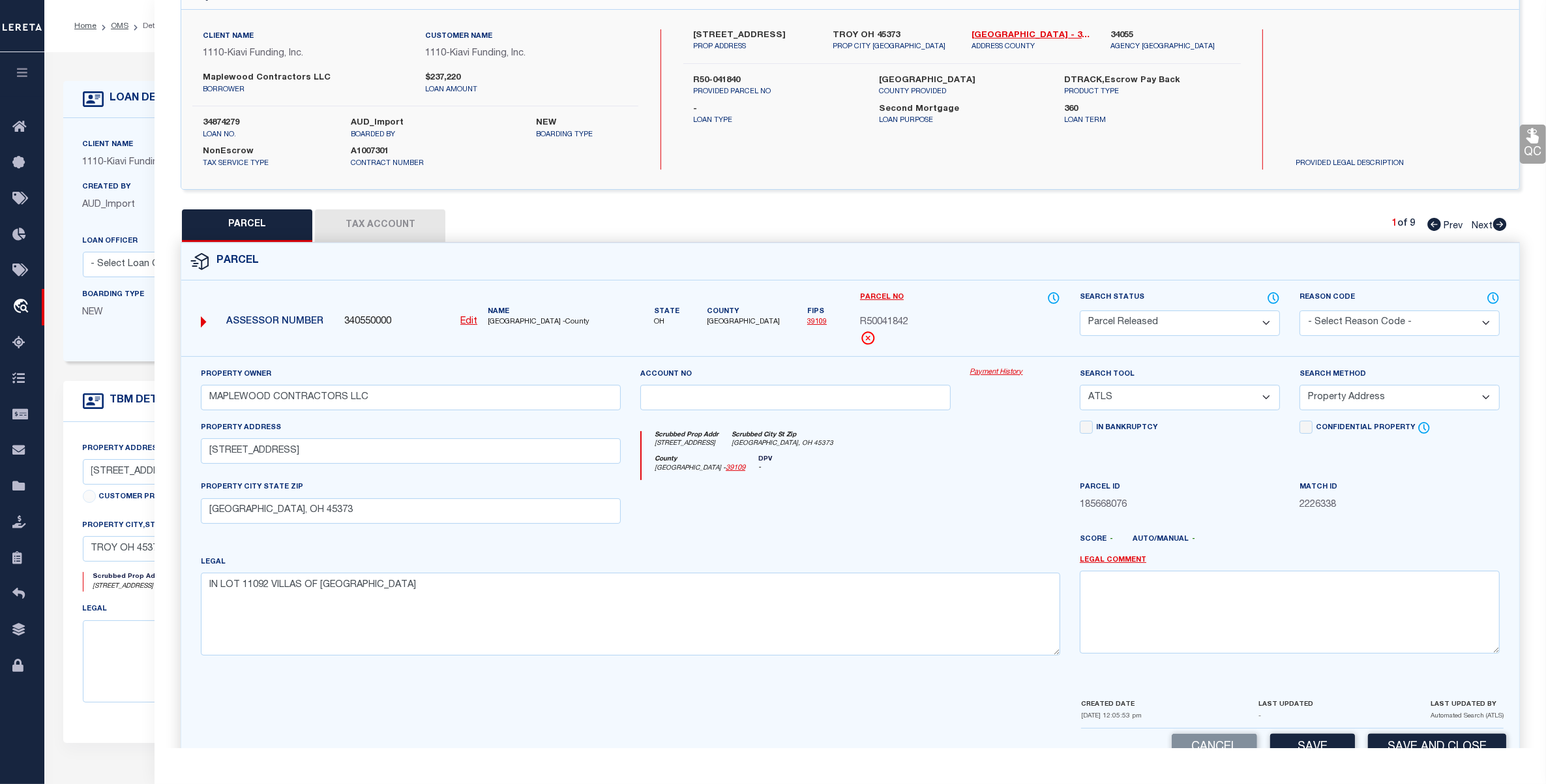
drag, startPoint x: 1353, startPoint y: 320, endPoint x: 1352, endPoint y: 328, distance: 8.1
click at [1353, 320] on select "- Select Reason Code - 099 - Other (Provide additional detail) ACT - Agency Cha…" at bounding box center [1399, 323] width 200 height 25
select select "099"
click at [1299, 310] on select "- Select Reason Code - 099 - Other (Provide additional detail) ACT - Agency Cha…" at bounding box center [1399, 323] width 200 height 25
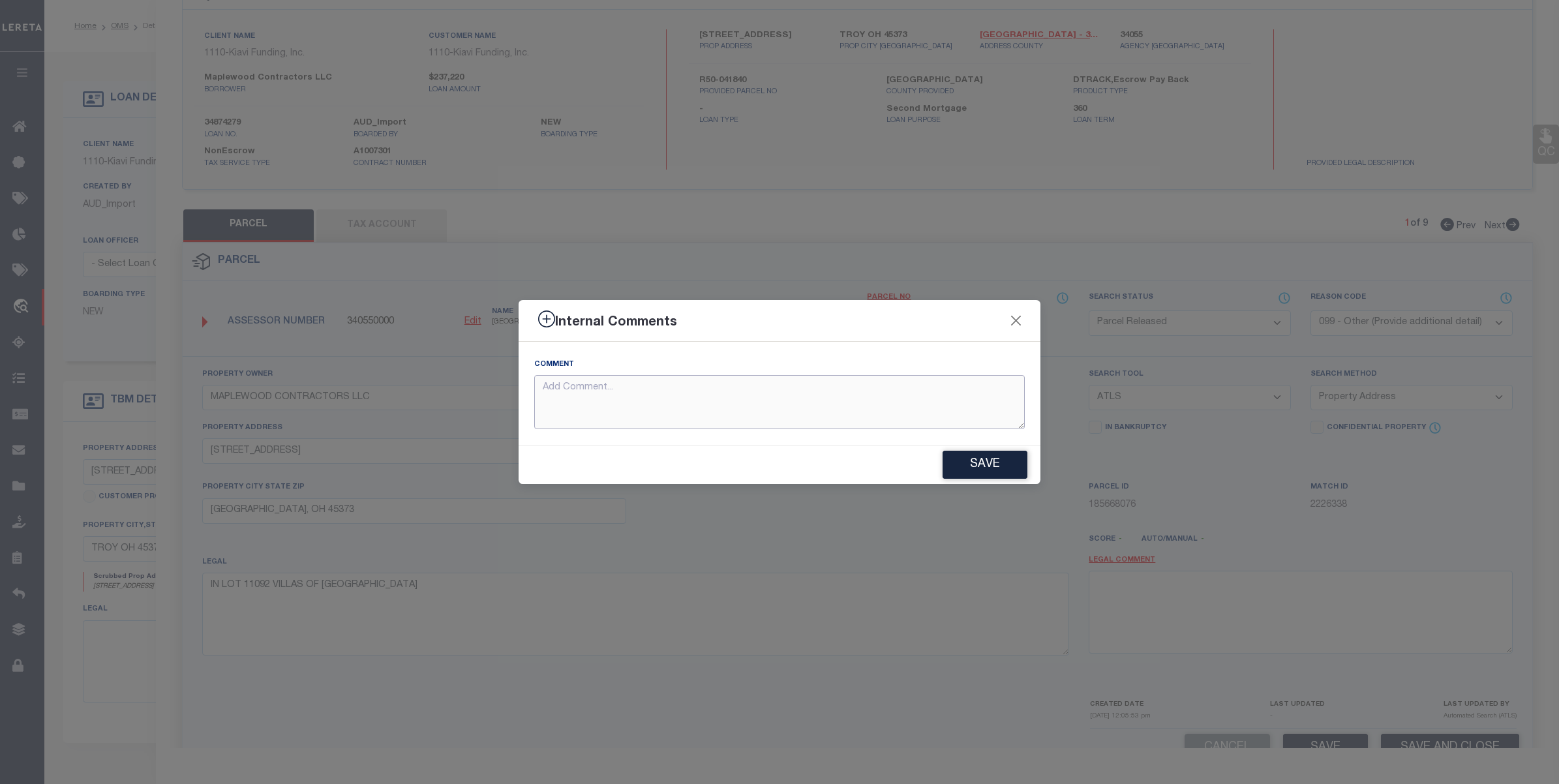
click at [685, 408] on textarea at bounding box center [779, 402] width 491 height 54
paste textarea "parcels not required for the loan"
type textarea "parcels not required for the loan"
click at [983, 467] on button "Save" at bounding box center [985, 465] width 85 height 28
type textarea "parcels not required for the loan"
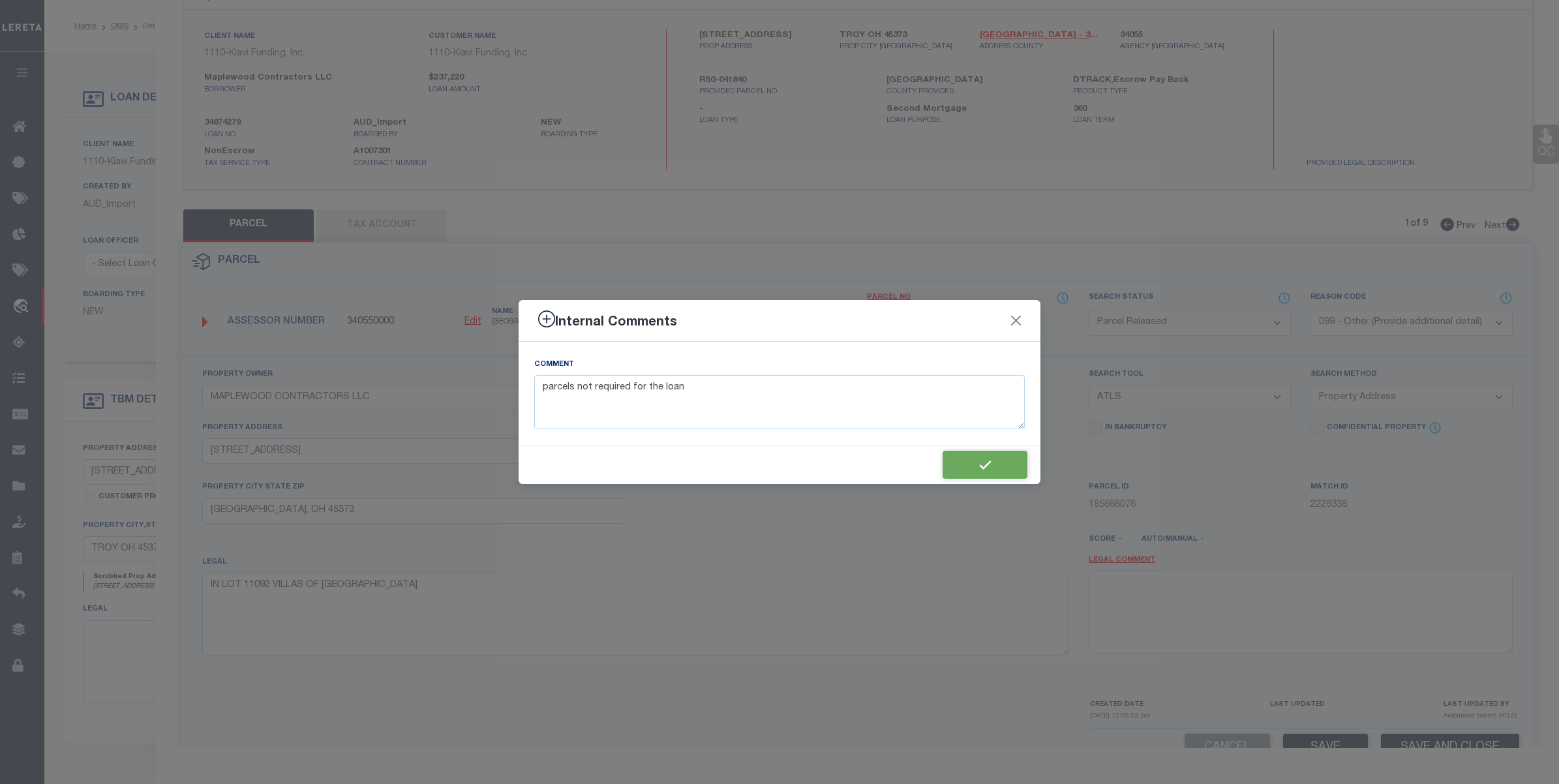
type textarea "parcels not required for the loan"
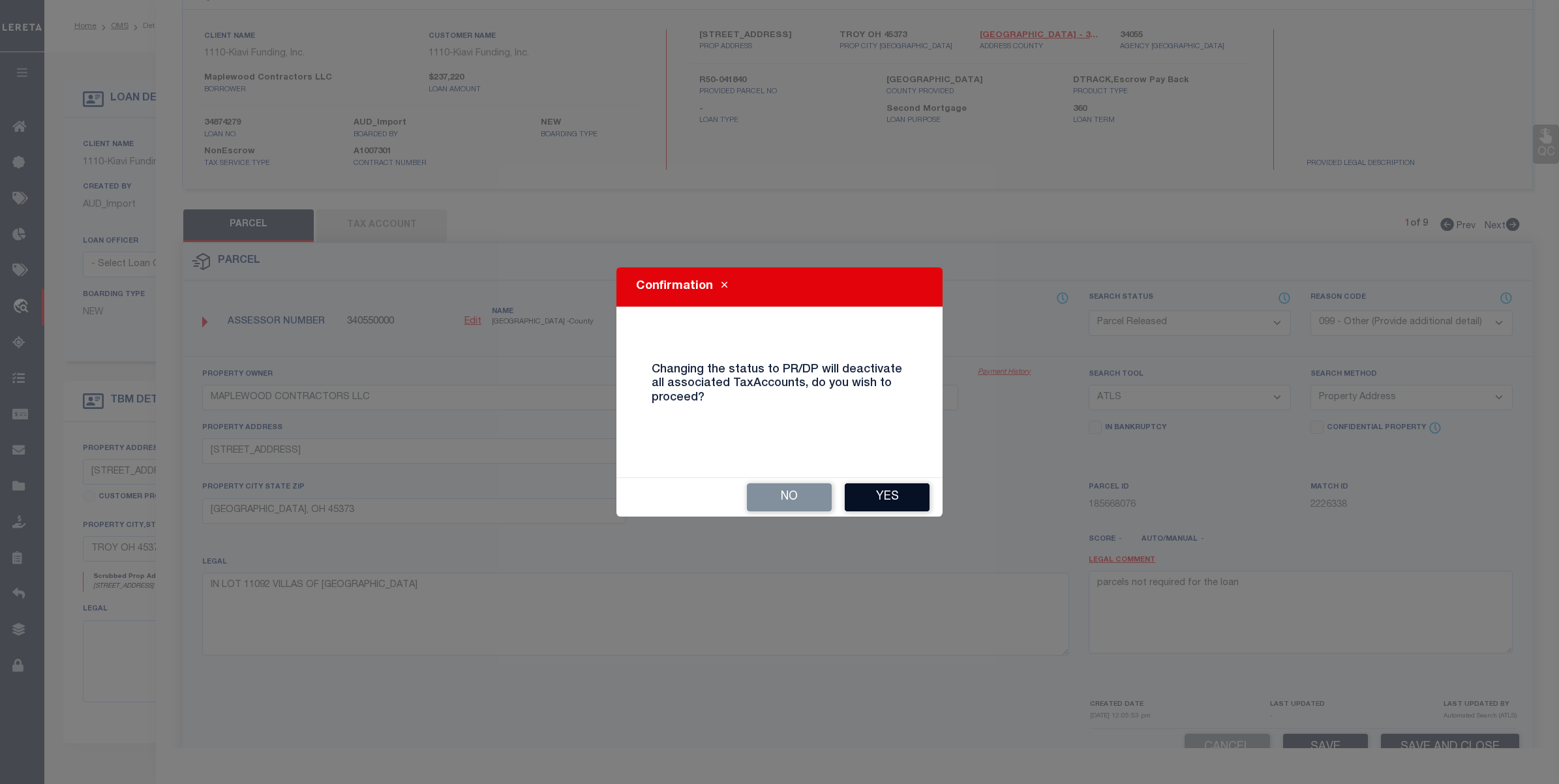
click at [875, 497] on button "Yes" at bounding box center [887, 497] width 85 height 28
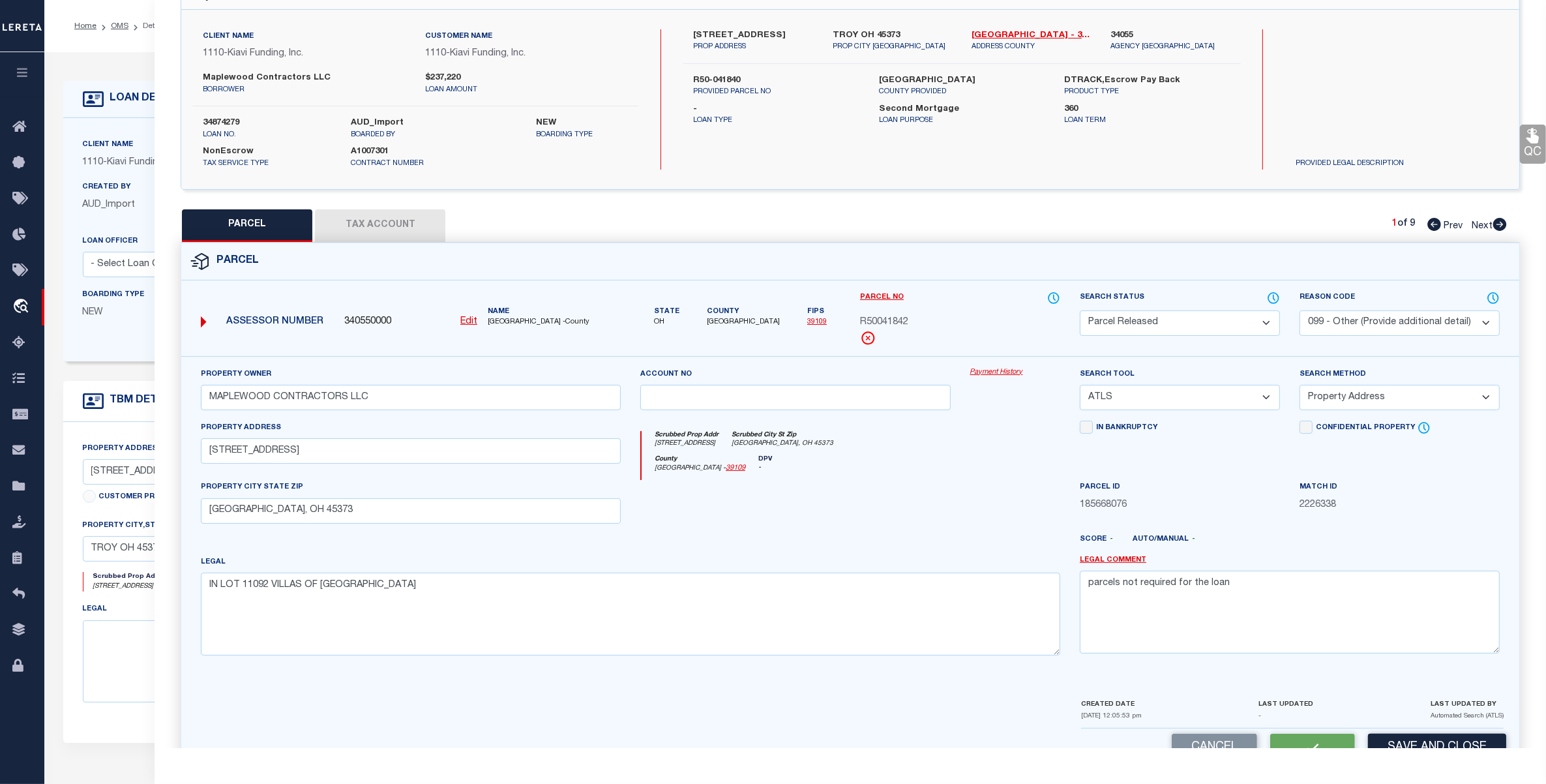
select select "AS"
select select
checkbox input "false"
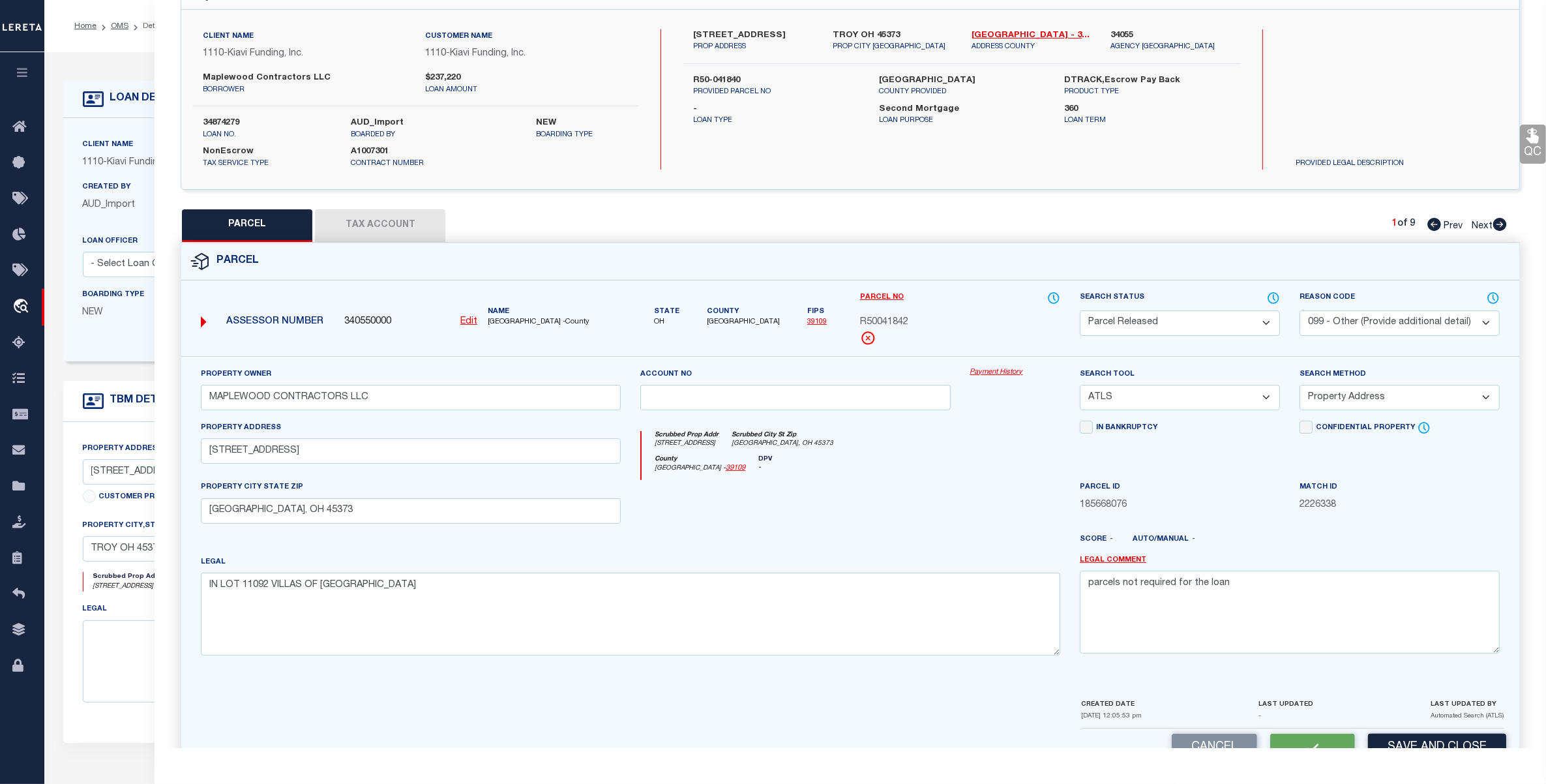
checkbox input "false"
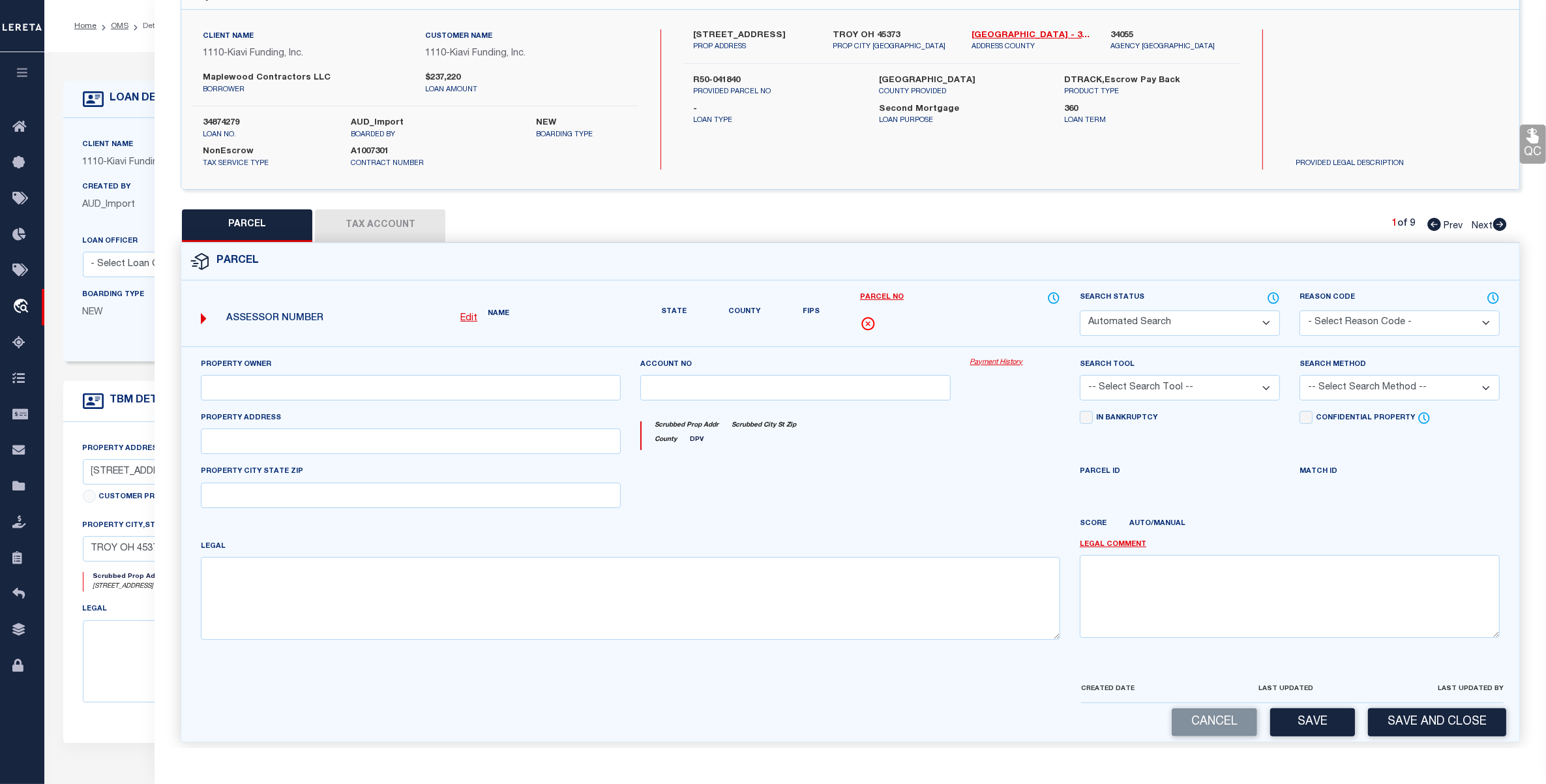
select select "PR"
select select "099"
type input "MAPLEWOOD CONTRACTORS LLC"
select select "ATL"
select select "ADD"
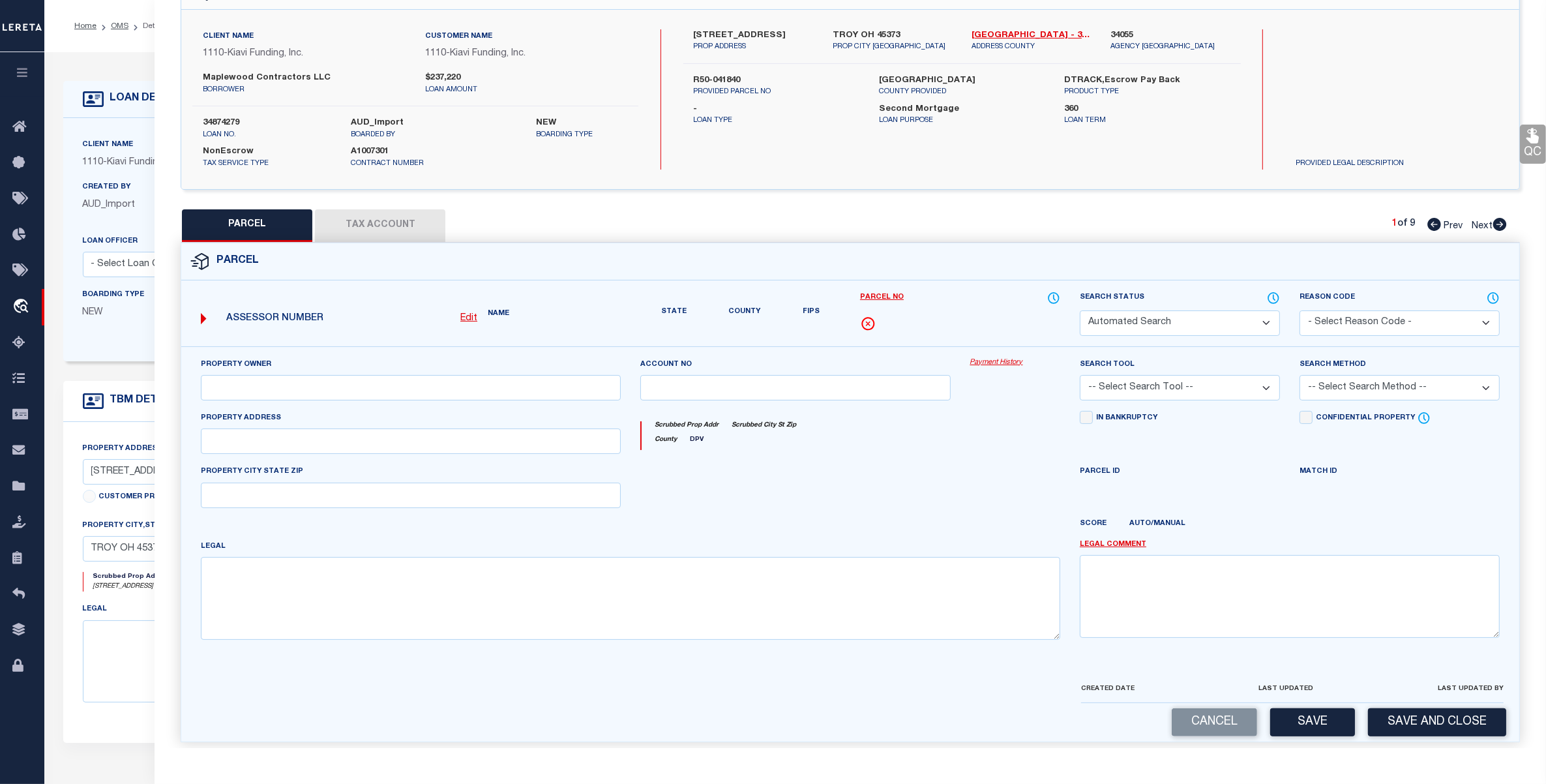
type input "[STREET_ADDRESS]"
type input "[GEOGRAPHIC_DATA], OH 45373"
type textarea "IN LOT 11092 VILLAS OF [GEOGRAPHIC_DATA]"
type textarea "parcels not required for the loan"
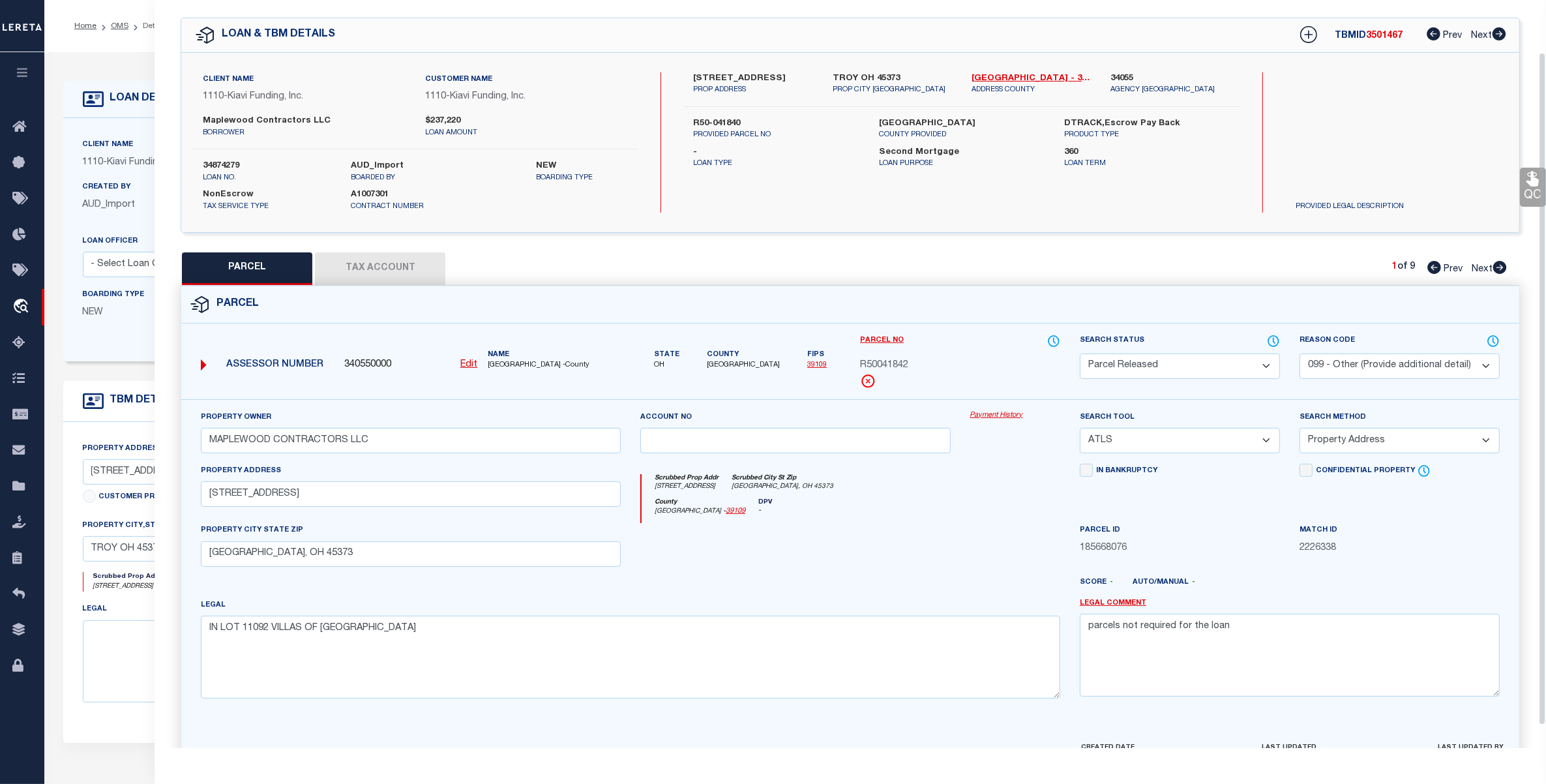
scroll to position [0, 0]
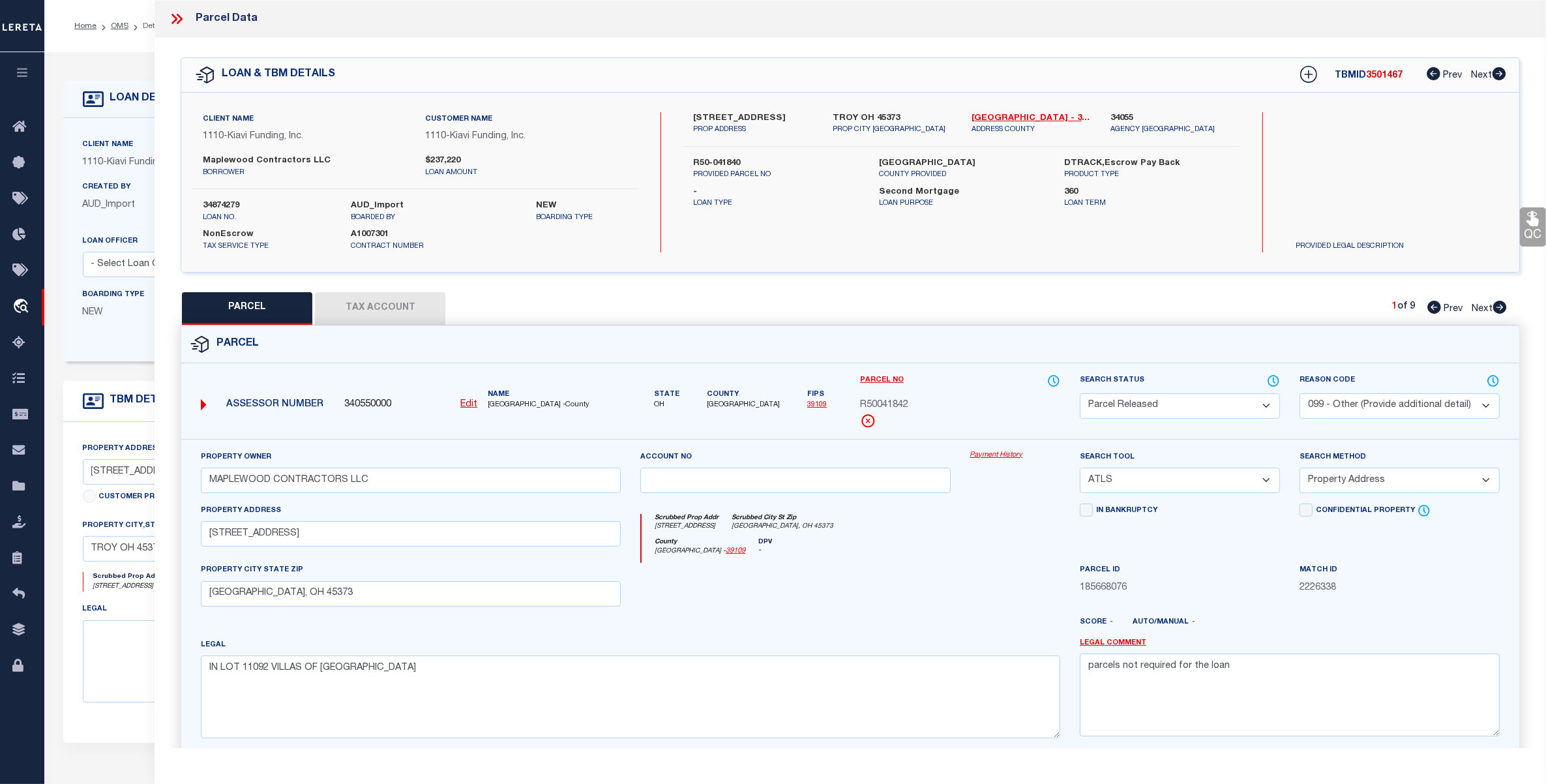
click at [175, 18] on icon at bounding box center [174, 19] width 6 height 11
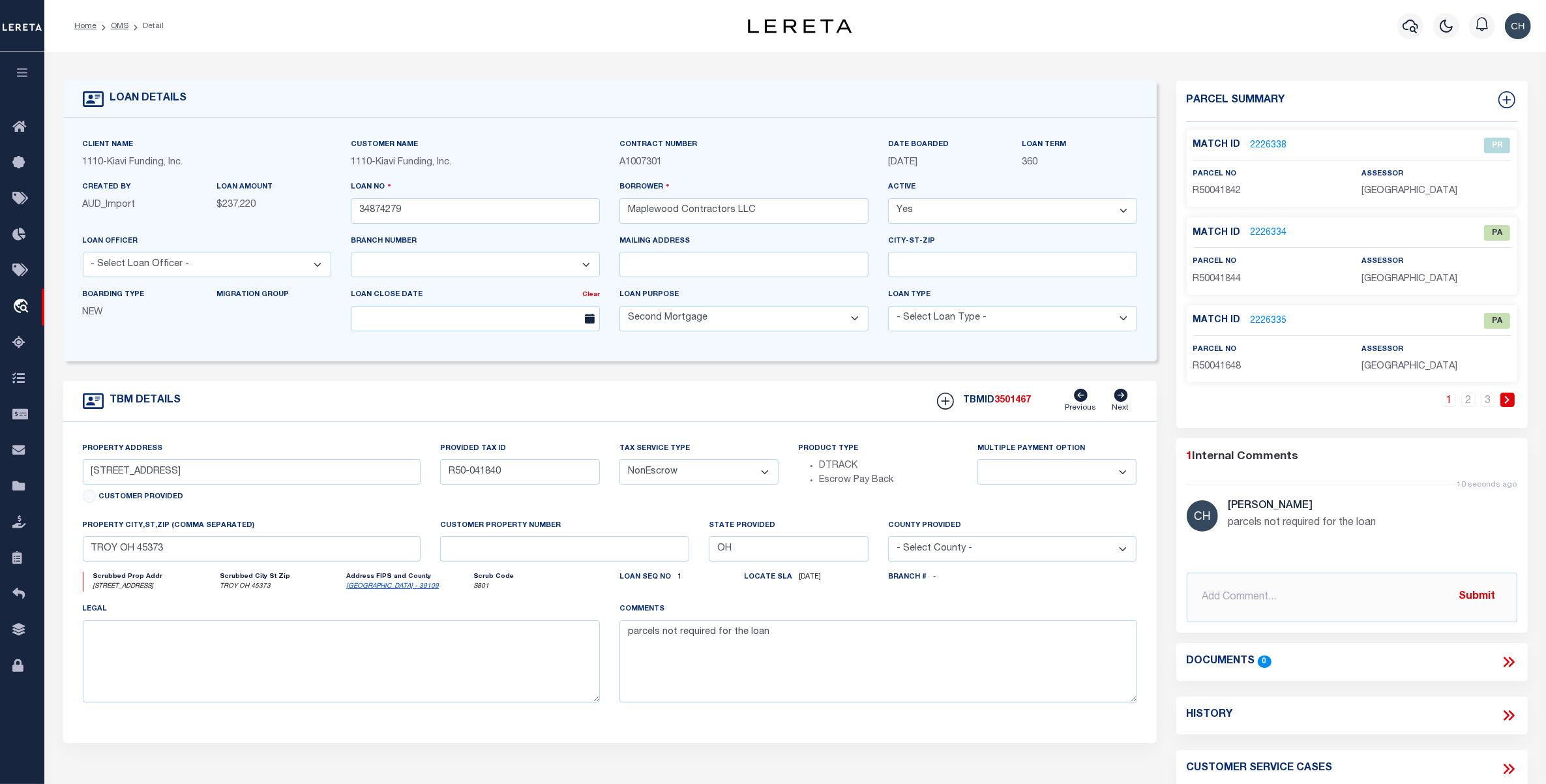
click at [1263, 228] on link "2226334" at bounding box center [1270, 233] width 37 height 14
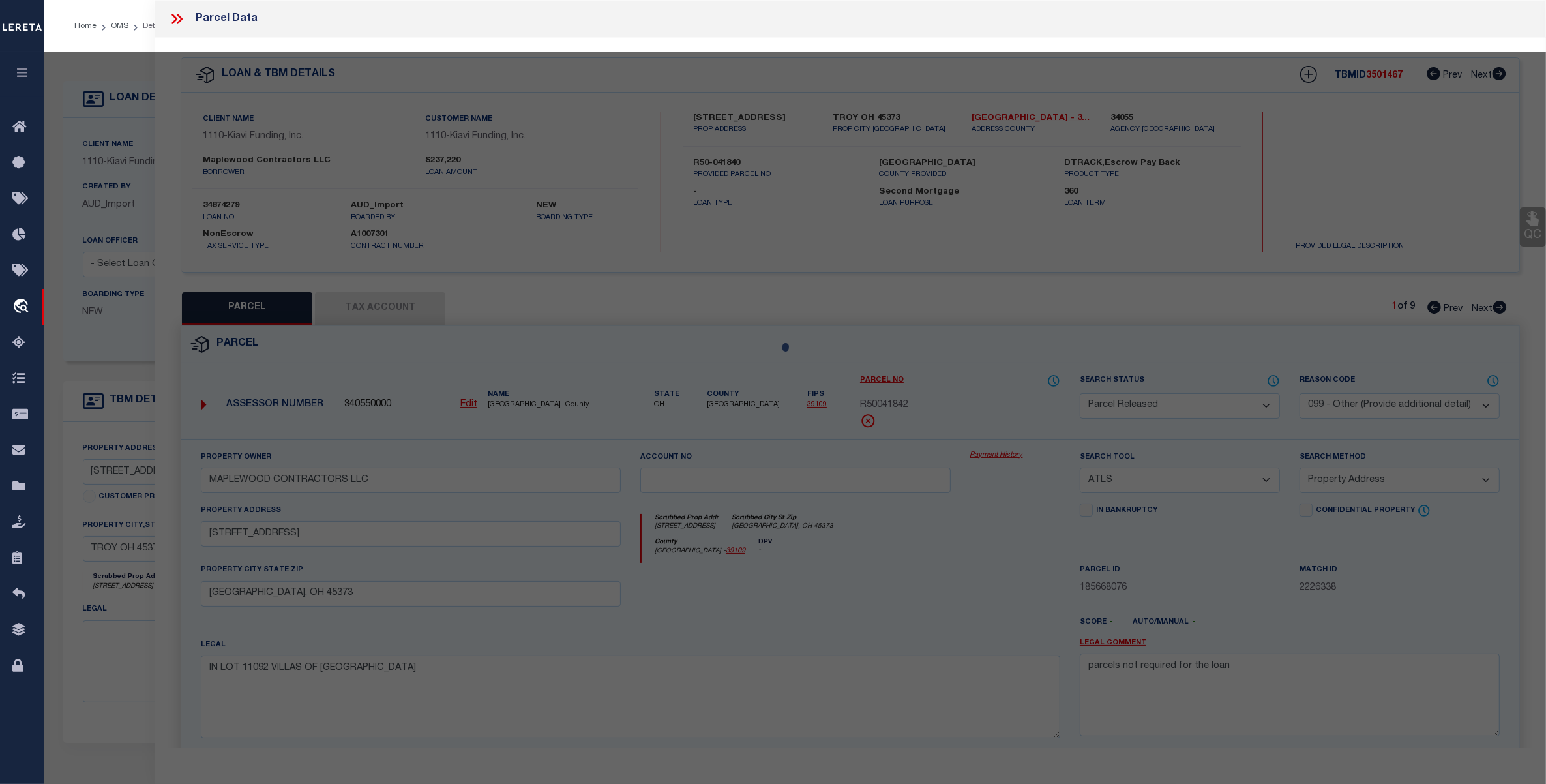
select select "AS"
select select
checkbox input "false"
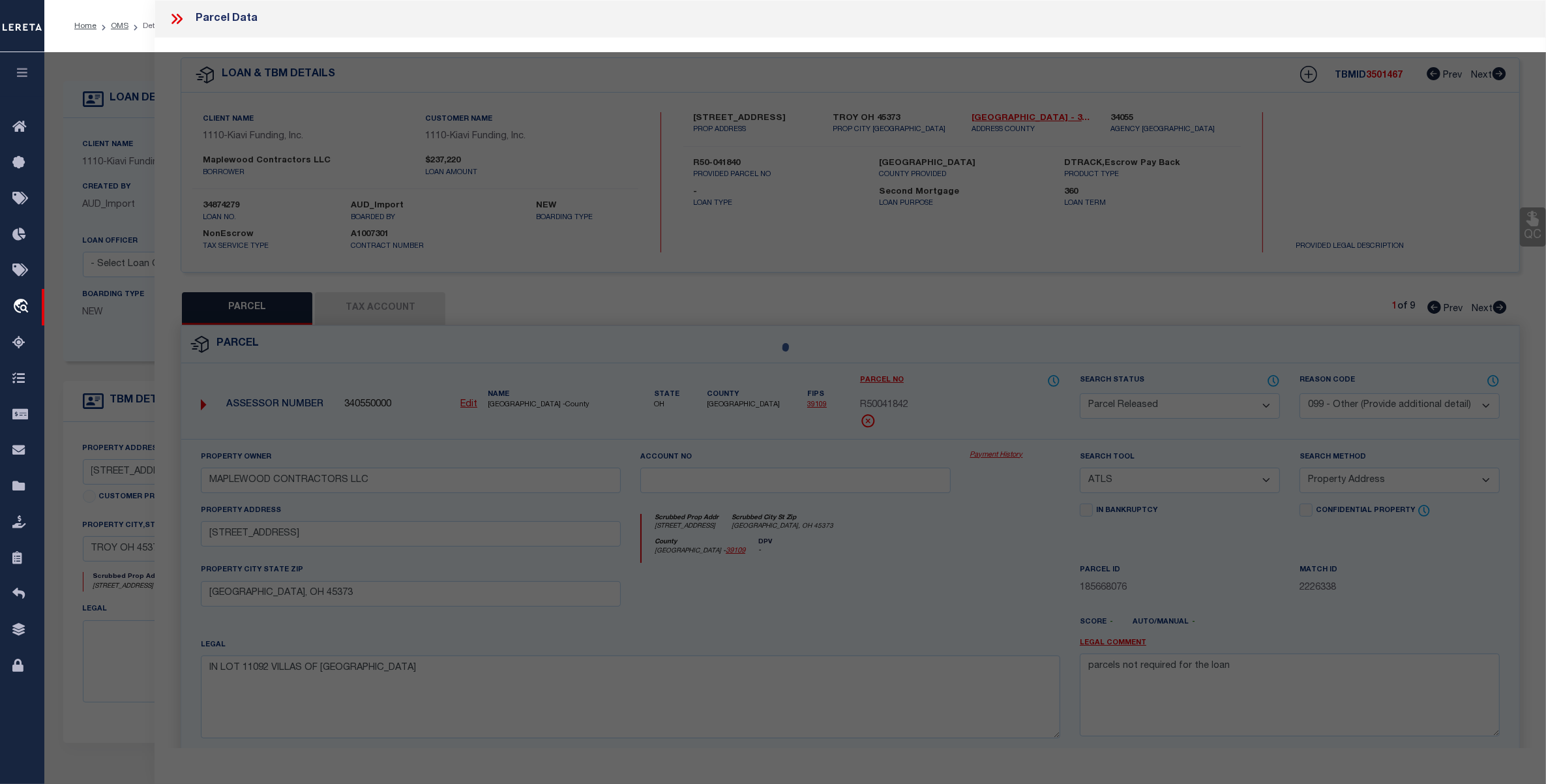
checkbox input "false"
select select "PA"
type input "MAPLEWOOD CONTRACTORS LLC"
select select "ATL"
select select "ADD"
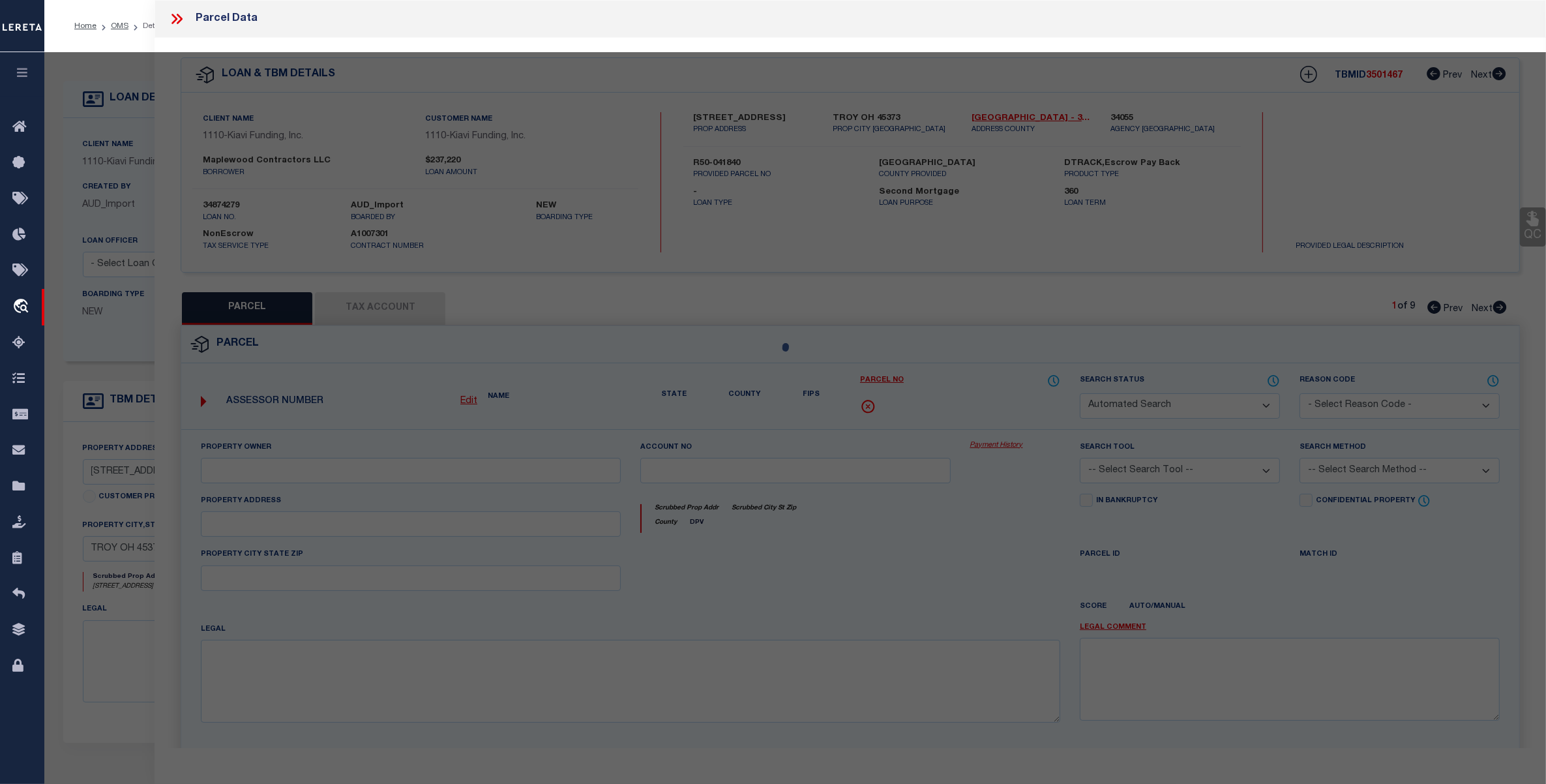
type input "1168 WATERLOO ST"
checkbox input "false"
type input "[GEOGRAPHIC_DATA], OH 45373"
type textarea "IN LOT 11093 VILLAS OF [GEOGRAPHIC_DATA]"
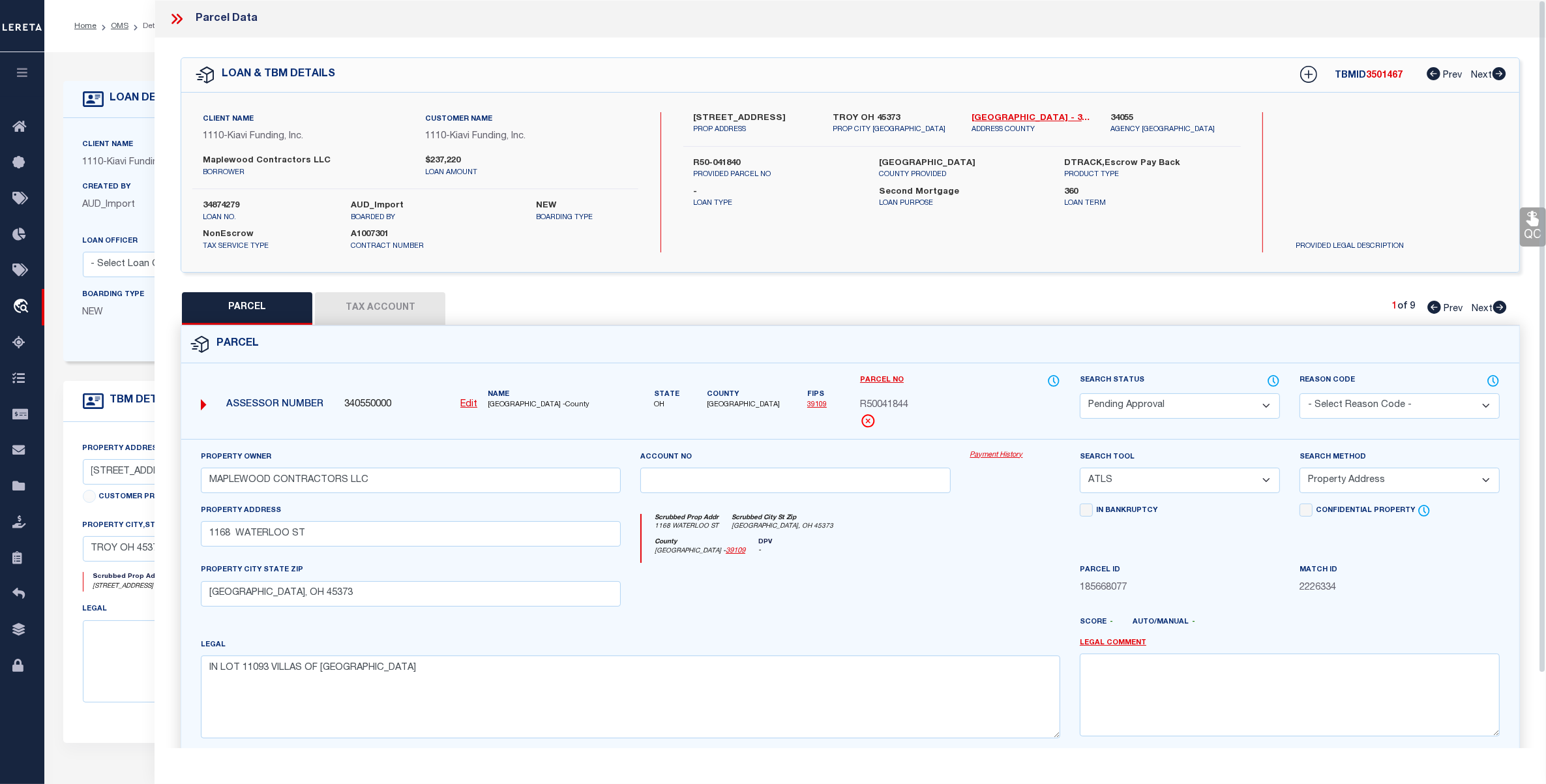
click at [1192, 412] on select "Automated Search Bad Parcel Complete Duplicate Parcel High Dollar Reporting In …" at bounding box center [1180, 405] width 200 height 25
select select "PR"
click at [1080, 393] on select "Automated Search Bad Parcel Complete Duplicate Parcel High Dollar Reporting In …" at bounding box center [1180, 405] width 200 height 25
click at [1363, 402] on select "- Select Reason Code - 099 - Other (Provide additional detail) ACT - Agency Cha…" at bounding box center [1399, 405] width 200 height 25
select select "099"
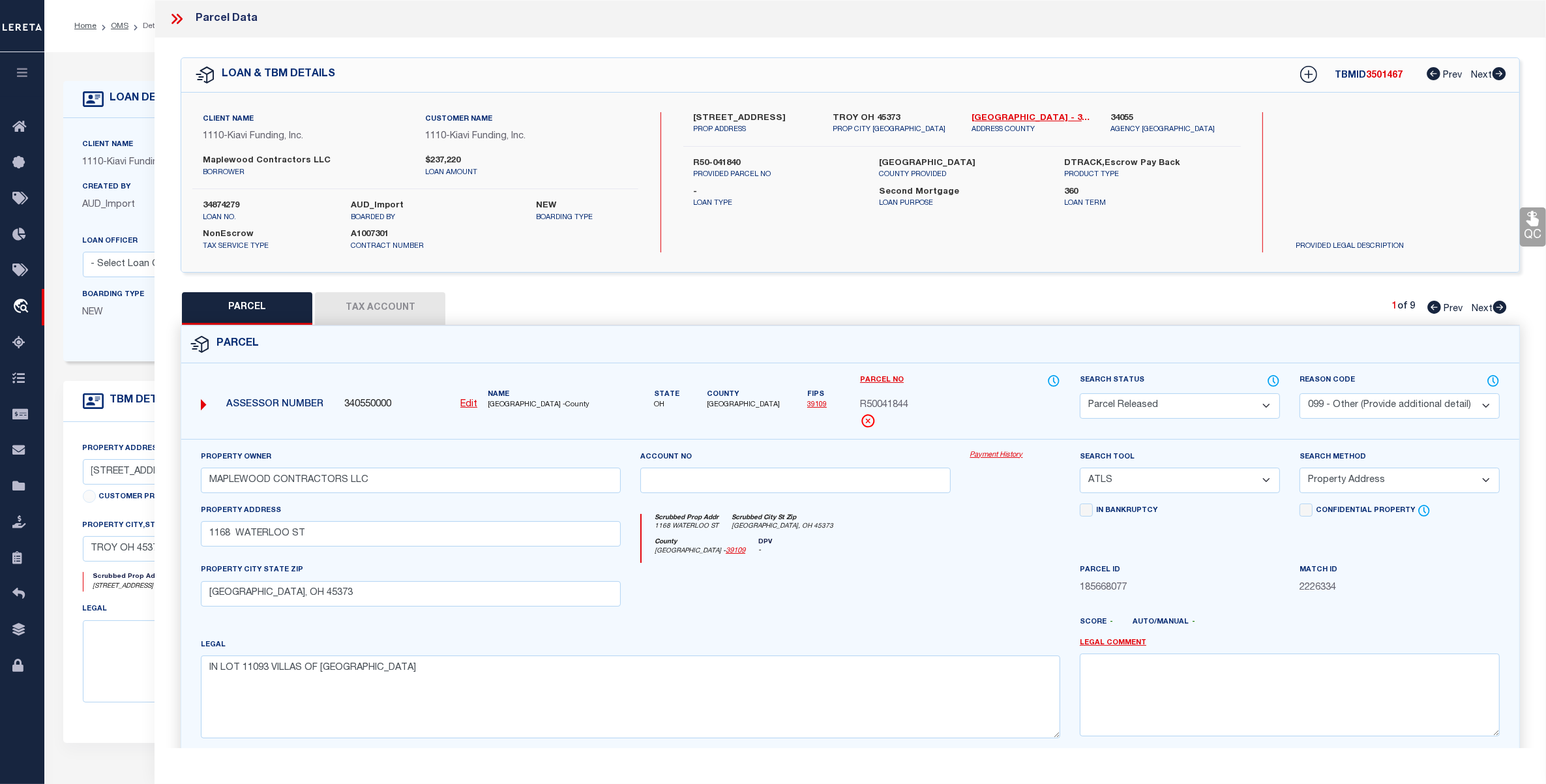
click at [1299, 393] on select "- Select Reason Code - 099 - Other (Provide additional detail) ACT - Agency Cha…" at bounding box center [1399, 405] width 200 height 25
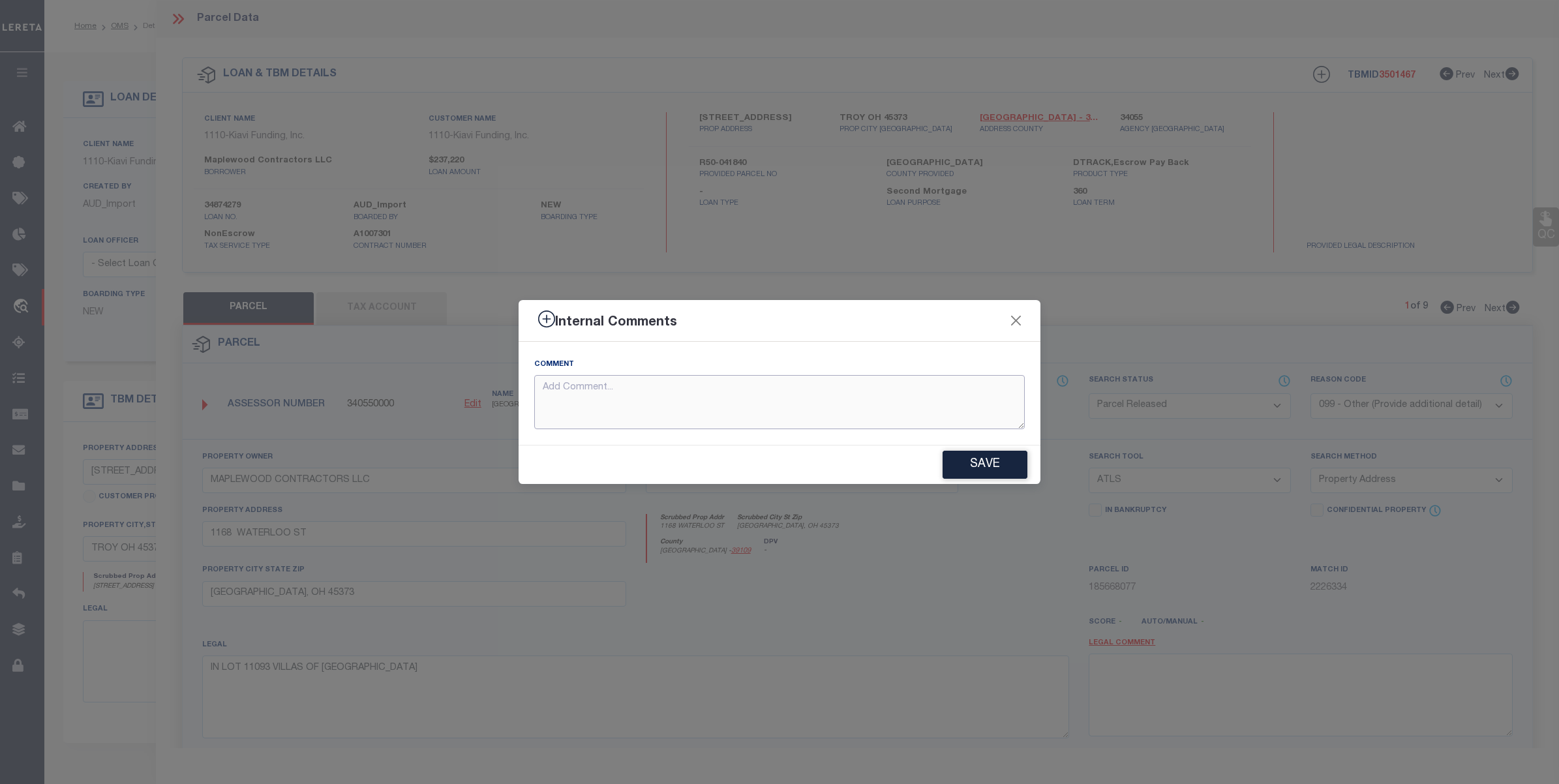
click at [673, 415] on textarea at bounding box center [779, 402] width 491 height 54
paste textarea "parcels not required for the loan"
type textarea "parcels not required for the loan"
click at [995, 461] on button "Save" at bounding box center [985, 465] width 85 height 28
type textarea "parcels not required for the loan"
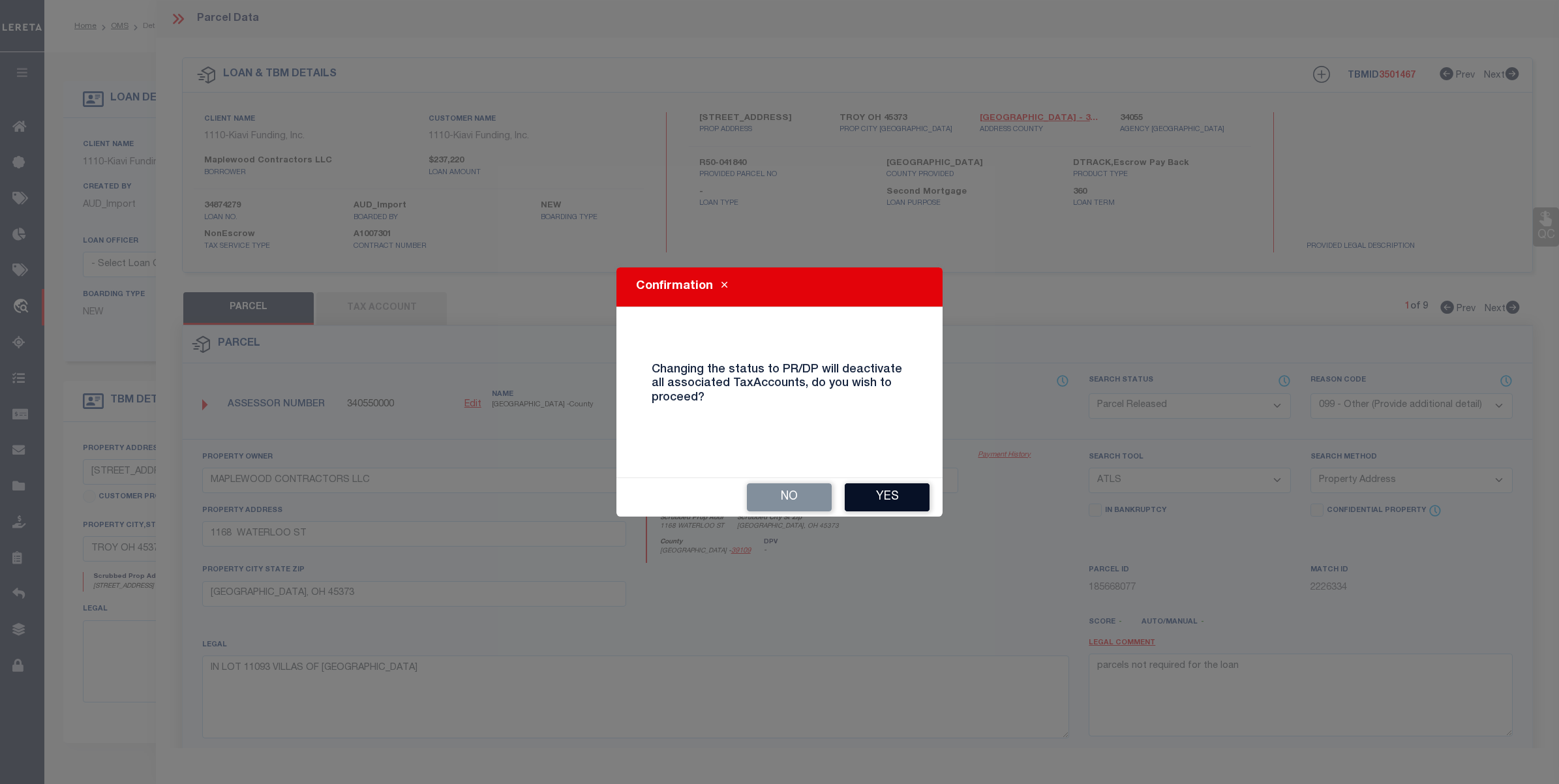
click at [871, 490] on button "Yes" at bounding box center [887, 497] width 85 height 28
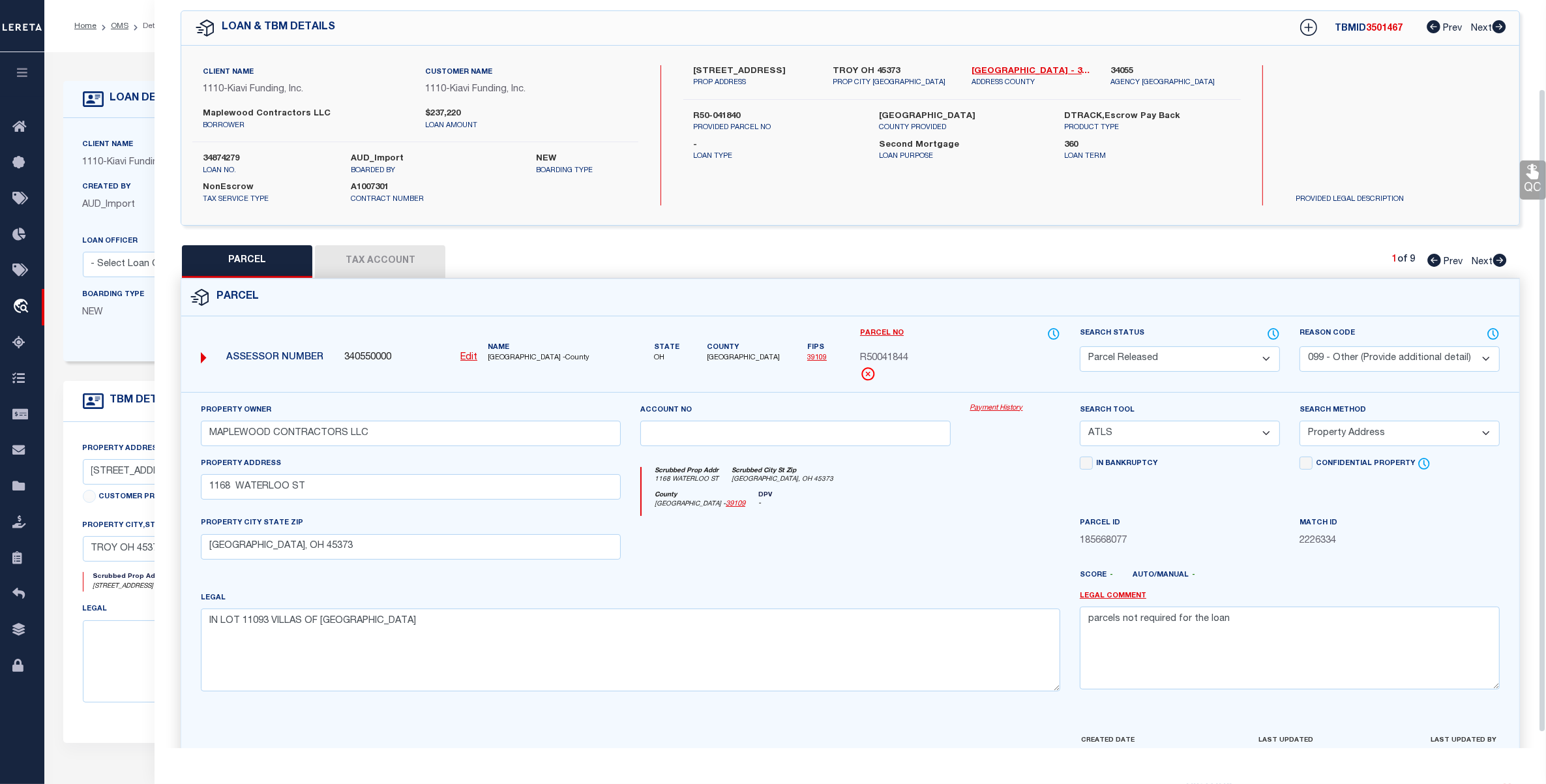
scroll to position [121, 0]
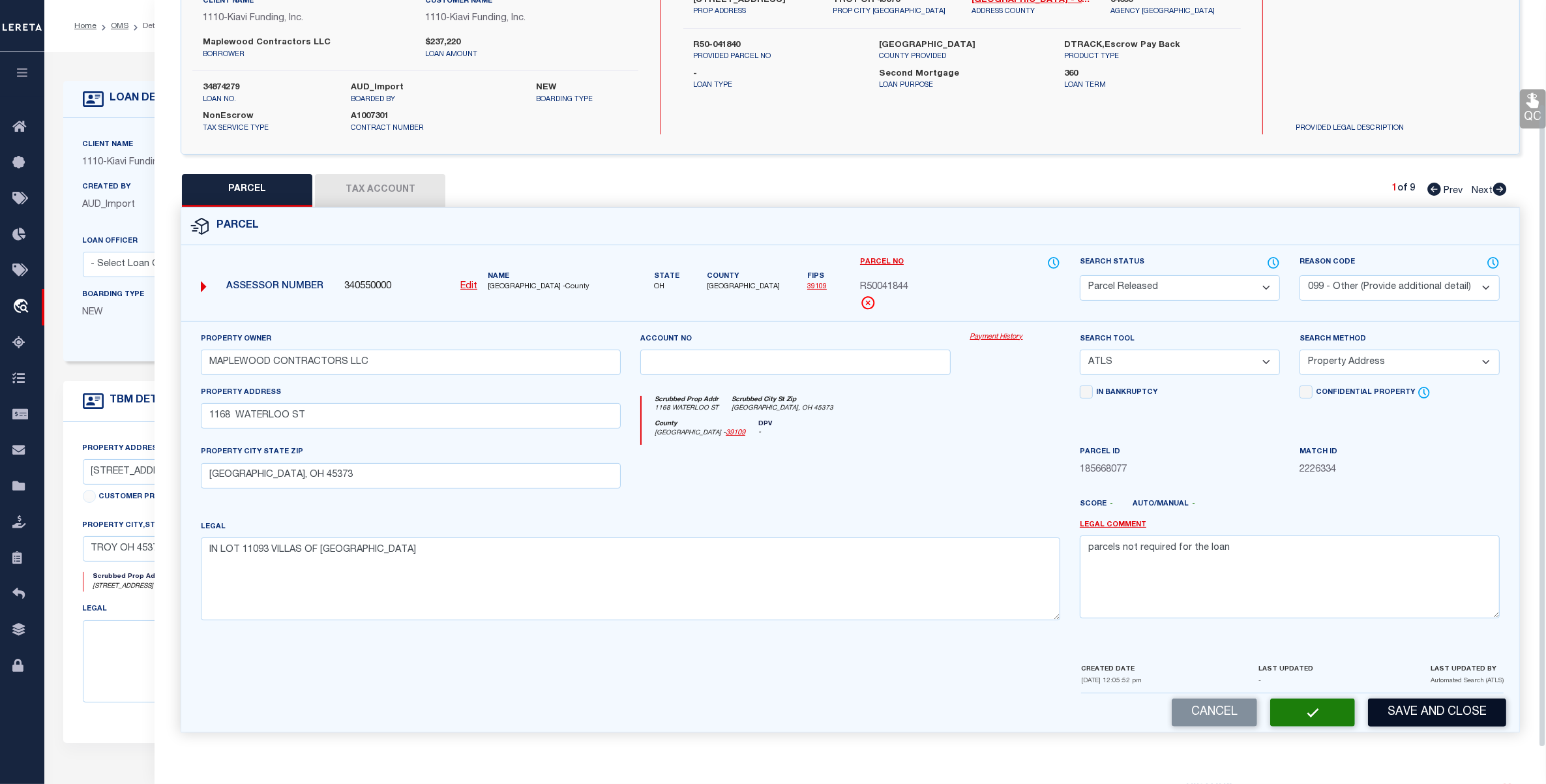
click at [1415, 711] on button "Save and Close" at bounding box center [1437, 712] width 138 height 28
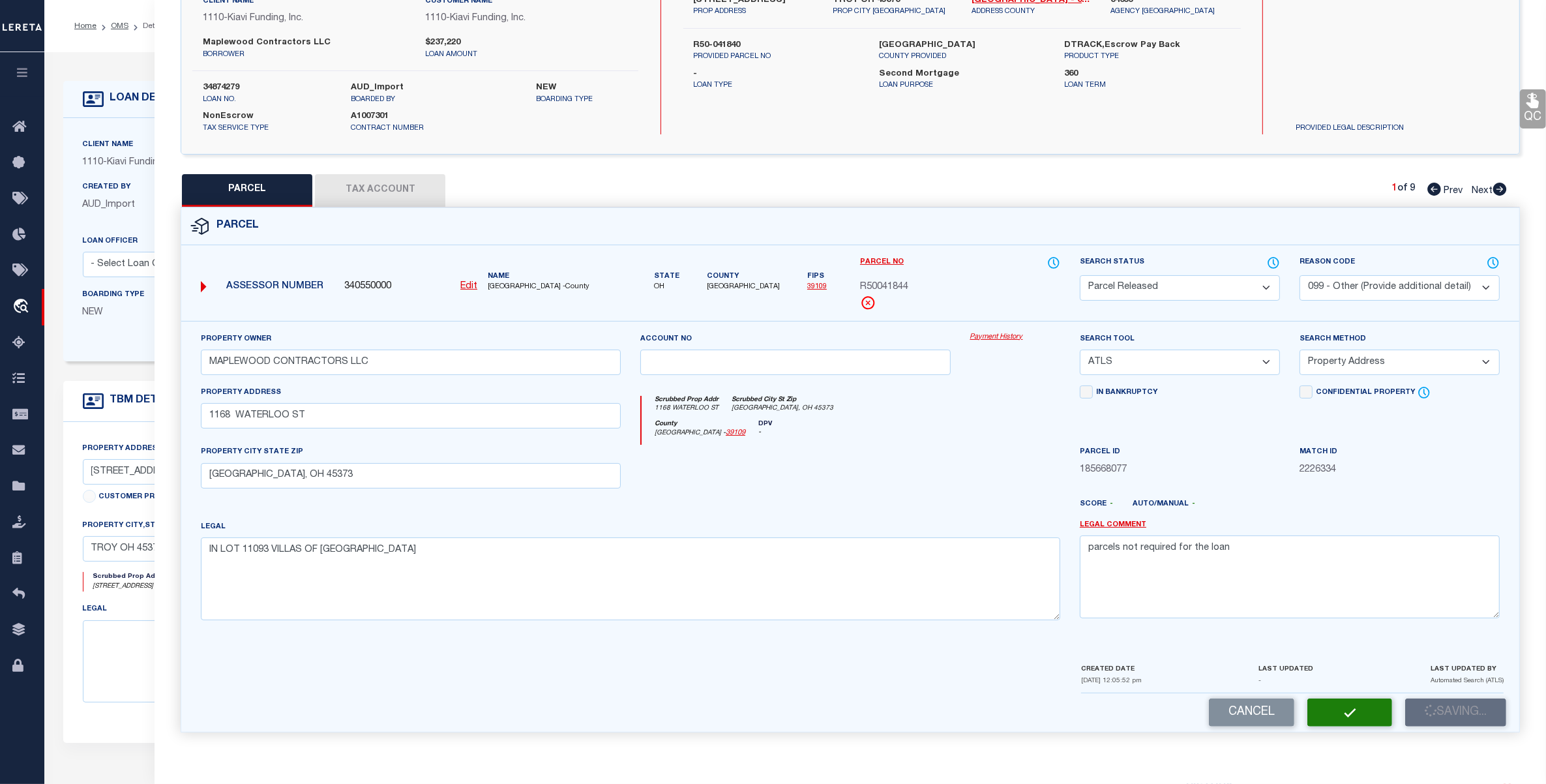
select select "AS"
select select
checkbox input "false"
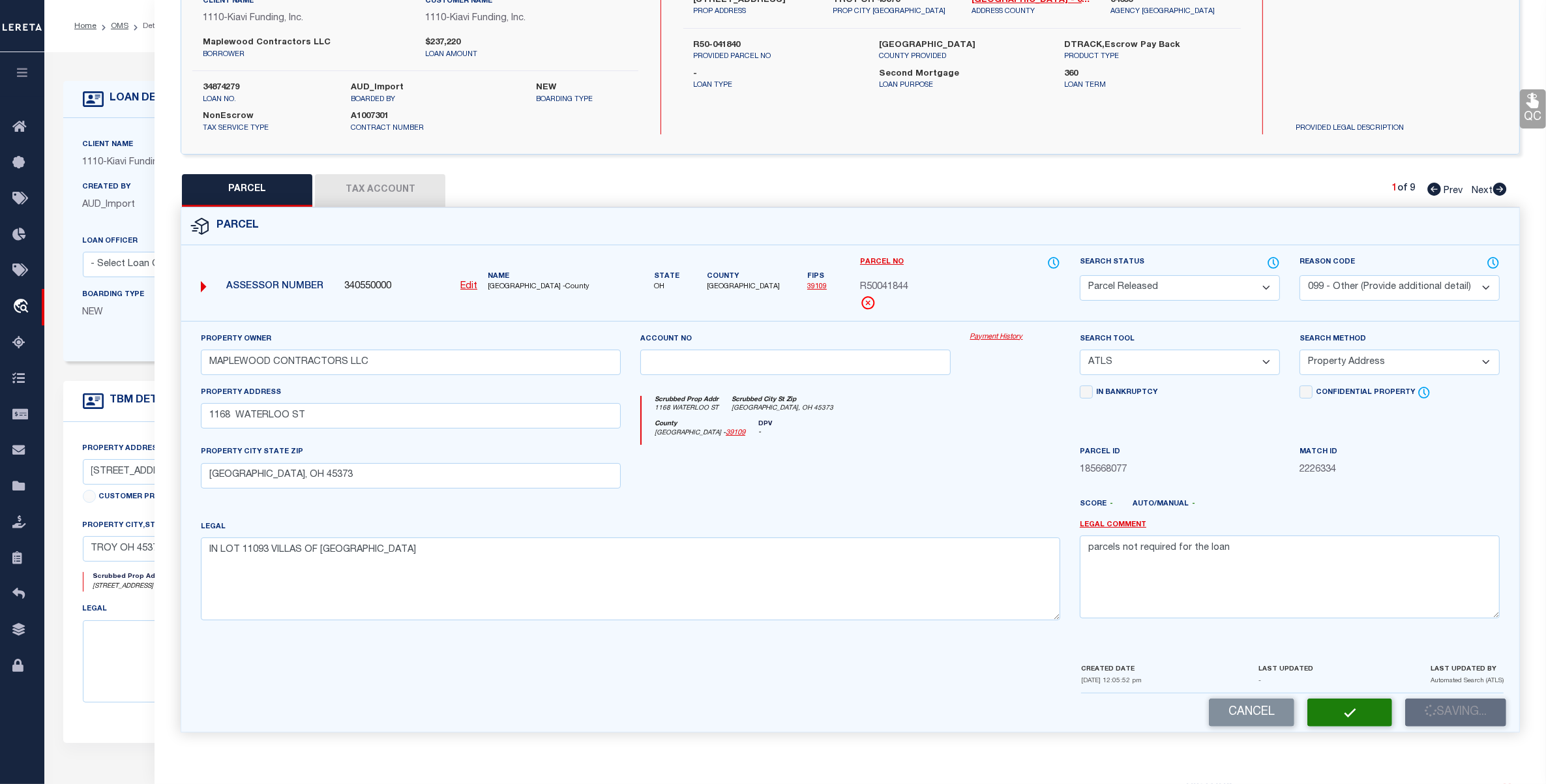
checkbox input "false"
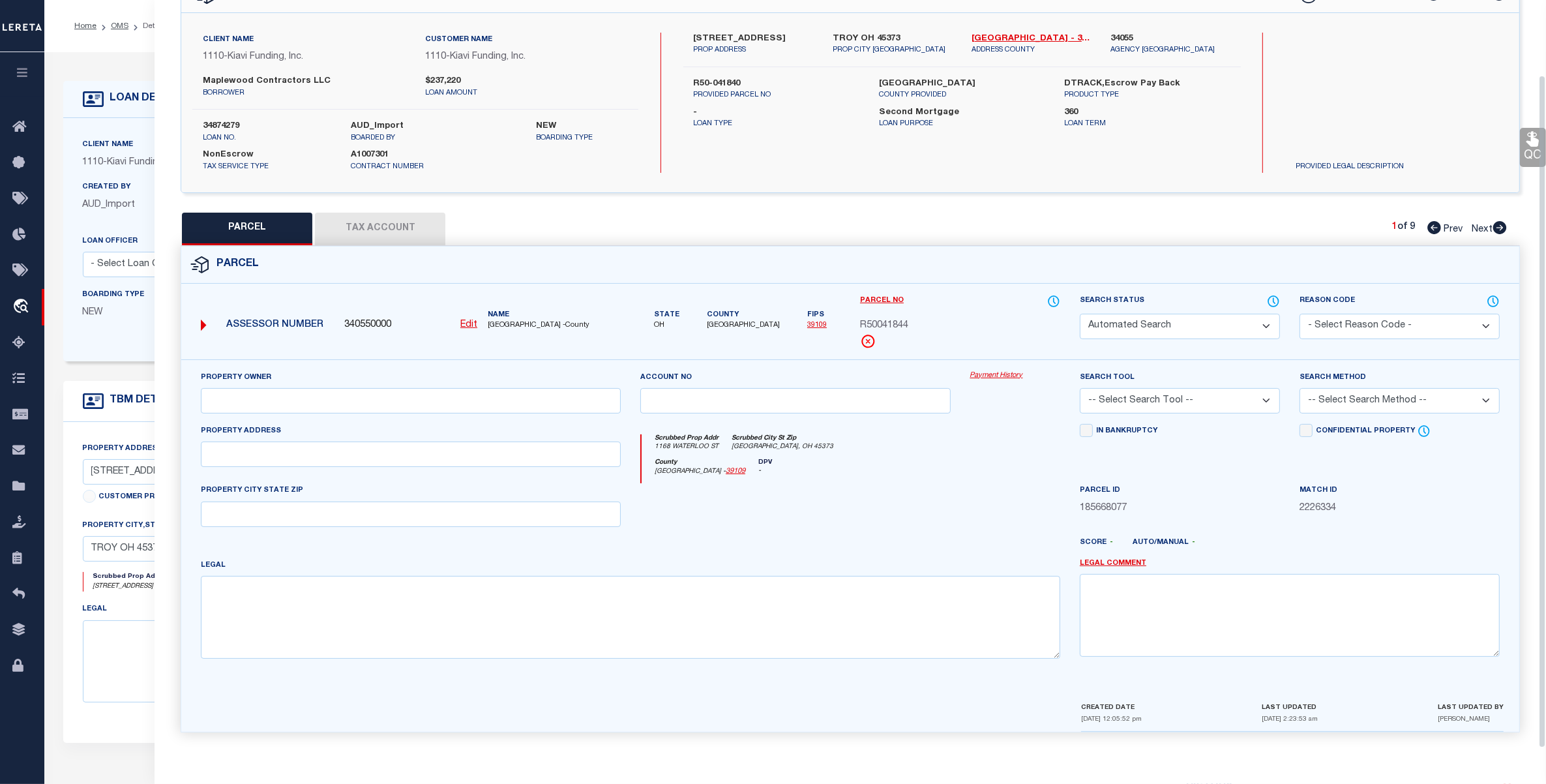
select select "PR"
select select "099"
type input "MAPLEWOOD CONTRACTORS LLC"
select select "ATL"
select select "ADD"
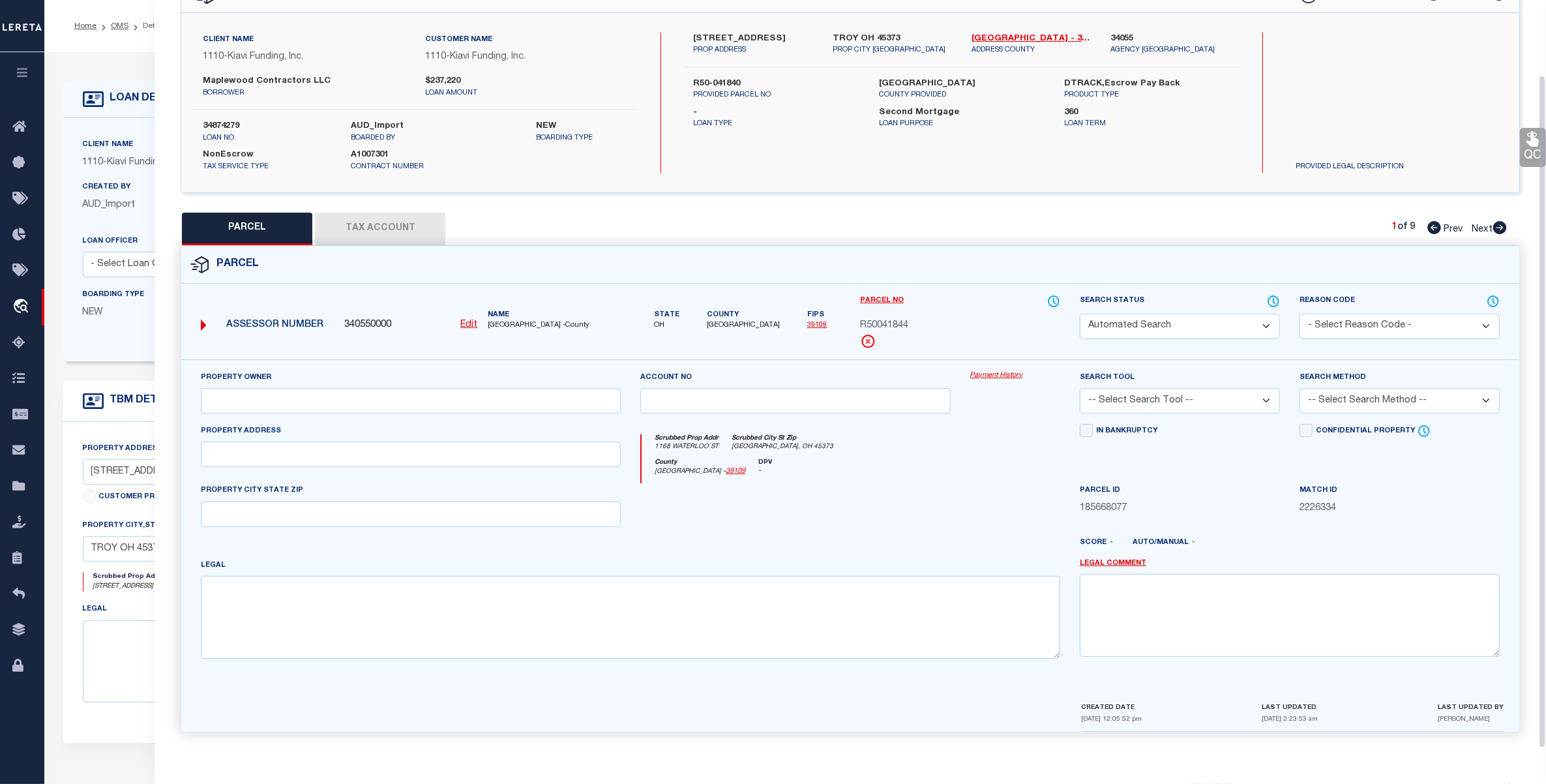
type input "1168 WATERLOO ST"
type input "[GEOGRAPHIC_DATA], OH 45373"
type textarea "IN LOT 11093 VILLAS OF [GEOGRAPHIC_DATA]"
type textarea "parcels not required for the loan"
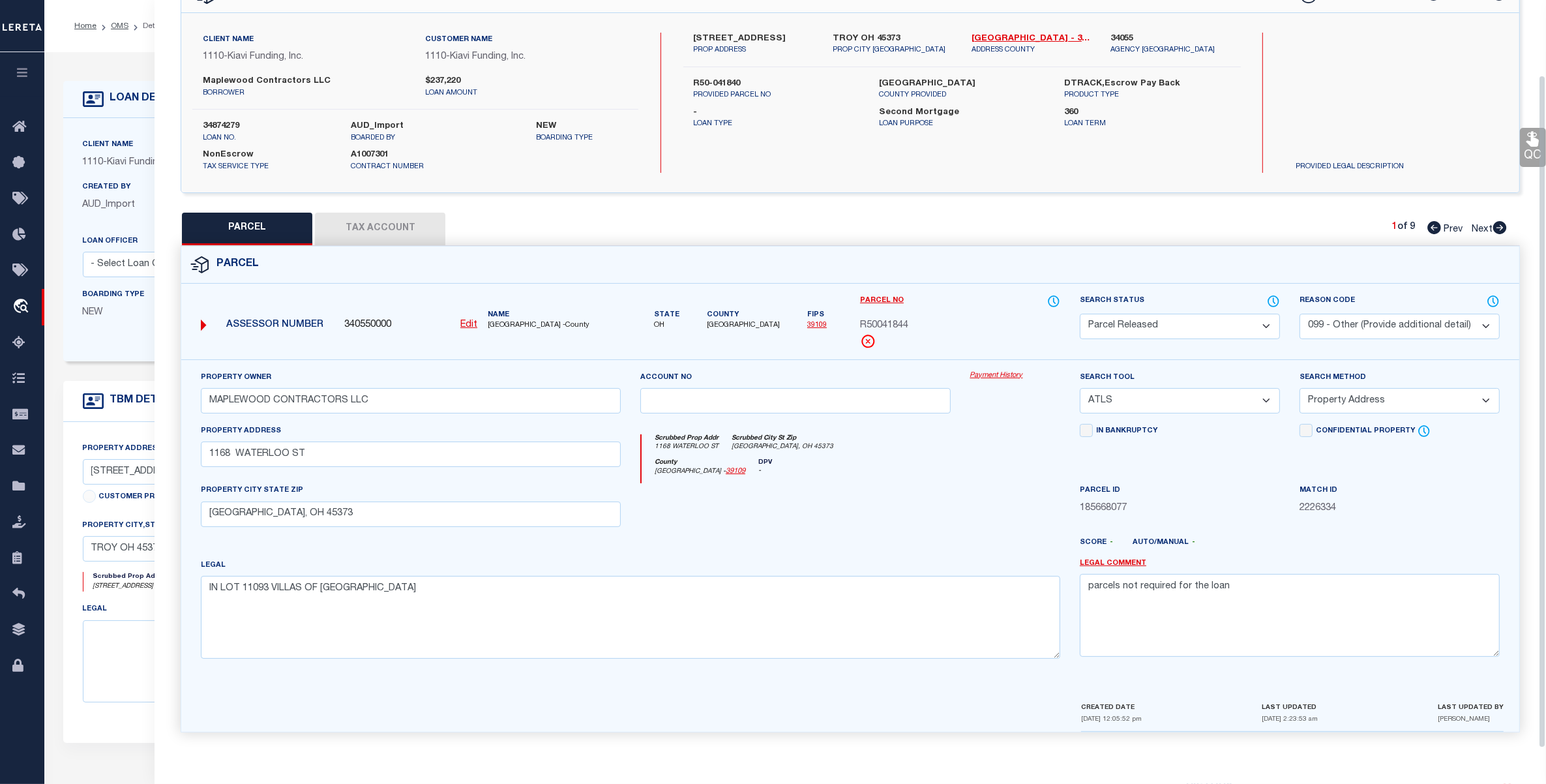
scroll to position [83, 0]
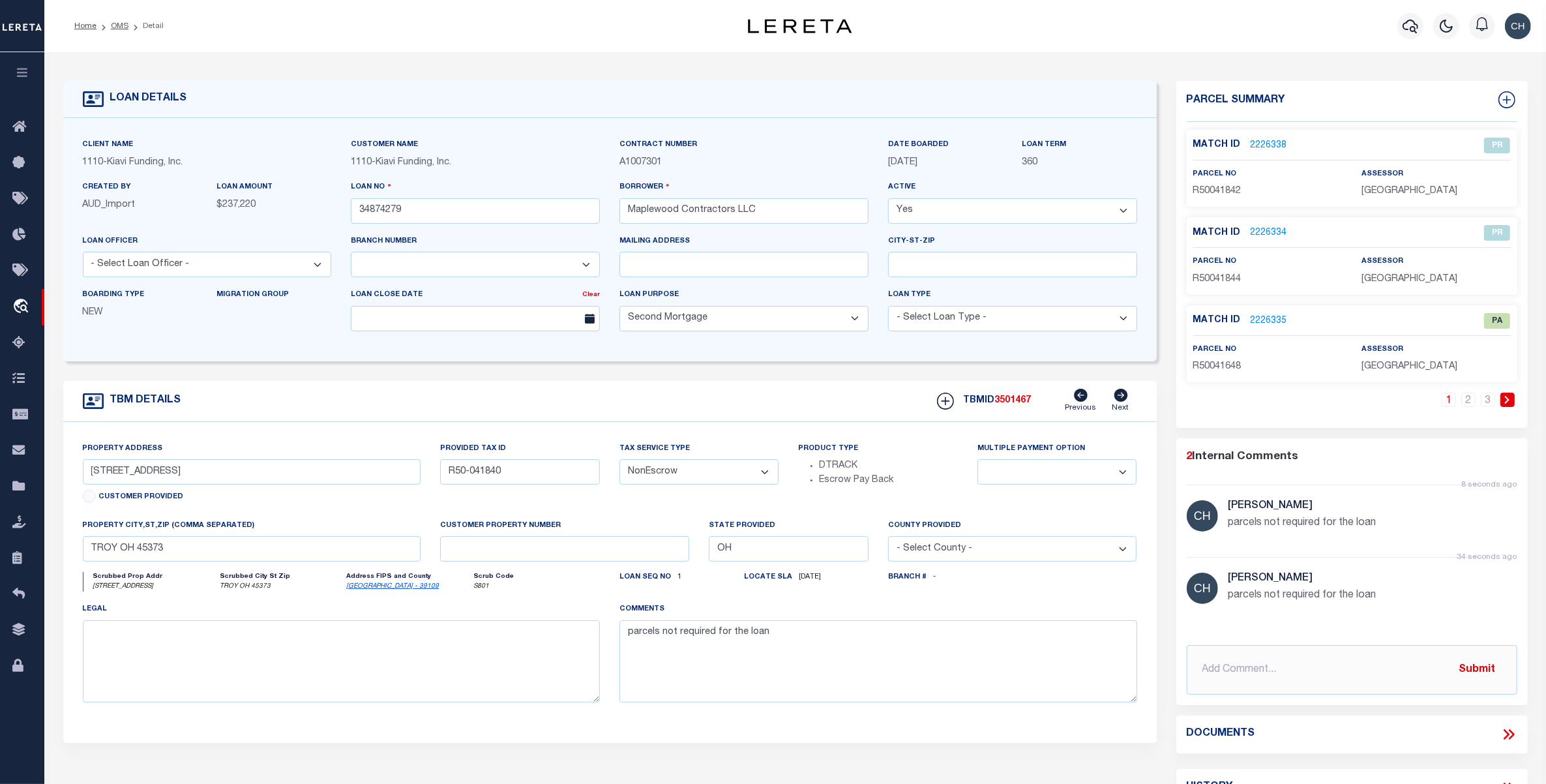
select select
click at [1270, 317] on link "2226335" at bounding box center [1270, 321] width 37 height 14
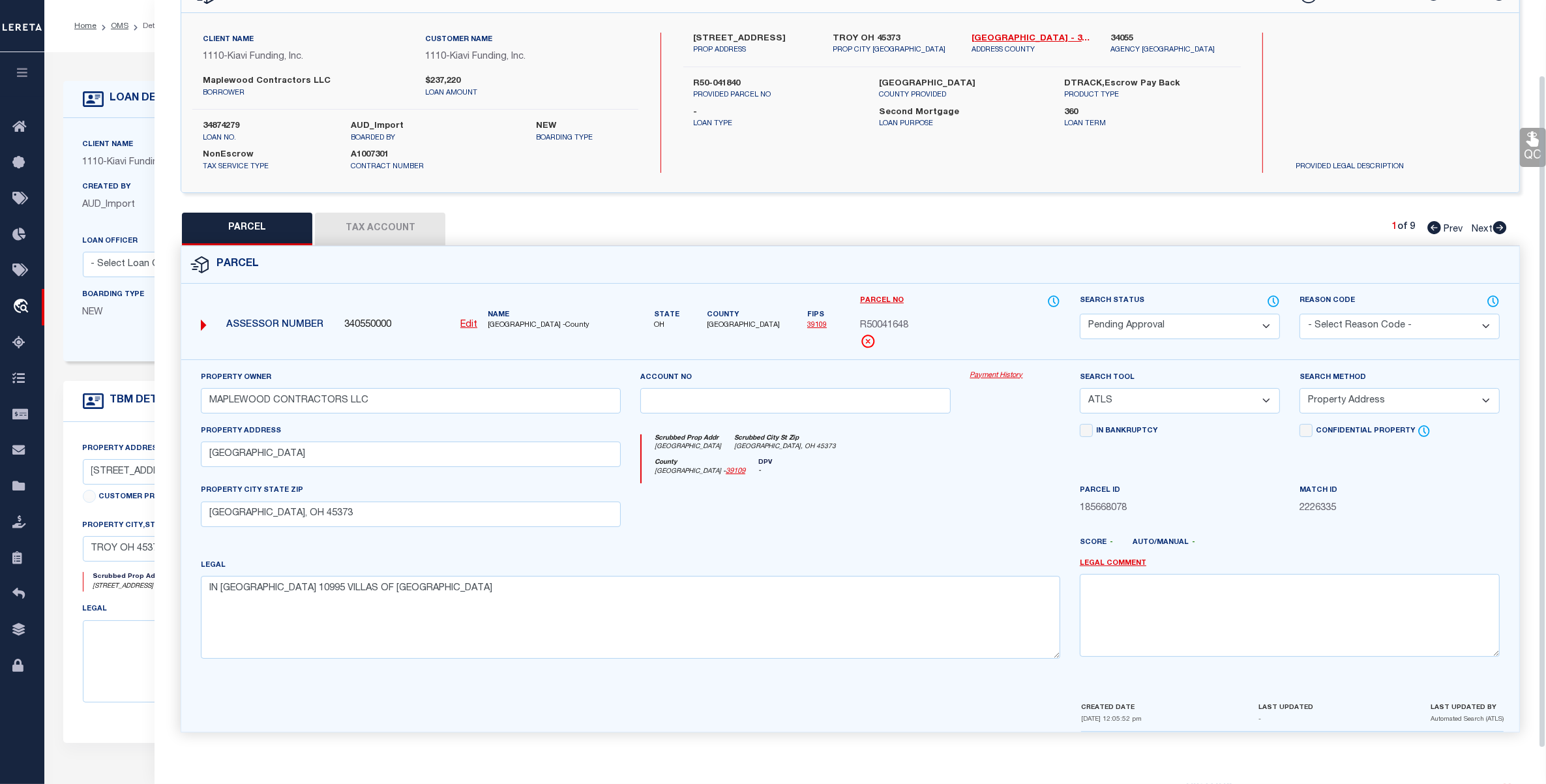
drag, startPoint x: 1157, startPoint y: 328, endPoint x: 1152, endPoint y: 337, distance: 10.3
click at [1157, 328] on select "Automated Search Bad Parcel Complete Duplicate Parcel High Dollar Reporting In …" at bounding box center [1180, 326] width 200 height 25
click at [1080, 313] on select "Automated Search Bad Parcel Complete Duplicate Parcel High Dollar Reporting In …" at bounding box center [1180, 326] width 200 height 25
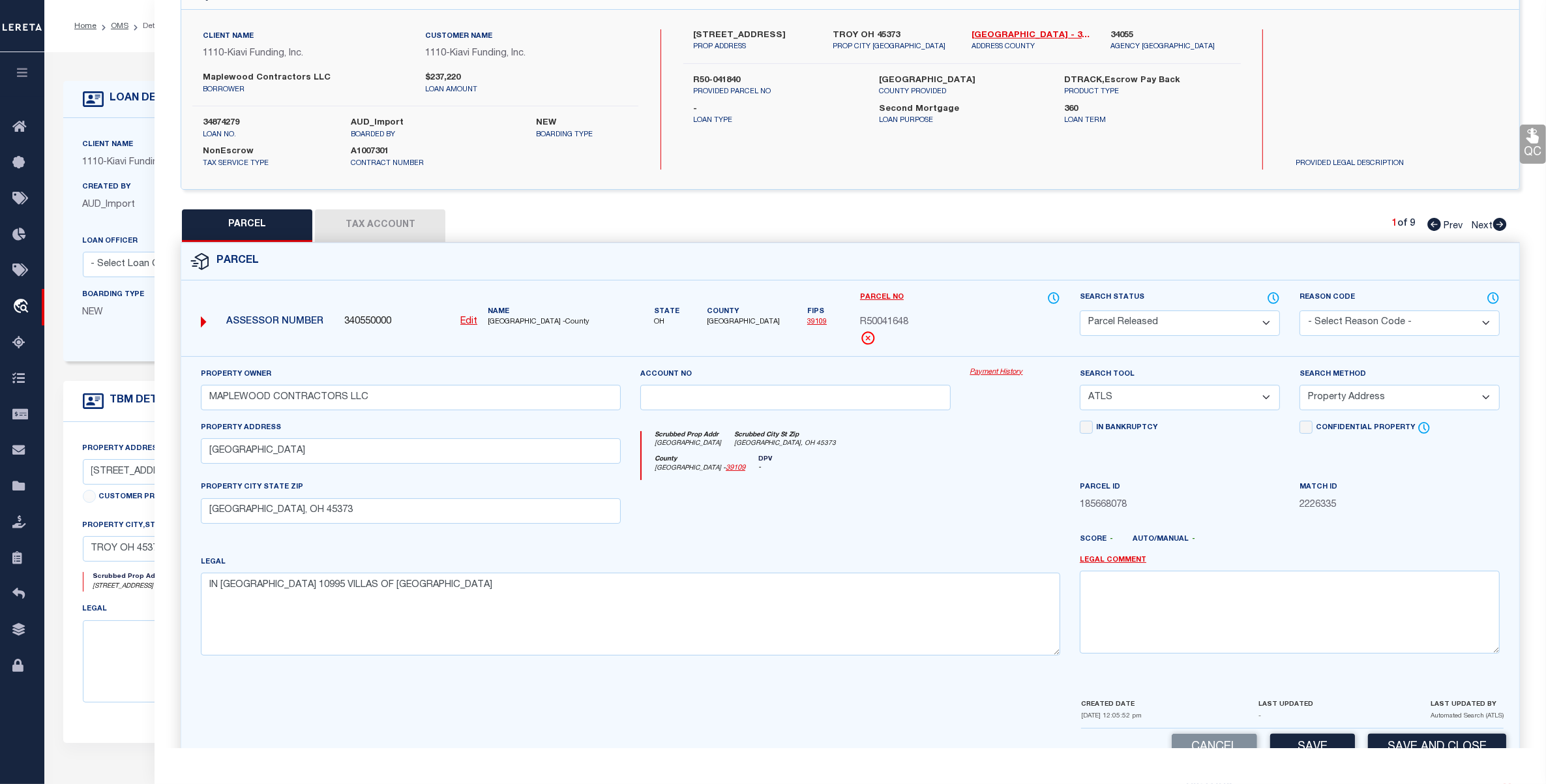
click at [1342, 330] on select "- Select Reason Code - 099 - Other (Provide additional detail) ACT - Agency Cha…" at bounding box center [1399, 323] width 200 height 25
click at [1299, 310] on select "- Select Reason Code - 099 - Other (Provide additional detail) ACT - Agency Cha…" at bounding box center [1399, 323] width 200 height 25
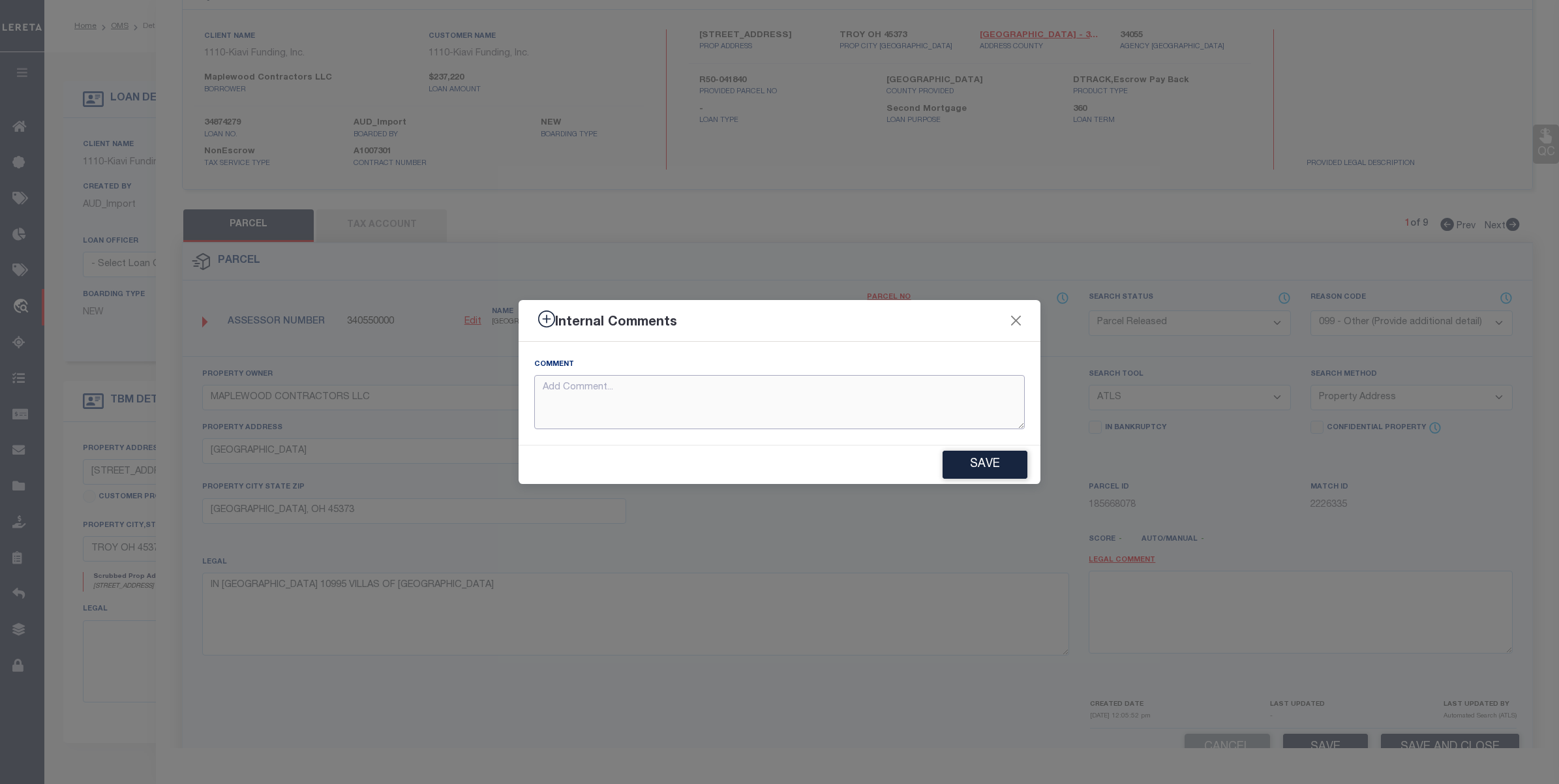
click at [708, 401] on textarea at bounding box center [779, 402] width 491 height 54
paste textarea "parcels not required for the loan"
click at [989, 465] on button "Save" at bounding box center [985, 465] width 85 height 28
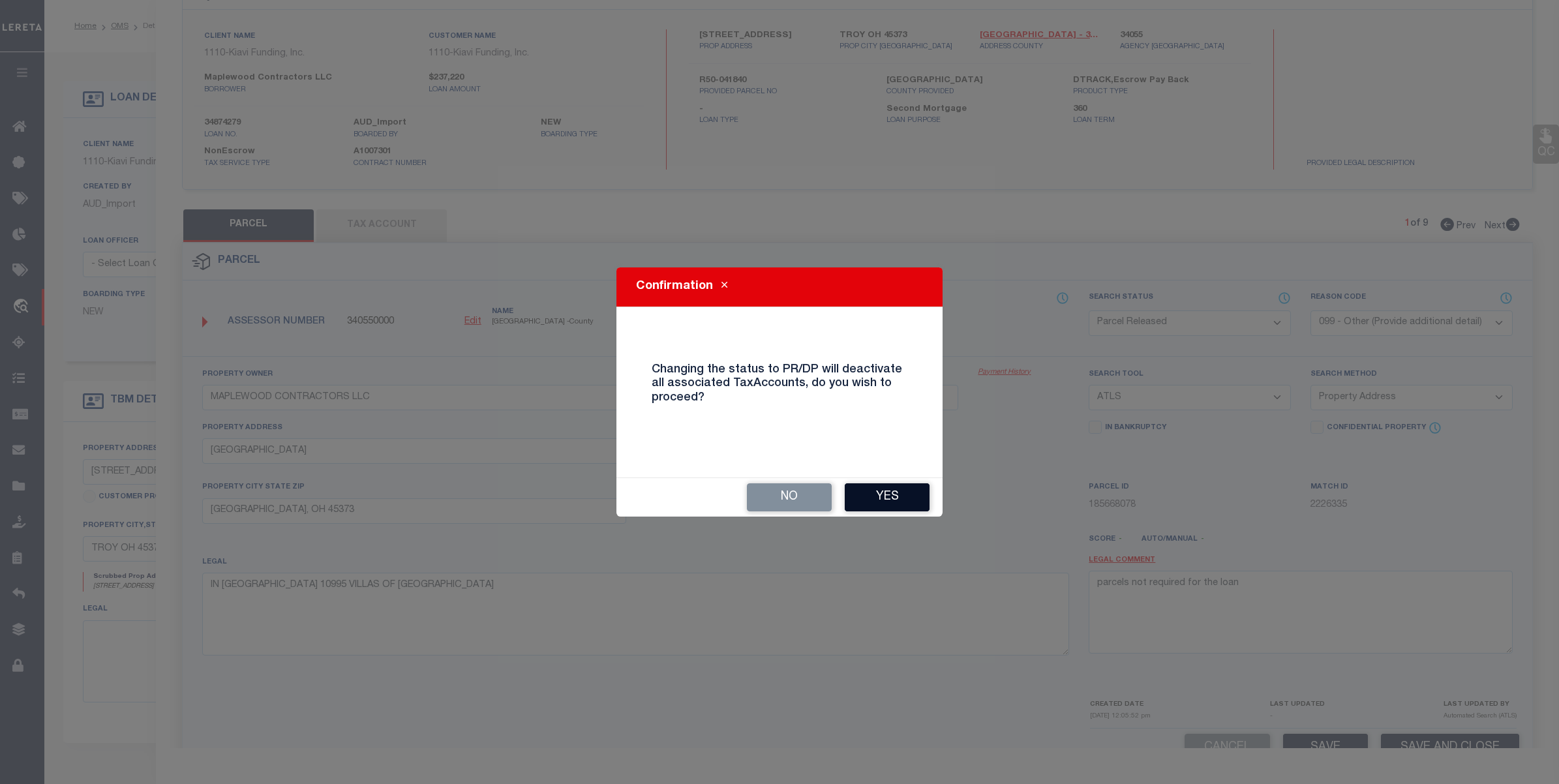
click at [894, 492] on button "Yes" at bounding box center [887, 497] width 85 height 28
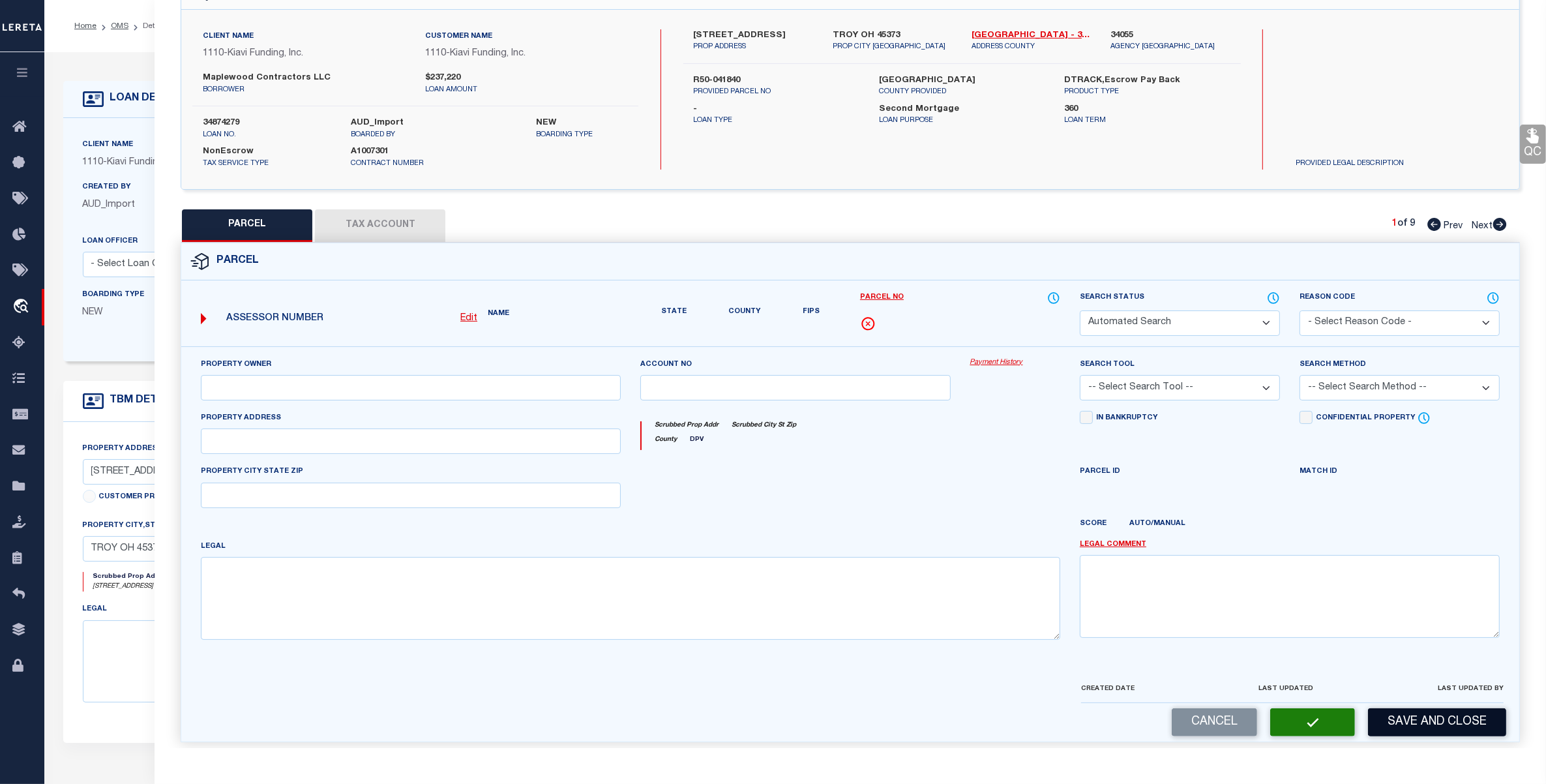
click at [1426, 721] on form "Parcel Edit Name State" at bounding box center [850, 492] width 1338 height 498
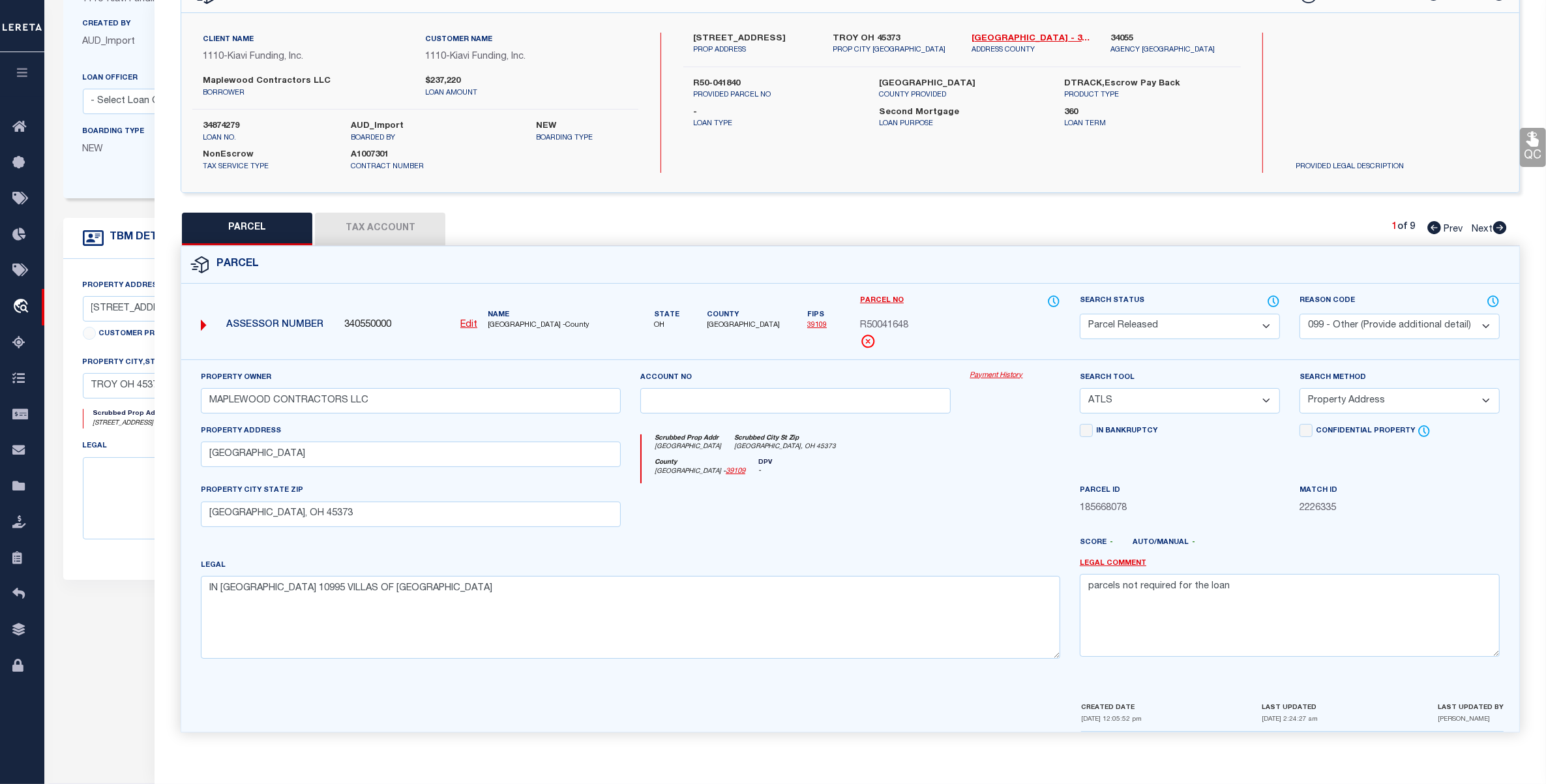
scroll to position [324, 0]
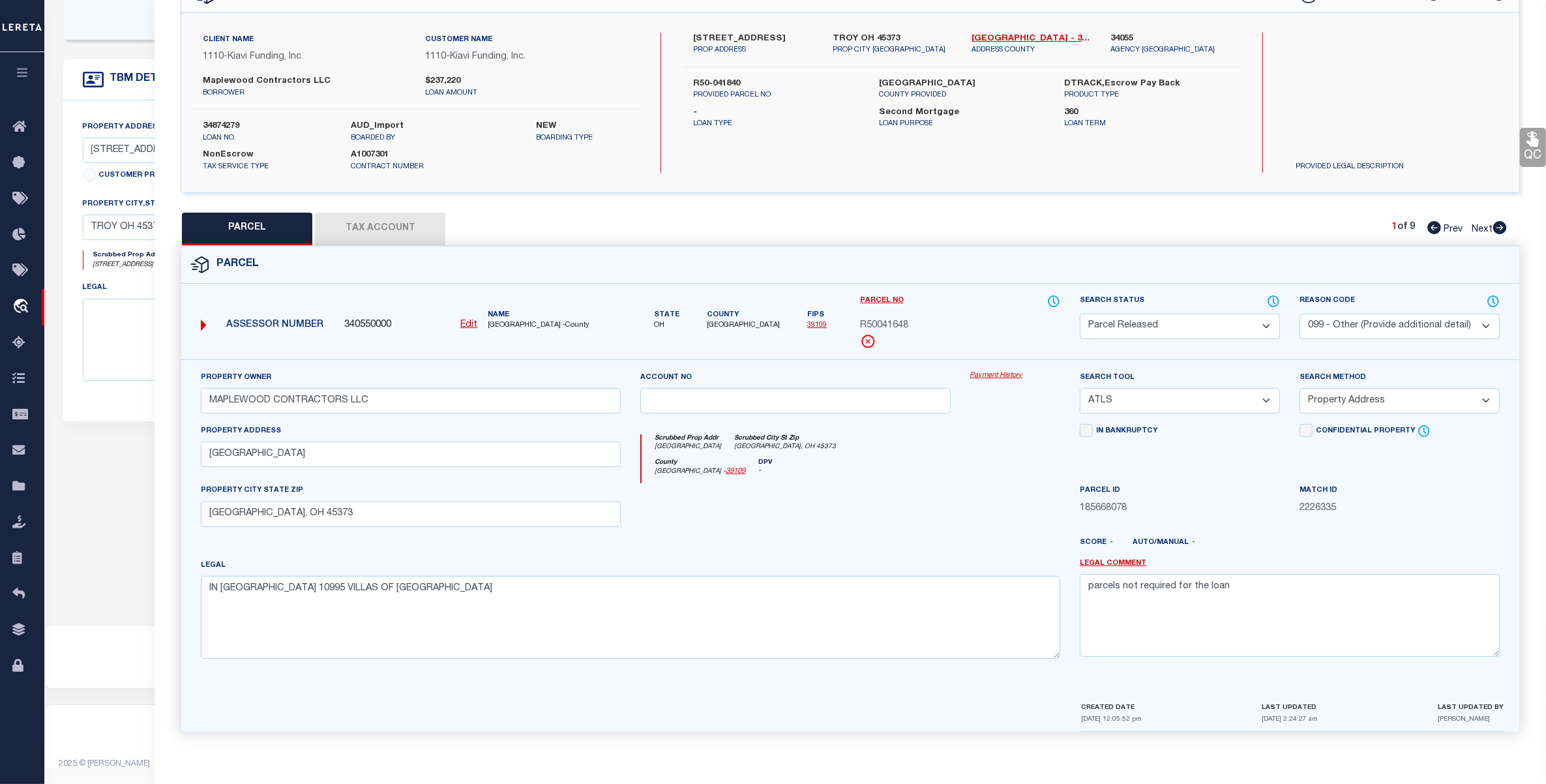
click at [1419, 521] on div "Match ID 2226335" at bounding box center [1399, 510] width 220 height 54
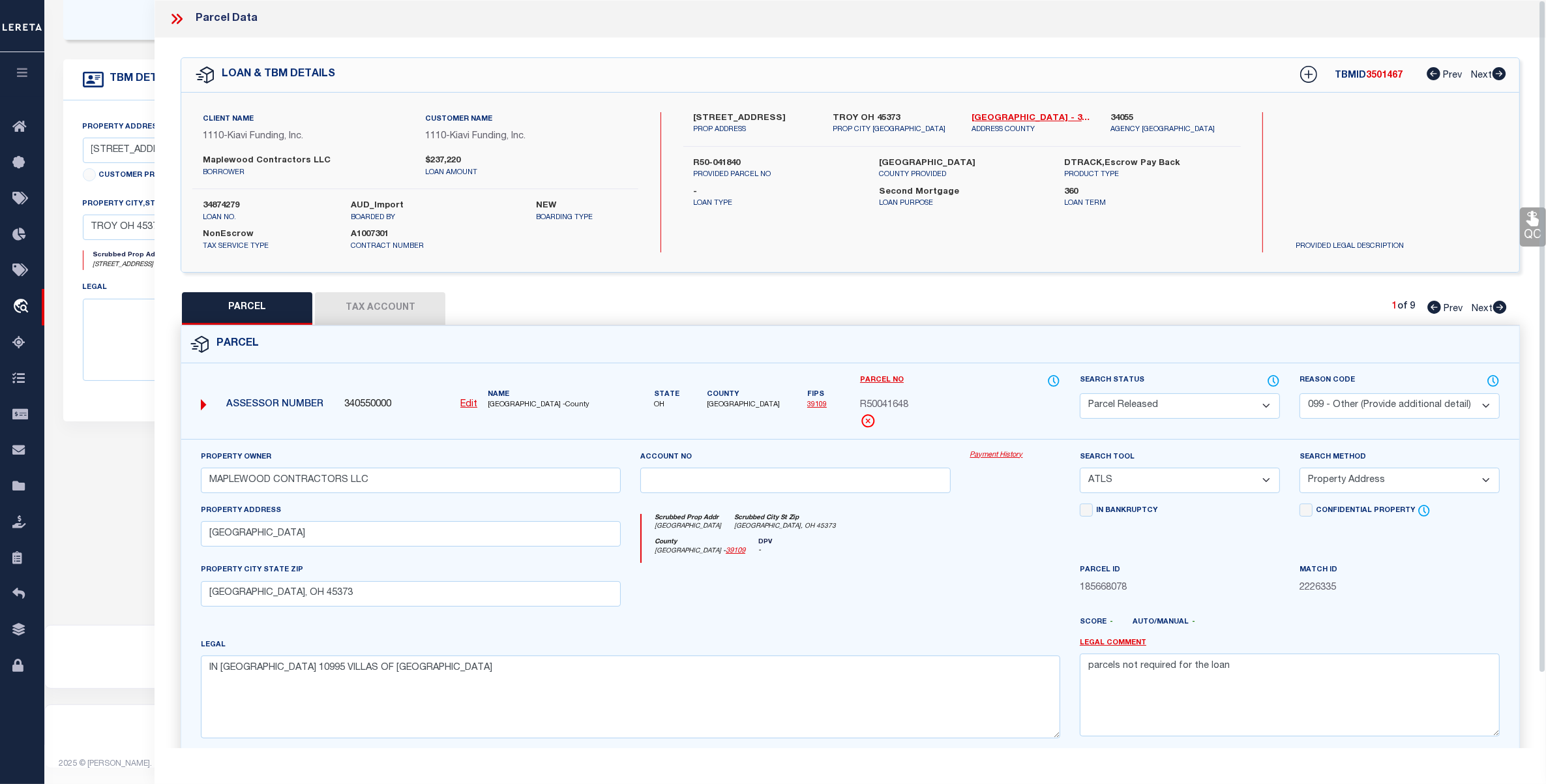
scroll to position [0, 0]
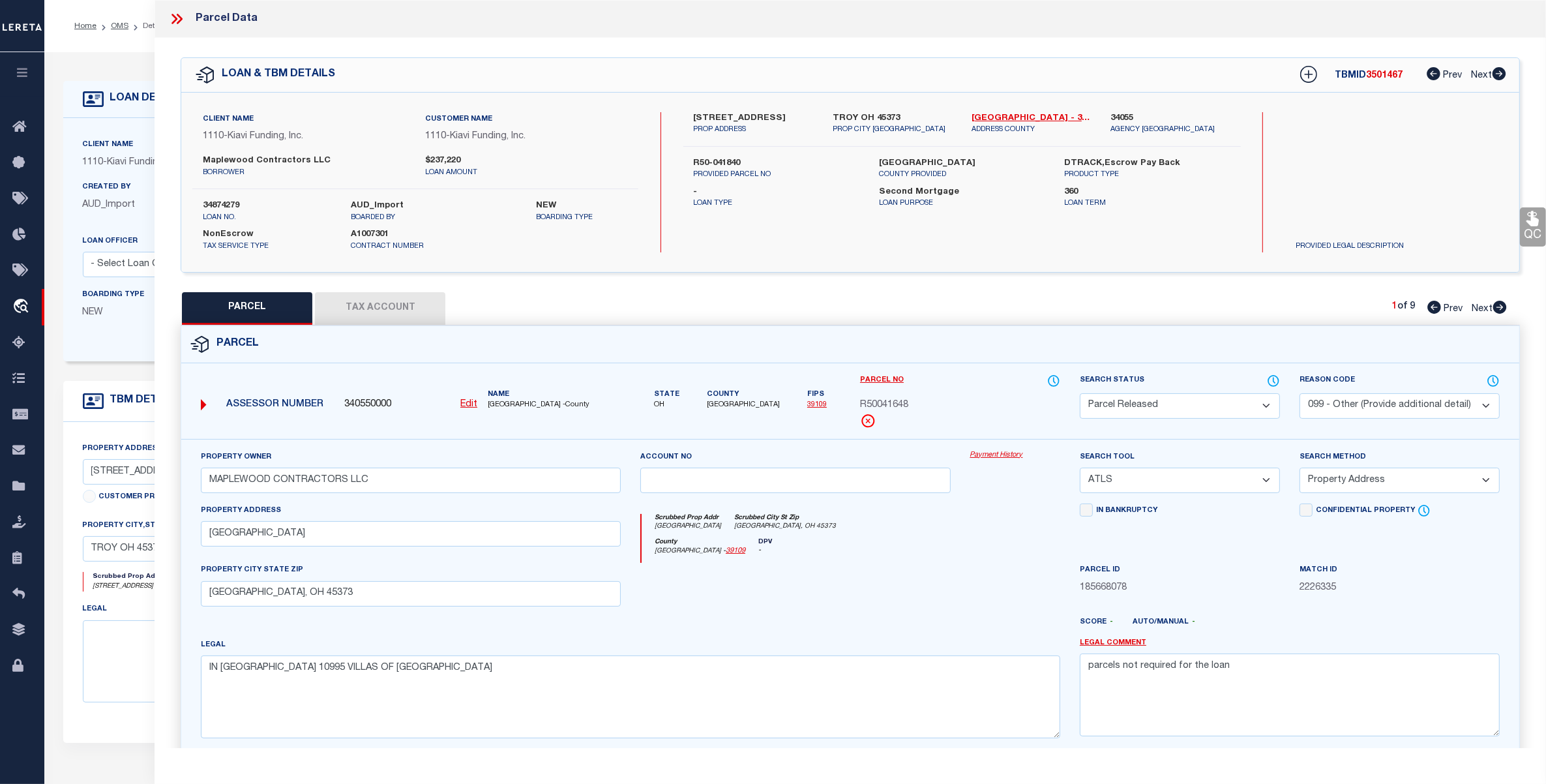
click at [175, 12] on icon at bounding box center [177, 19] width 17 height 17
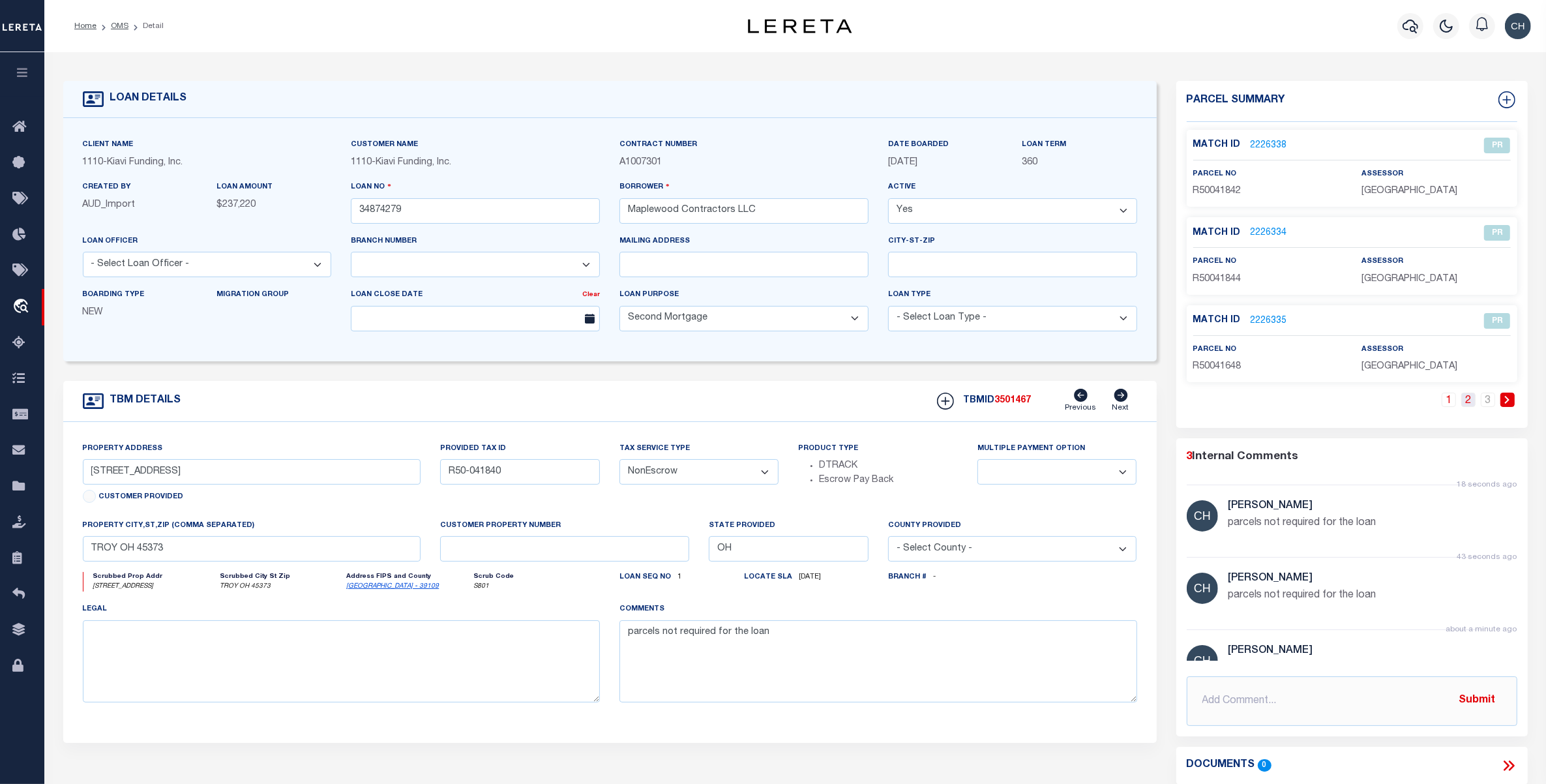
click at [1465, 399] on link "2" at bounding box center [1468, 399] width 15 height 15
click at [1270, 144] on link "2226336" at bounding box center [1270, 146] width 37 height 14
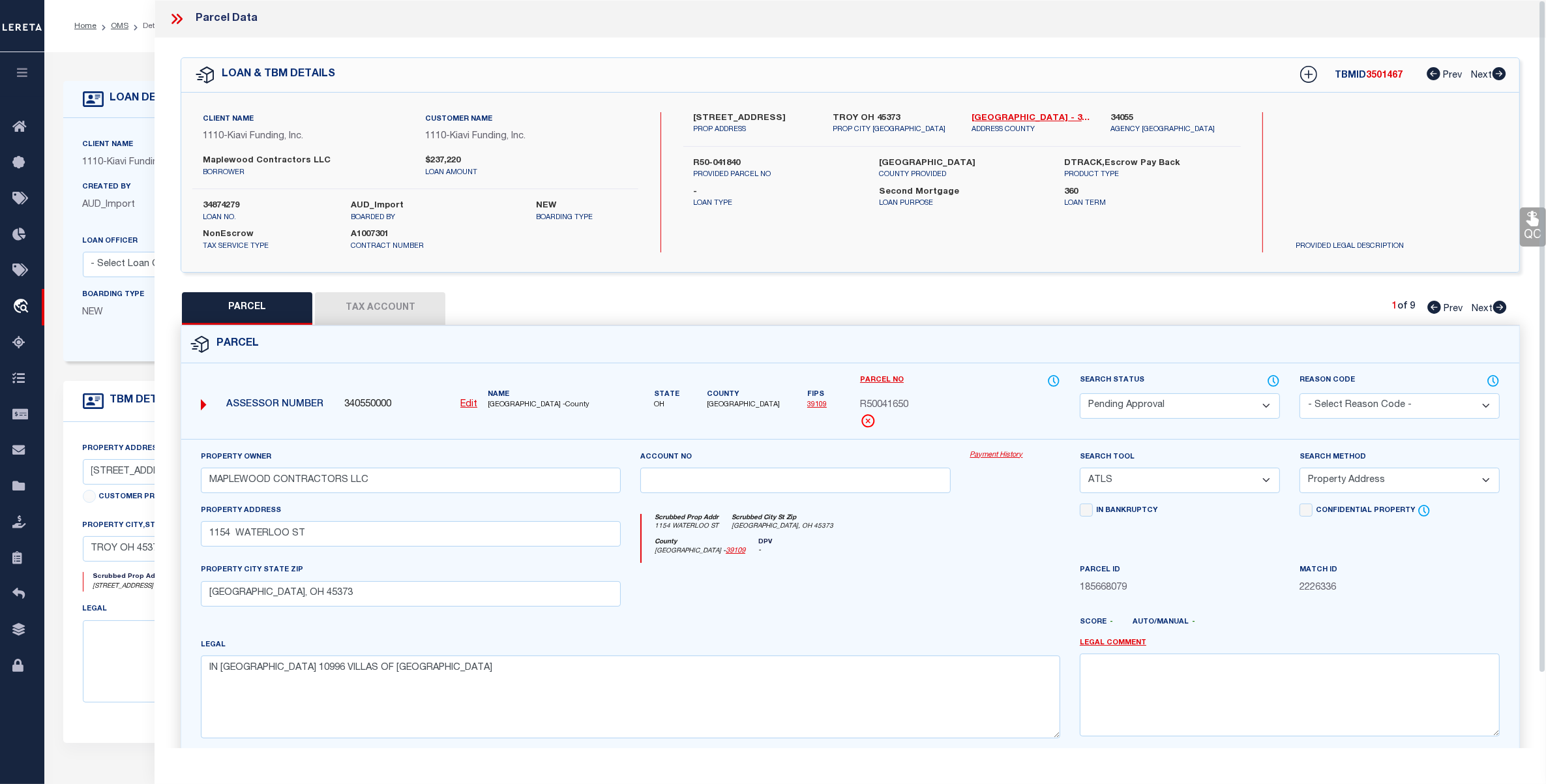
click at [1147, 406] on select "Automated Search Bad Parcel Complete Duplicate Parcel High Dollar Reporting In …" at bounding box center [1180, 405] width 200 height 25
click at [1080, 393] on select "Automated Search Bad Parcel Complete Duplicate Parcel High Dollar Reporting In …" at bounding box center [1180, 405] width 200 height 25
click at [1359, 402] on select "- Select Reason Code - 099 - Other (Provide additional detail) ACT - Agency Cha…" at bounding box center [1399, 405] width 200 height 25
click at [1299, 393] on select "- Select Reason Code - 099 - Other (Provide additional detail) ACT - Agency Cha…" at bounding box center [1399, 405] width 200 height 25
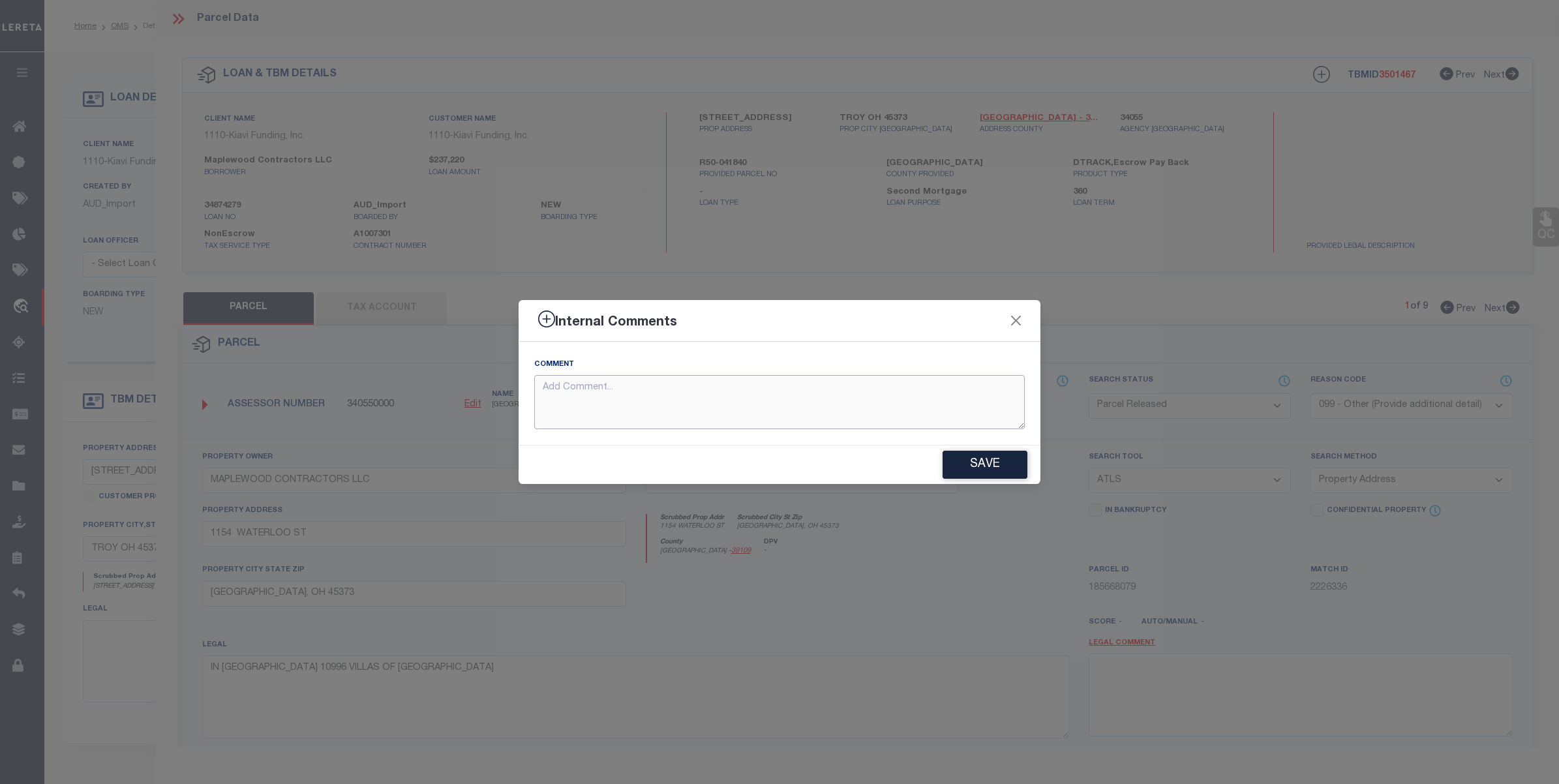
click at [614, 382] on textarea at bounding box center [779, 402] width 491 height 54
paste textarea "parcels not required for the loan"
click at [979, 458] on button "Save" at bounding box center [985, 465] width 85 height 28
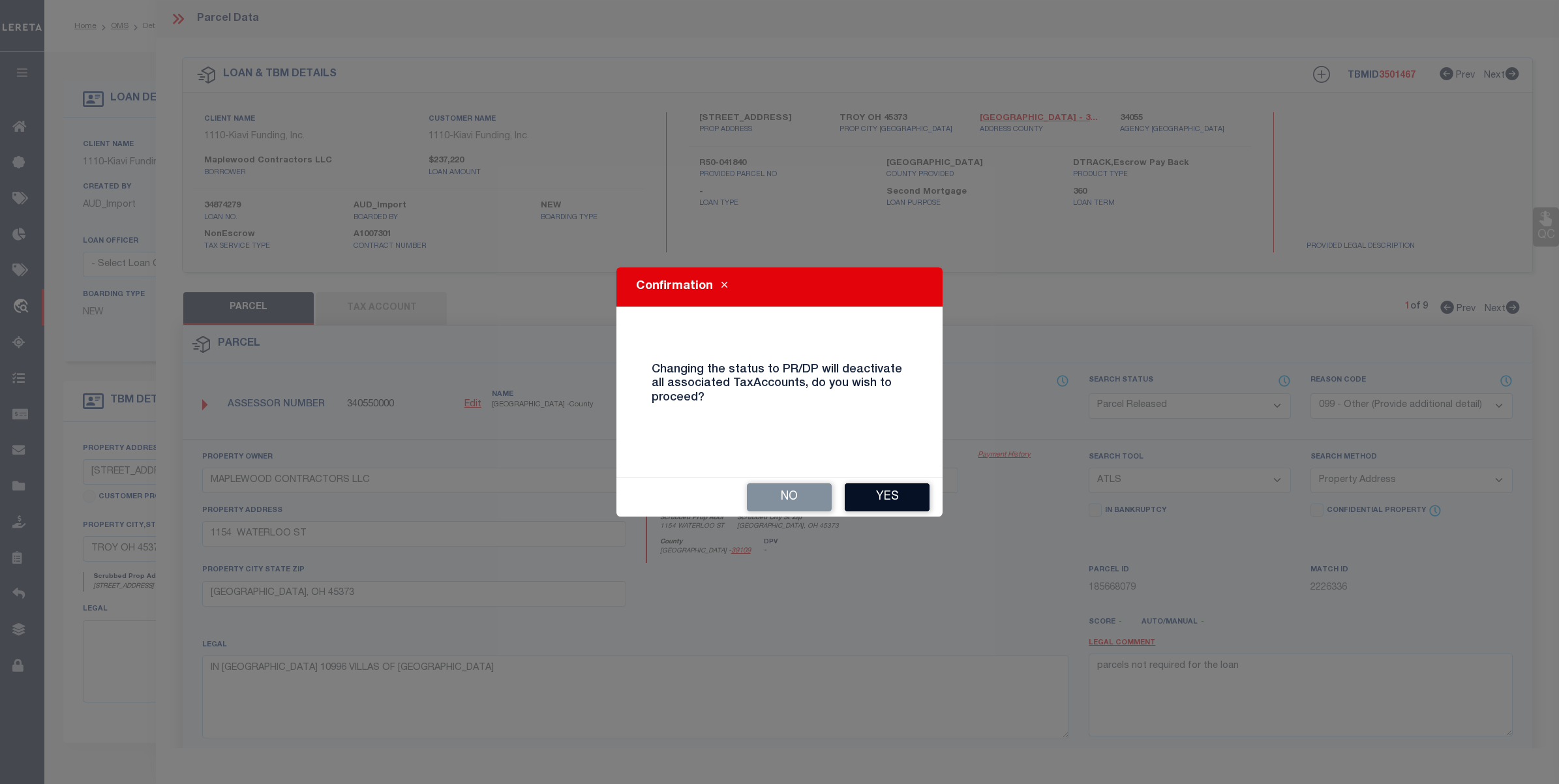
click at [908, 500] on button "Yes" at bounding box center [887, 497] width 85 height 28
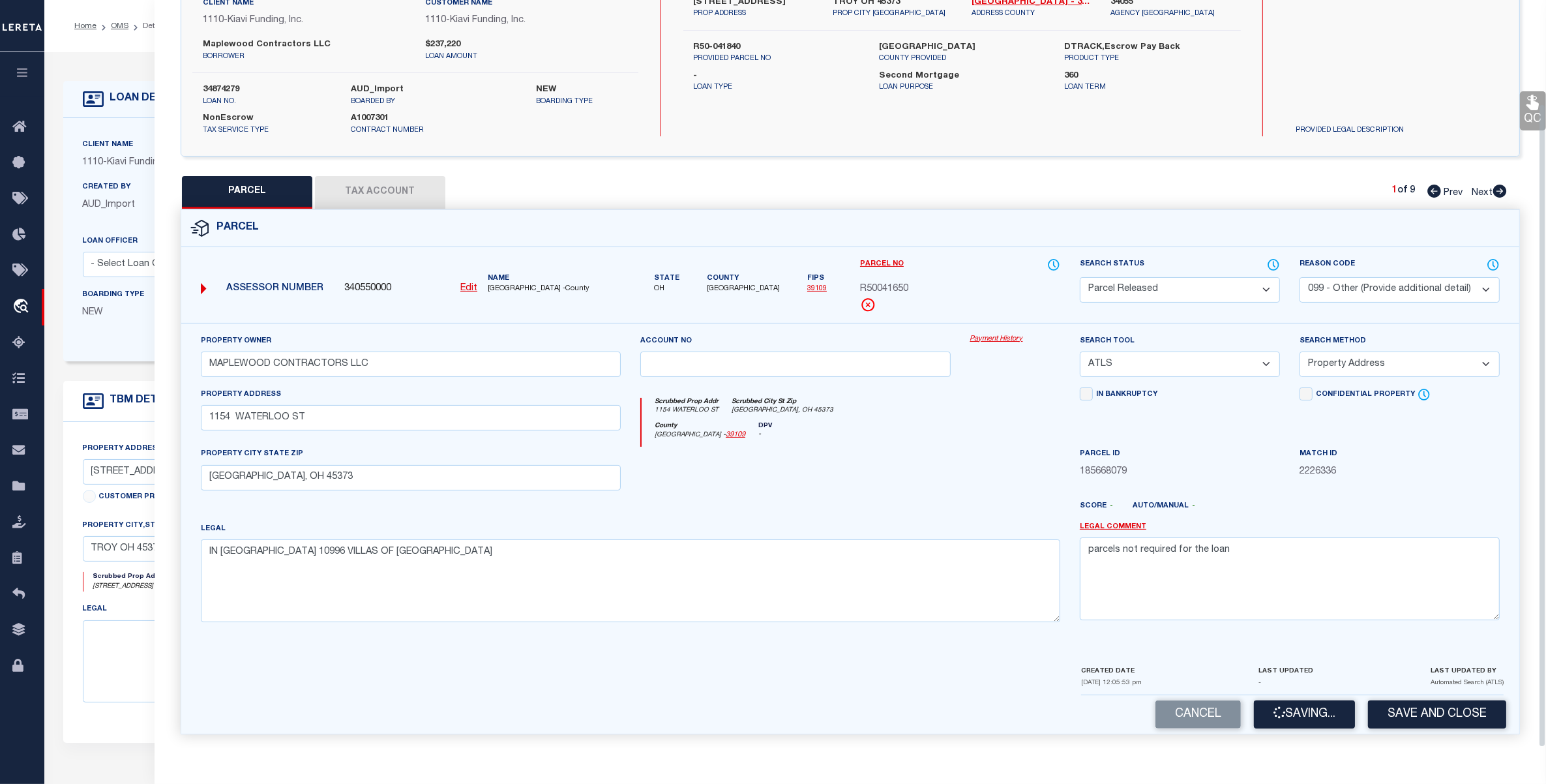
scroll to position [121, 0]
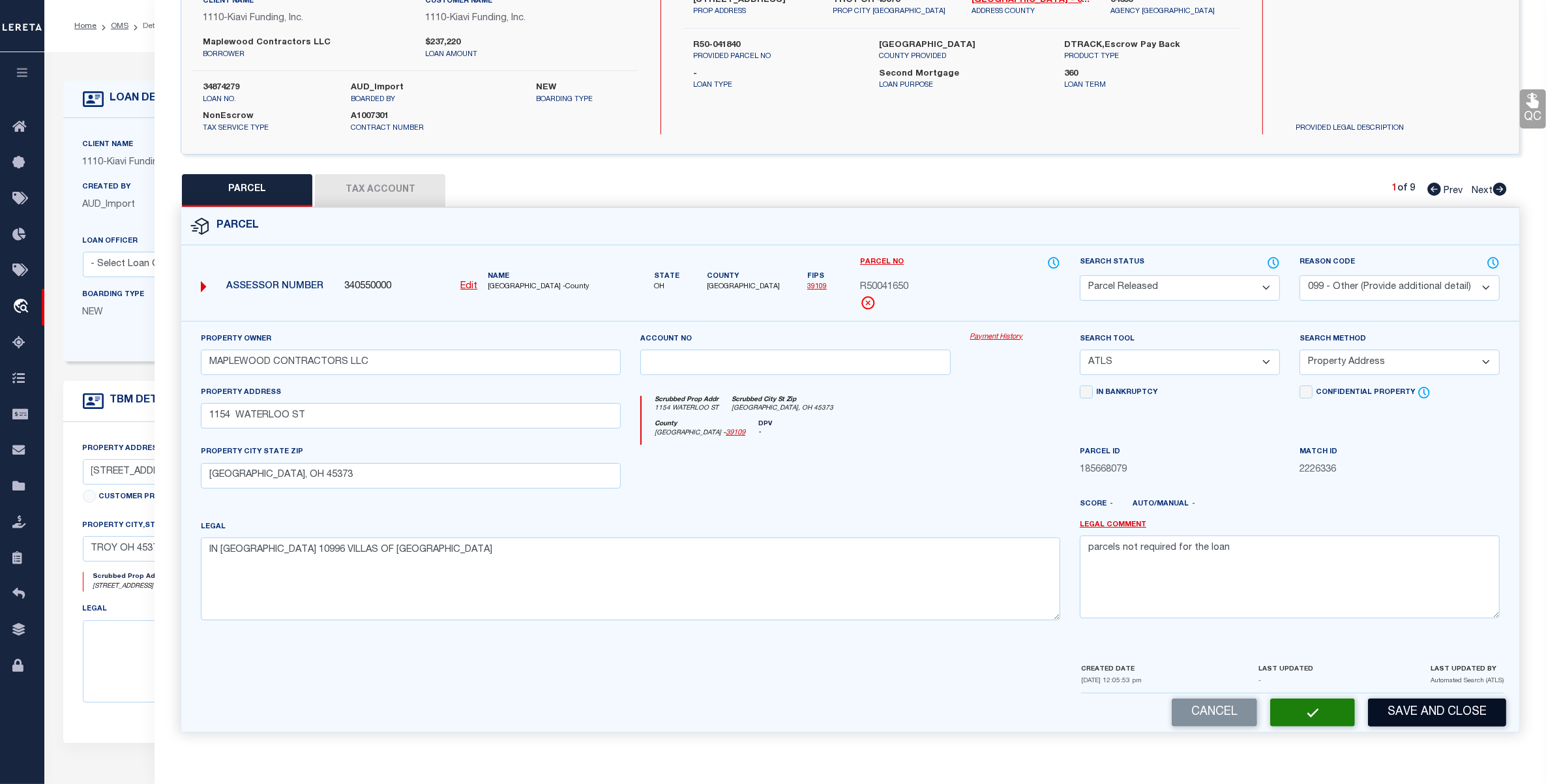
click at [1435, 713] on button "Save and Close" at bounding box center [1437, 712] width 138 height 28
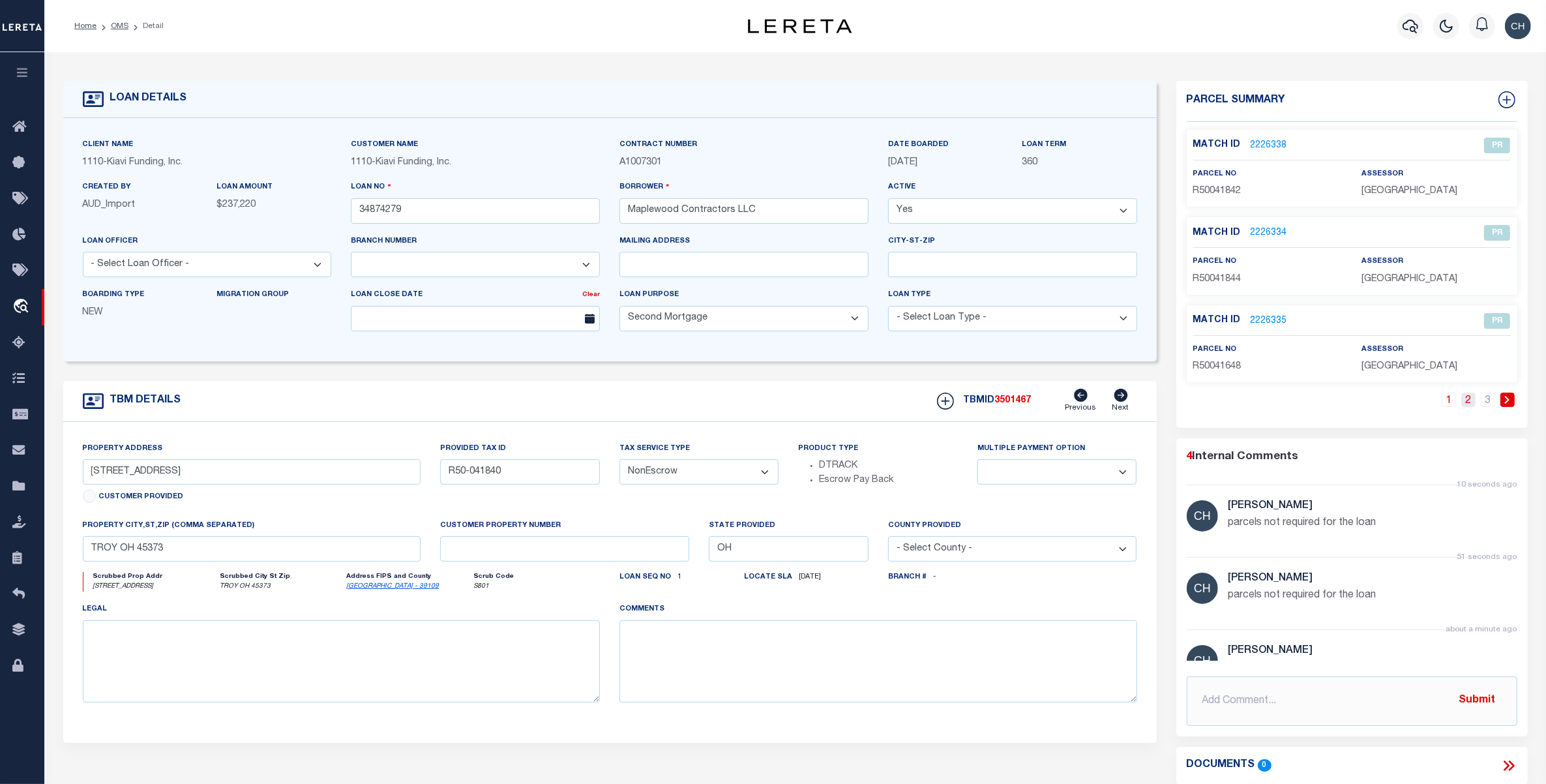
click at [1468, 401] on link "2" at bounding box center [1468, 399] width 15 height 15
click at [1265, 232] on link "2226337" at bounding box center [1270, 233] width 37 height 14
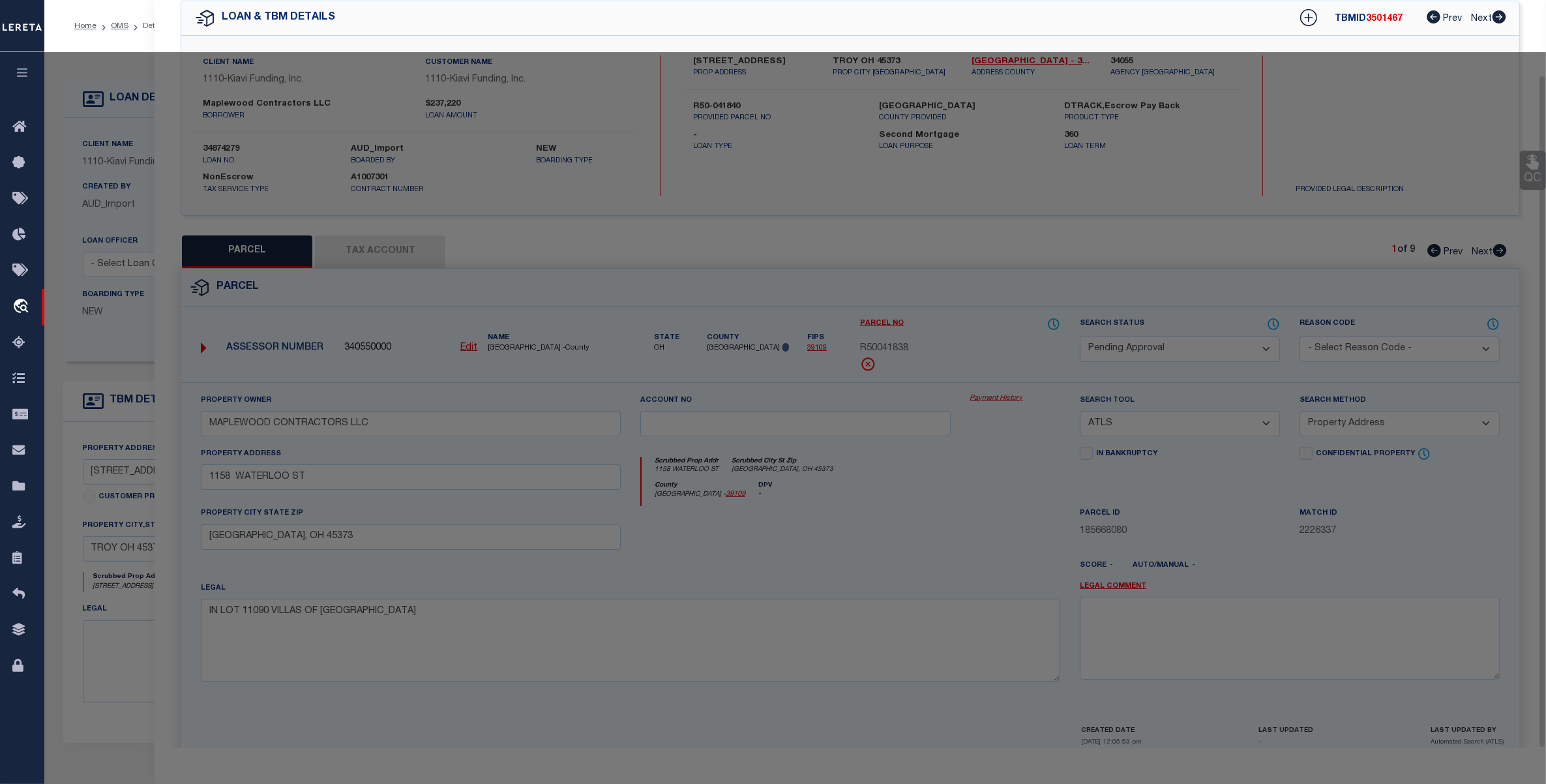
scroll to position [83, 0]
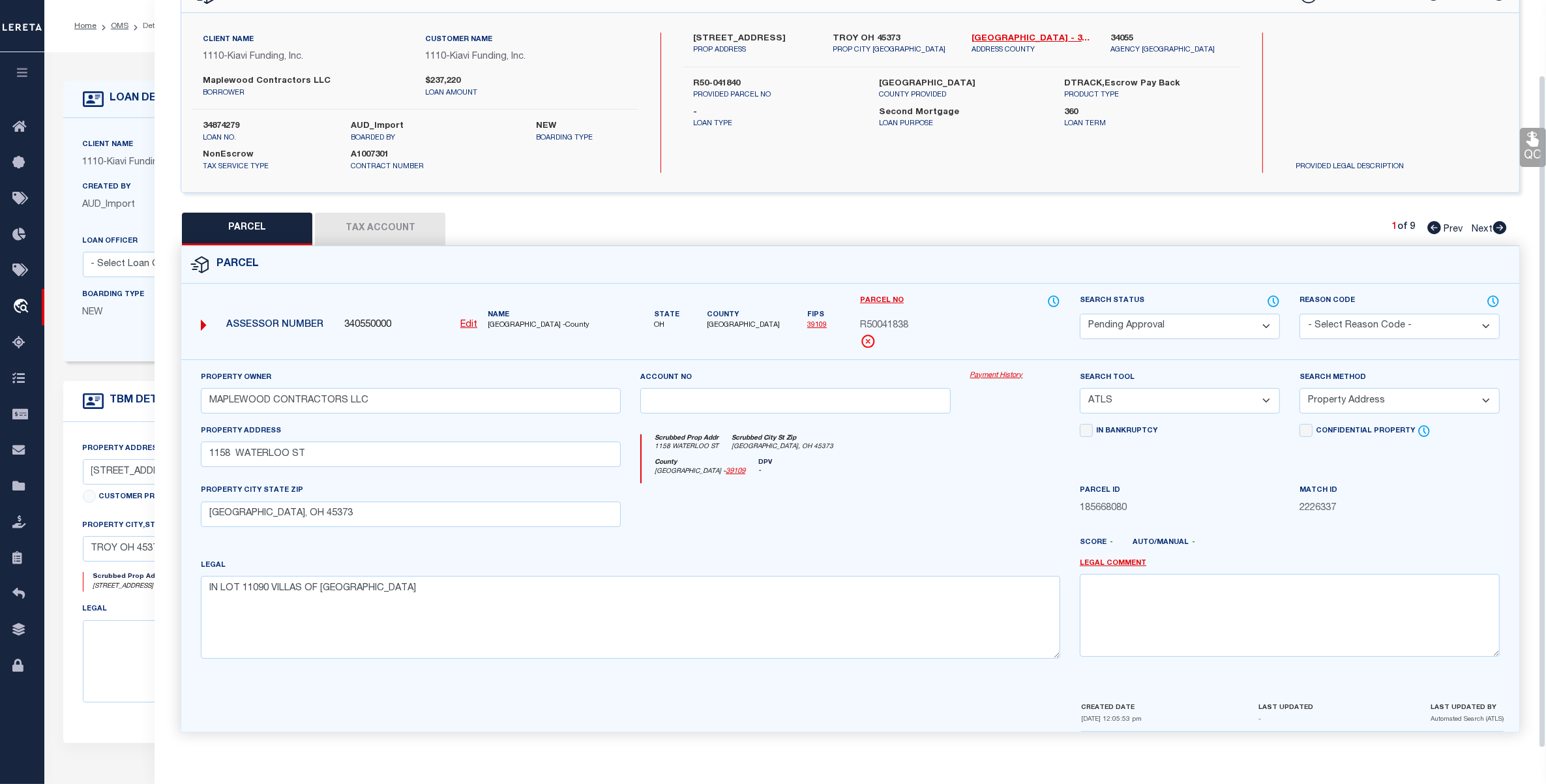
click at [1180, 323] on select "Automated Search Bad Parcel Complete Duplicate Parcel High Dollar Reporting In …" at bounding box center [1180, 326] width 200 height 25
click at [1080, 313] on select "Automated Search Bad Parcel Complete Duplicate Parcel High Dollar Reporting In …" at bounding box center [1180, 326] width 200 height 25
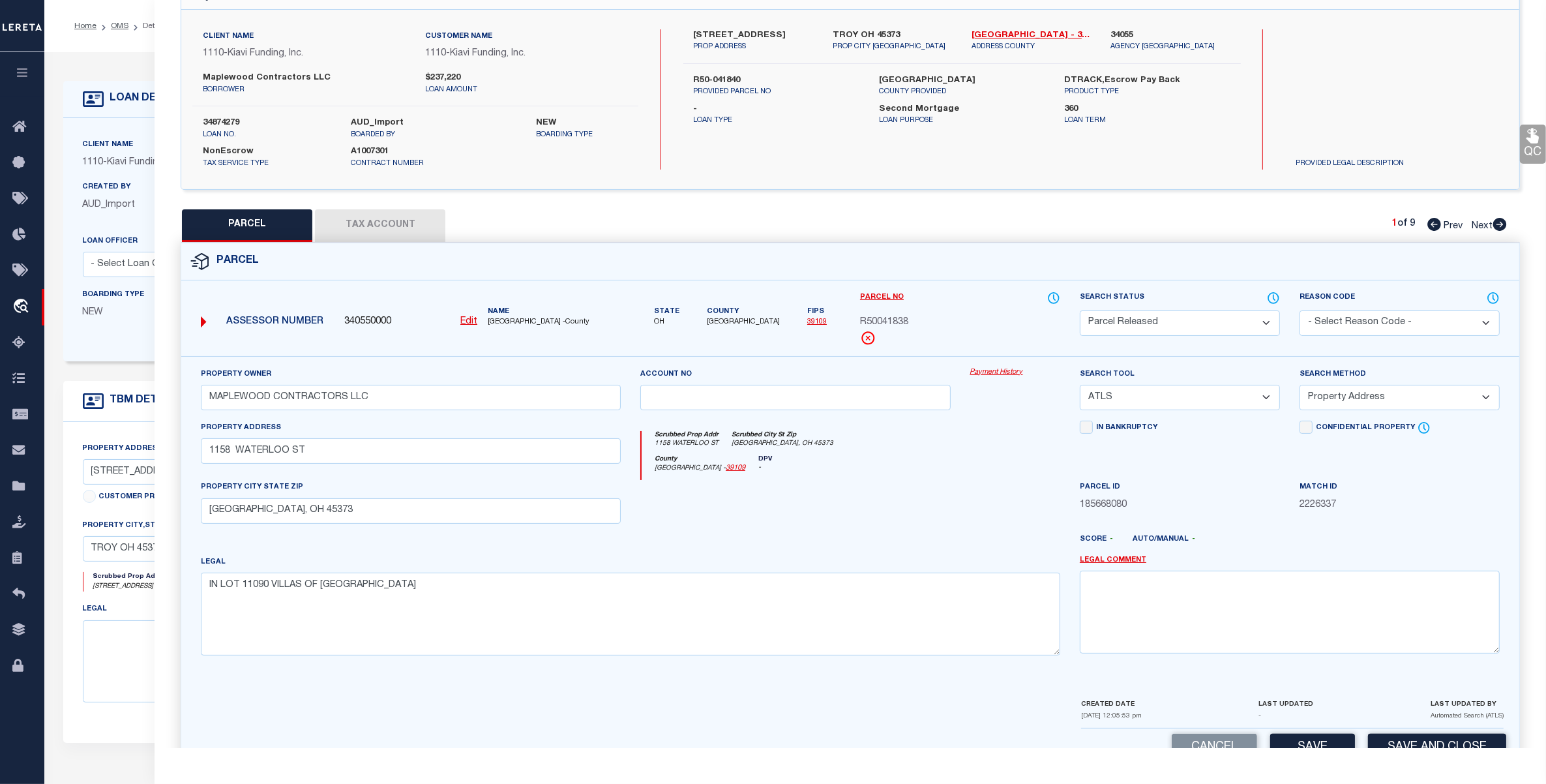
click at [1353, 318] on select "- Select Reason Code - 099 - Other (Provide additional detail) ACT - Agency Cha…" at bounding box center [1399, 323] width 200 height 25
click at [1299, 310] on select "- Select Reason Code - 099 - Other (Provide additional detail) ACT - Agency Cha…" at bounding box center [1399, 323] width 200 height 25
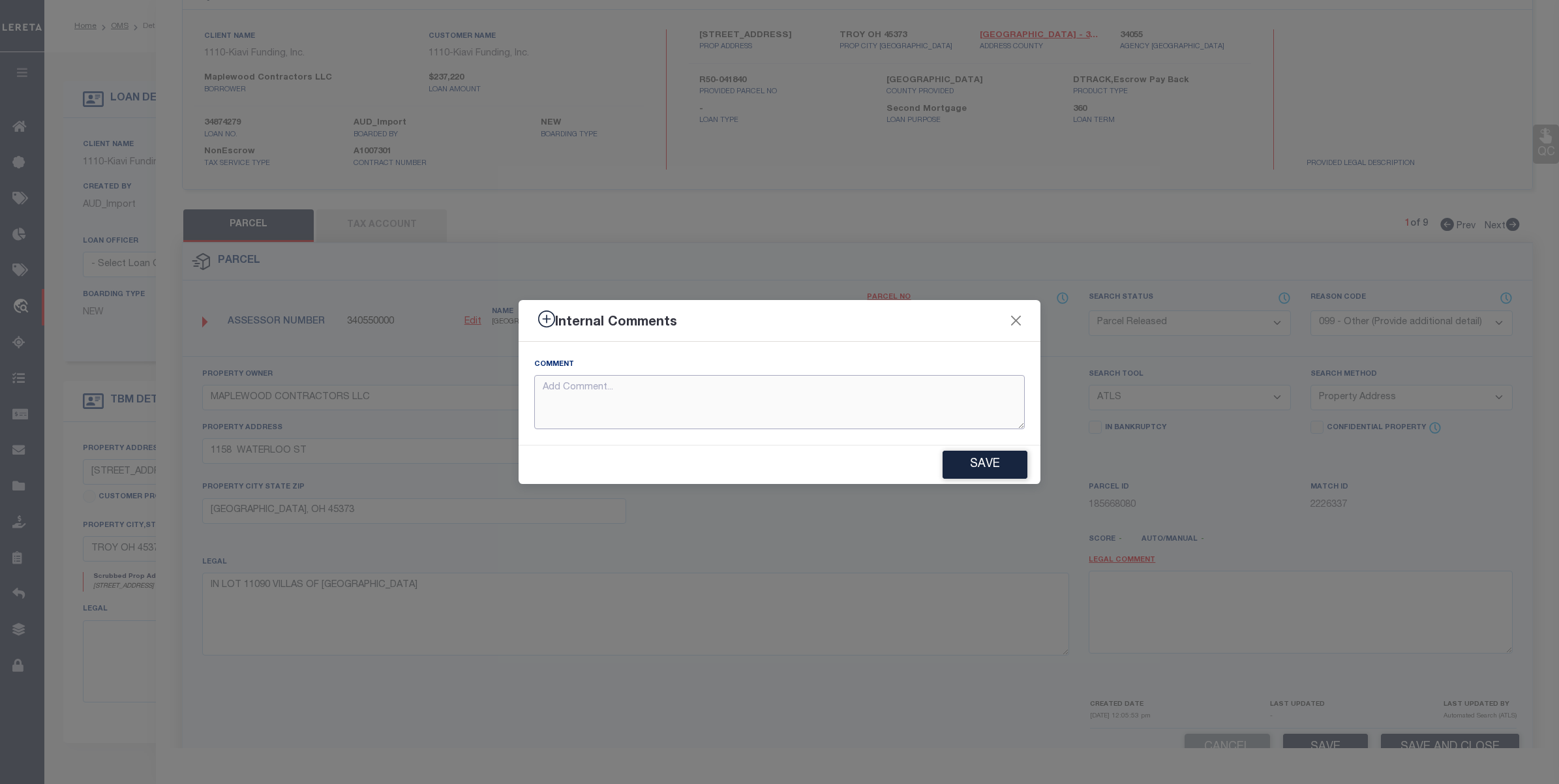
click at [827, 399] on textarea at bounding box center [779, 402] width 491 height 54
paste textarea "parcels not required for the loan"
click at [972, 465] on button "Save" at bounding box center [985, 465] width 85 height 28
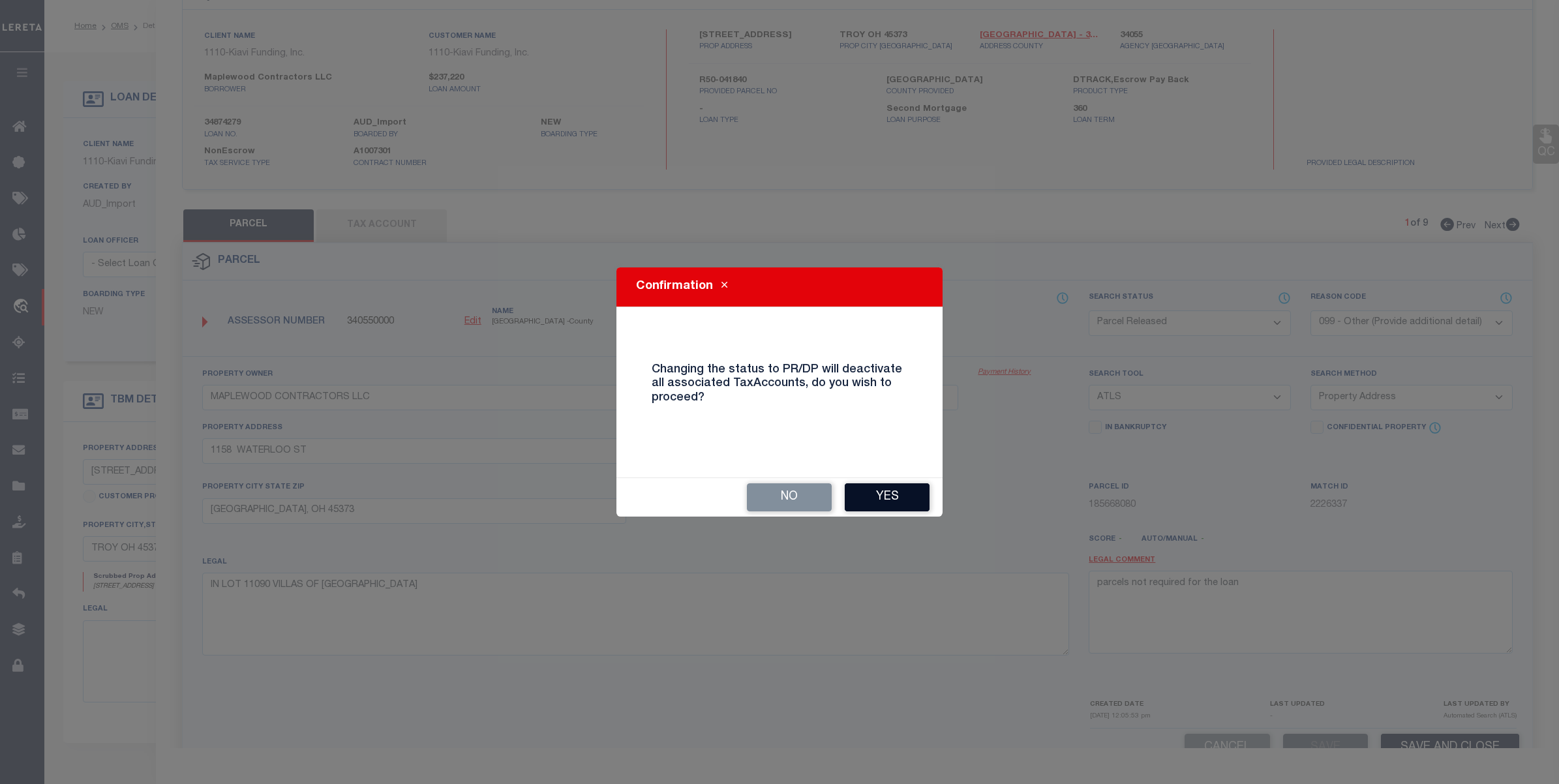
click at [914, 499] on button "Yes" at bounding box center [887, 497] width 85 height 28
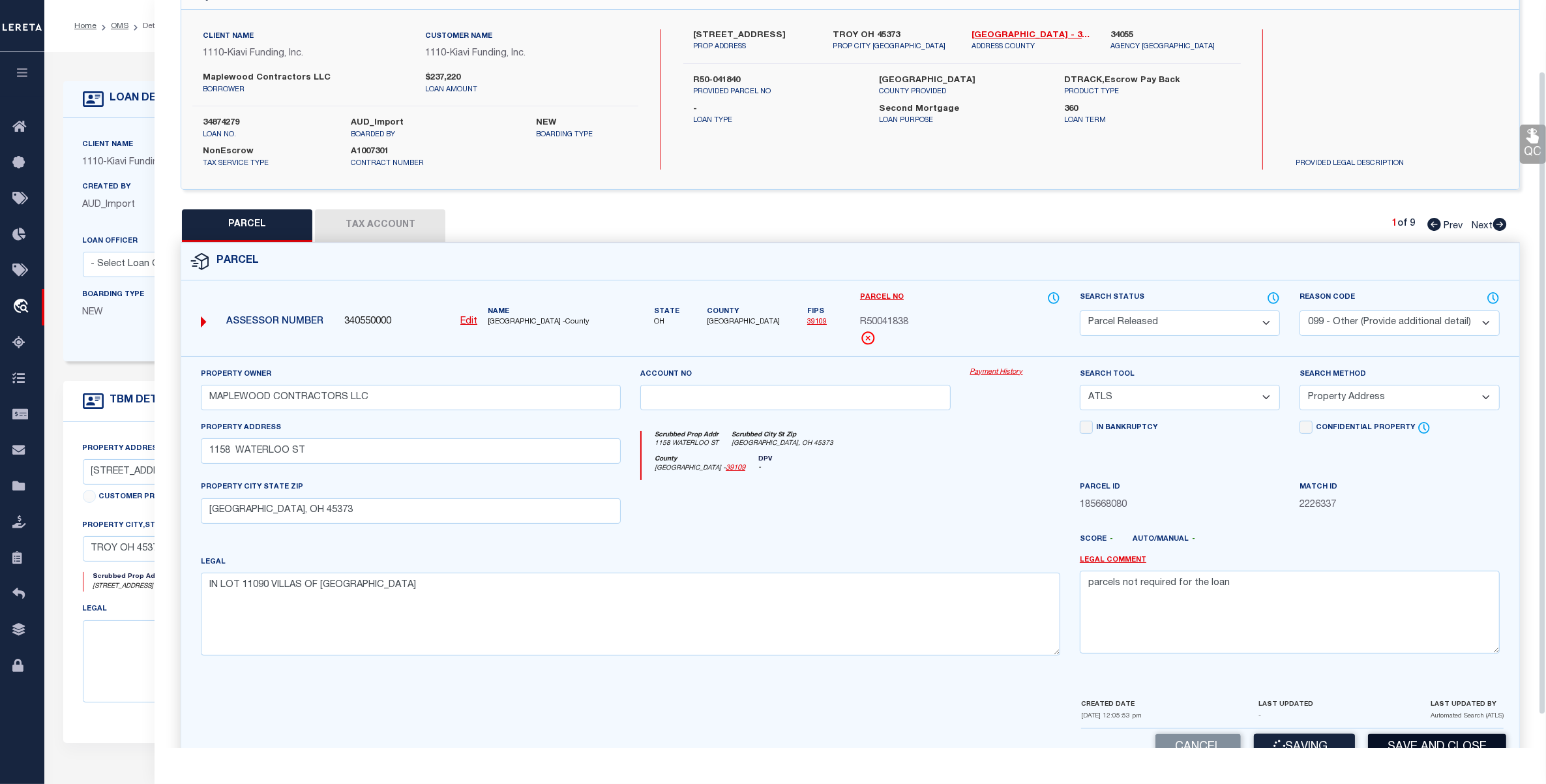
scroll to position [121, 0]
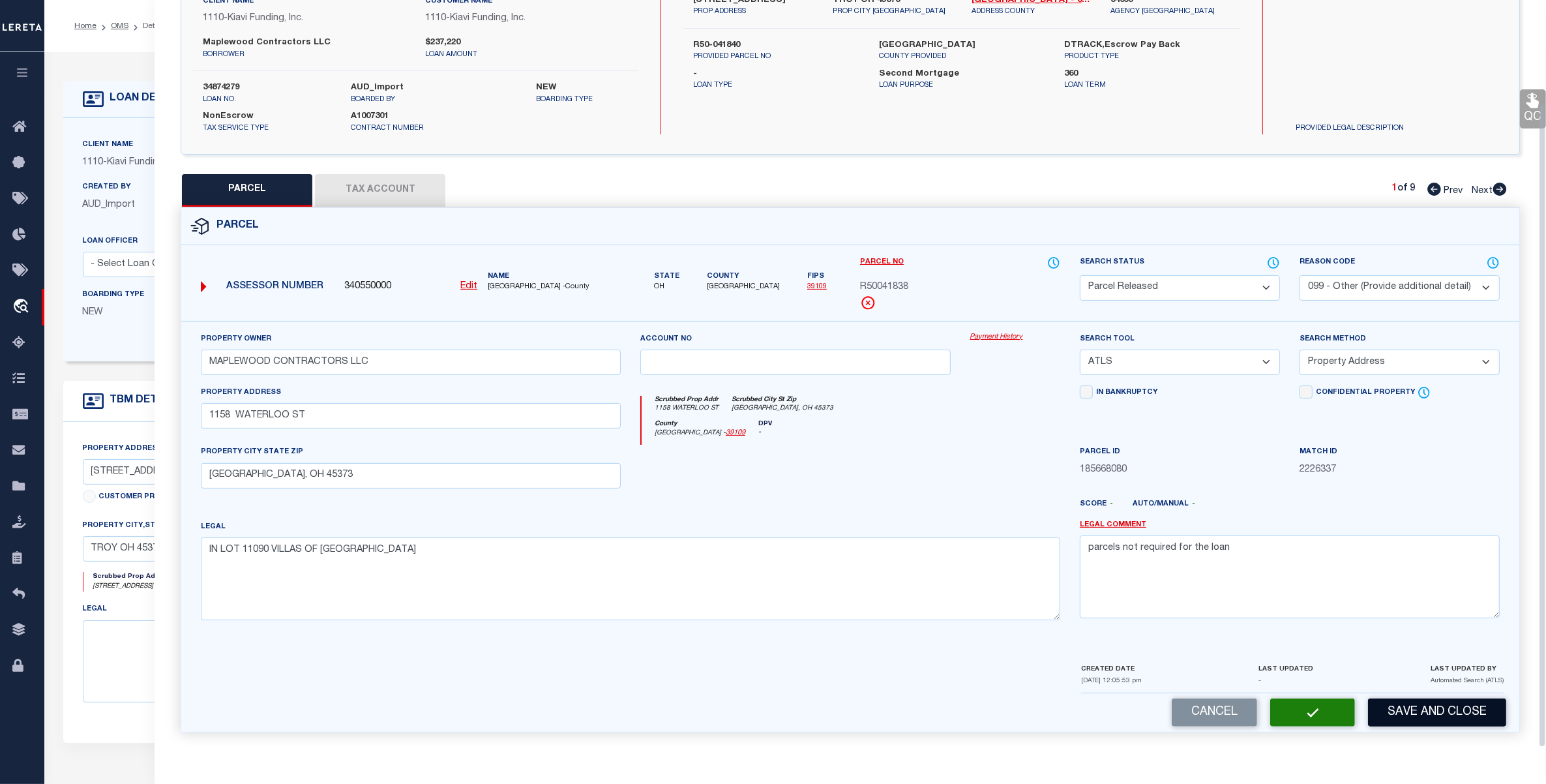
click at [1430, 706] on button "Save and Close" at bounding box center [1437, 712] width 138 height 28
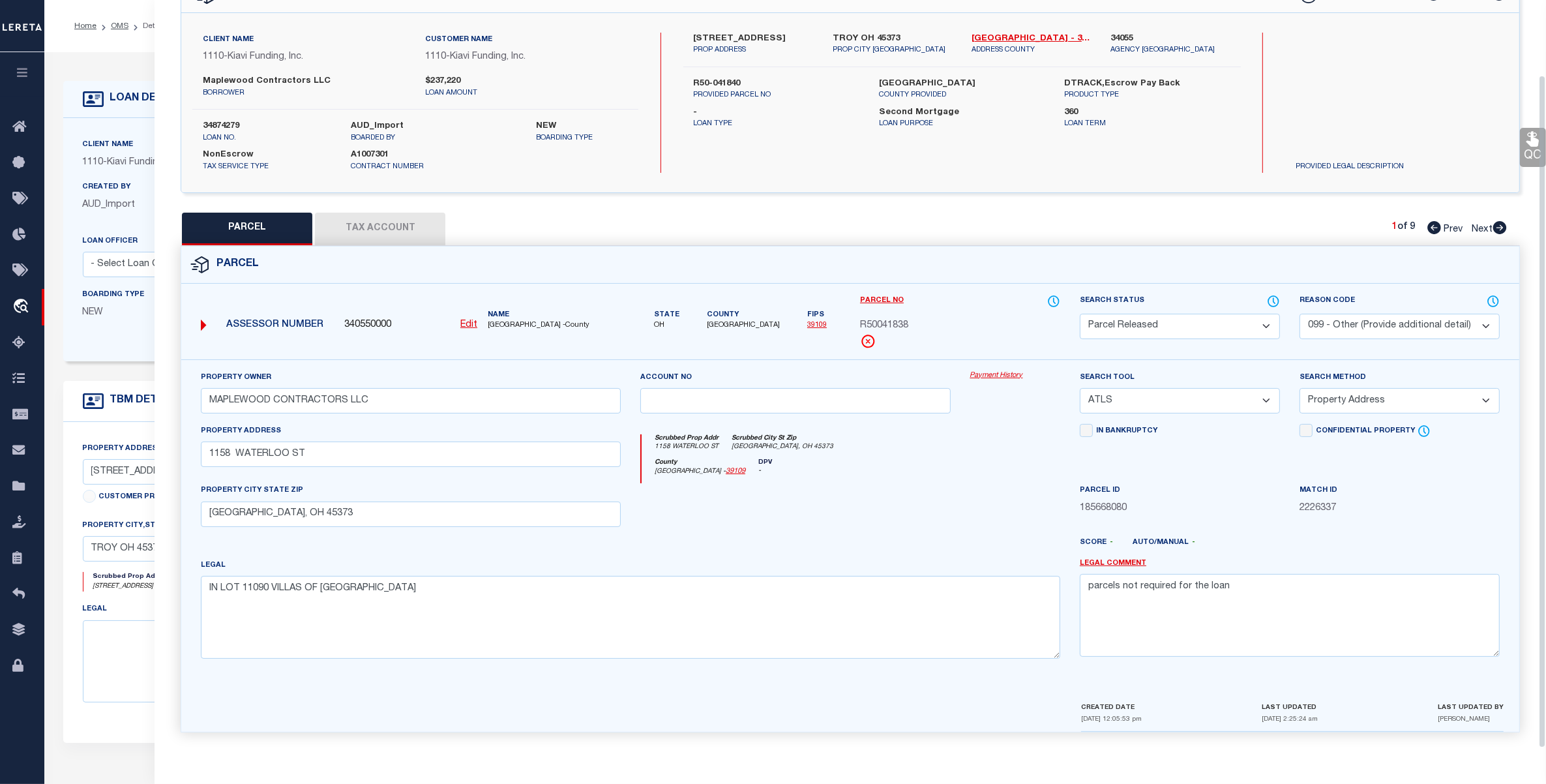
scroll to position [83, 0]
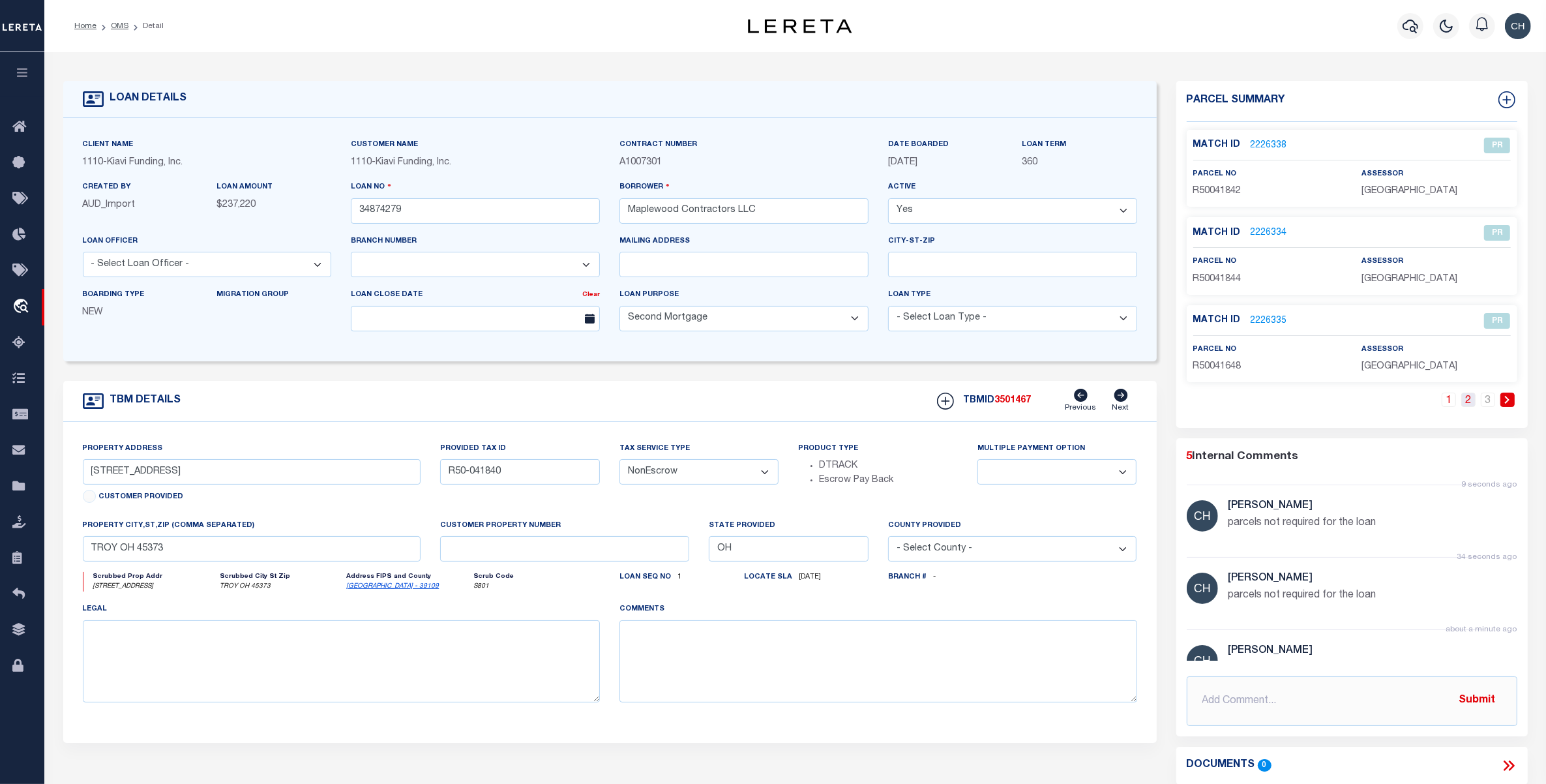
click at [1467, 401] on link "2" at bounding box center [1468, 399] width 15 height 15
click at [1485, 399] on link "3" at bounding box center [1488, 399] width 15 height 15
click at [1273, 144] on link "2226339" at bounding box center [1270, 146] width 37 height 14
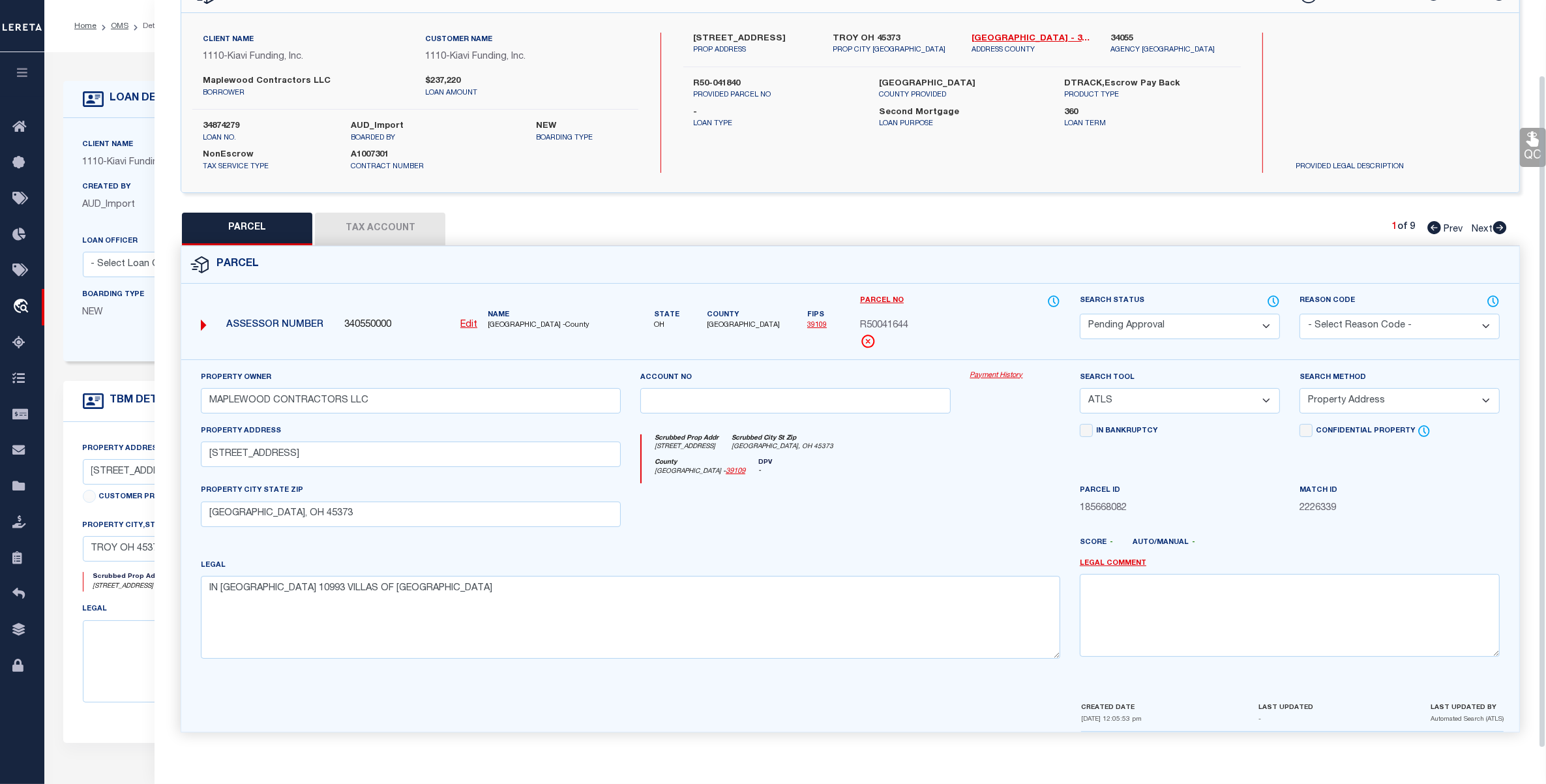
click at [1169, 323] on select "Automated Search Bad Parcel Complete Duplicate Parcel High Dollar Reporting In …" at bounding box center [1180, 326] width 200 height 25
click at [1080, 313] on select "Automated Search Bad Parcel Complete Duplicate Parcel High Dollar Reporting In …" at bounding box center [1180, 326] width 200 height 25
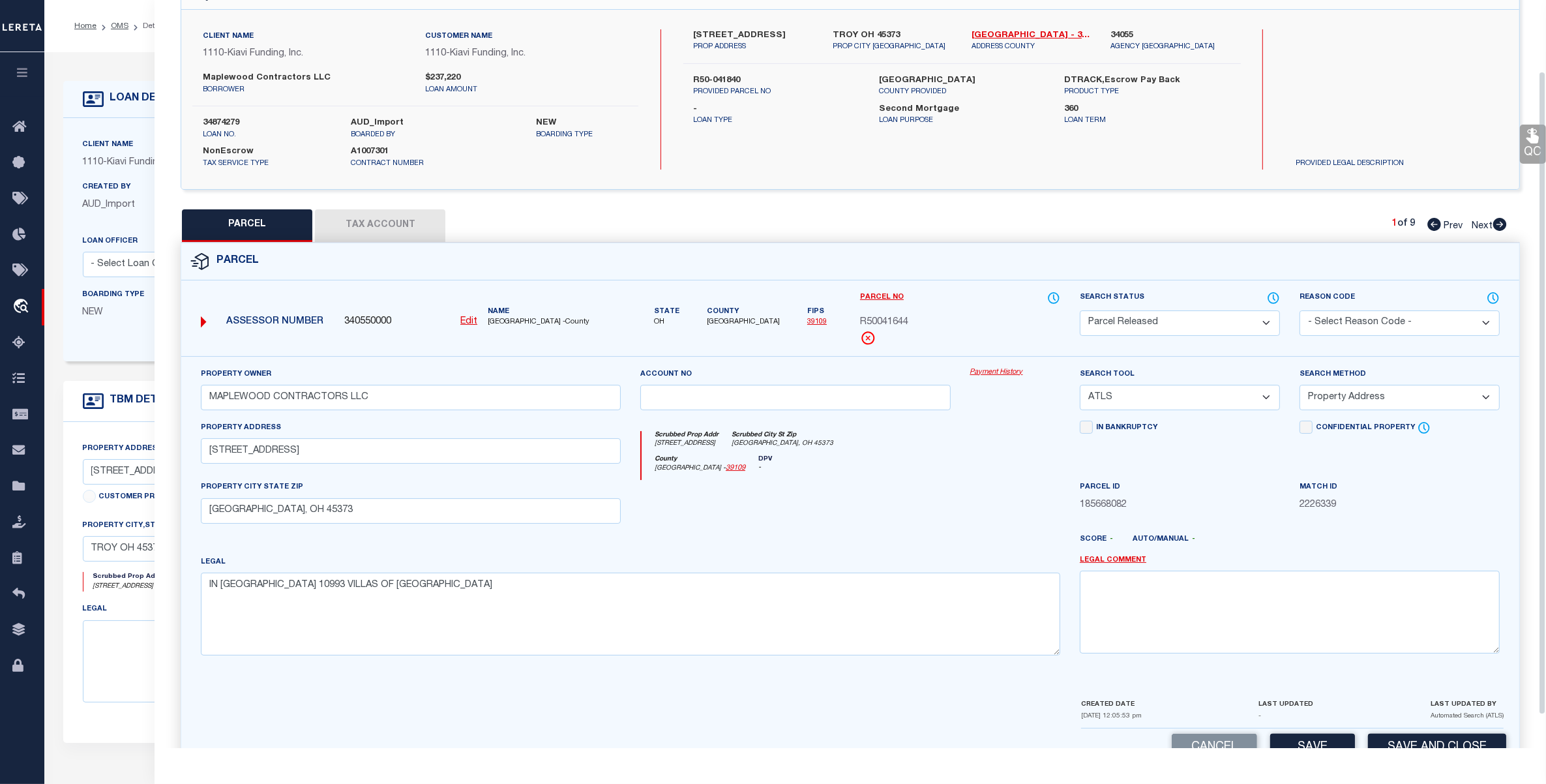
click at [1383, 323] on select "- Select Reason Code - 099 - Other (Provide additional detail) ACT - Agency Cha…" at bounding box center [1399, 323] width 200 height 25
click at [1299, 310] on select "- Select Reason Code - 099 - Other (Provide additional detail) ACT - Agency Cha…" at bounding box center [1399, 323] width 200 height 25
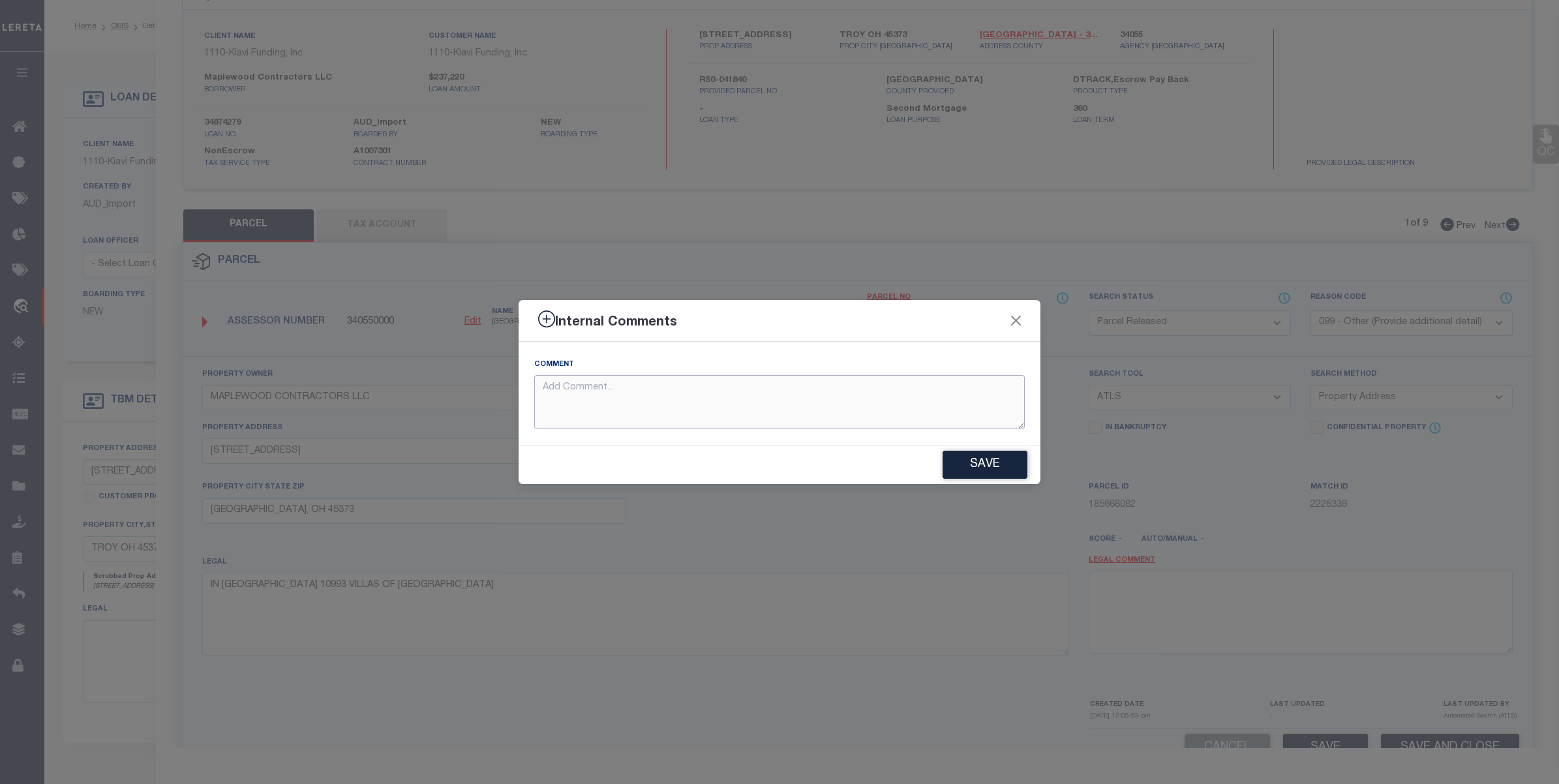
click at [724, 417] on textarea at bounding box center [779, 402] width 491 height 54
paste textarea "parcels not required for the loan"
click at [988, 457] on button "Save" at bounding box center [985, 465] width 85 height 28
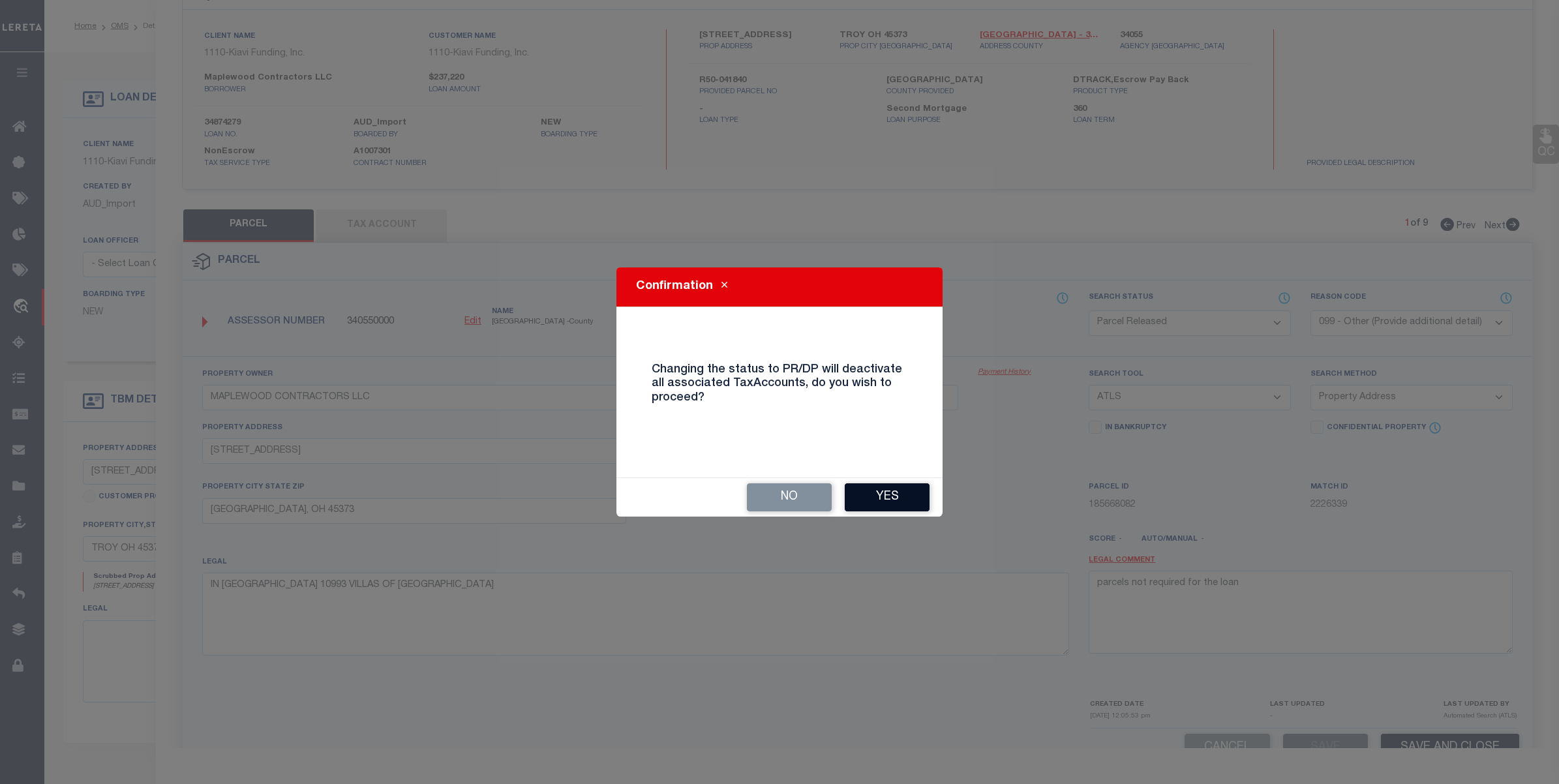
click at [897, 490] on button "Yes" at bounding box center [887, 497] width 85 height 28
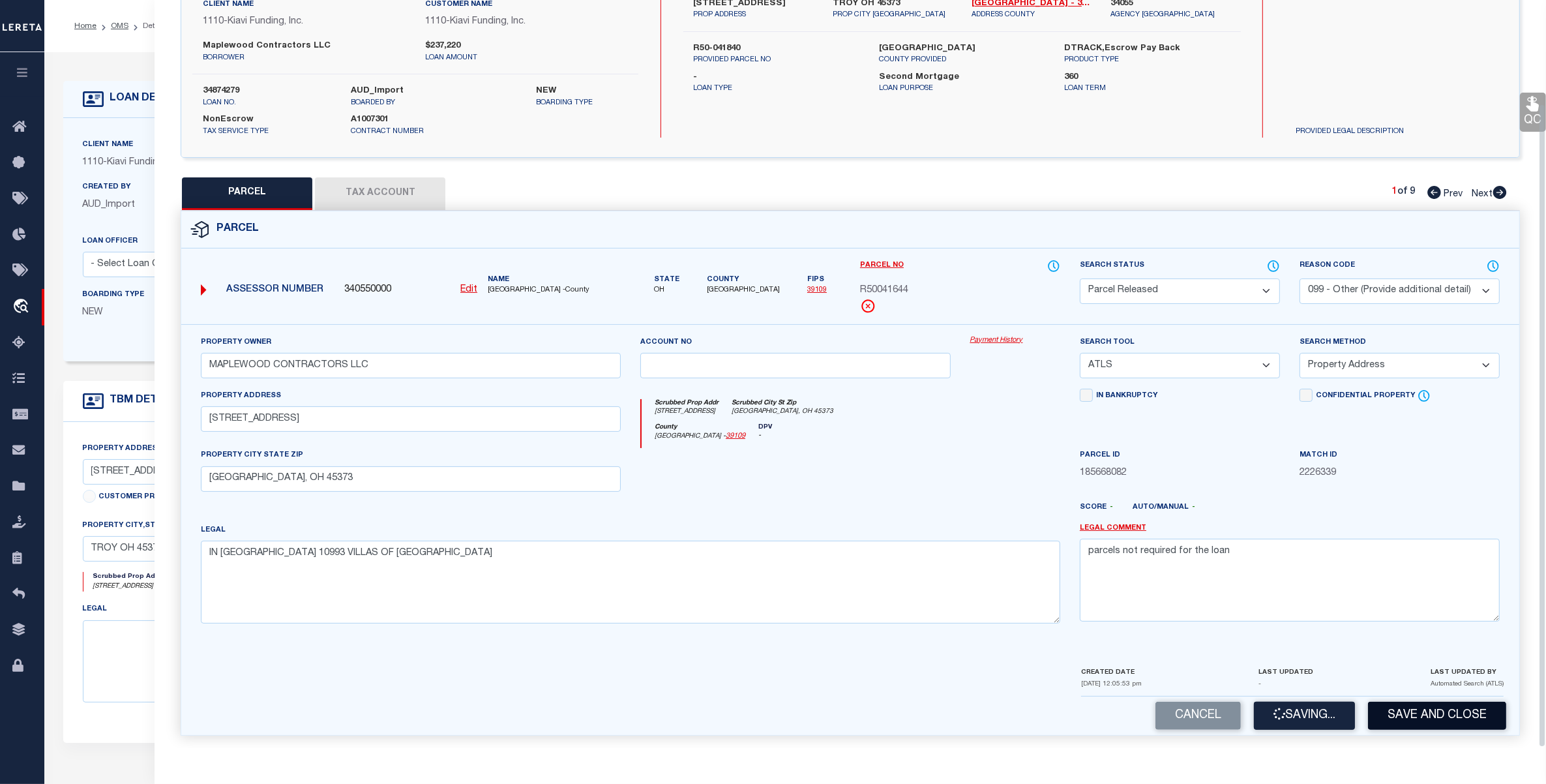
scroll to position [121, 0]
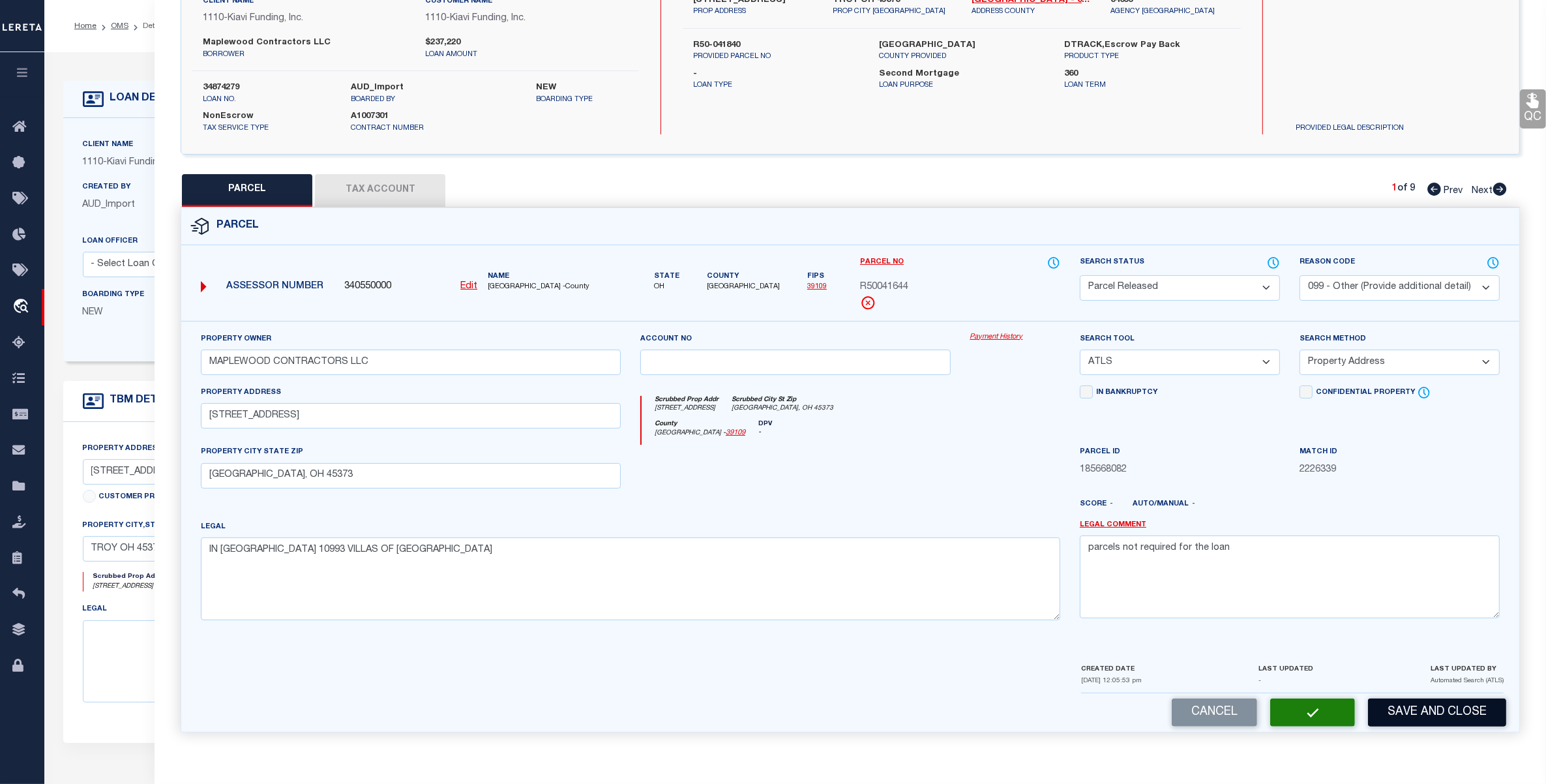
click at [1426, 710] on button "Save and Close" at bounding box center [1437, 712] width 138 height 28
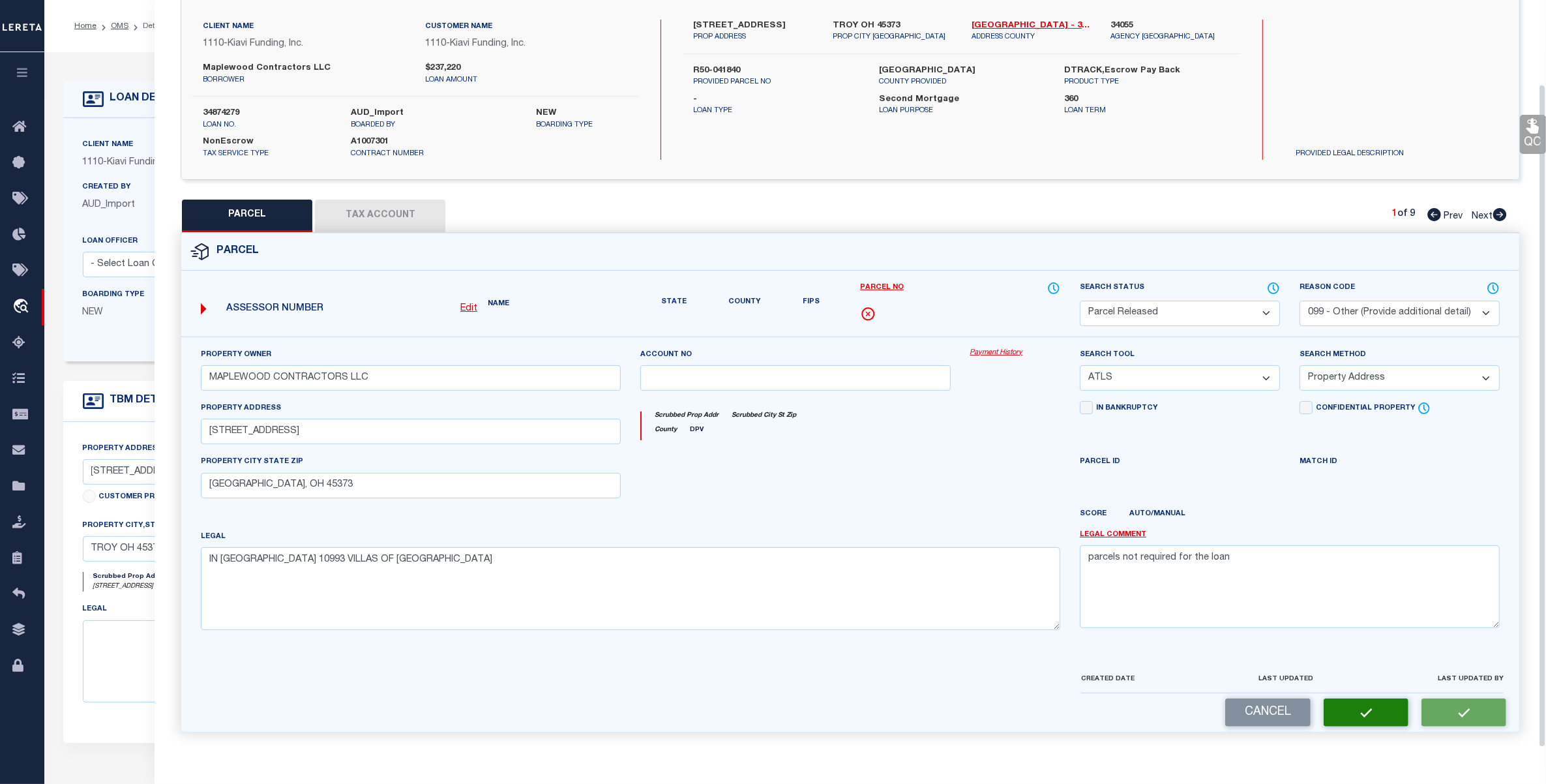
scroll to position [83, 0]
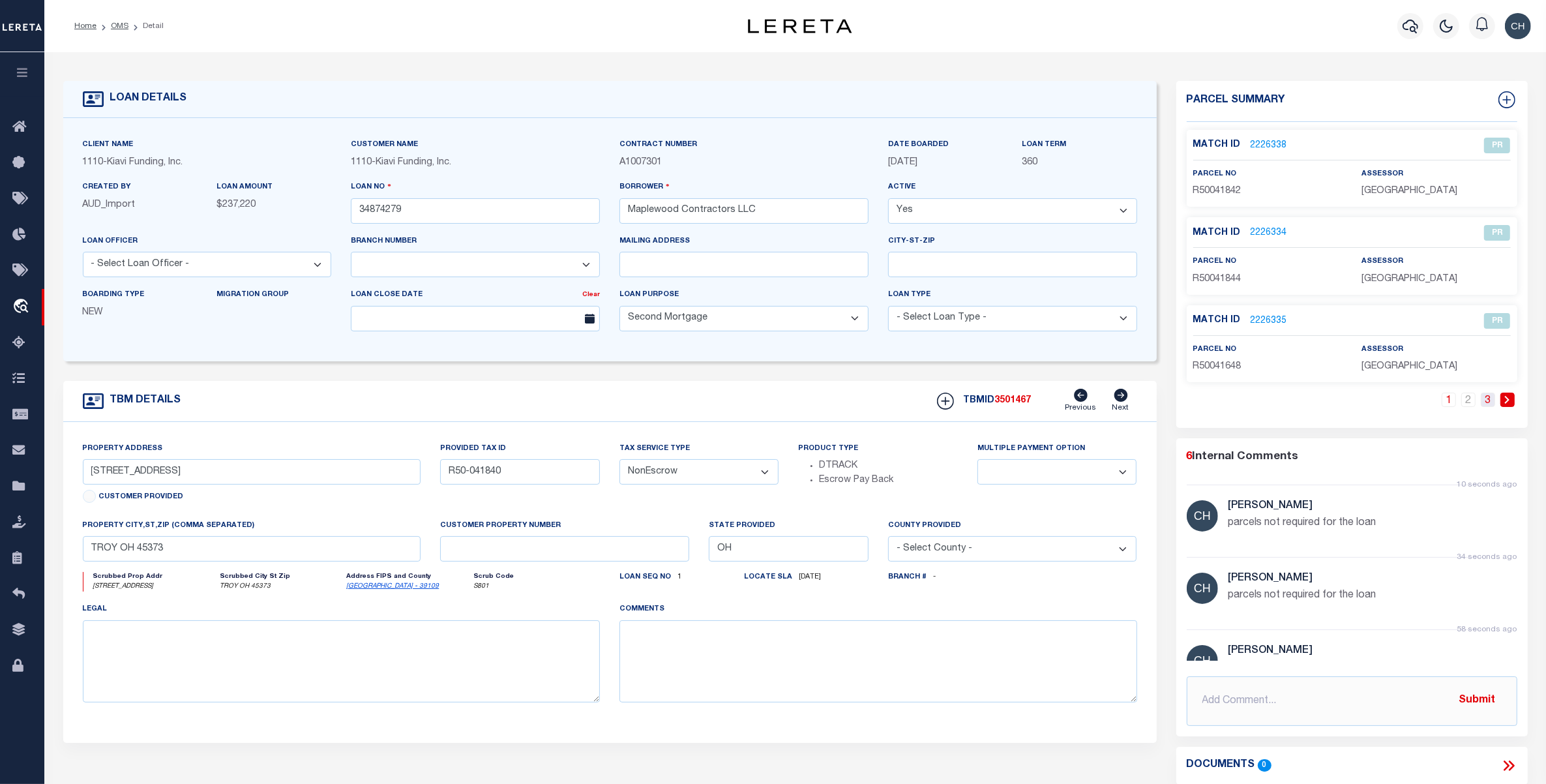
click at [1484, 402] on link "3" at bounding box center [1488, 399] width 15 height 15
click at [1267, 233] on link "2226340" at bounding box center [1270, 233] width 37 height 14
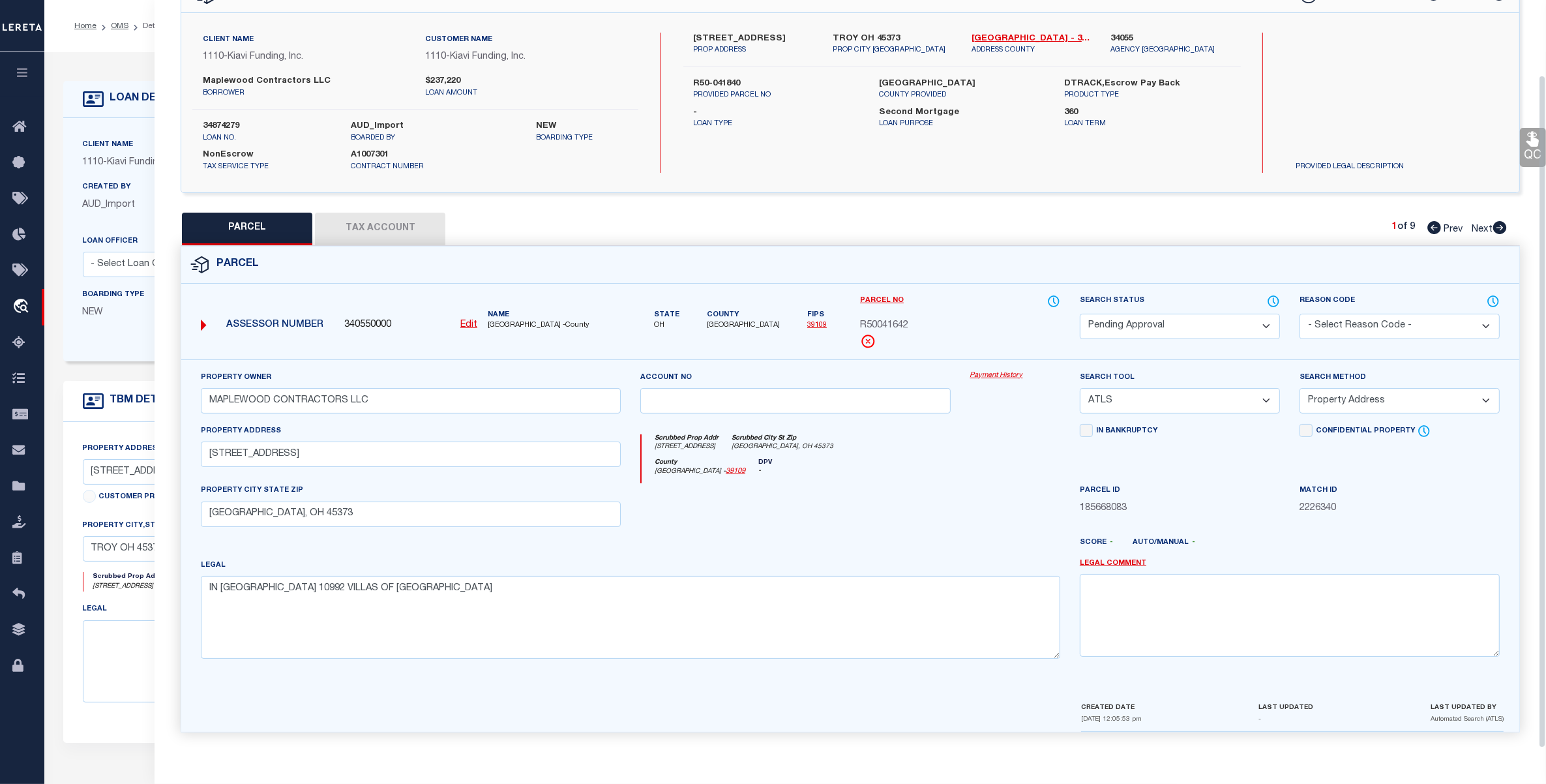
click at [1159, 329] on select "Automated Search Bad Parcel Complete Duplicate Parcel High Dollar Reporting In …" at bounding box center [1180, 326] width 200 height 25
click at [1080, 313] on select "Automated Search Bad Parcel Complete Duplicate Parcel High Dollar Reporting In …" at bounding box center [1180, 326] width 200 height 25
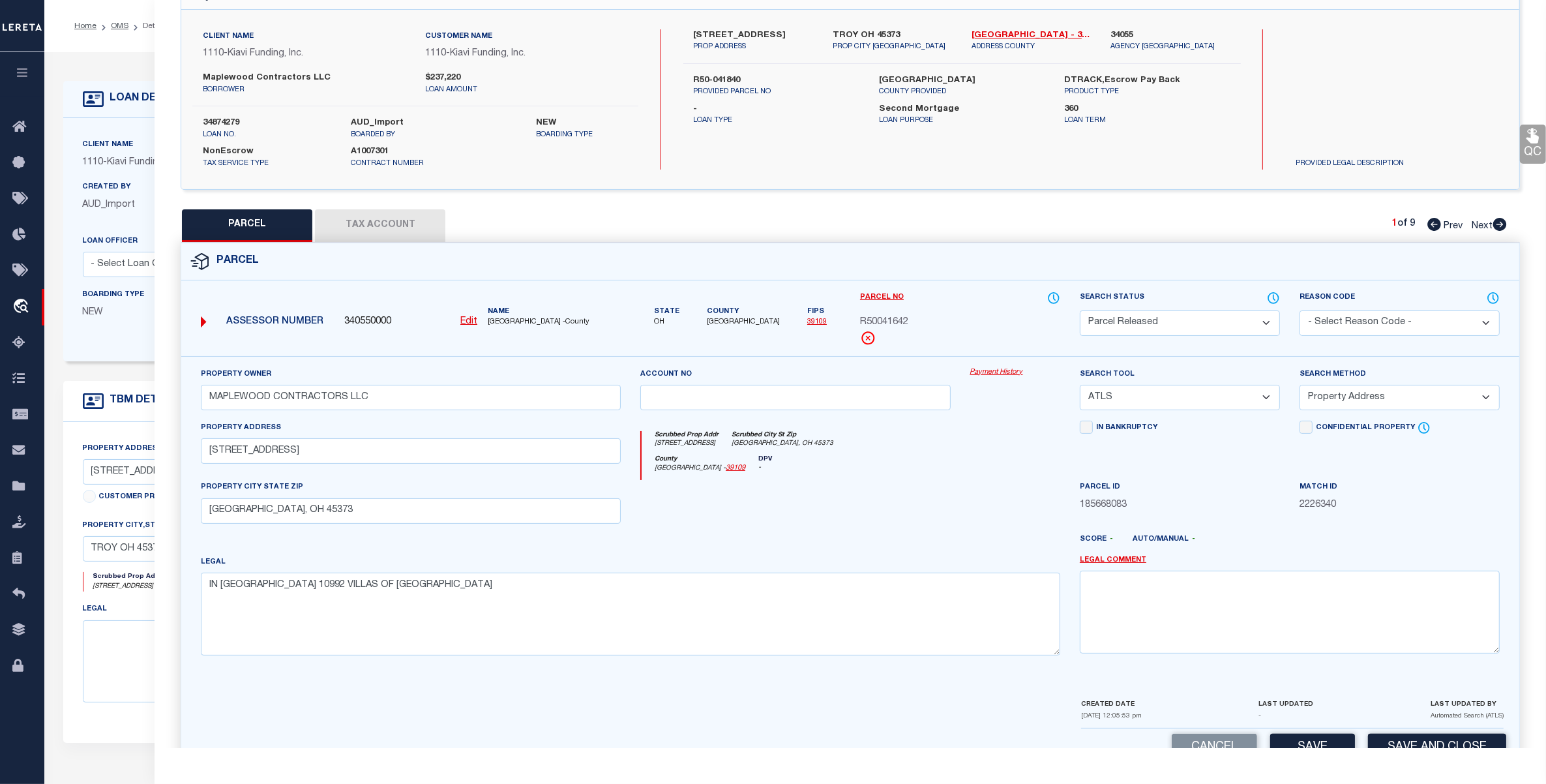
click at [1346, 319] on select "- Select Reason Code - 099 - Other (Provide additional detail) ACT - Agency Cha…" at bounding box center [1399, 323] width 200 height 25
click at [1299, 310] on select "- Select Reason Code - 099 - Other (Provide additional detail) ACT - Agency Cha…" at bounding box center [1399, 323] width 200 height 25
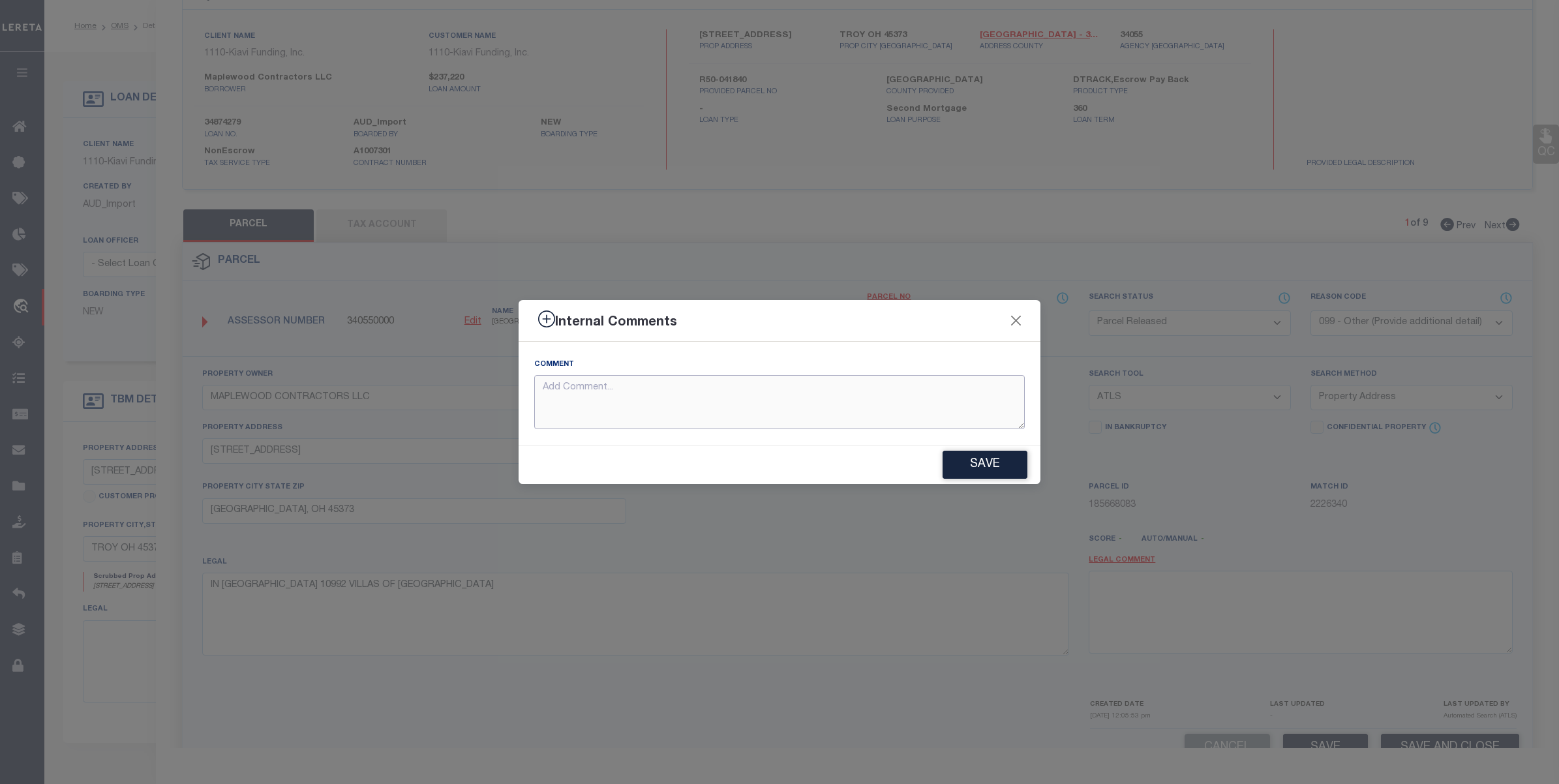
click at [655, 377] on textarea at bounding box center [779, 402] width 491 height 54
paste textarea "parcels not required for the loan"
click at [992, 465] on button "Save" at bounding box center [985, 465] width 85 height 28
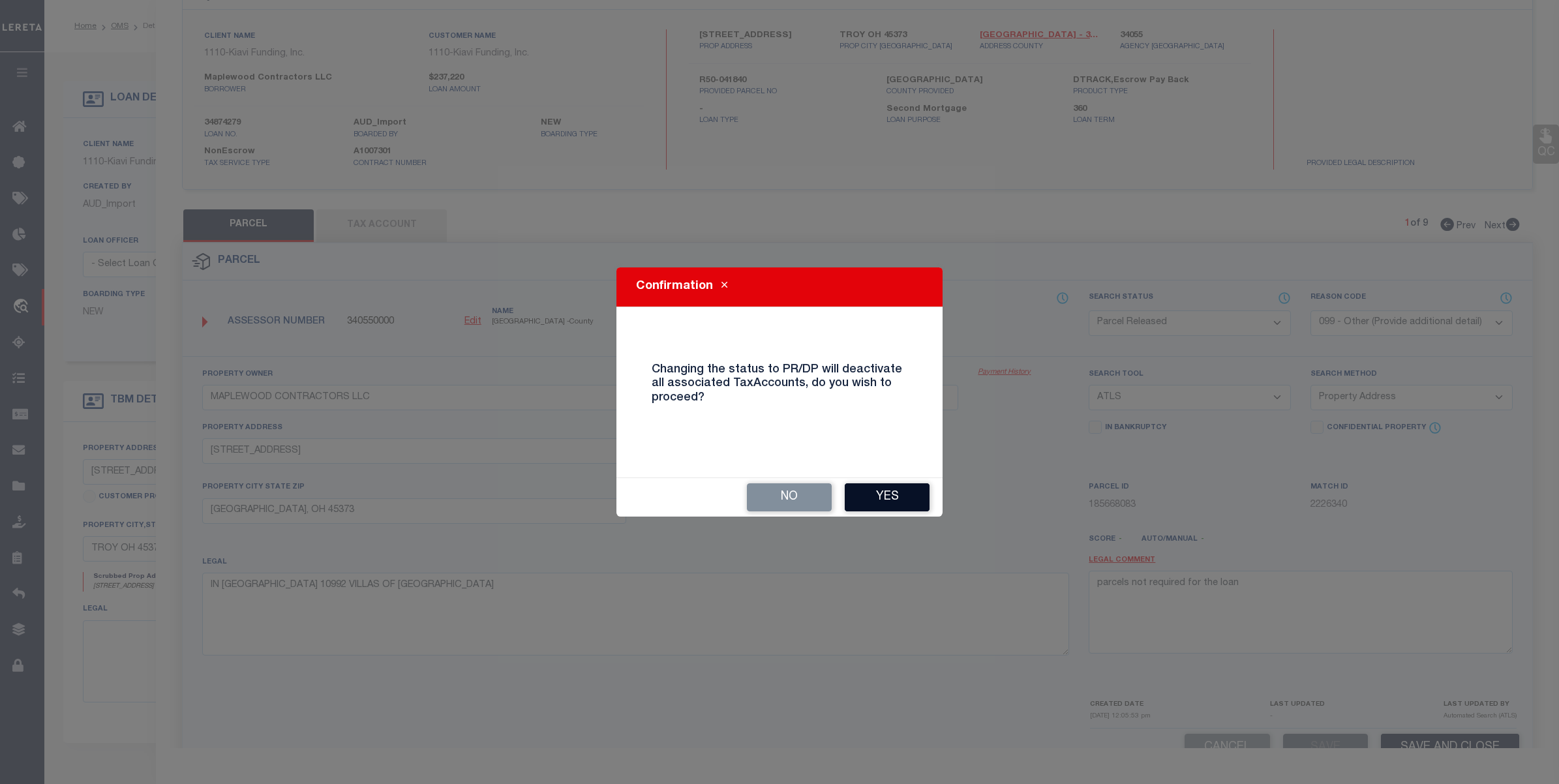
click at [902, 501] on button "Yes" at bounding box center [887, 497] width 85 height 28
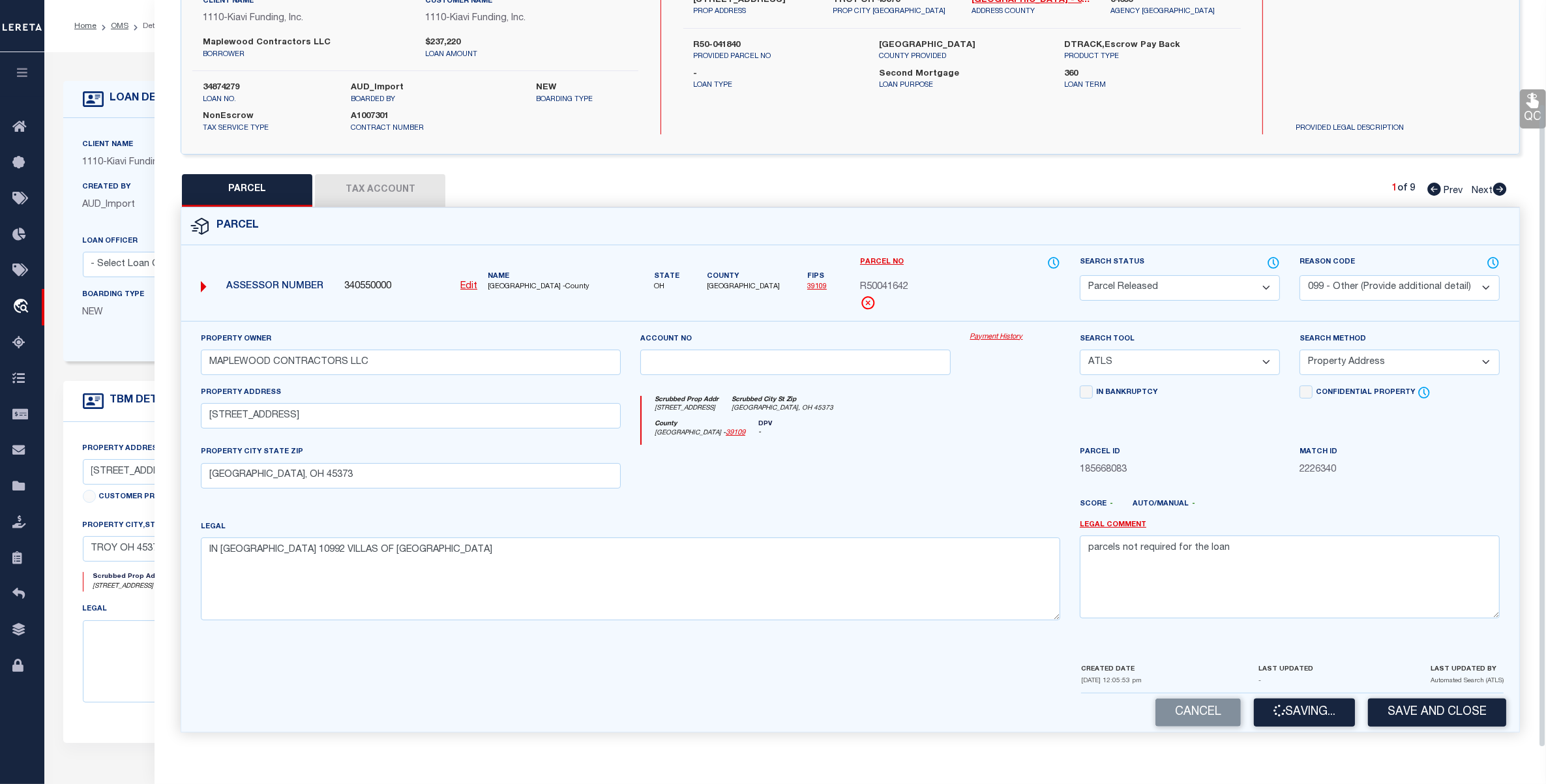
scroll to position [121, 0]
click at [1437, 713] on button "Save and Close" at bounding box center [1437, 712] width 138 height 28
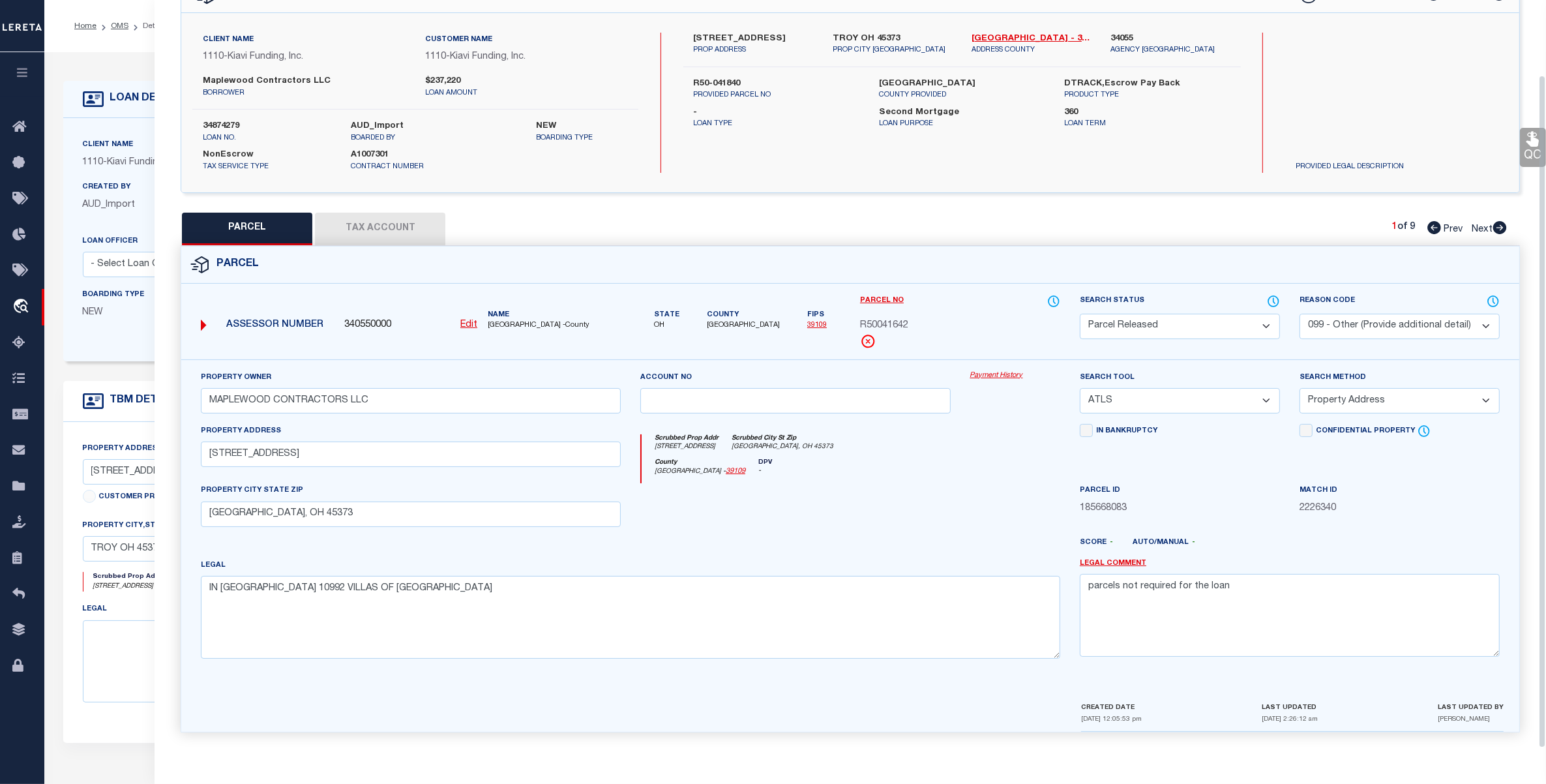
scroll to position [83, 0]
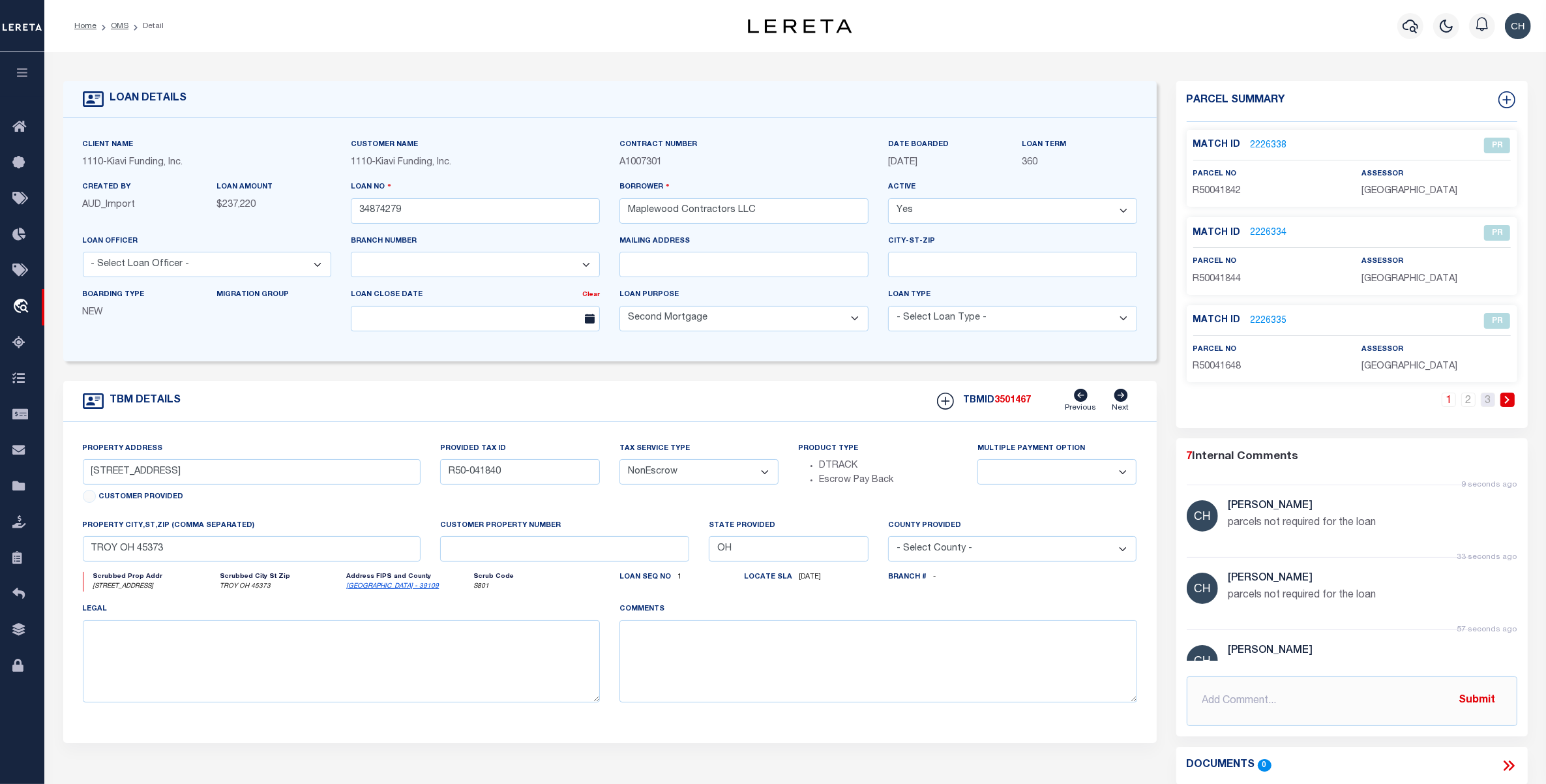
click at [1488, 395] on link "3" at bounding box center [1488, 399] width 15 height 15
click at [1266, 319] on link "2226341" at bounding box center [1270, 321] width 37 height 14
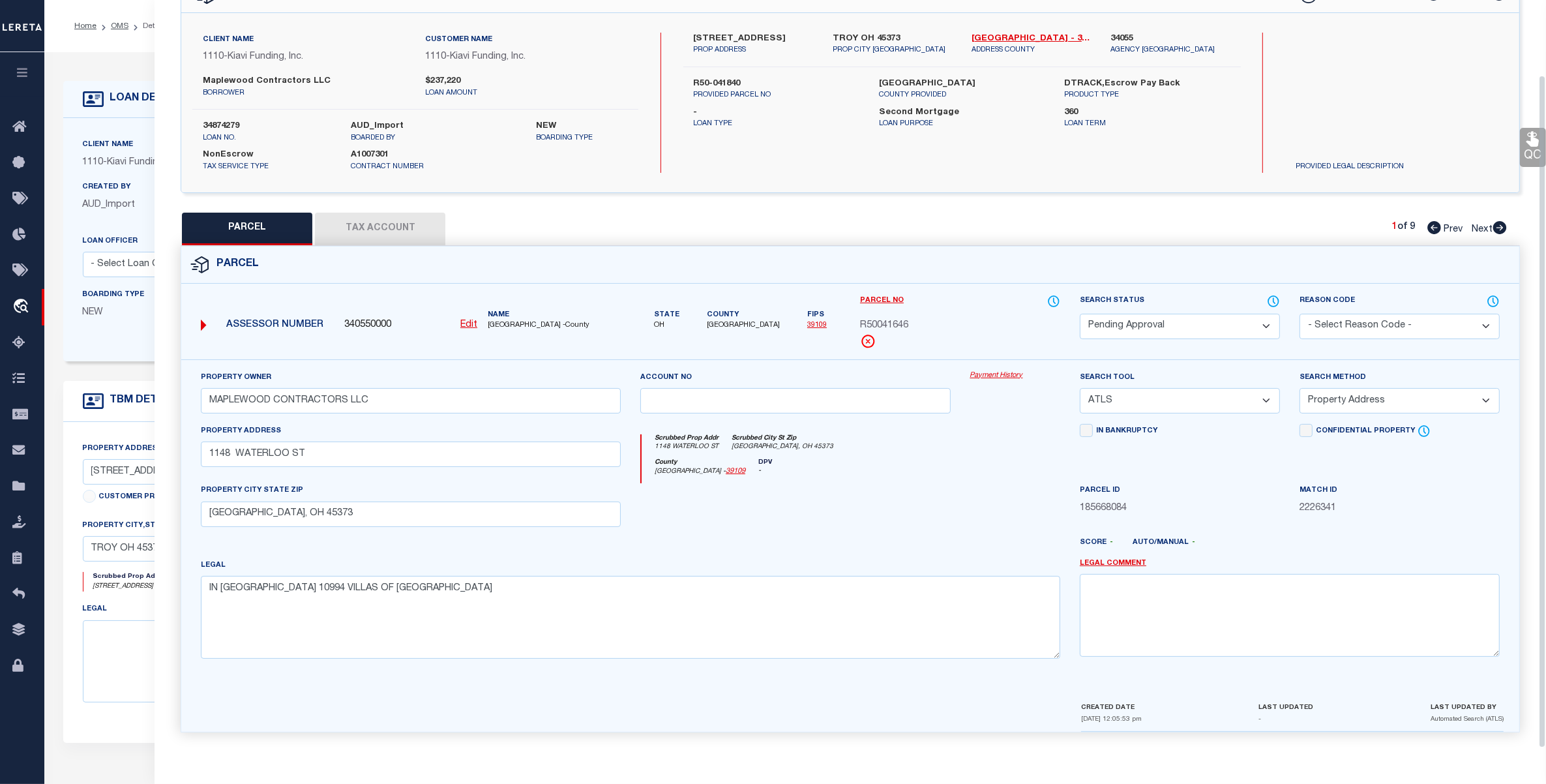
click at [1170, 326] on select "Automated Search Bad Parcel Complete Duplicate Parcel High Dollar Reporting In …" at bounding box center [1180, 326] width 200 height 25
click at [1080, 313] on select "Automated Search Bad Parcel Complete Duplicate Parcel High Dollar Reporting In …" at bounding box center [1180, 326] width 200 height 25
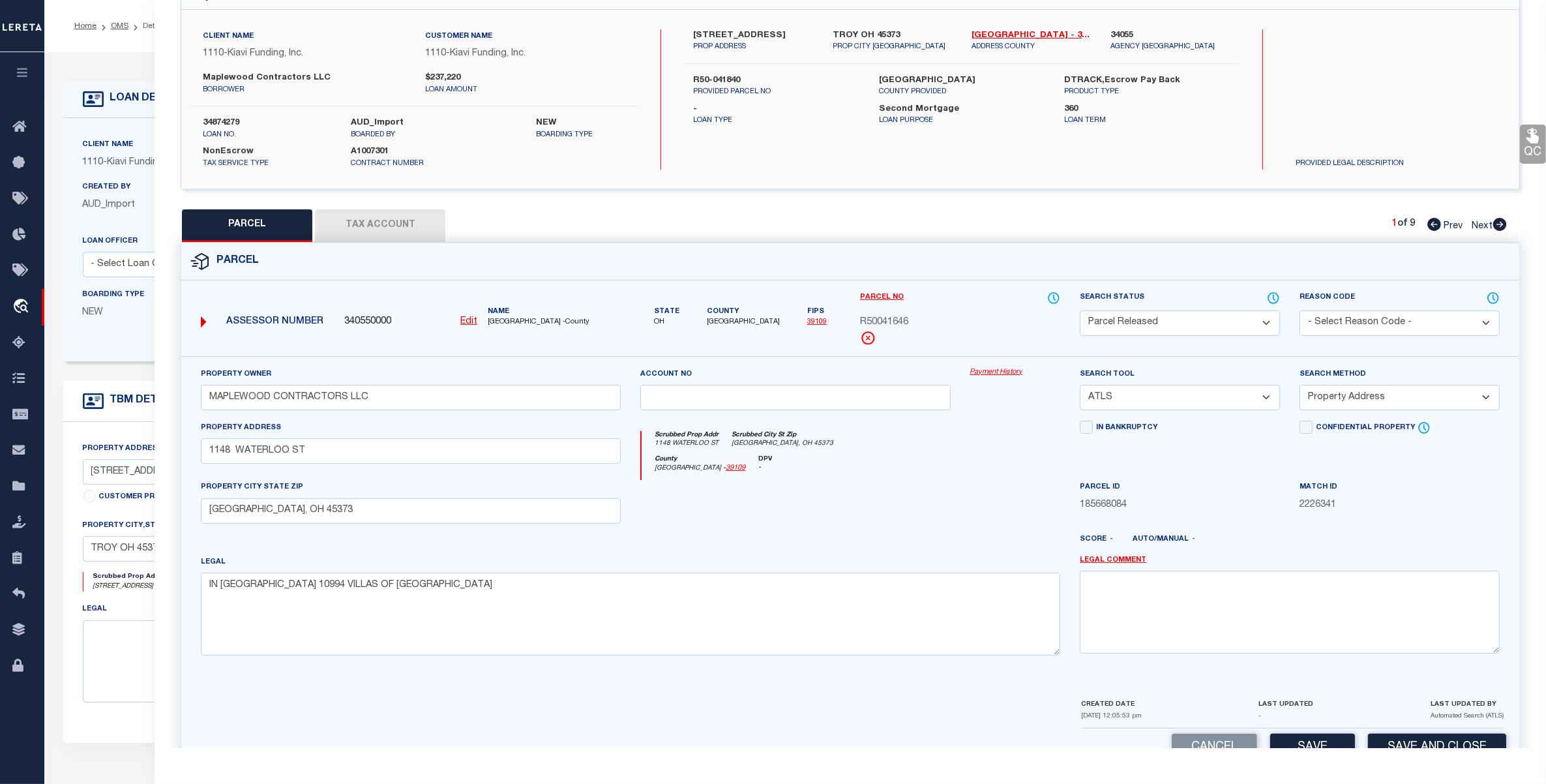
click at [1359, 330] on select "- Select Reason Code - 099 - Other (Provide additional detail) ACT - Agency Cha…" at bounding box center [1399, 323] width 200 height 25
click at [1299, 310] on select "- Select Reason Code - 099 - Other (Provide additional detail) ACT - Agency Cha…" at bounding box center [1399, 323] width 200 height 25
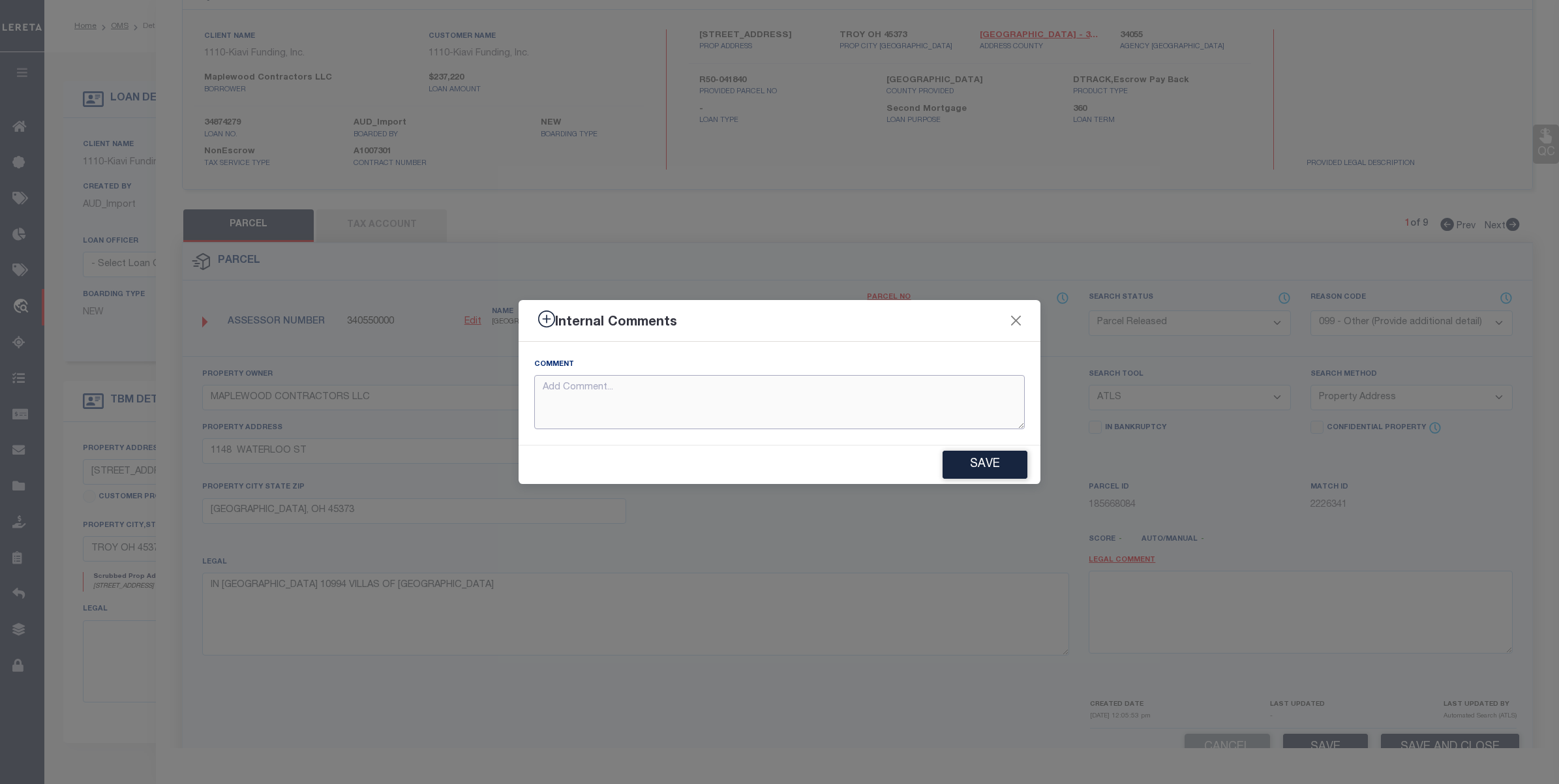
click at [735, 389] on textarea at bounding box center [779, 402] width 491 height 54
paste textarea "parcels not required for the loan"
click at [974, 465] on button "Save" at bounding box center [985, 465] width 85 height 28
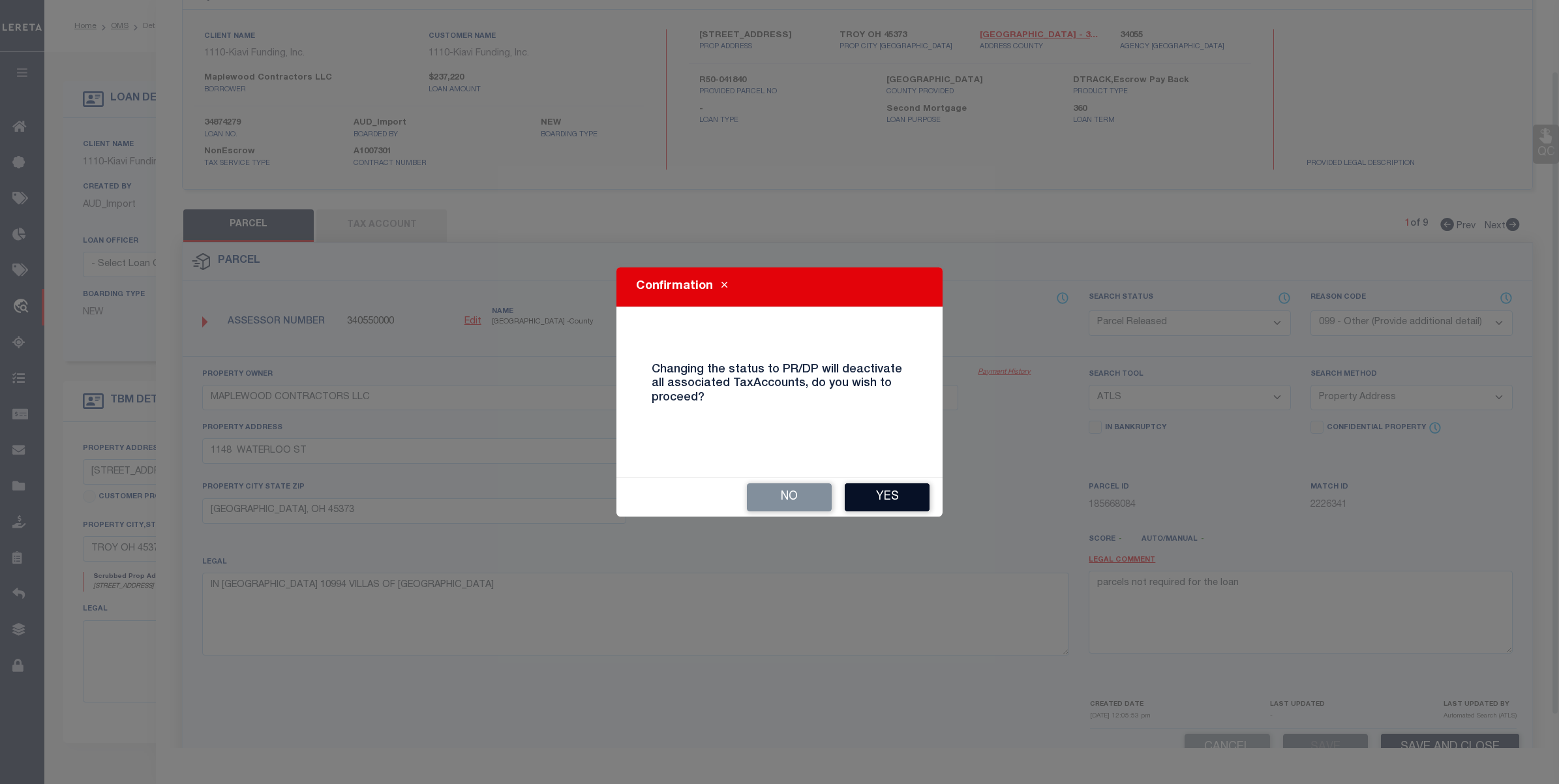
click at [906, 488] on button "Yes" at bounding box center [887, 497] width 85 height 28
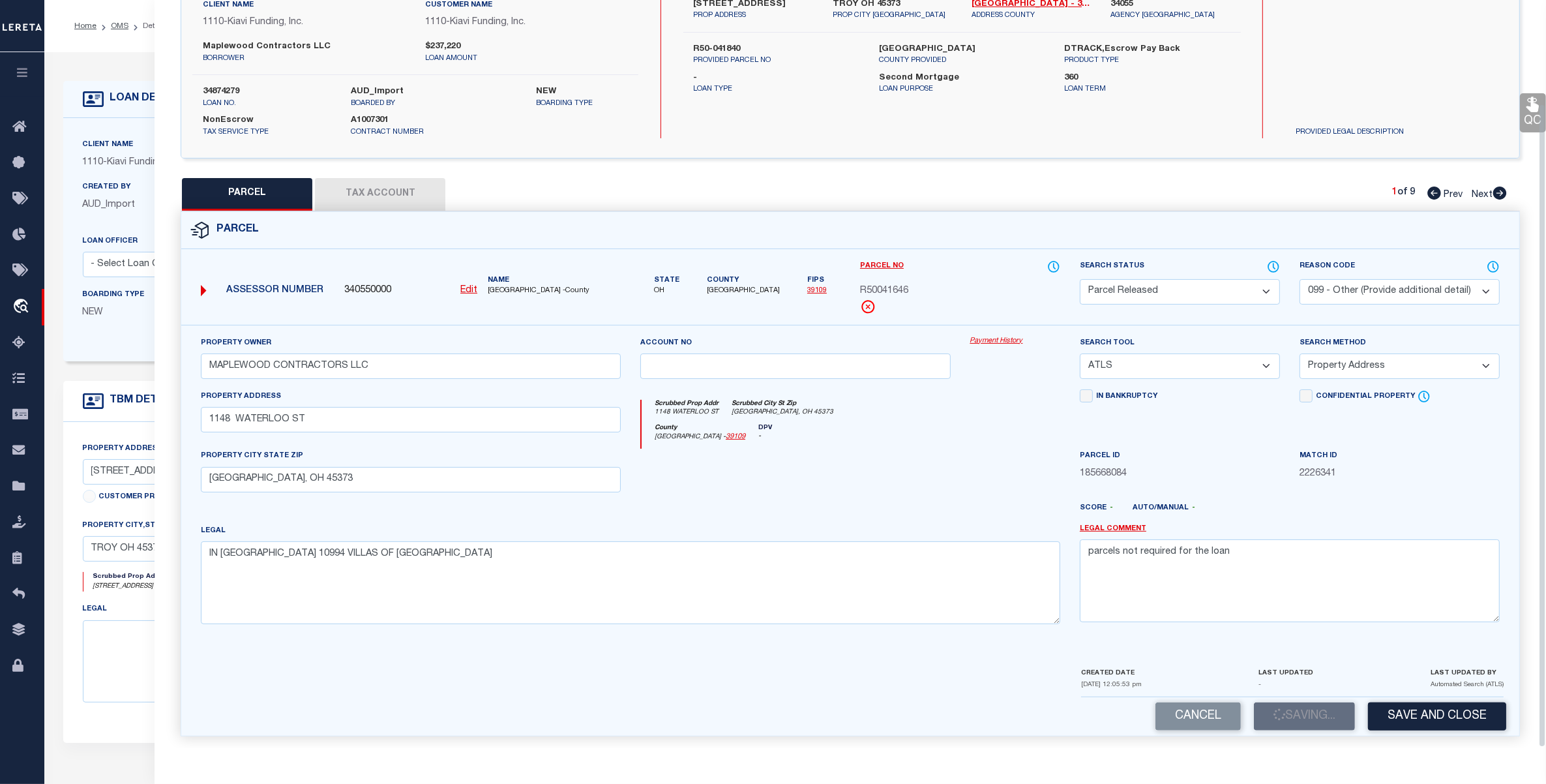
scroll to position [121, 0]
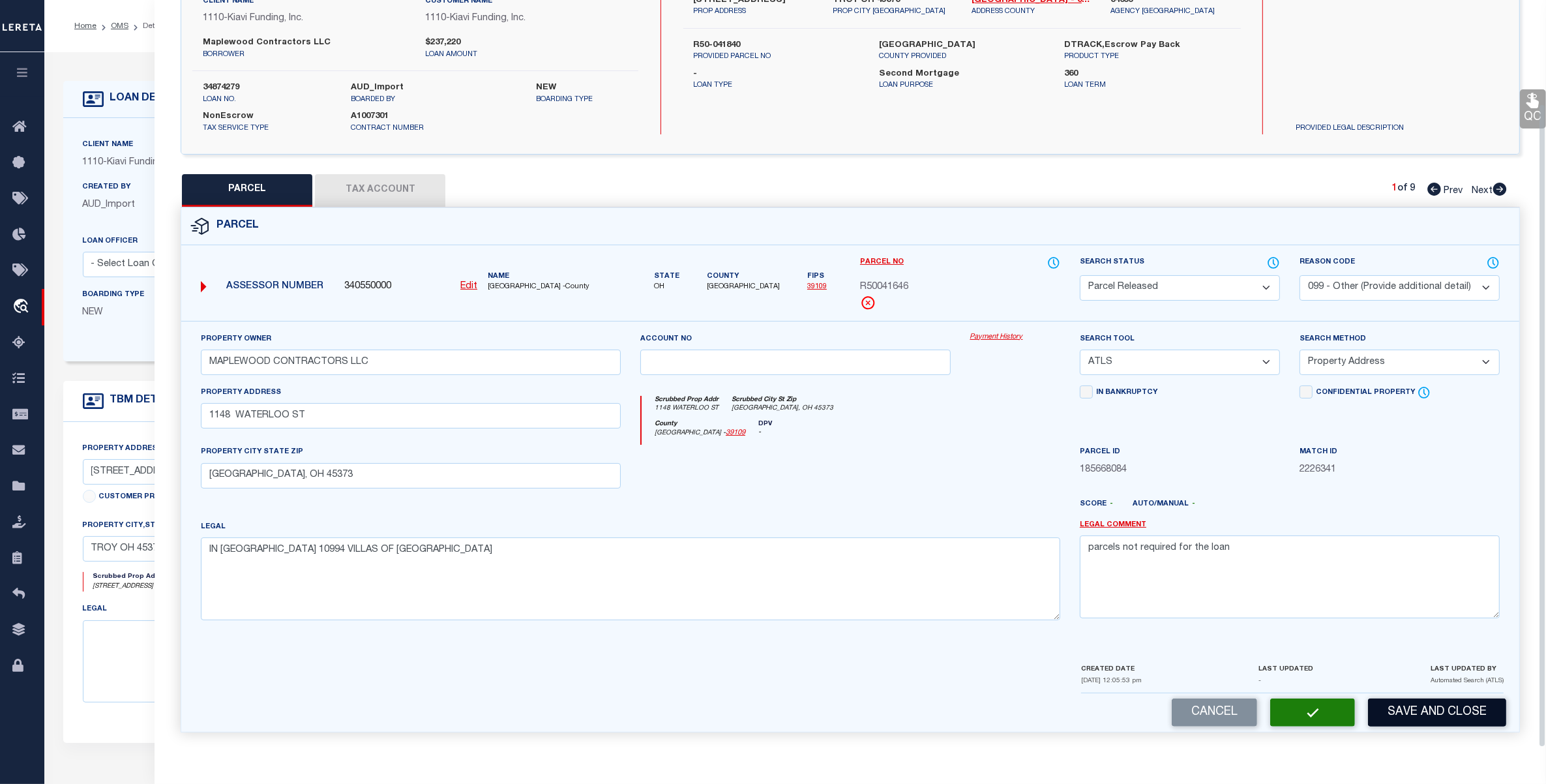
click at [1442, 715] on button "Save and Close" at bounding box center [1437, 712] width 138 height 28
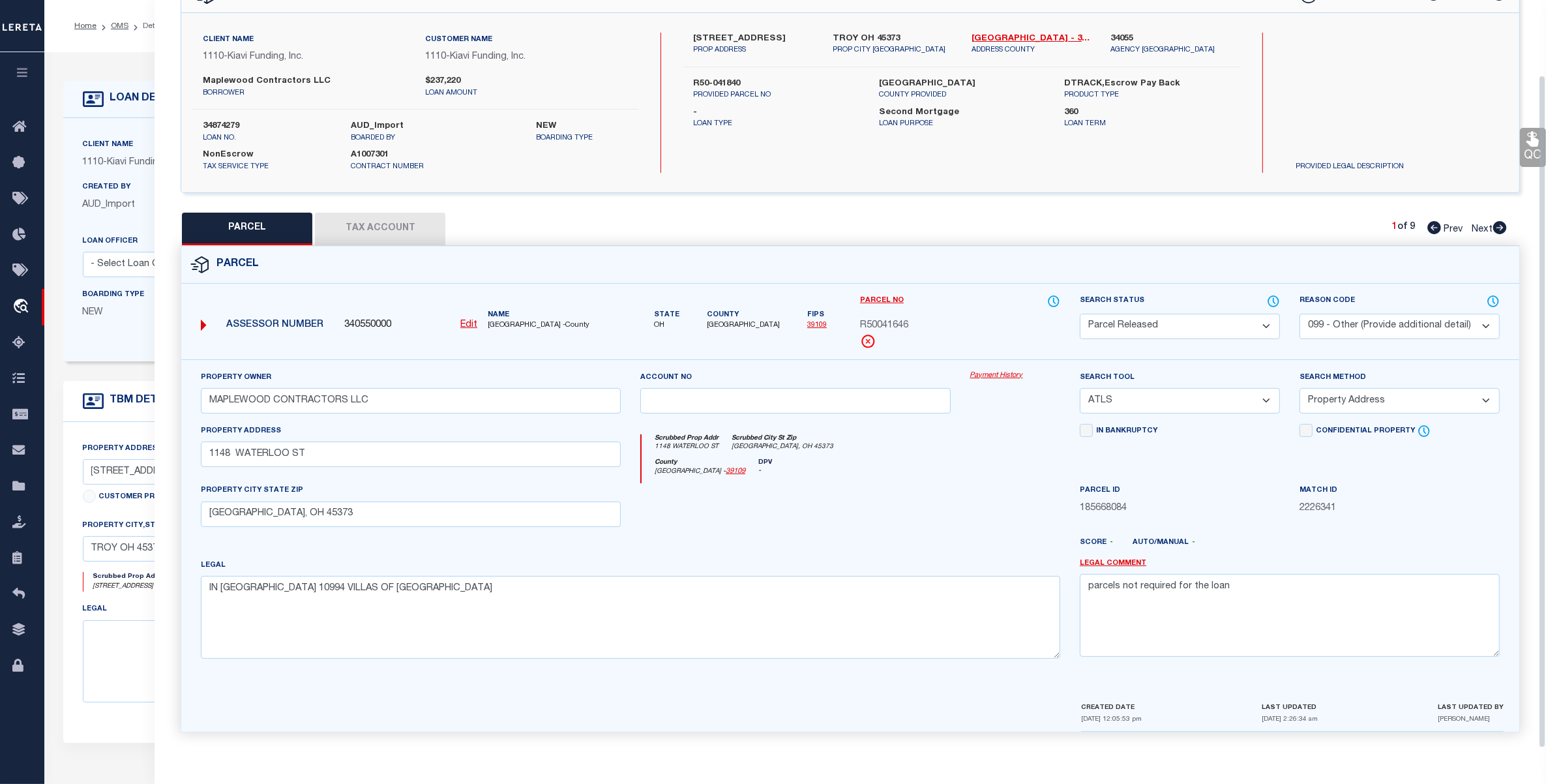
scroll to position [83, 0]
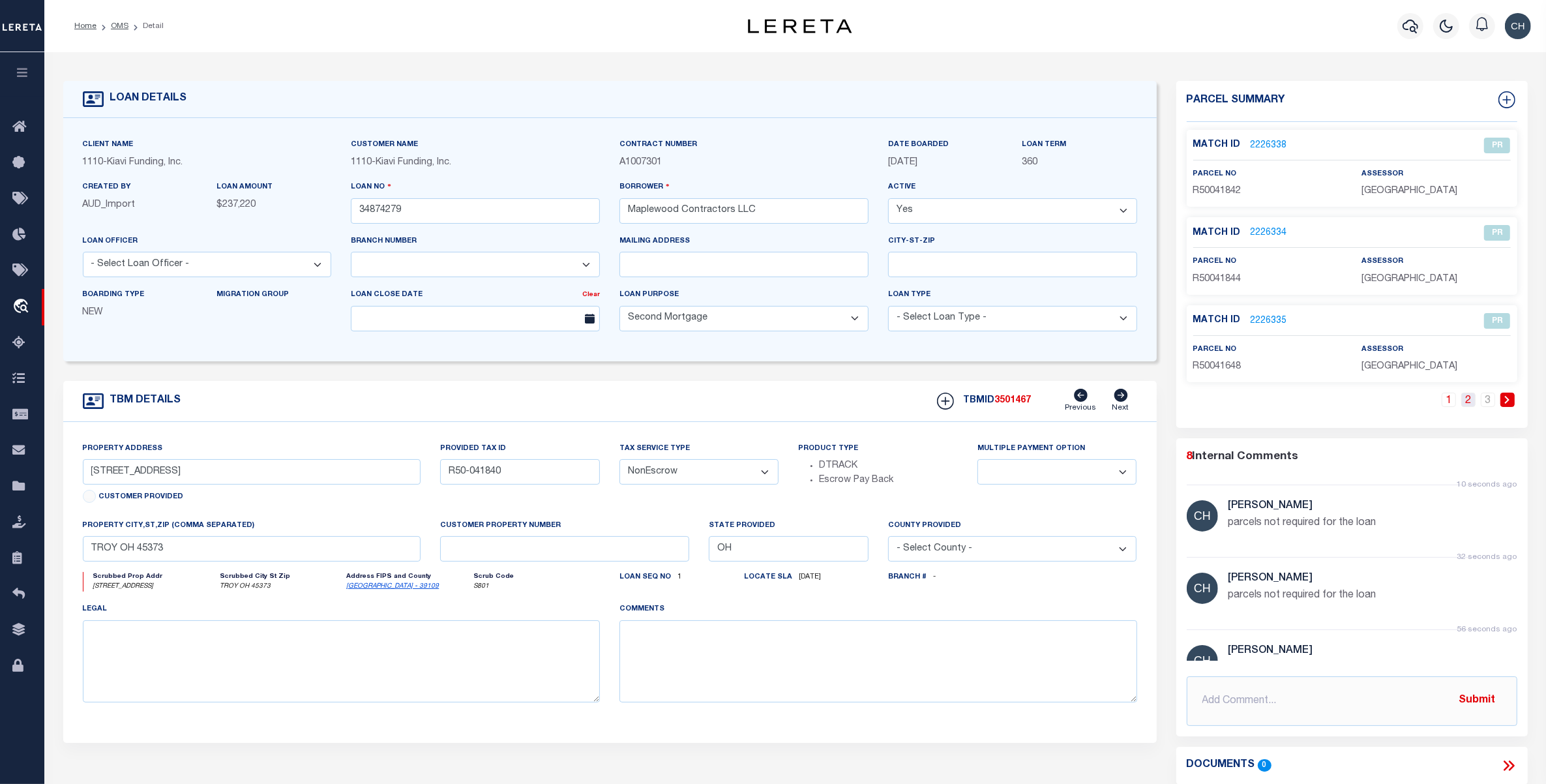
click at [1469, 402] on link "2" at bounding box center [1468, 399] width 15 height 15
click at [1264, 323] on link "2223478" at bounding box center [1270, 321] width 37 height 14
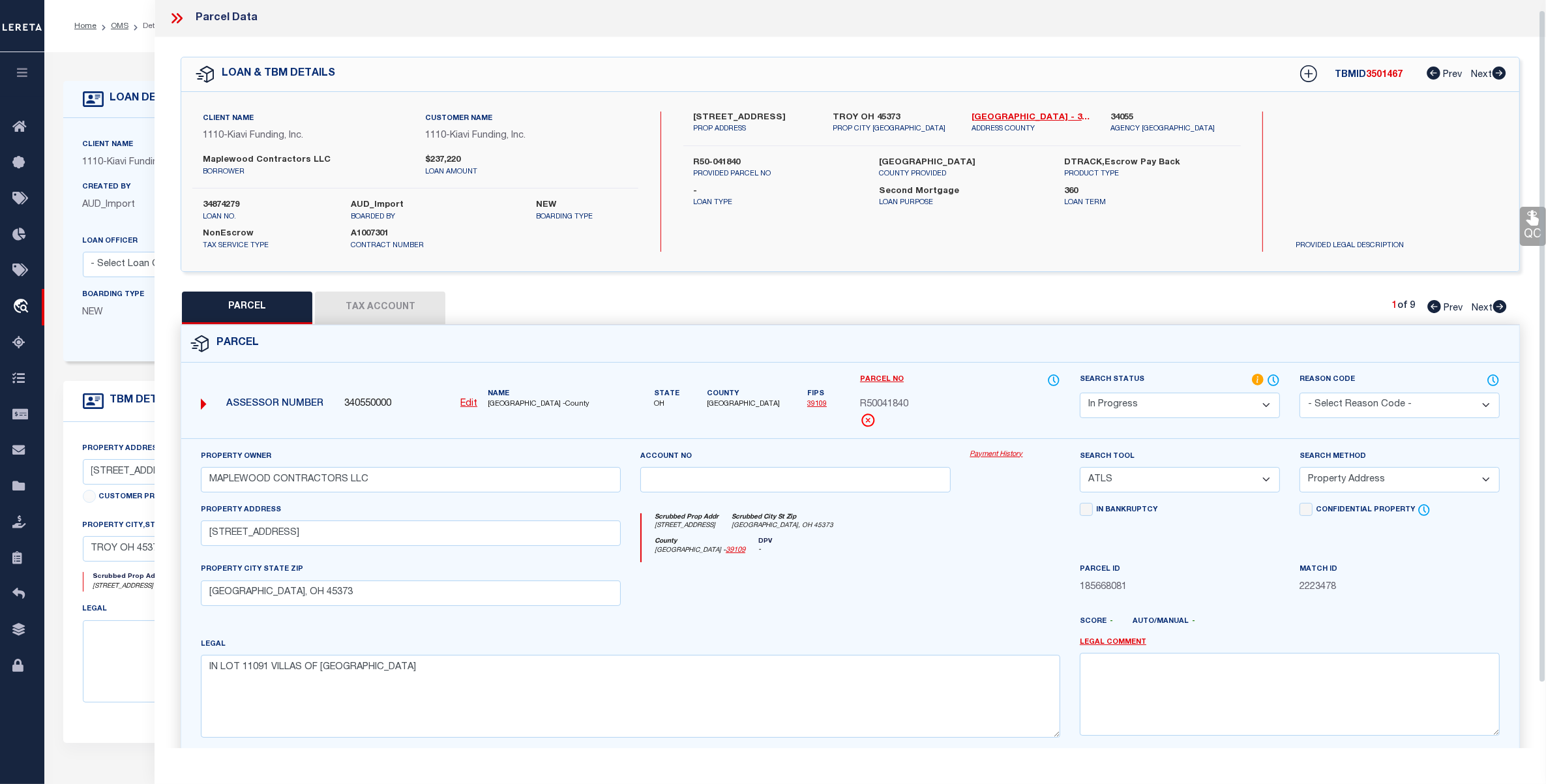
scroll to position [0, 0]
click at [952, 523] on div "Scrubbed Prop Addr [STREET_ADDRESS] Scrubbed City [GEOGRAPHIC_DATA]" at bounding box center [850, 525] width 419 height 24
click at [466, 405] on u "Edit" at bounding box center [468, 404] width 17 height 9
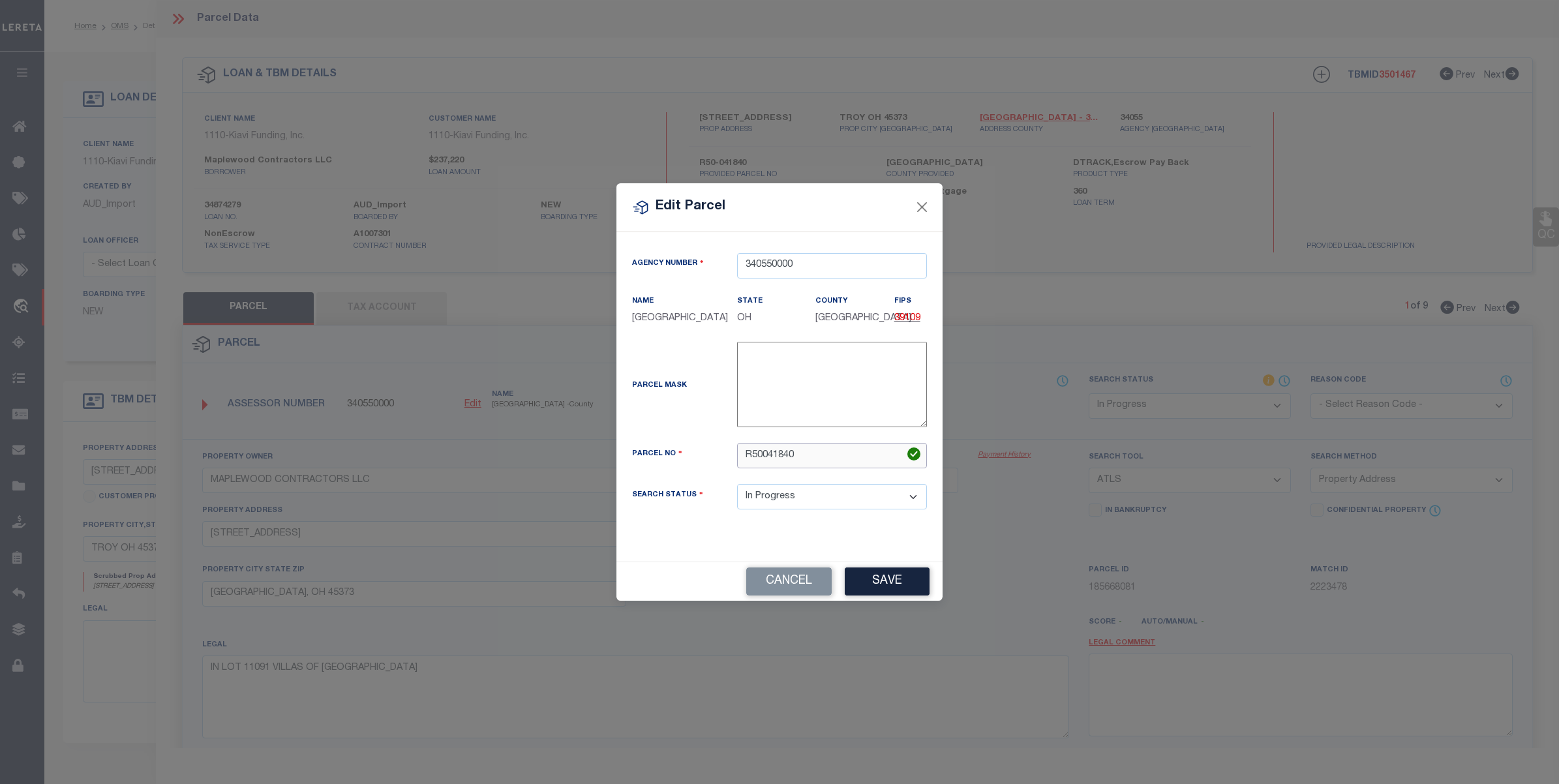
click at [768, 454] on input "R50041840" at bounding box center [831, 455] width 190 height 25
paste input "-"
click at [887, 578] on button "Save" at bounding box center [887, 581] width 85 height 28
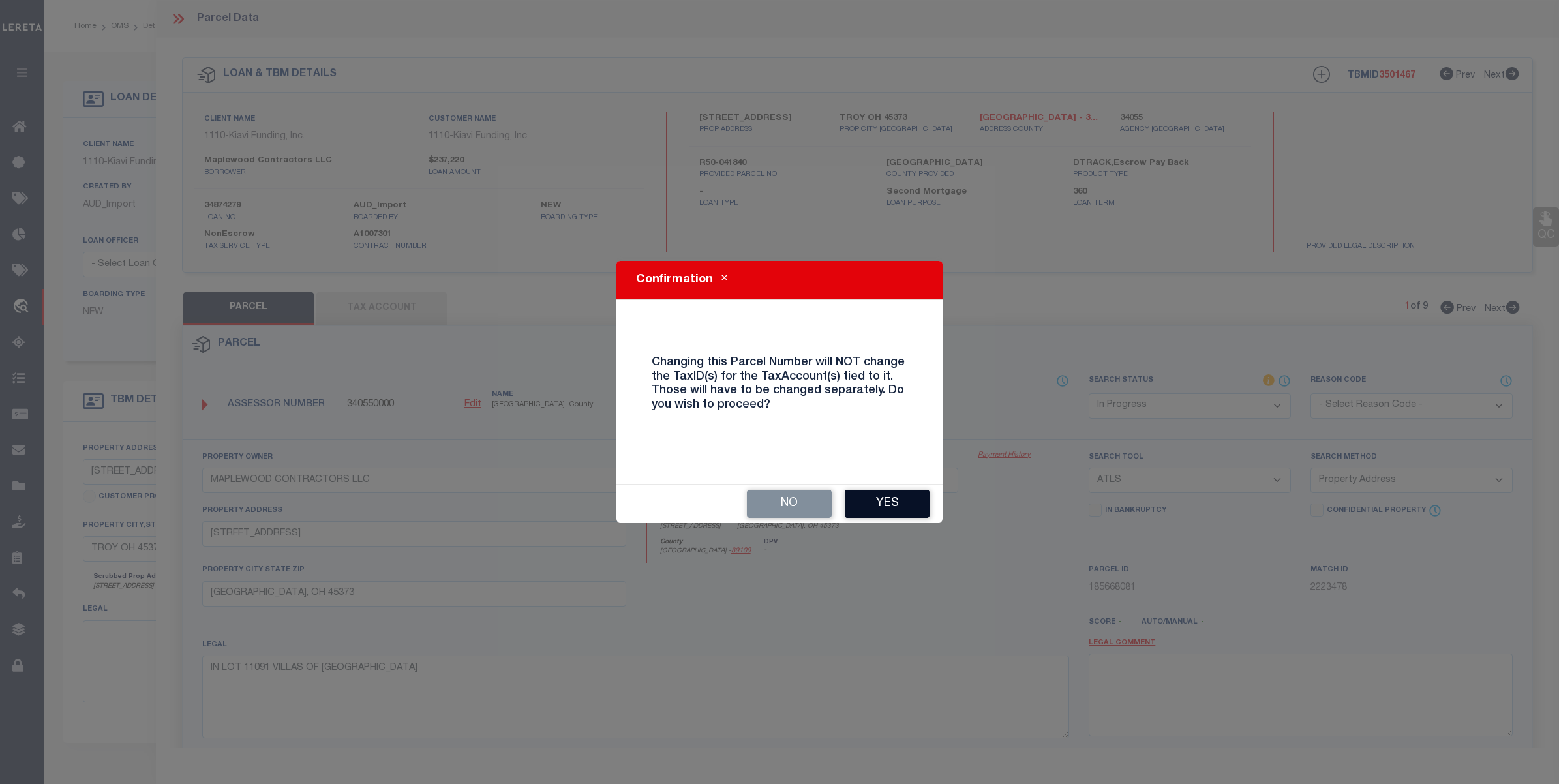
click at [884, 498] on button "Yes" at bounding box center [887, 504] width 85 height 28
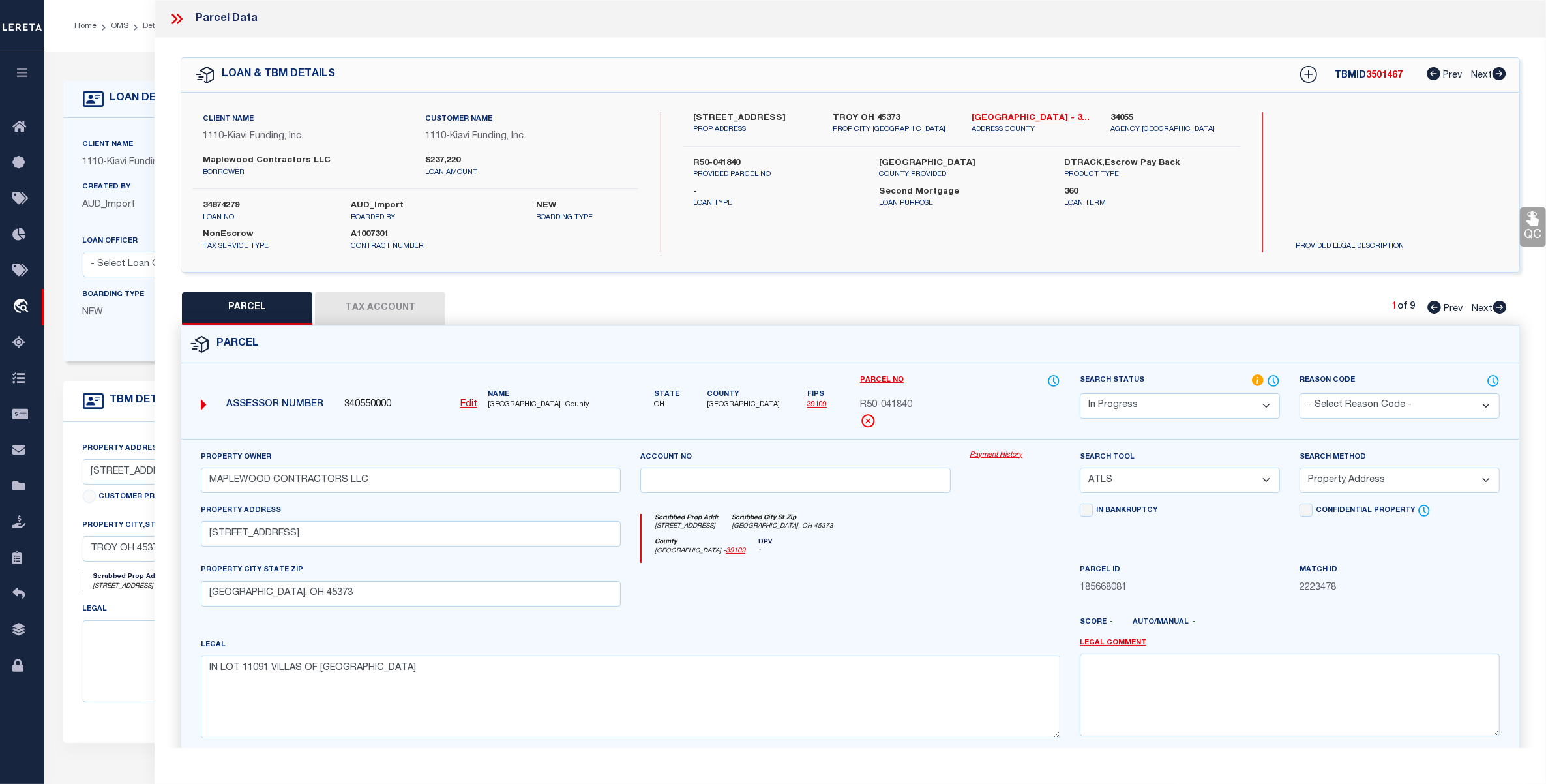
click at [391, 308] on button "Tax Account" at bounding box center [380, 308] width 131 height 32
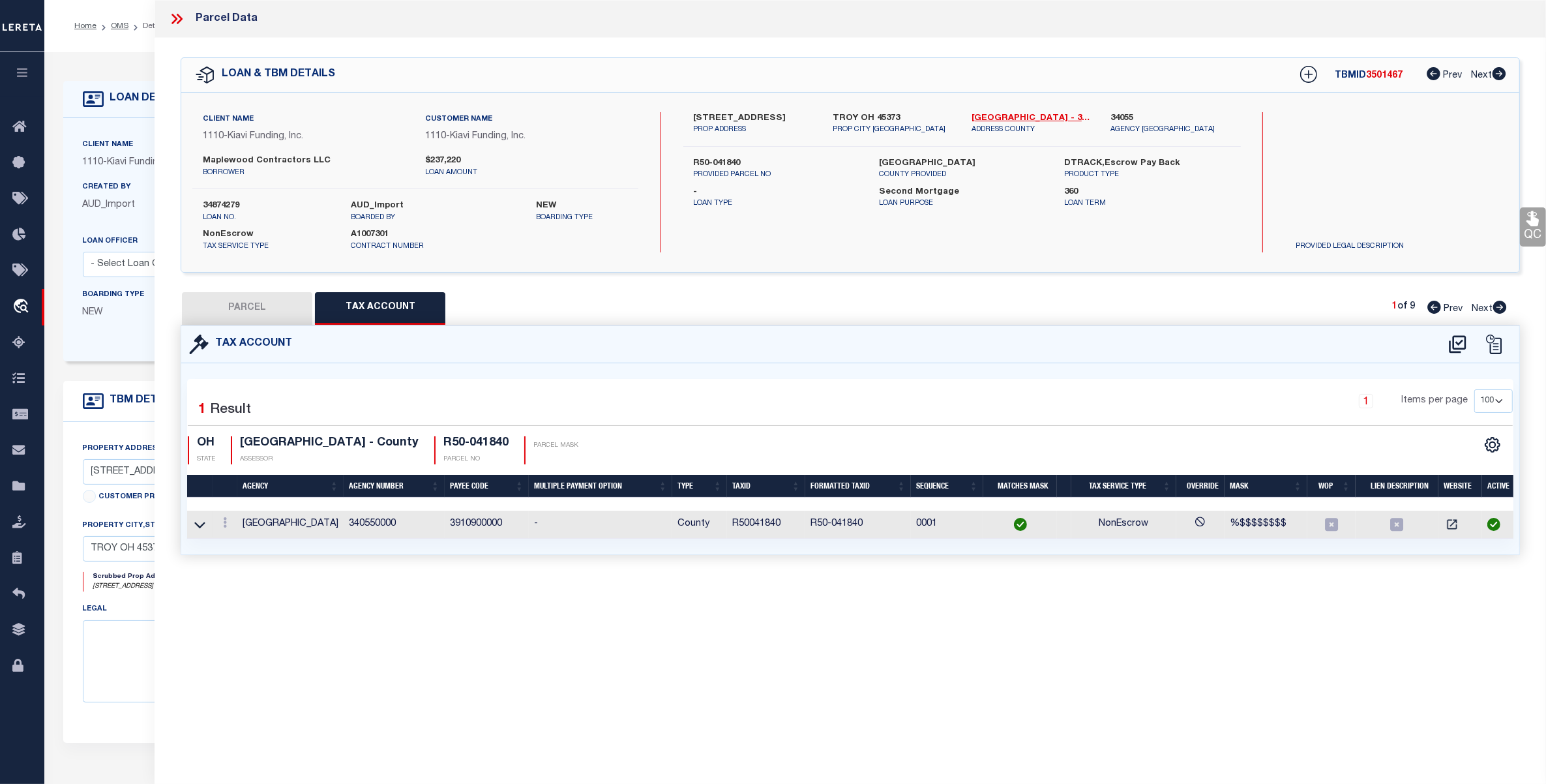
click at [284, 313] on button "PARCEL" at bounding box center [247, 308] width 131 height 32
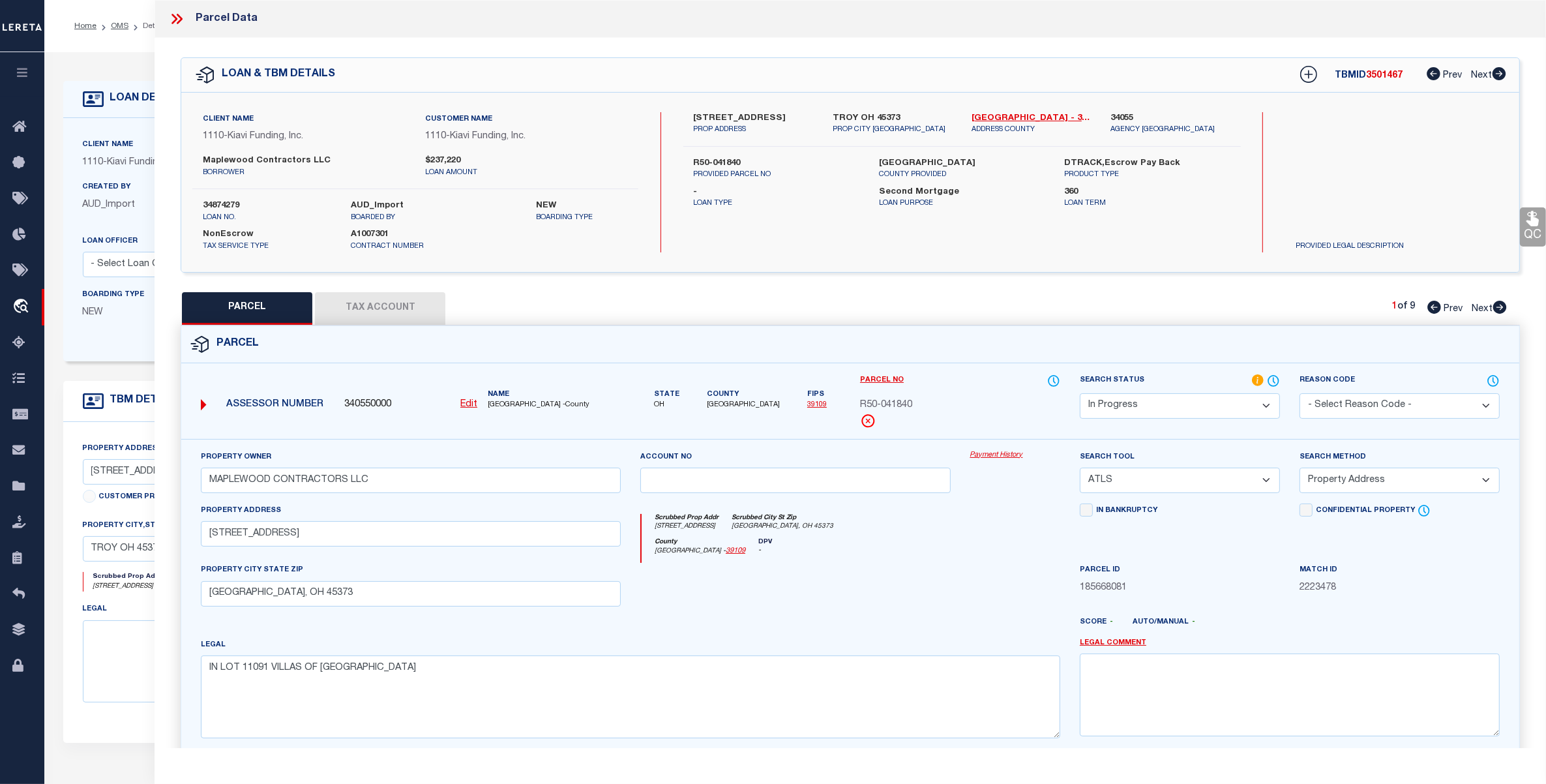
click at [1156, 404] on select "Automated Search Bad Parcel Complete Duplicate Parcel High Dollar Reporting In …" at bounding box center [1180, 405] width 200 height 25
click at [1080, 393] on select "Automated Search Bad Parcel Complete Duplicate Parcel High Dollar Reporting In …" at bounding box center [1180, 405] width 200 height 25
click at [849, 577] on div at bounding box center [795, 590] width 329 height 54
click at [1156, 484] on select "-- Select Search Tool -- 3rd Party Website Agency File Agency Website ATLS CNV-…" at bounding box center [1180, 480] width 200 height 25
click at [1080, 468] on select "-- Select Search Tool -- 3rd Party Website Agency File Agency Website ATLS CNV-…" at bounding box center [1180, 480] width 200 height 25
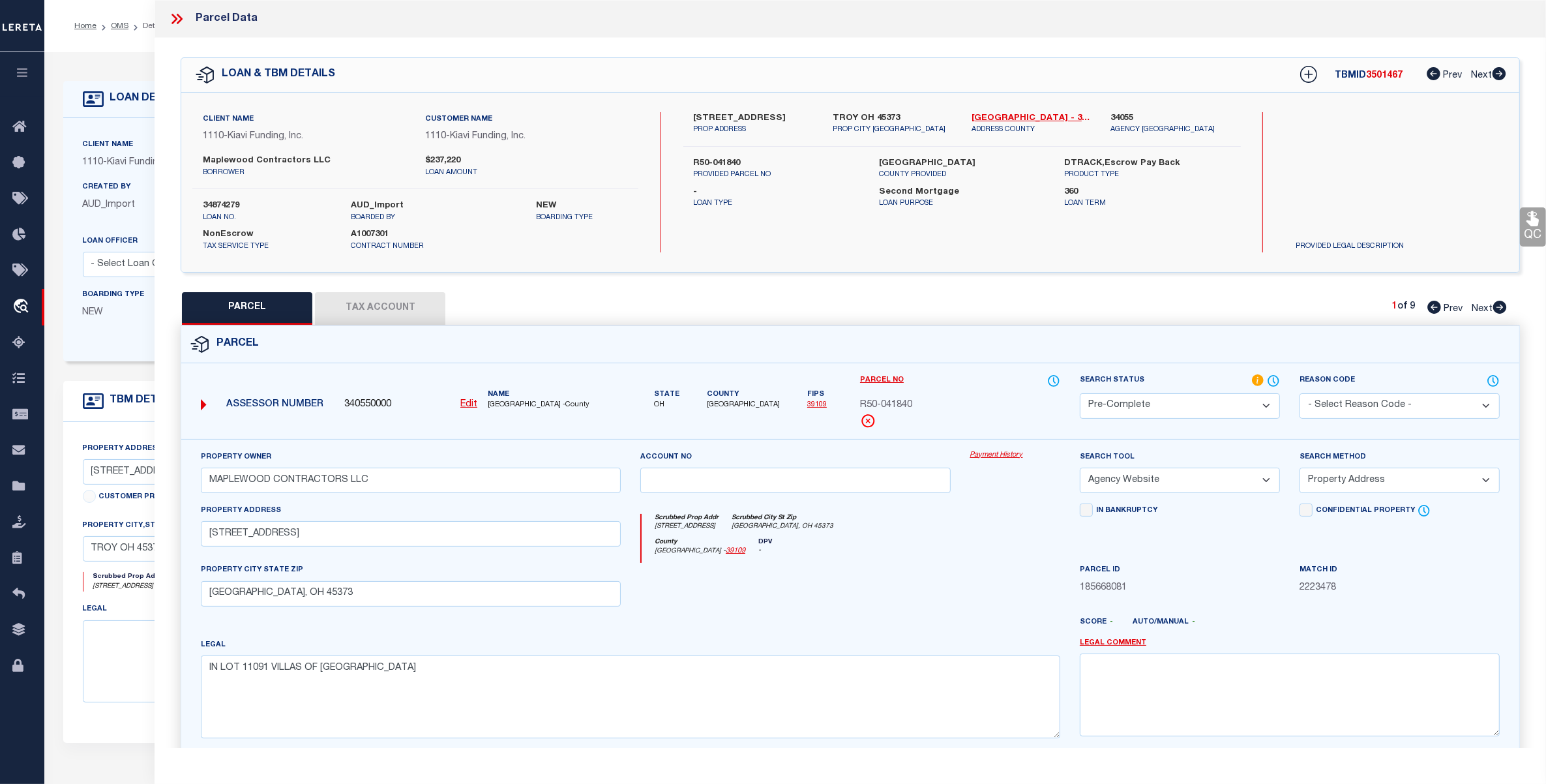
click at [226, 201] on label "34874279" at bounding box center [266, 206] width 128 height 13
click at [1372, 74] on span "3501467" at bounding box center [1385, 76] width 37 height 9
drag, startPoint x: 488, startPoint y: 405, endPoint x: 539, endPoint y: 405, distance: 51.0
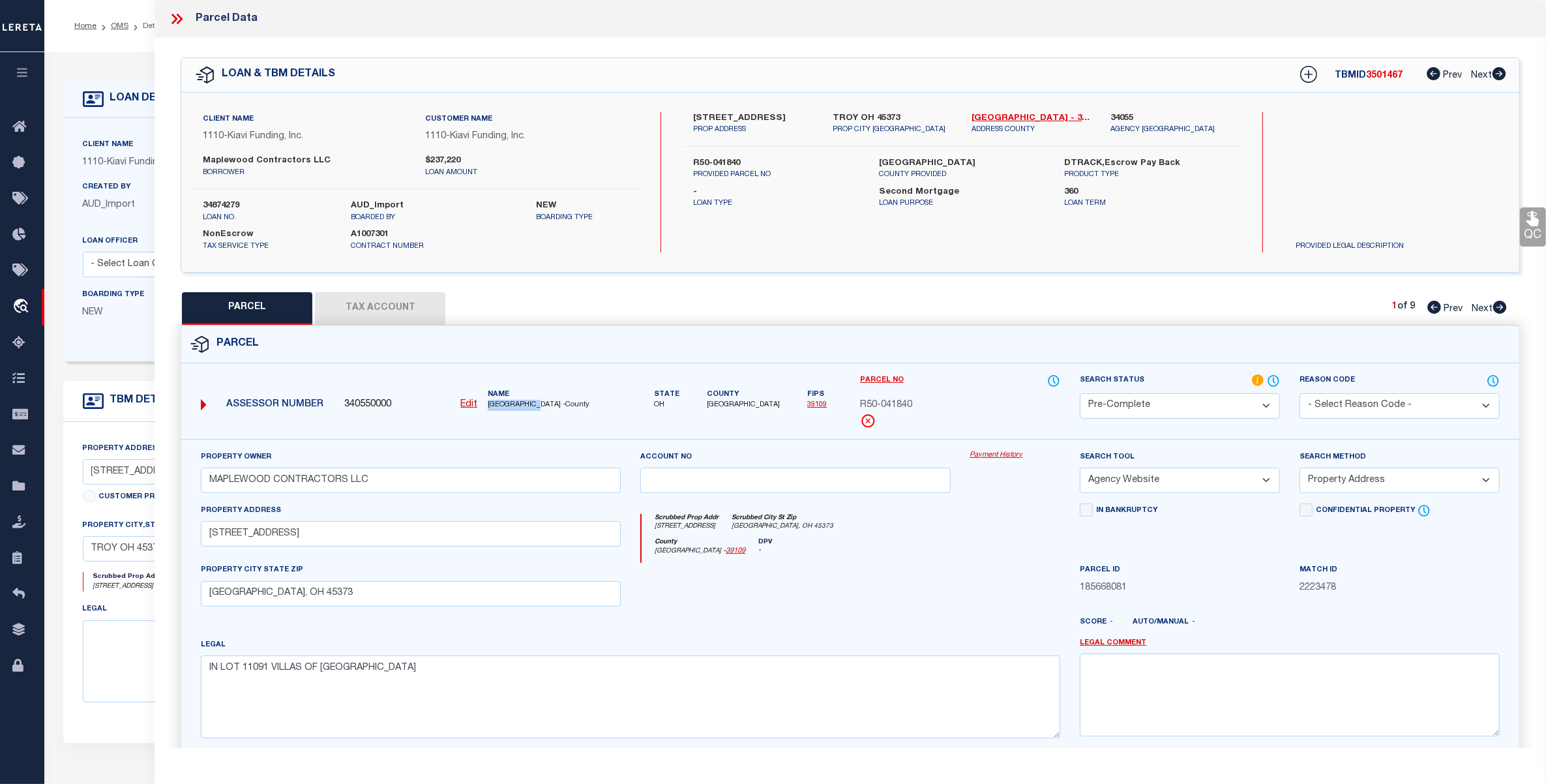
click at [539, 405] on span "[GEOGRAPHIC_DATA] -County" at bounding box center [554, 405] width 133 height 11
click at [883, 404] on span "R50-041840" at bounding box center [886, 405] width 52 height 15
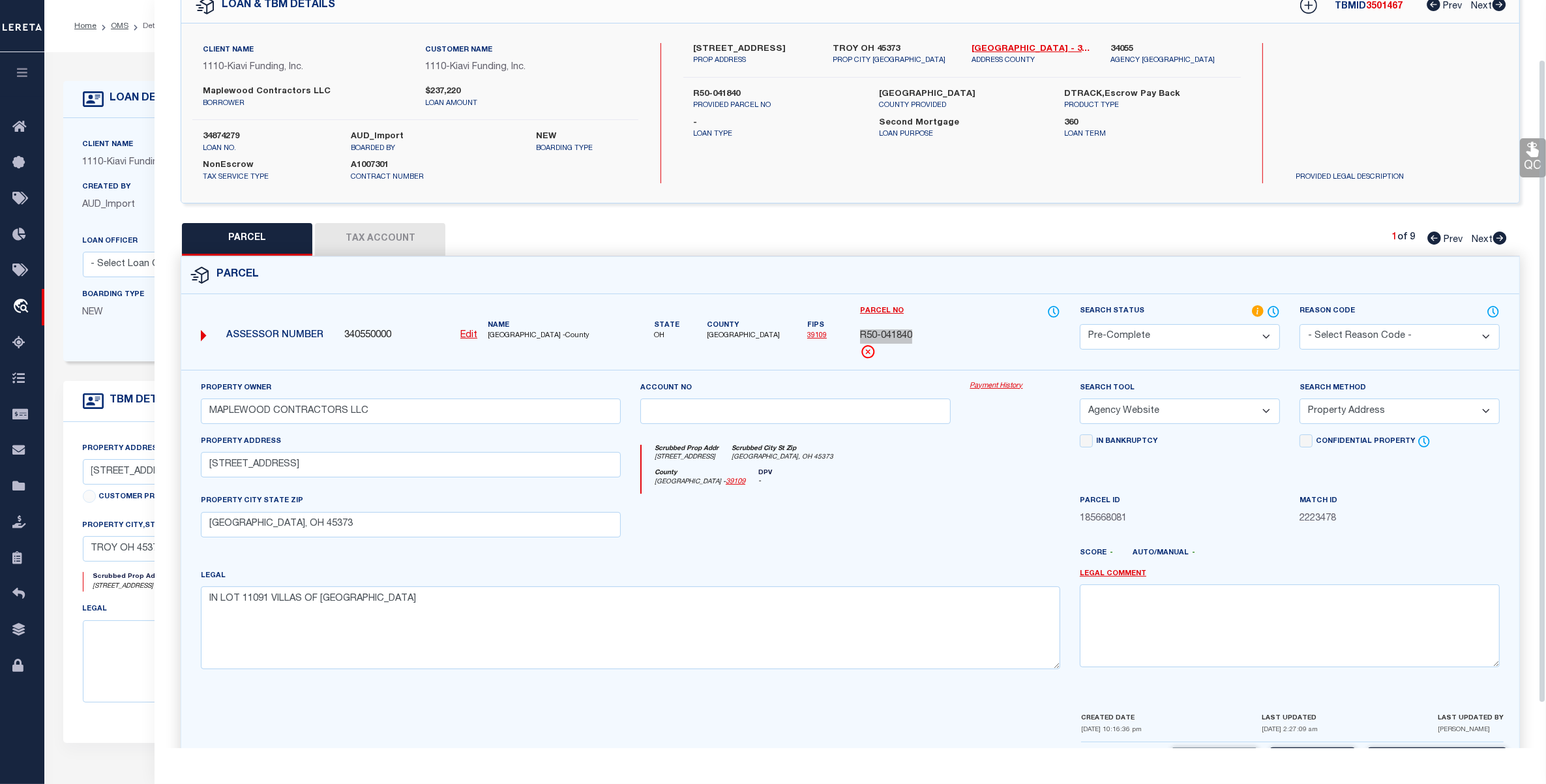
scroll to position [121, 0]
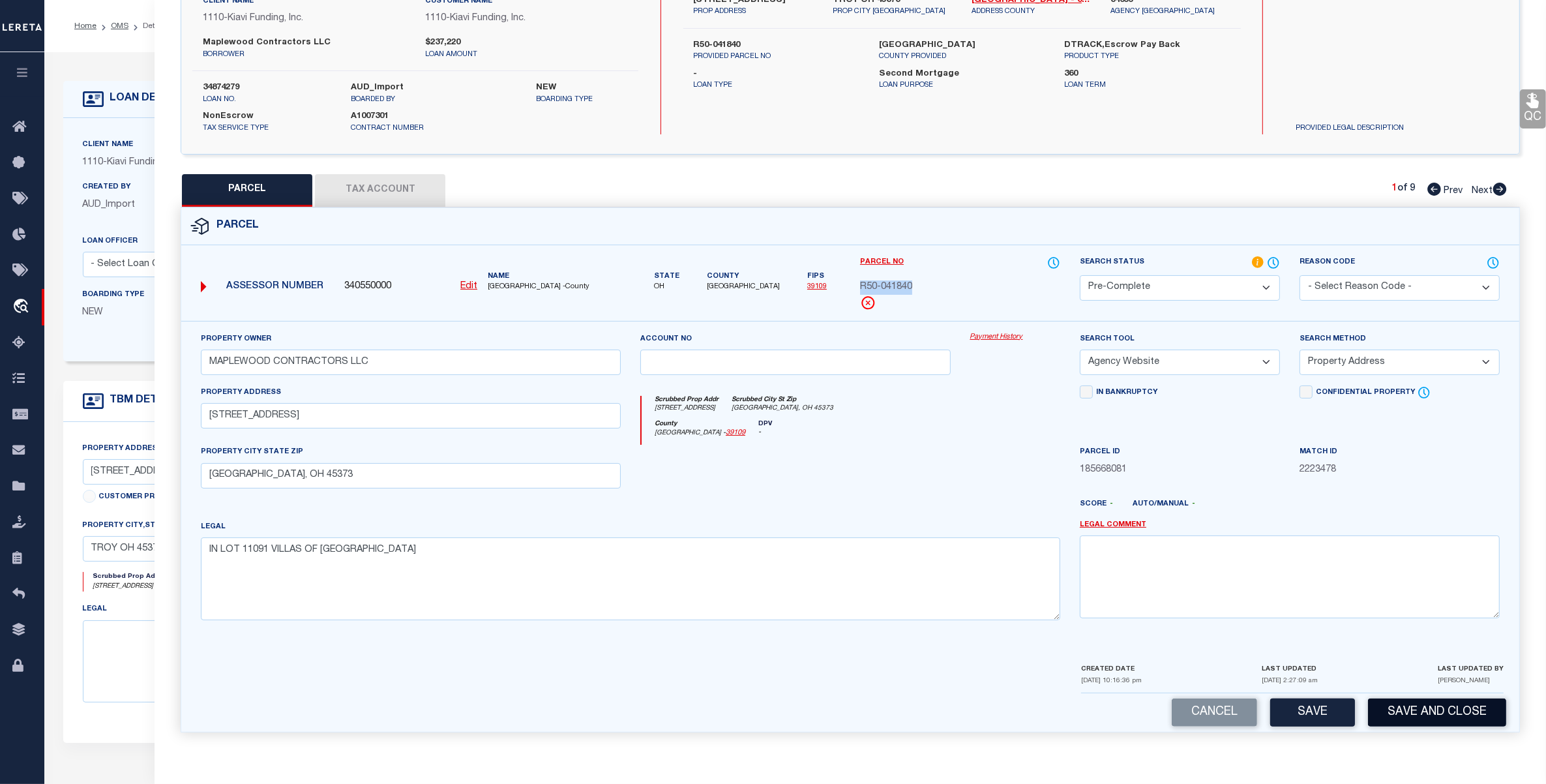
click at [1404, 707] on button "Save and Close" at bounding box center [1437, 712] width 138 height 28
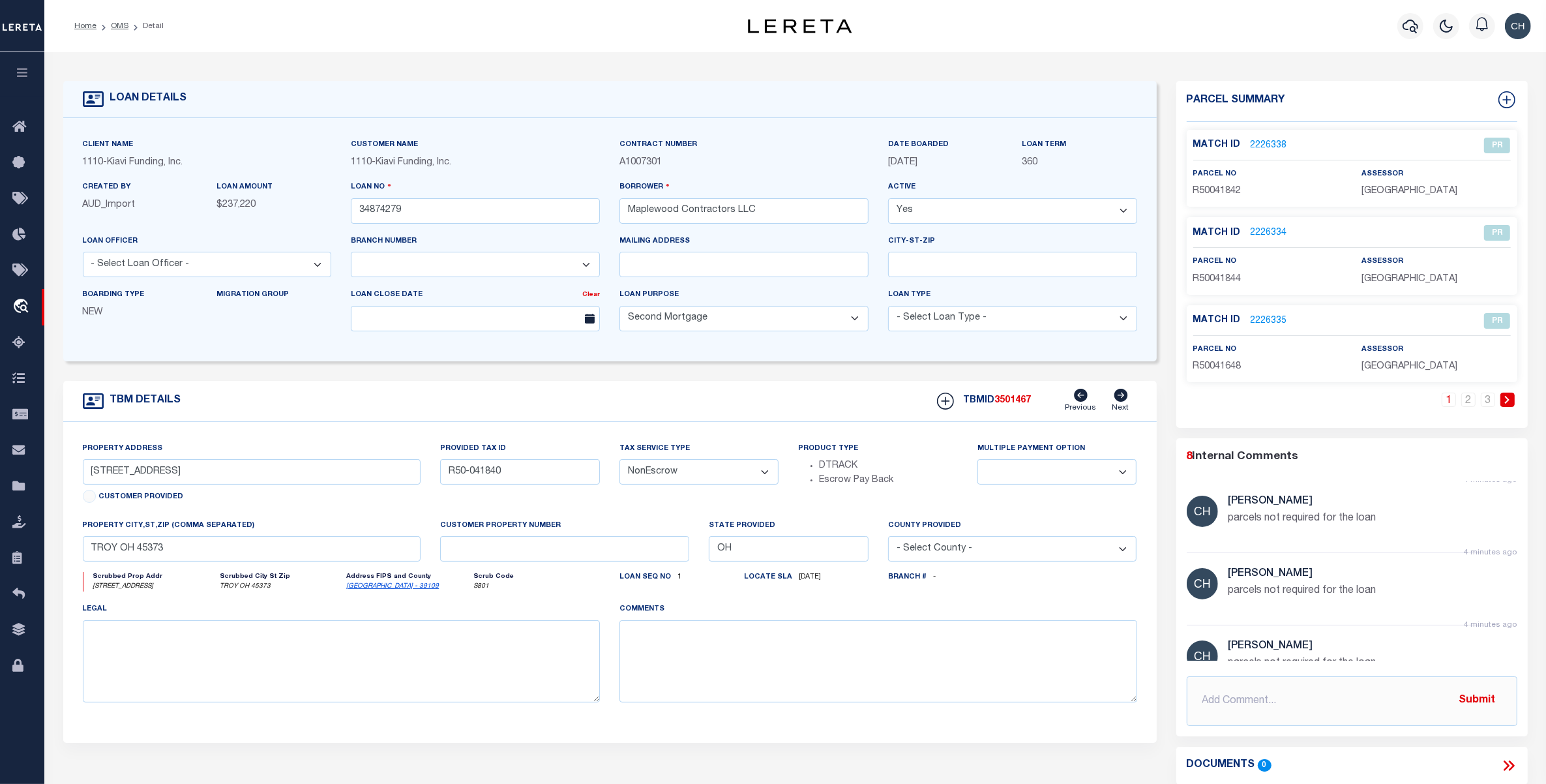
scroll to position [0, 0]
click at [1472, 401] on link "2" at bounding box center [1468, 399] width 15 height 15
click at [116, 23] on link "OMS" at bounding box center [119, 26] width 18 height 8
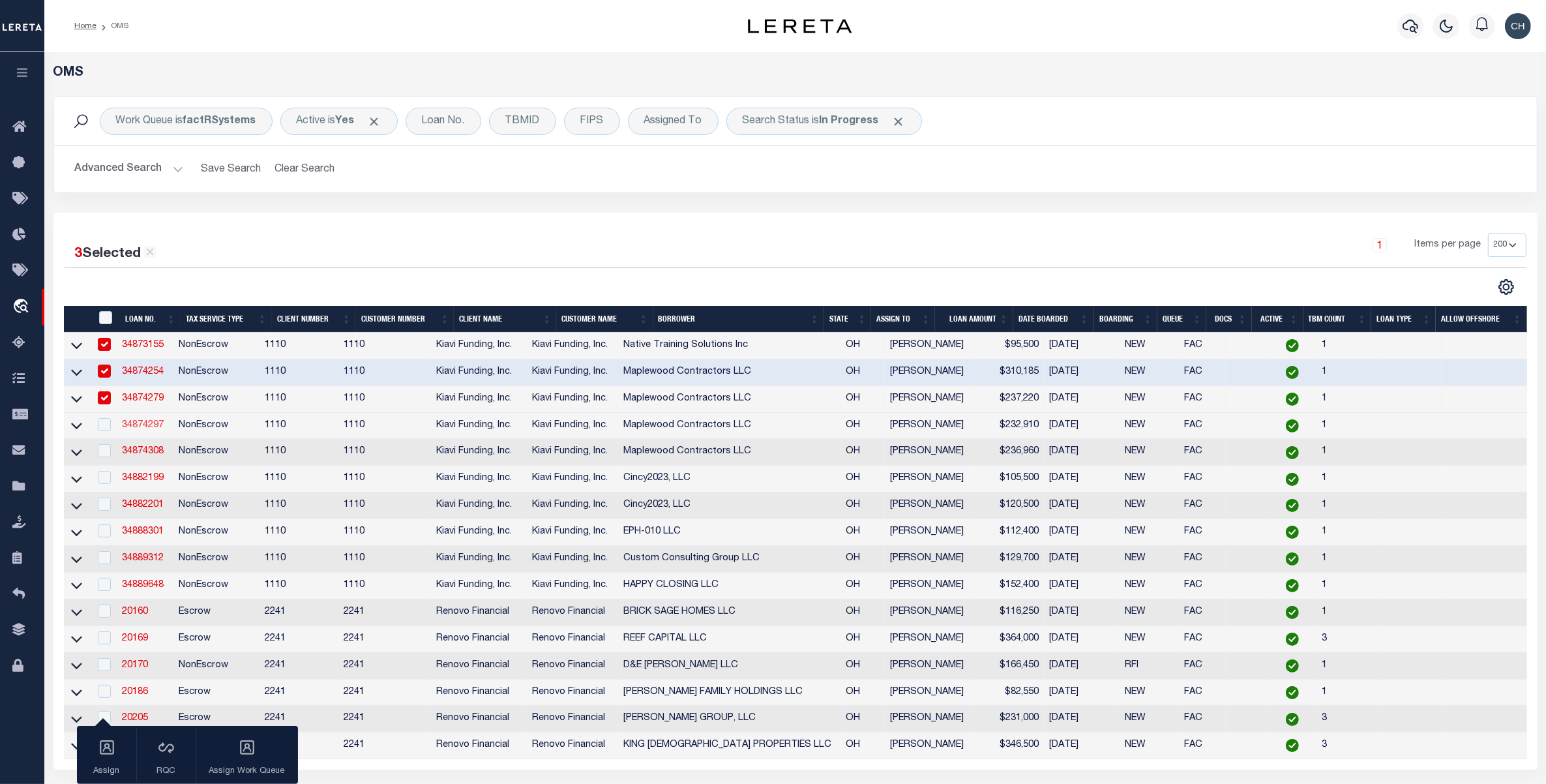
click at [136, 429] on link "34874297" at bounding box center [143, 425] width 41 height 9
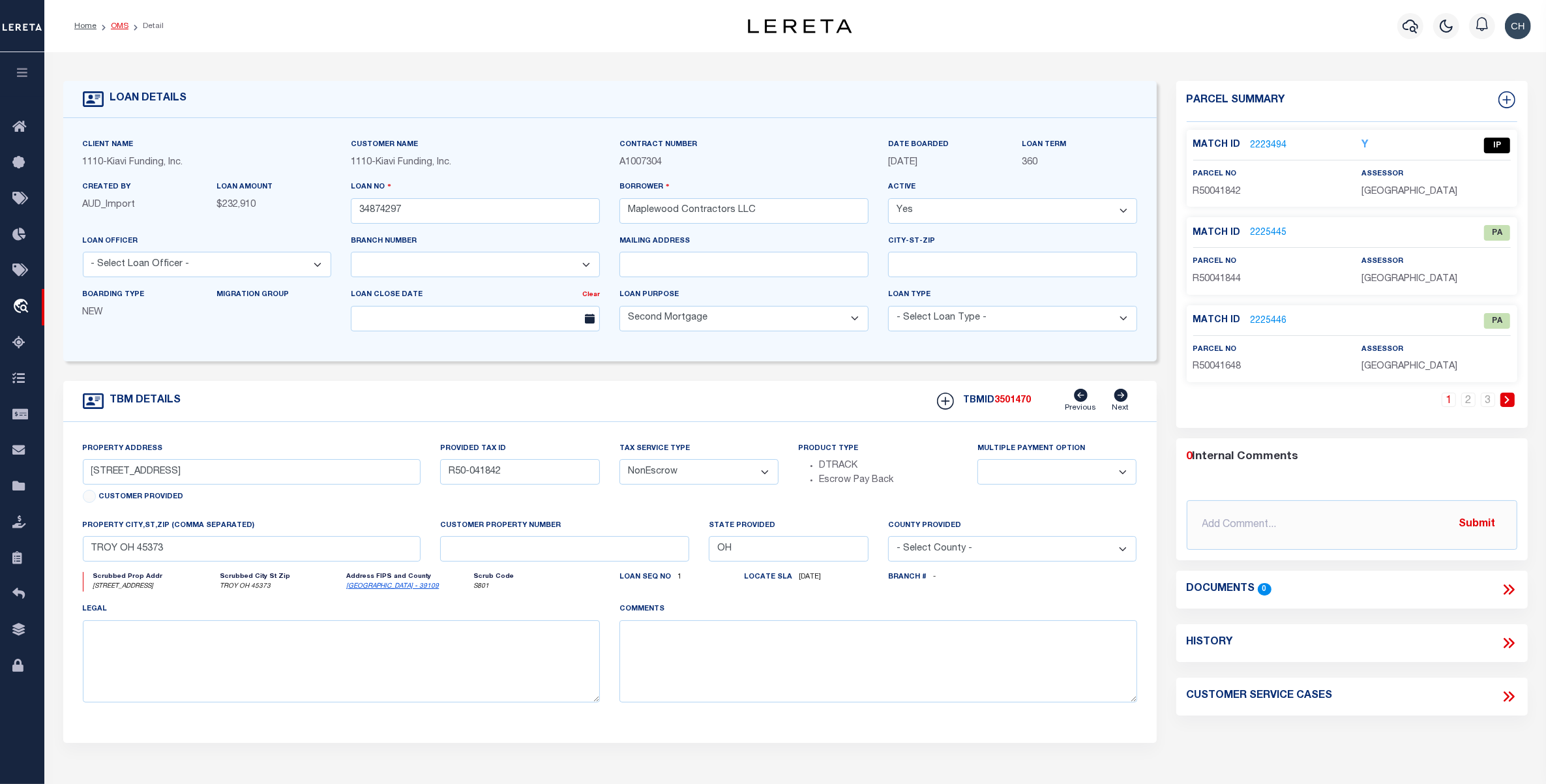
click at [123, 25] on link "OMS" at bounding box center [119, 26] width 18 height 8
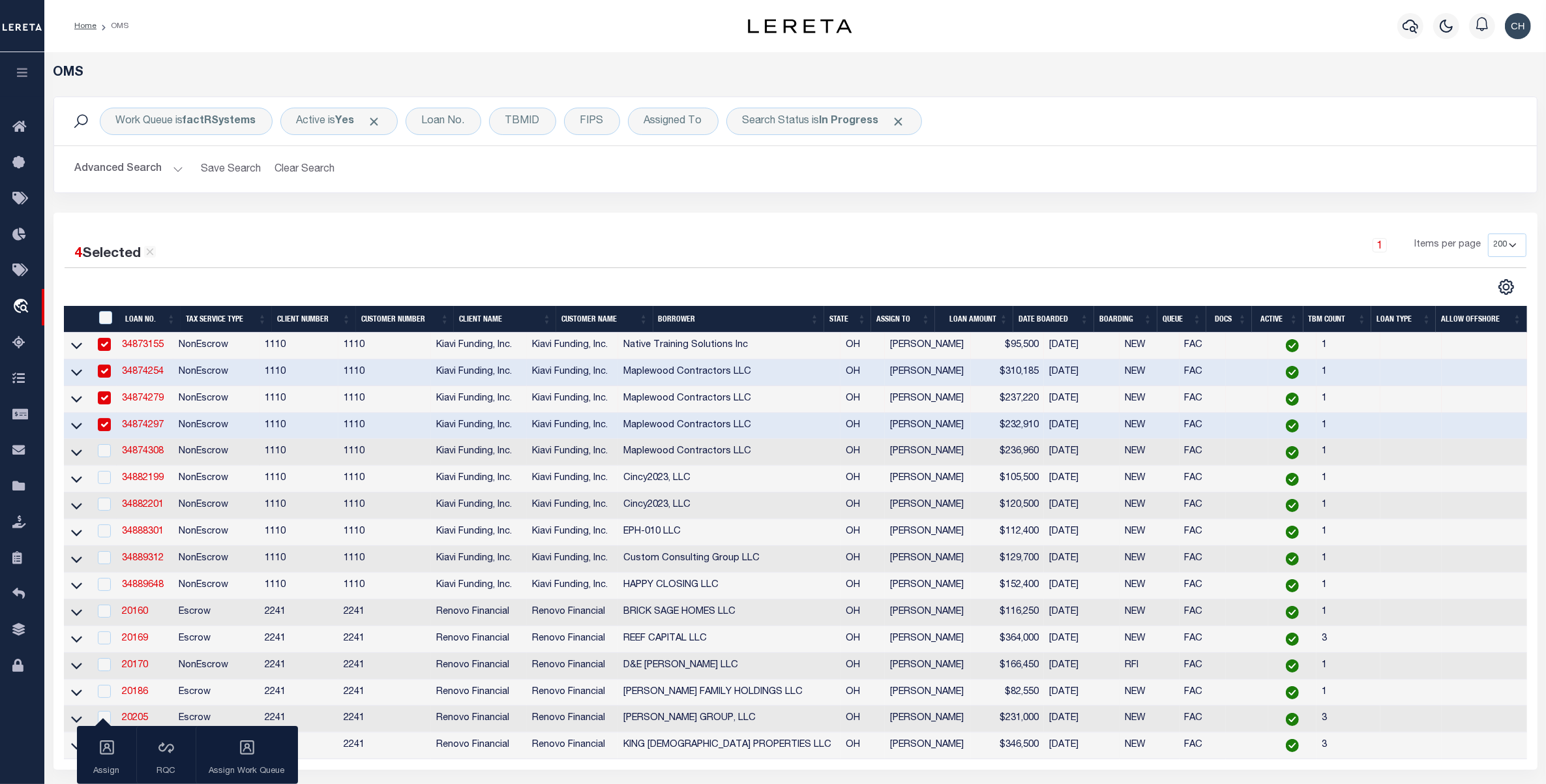
click at [103, 429] on input "checkbox" at bounding box center [104, 424] width 13 height 13
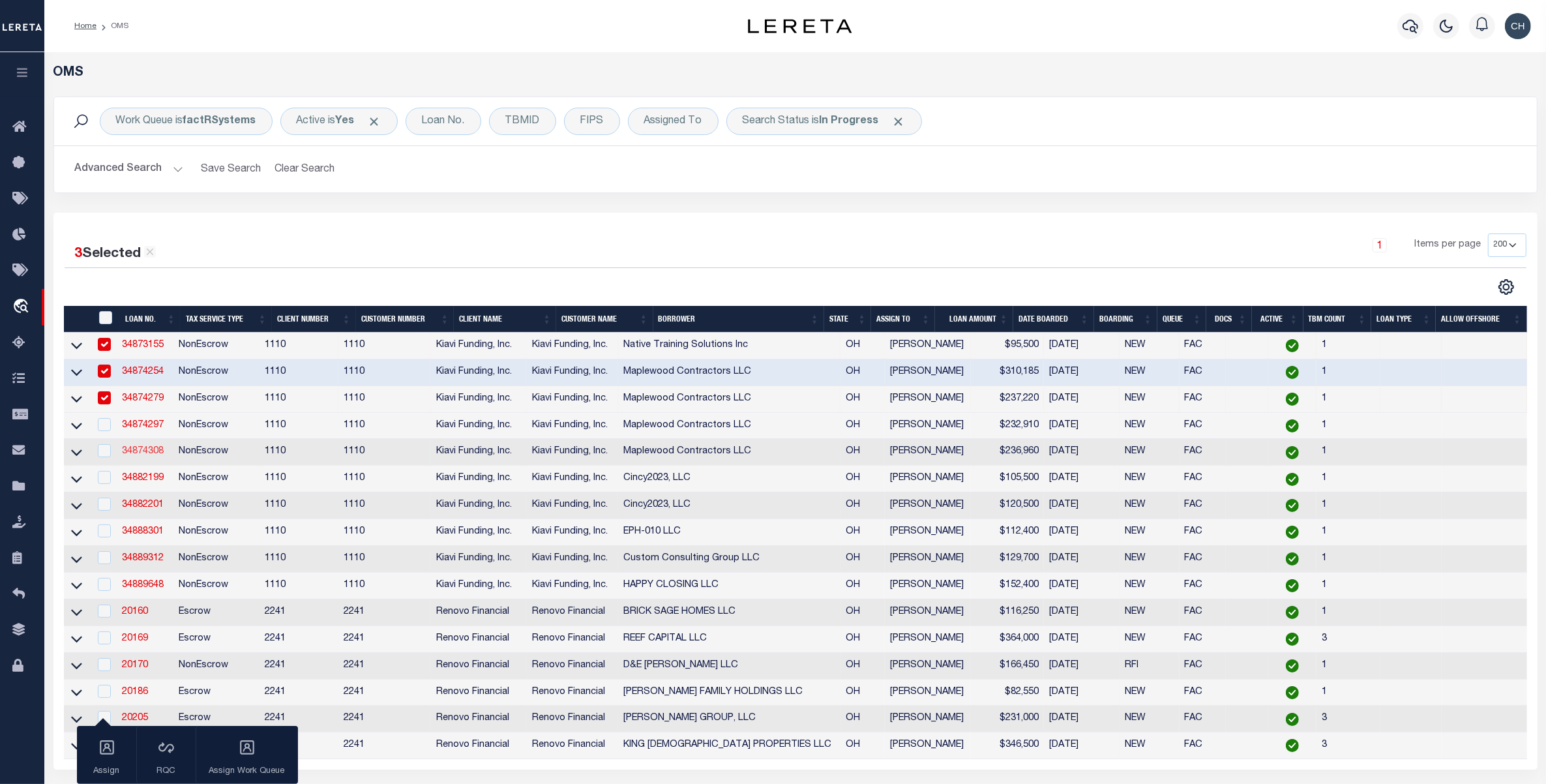
click at [132, 453] on link "34874308" at bounding box center [143, 452] width 41 height 9
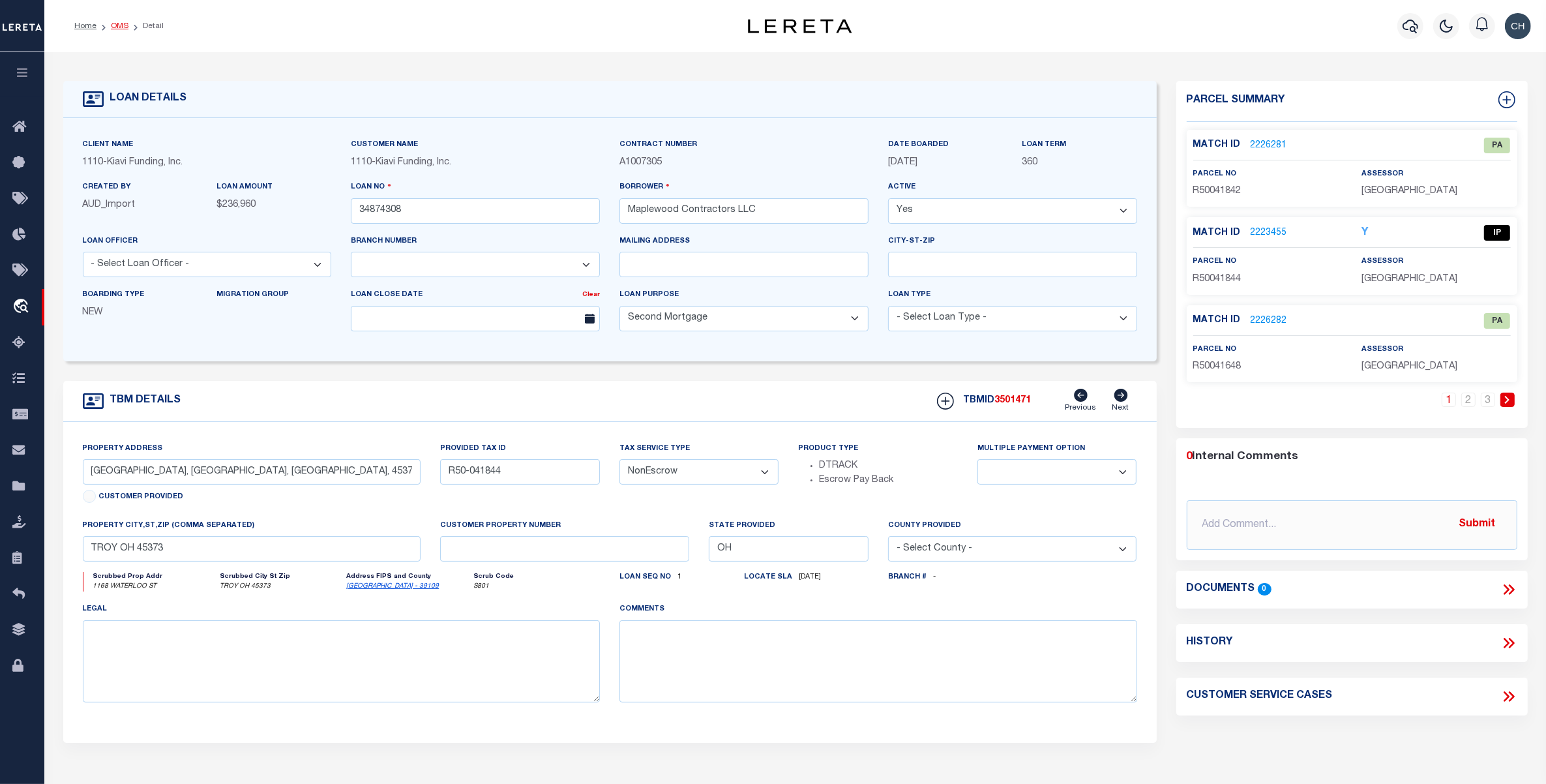
click at [118, 27] on link "OMS" at bounding box center [119, 26] width 18 height 8
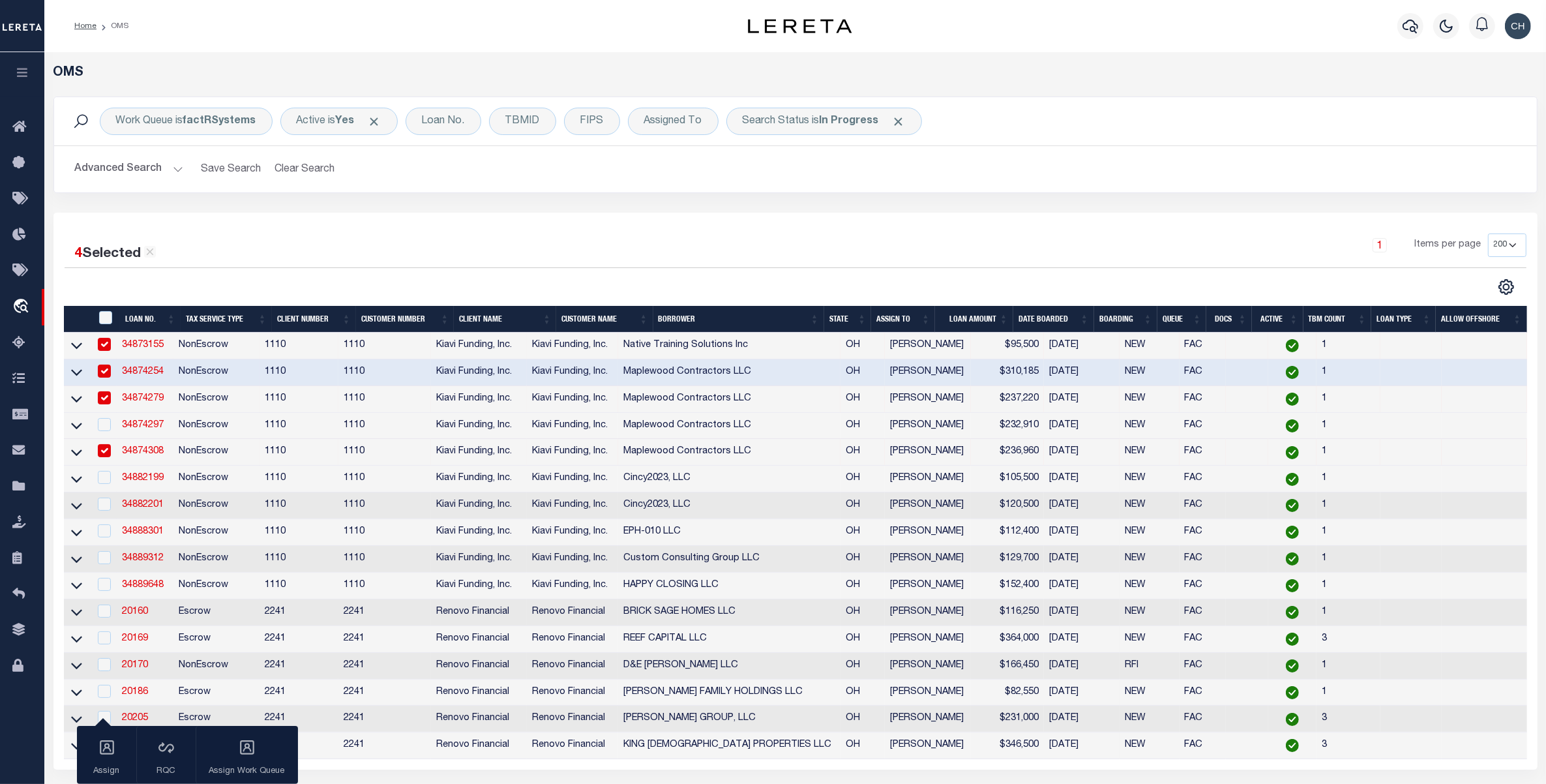
click at [151, 375] on link "34874254" at bounding box center [143, 372] width 41 height 9
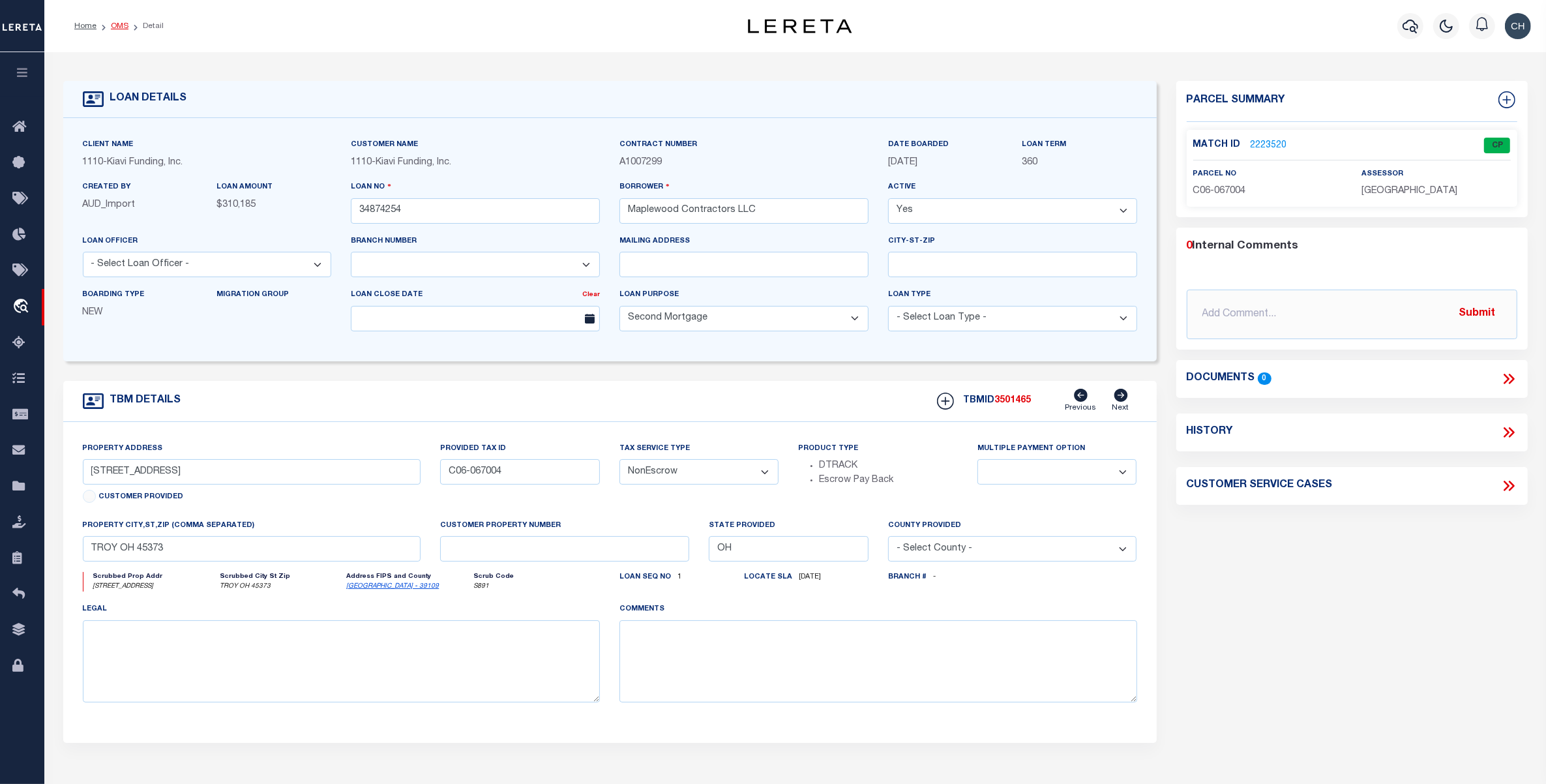
click at [118, 27] on link "OMS" at bounding box center [119, 26] width 18 height 8
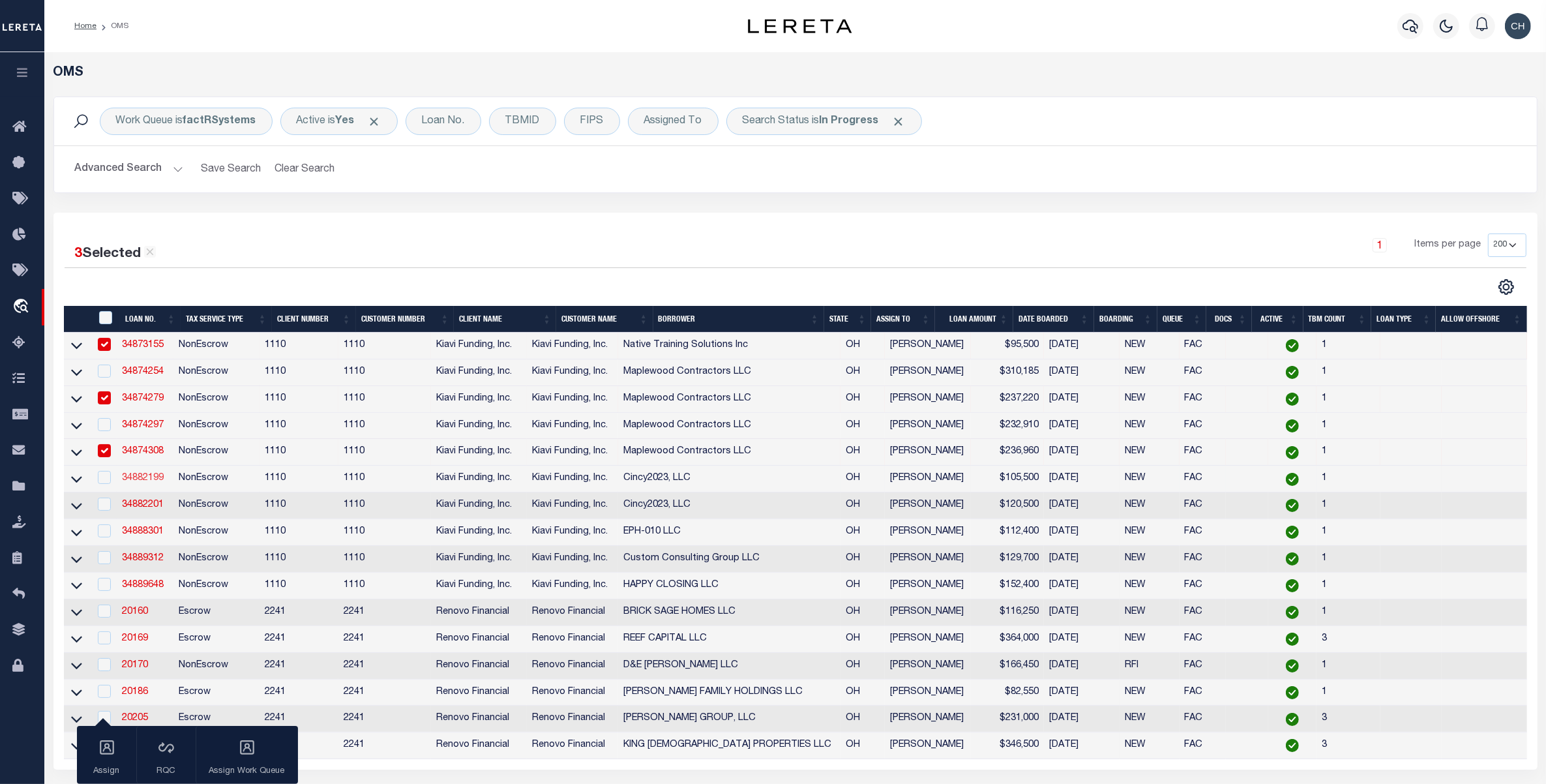
click at [144, 482] on link "34882199" at bounding box center [143, 478] width 41 height 9
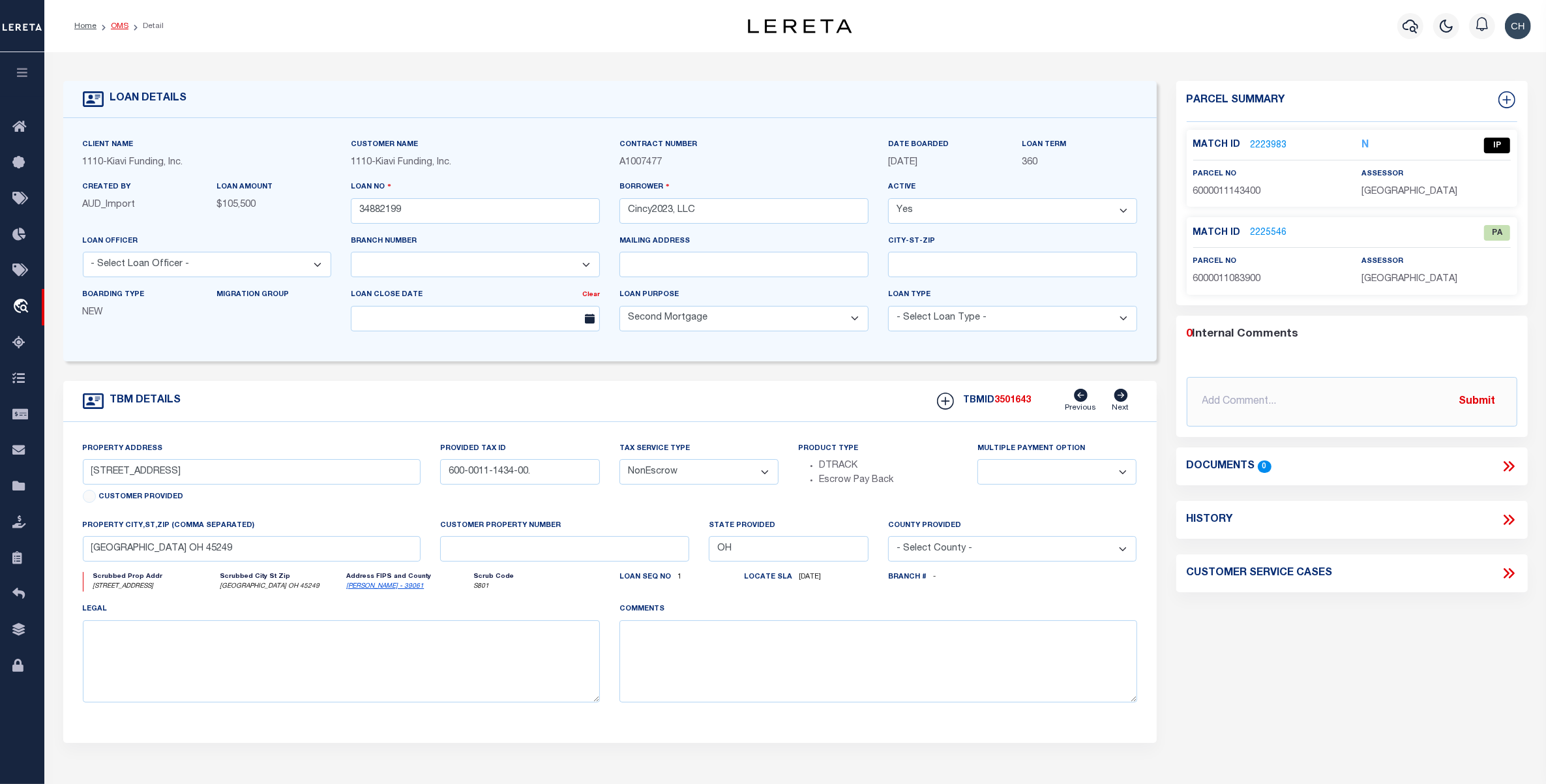
click at [123, 27] on link "OMS" at bounding box center [119, 26] width 18 height 8
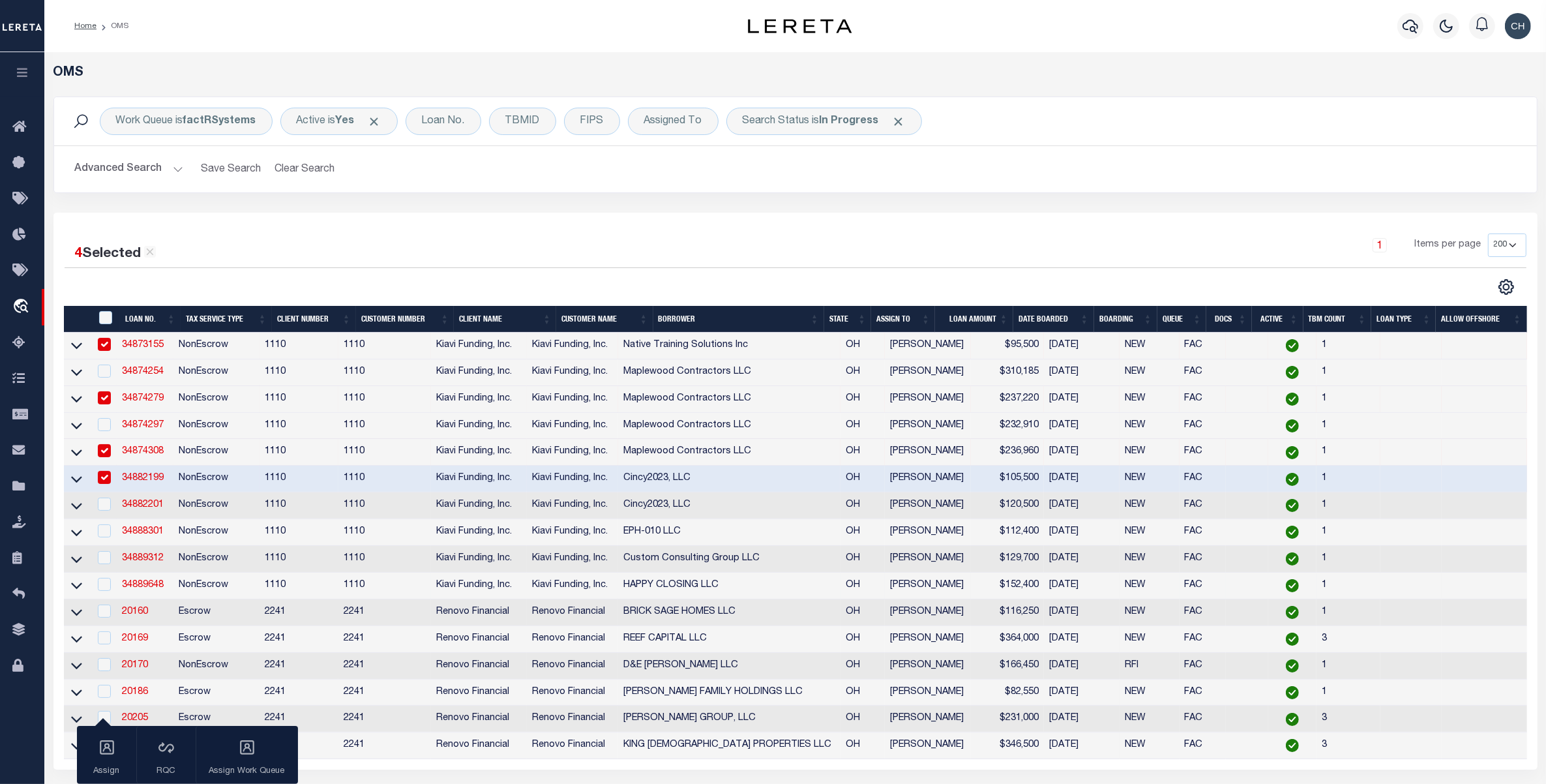
scroll to position [229, 0]
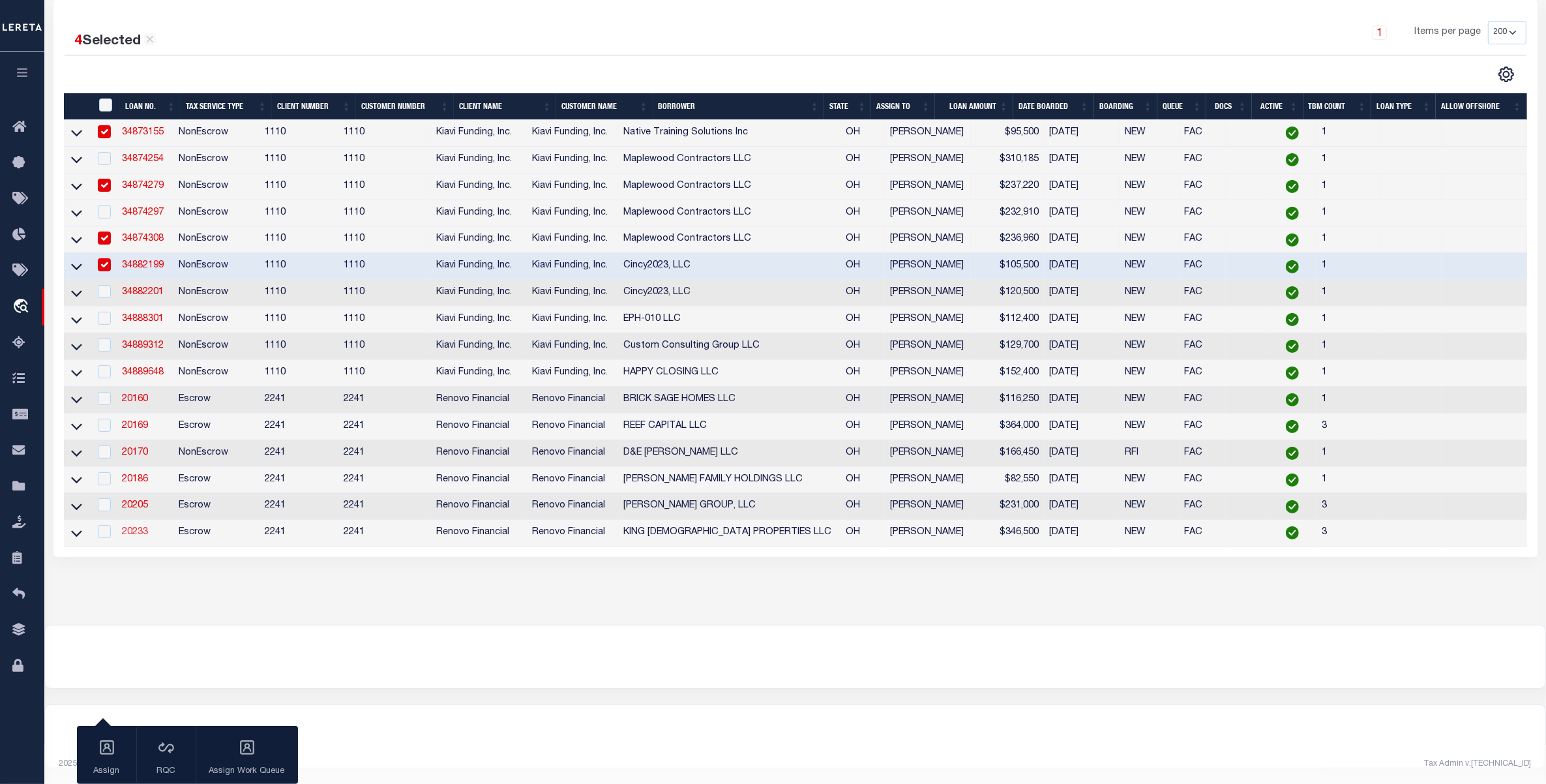
click at [142, 529] on link "20233" at bounding box center [135, 532] width 26 height 9
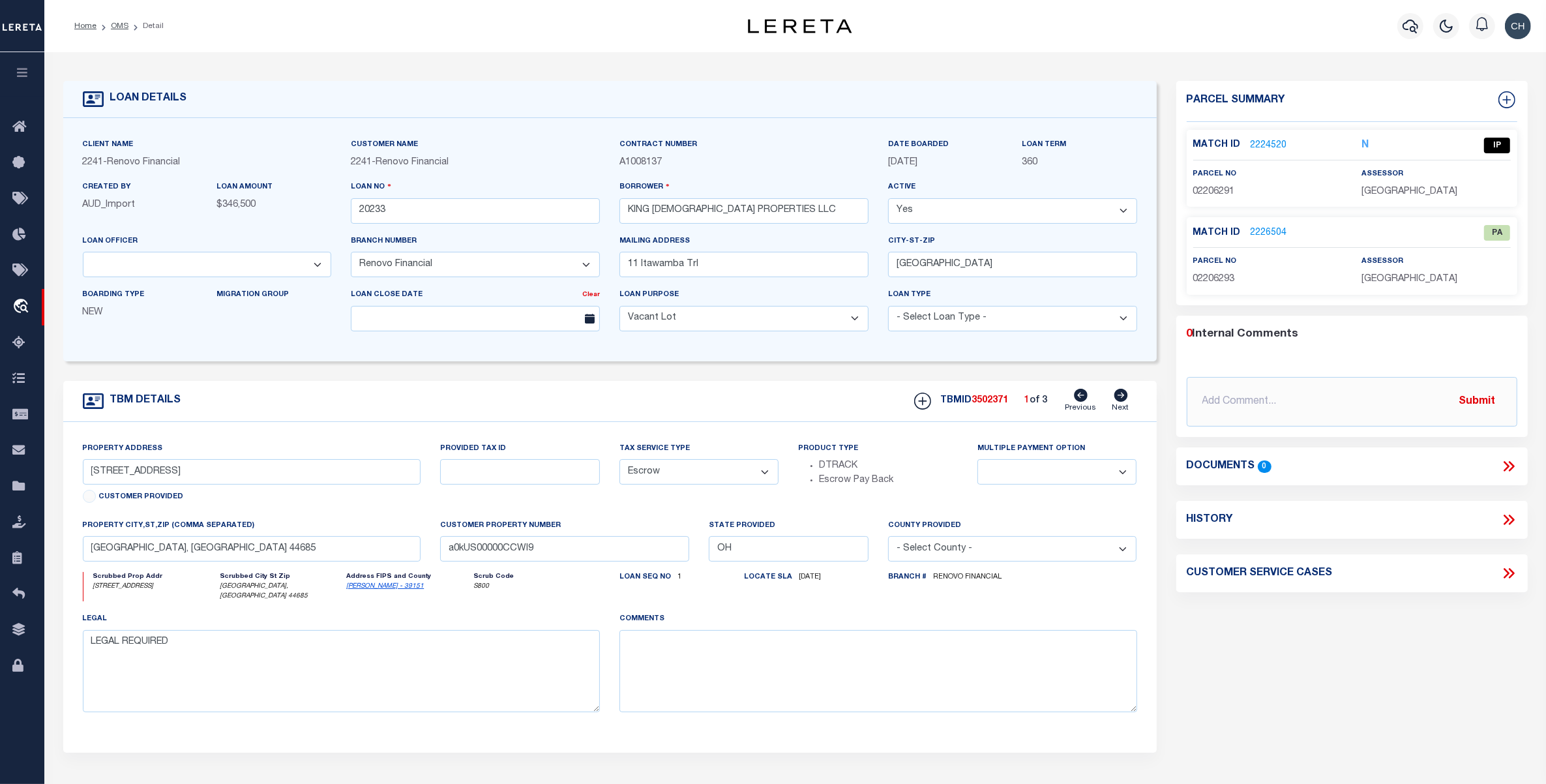
click at [121, 18] on ol "Home OMS Detail" at bounding box center [118, 26] width 110 height 28
click at [121, 22] on link "OMS" at bounding box center [119, 26] width 18 height 8
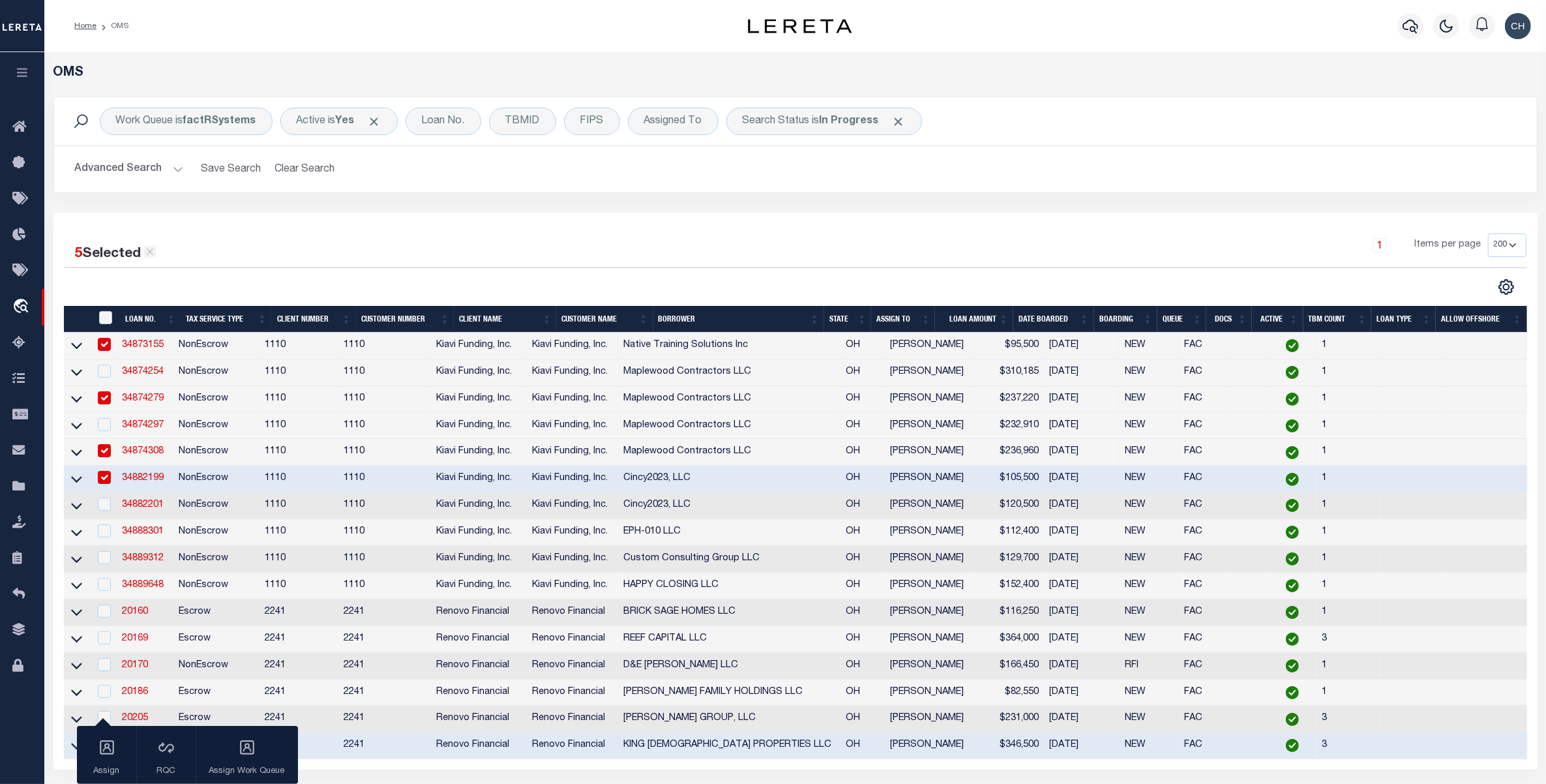
click at [149, 255] on icon at bounding box center [150, 251] width 12 height 12
